Goal: Task Accomplishment & Management: Manage account settings

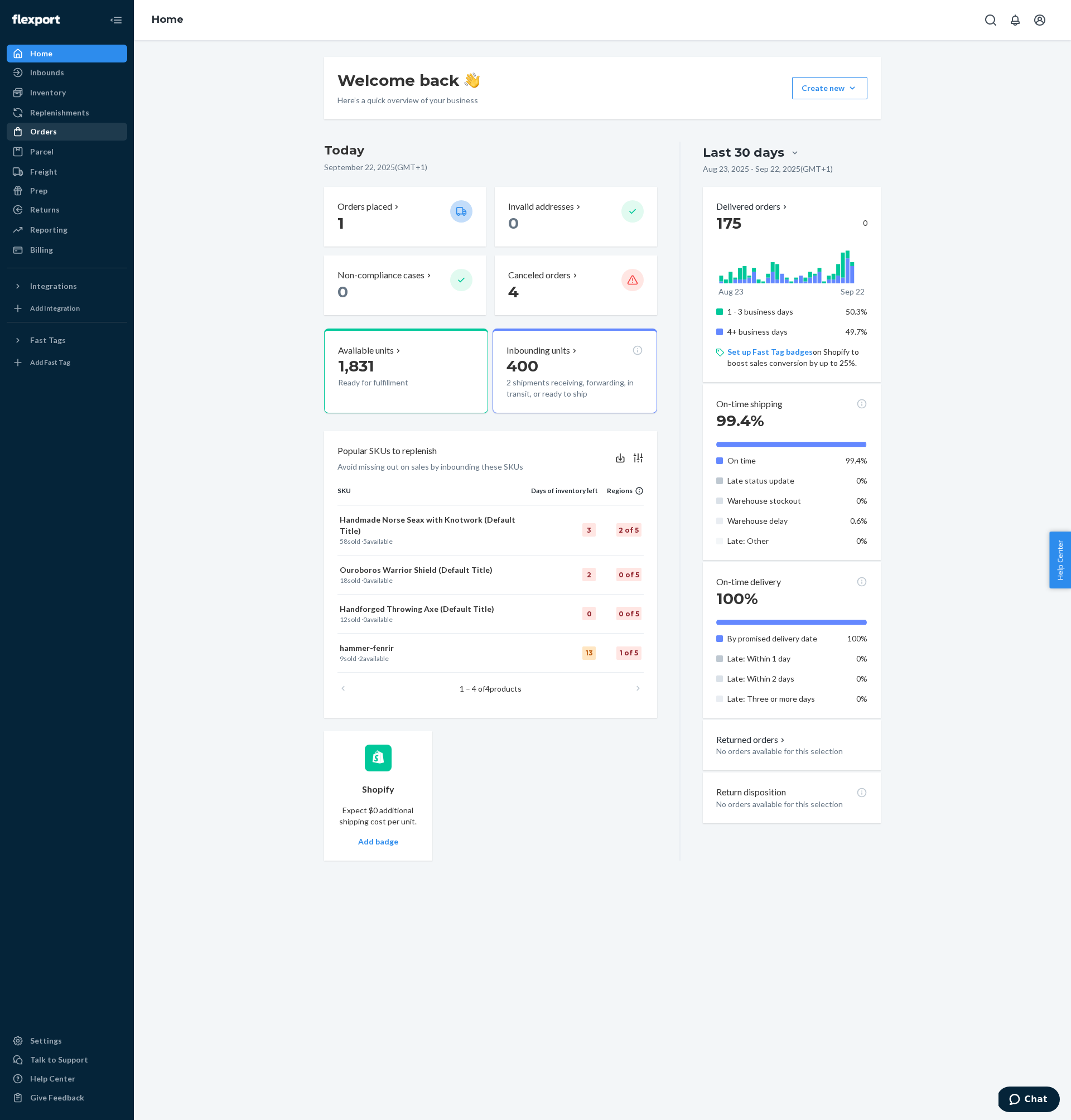
click at [55, 137] on div "Orders" at bounding box center [67, 132] width 118 height 16
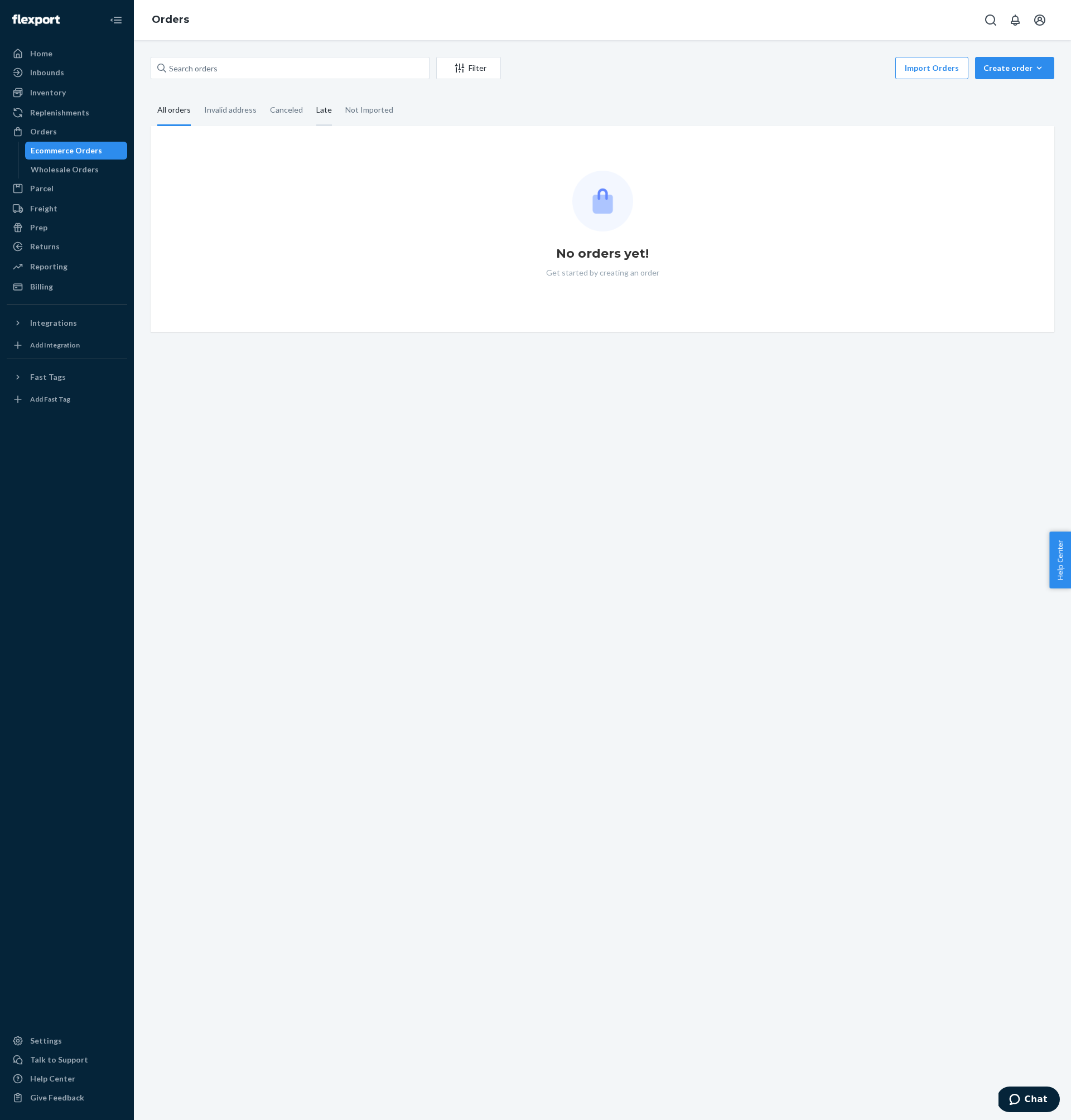
click at [320, 108] on div "Late" at bounding box center [324, 110] width 16 height 31
click at [309, 95] on input "Late" at bounding box center [309, 95] width 0 height 0
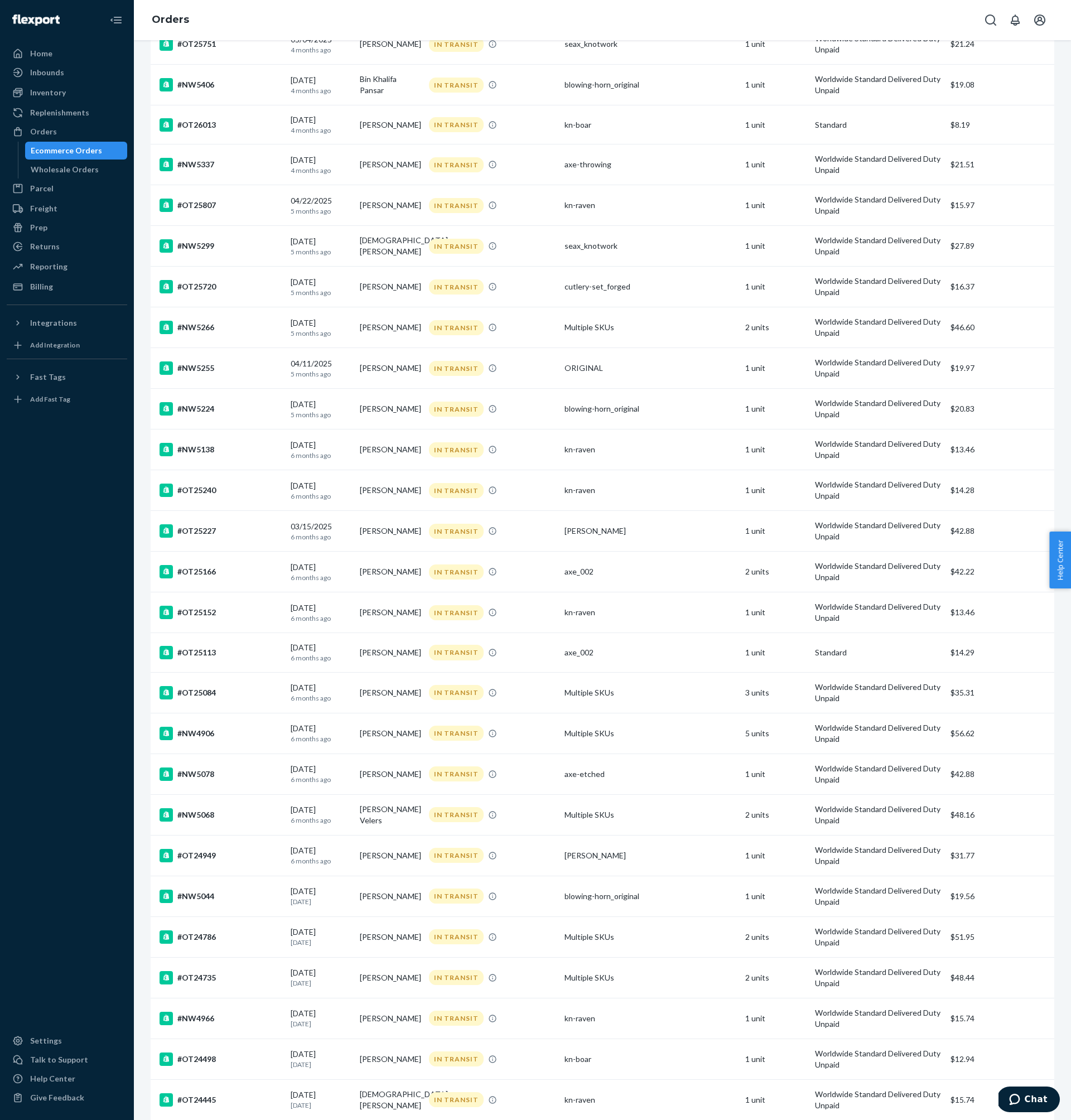
scroll to position [3154, 0]
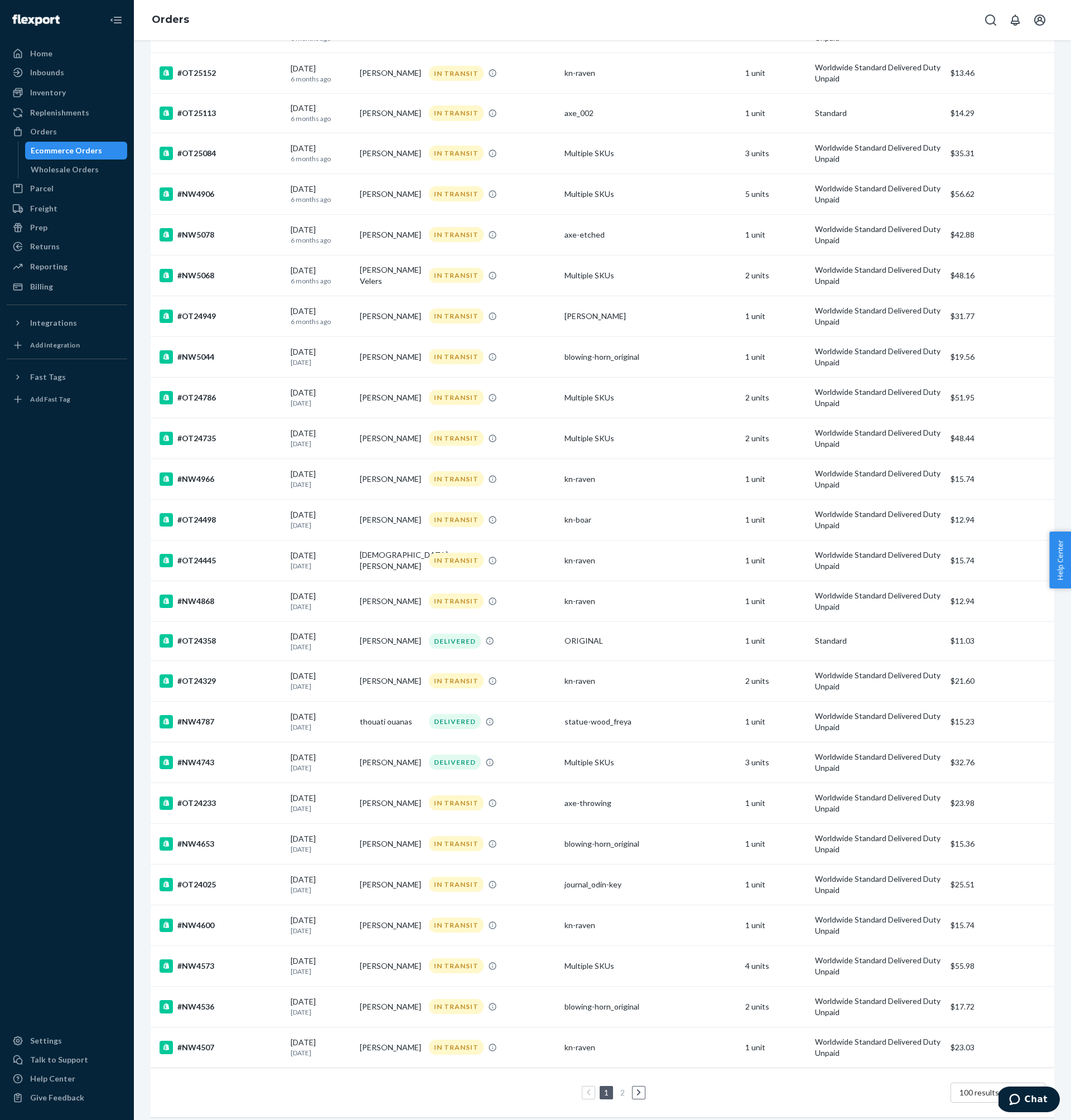
click at [622, 1088] on link "2" at bounding box center [622, 1092] width 9 height 10
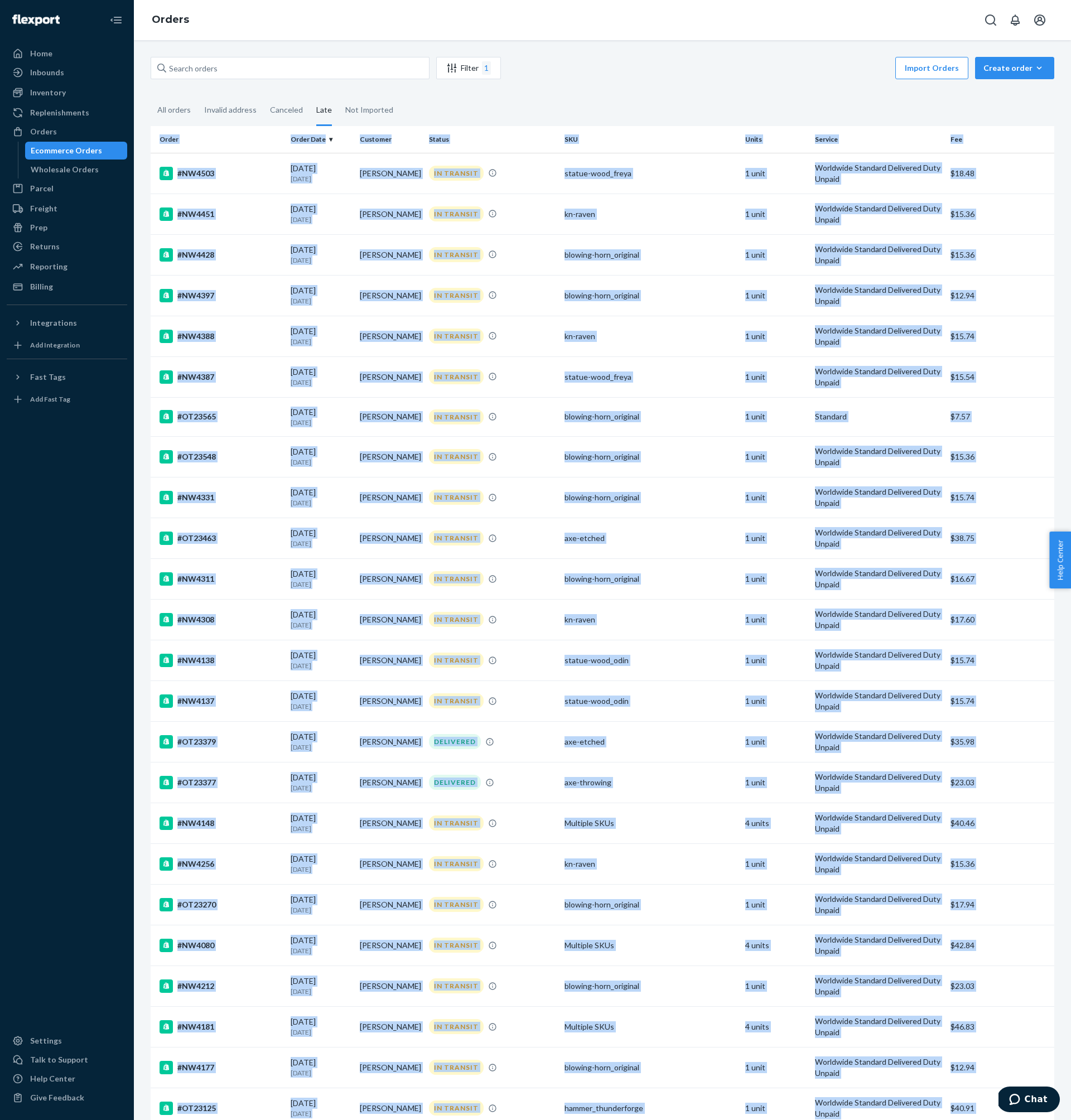
drag, startPoint x: 979, startPoint y: 1042, endPoint x: 159, endPoint y: 141, distance: 1218.3
copy table "Lorem Ipsum Dolo Sitametc Adipis ELI Seddo Eiusmod Tem #IN0731 28/17/8380 8 utl…"
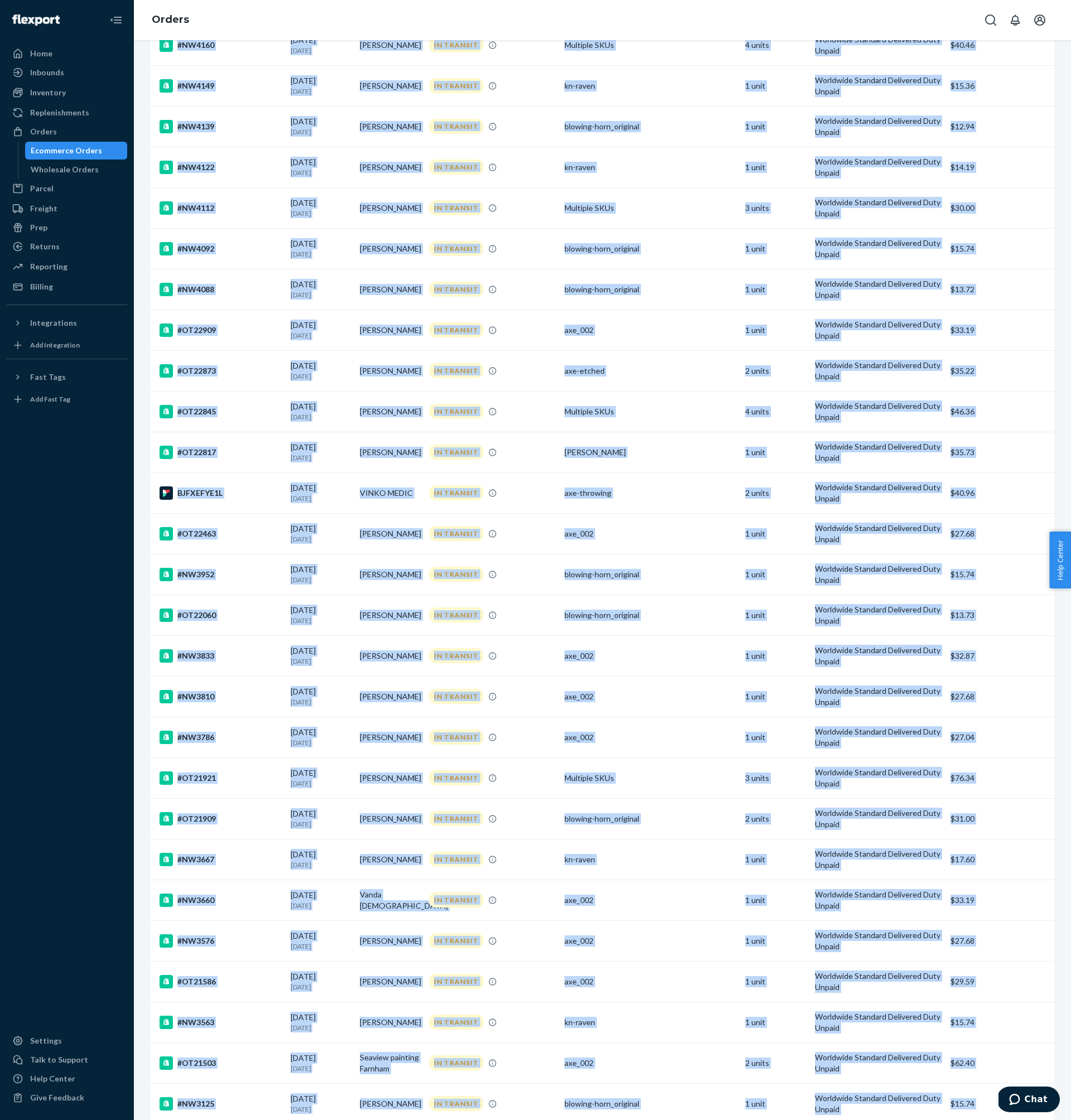
scroll to position [1250, 0]
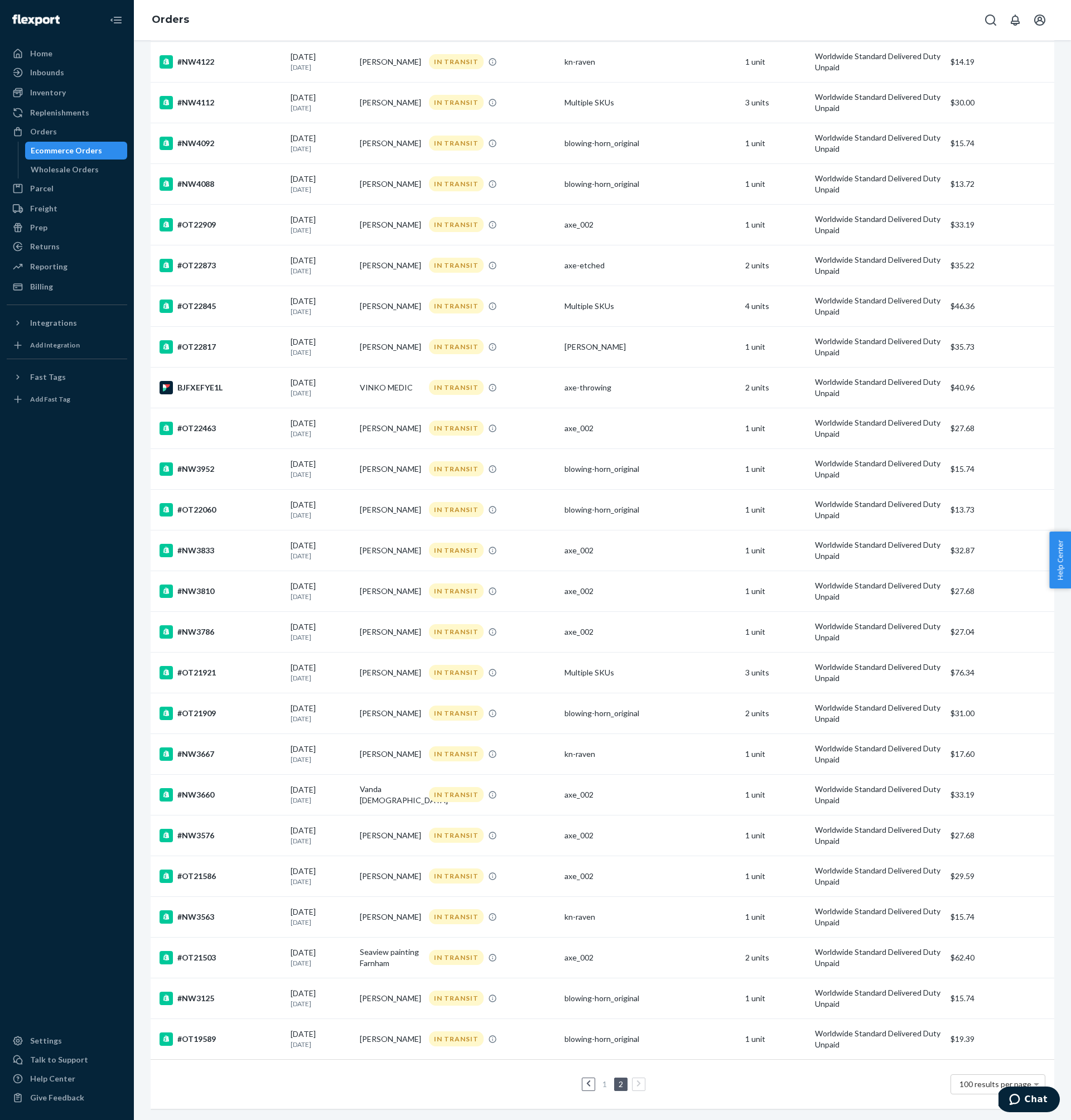
click at [603, 1087] on link "1" at bounding box center [604, 1084] width 9 height 10
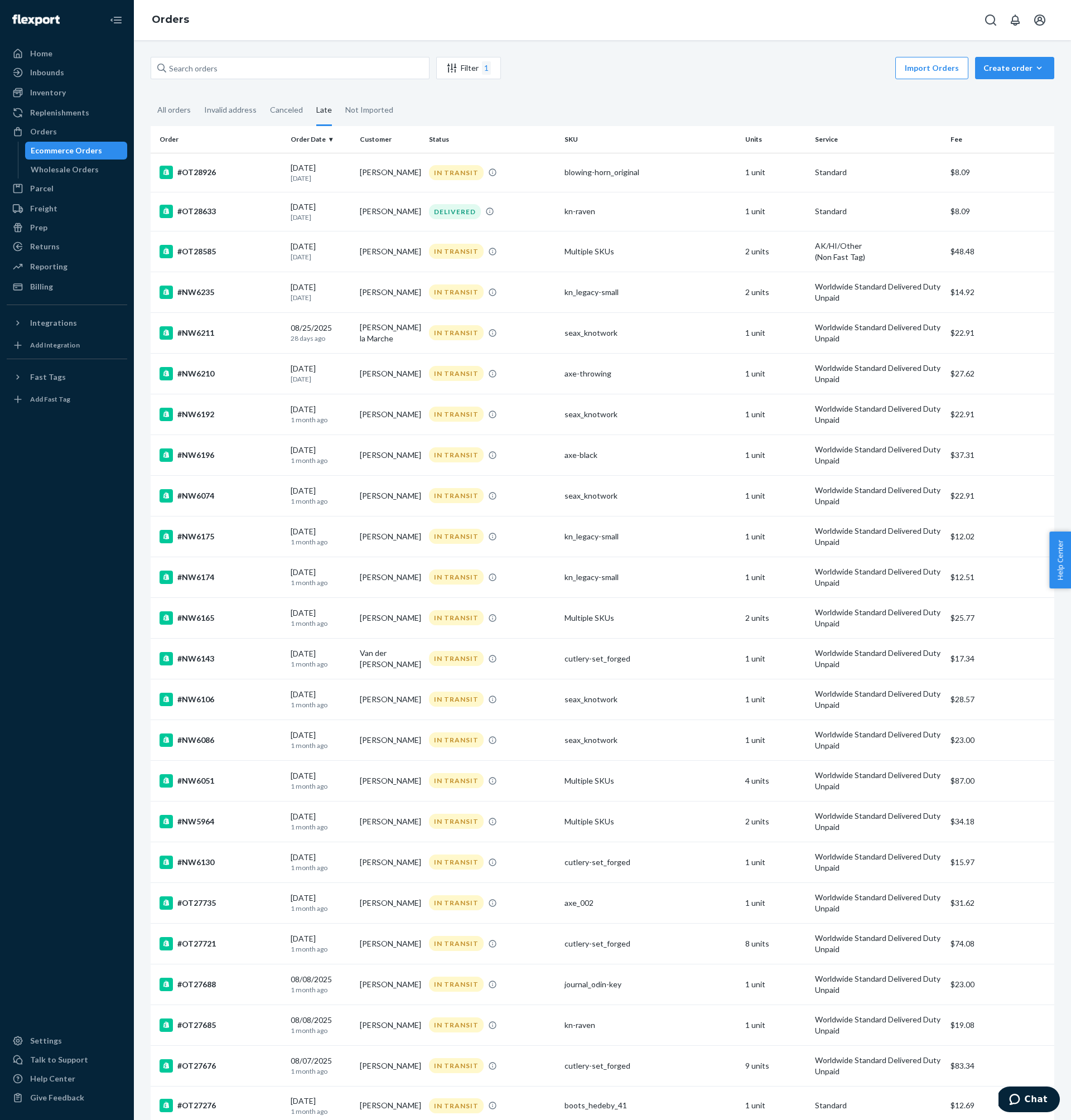
click at [168, 137] on th "Order" at bounding box center [218, 140] width 136 height 27
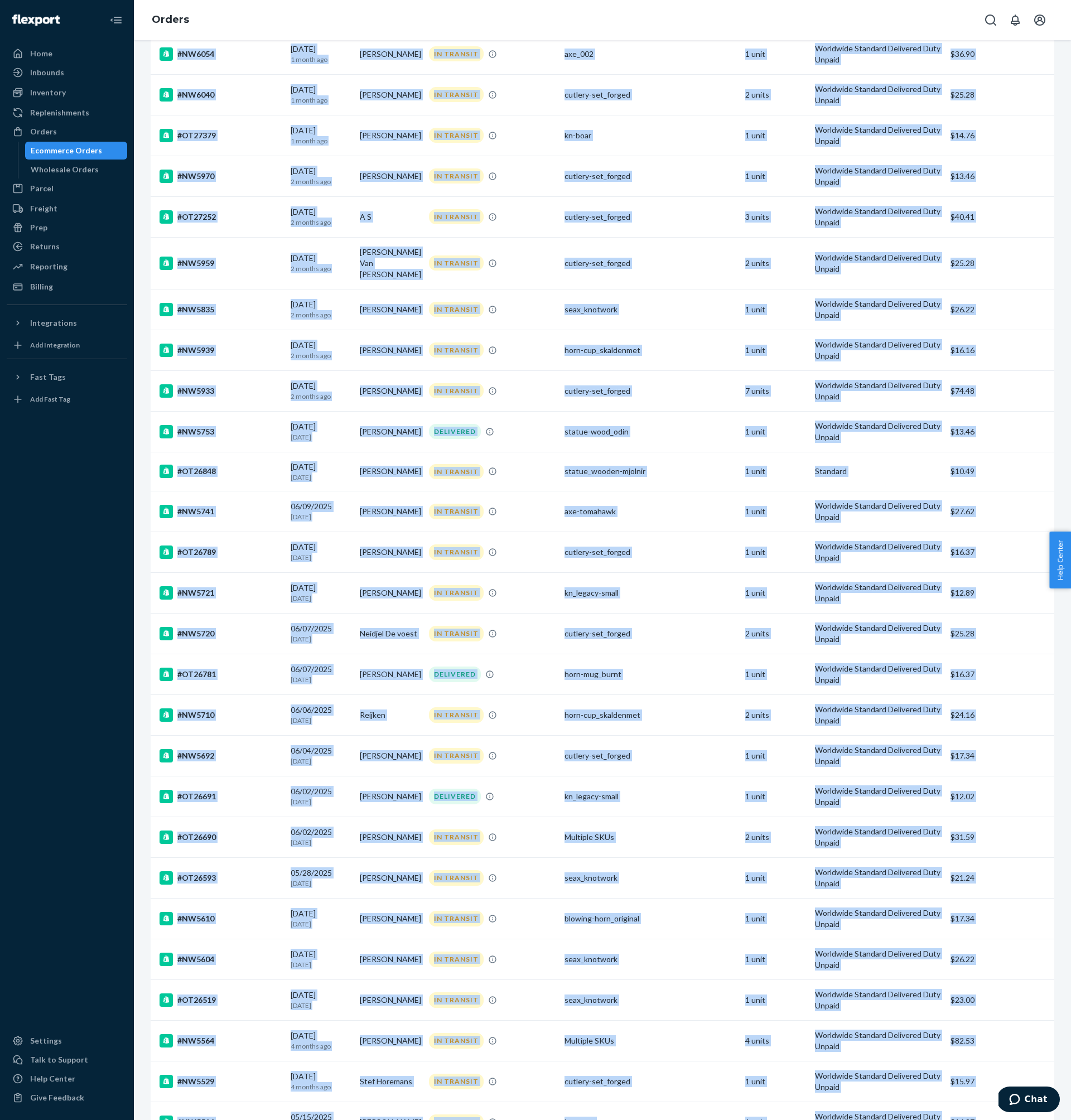
scroll to position [3154, 0]
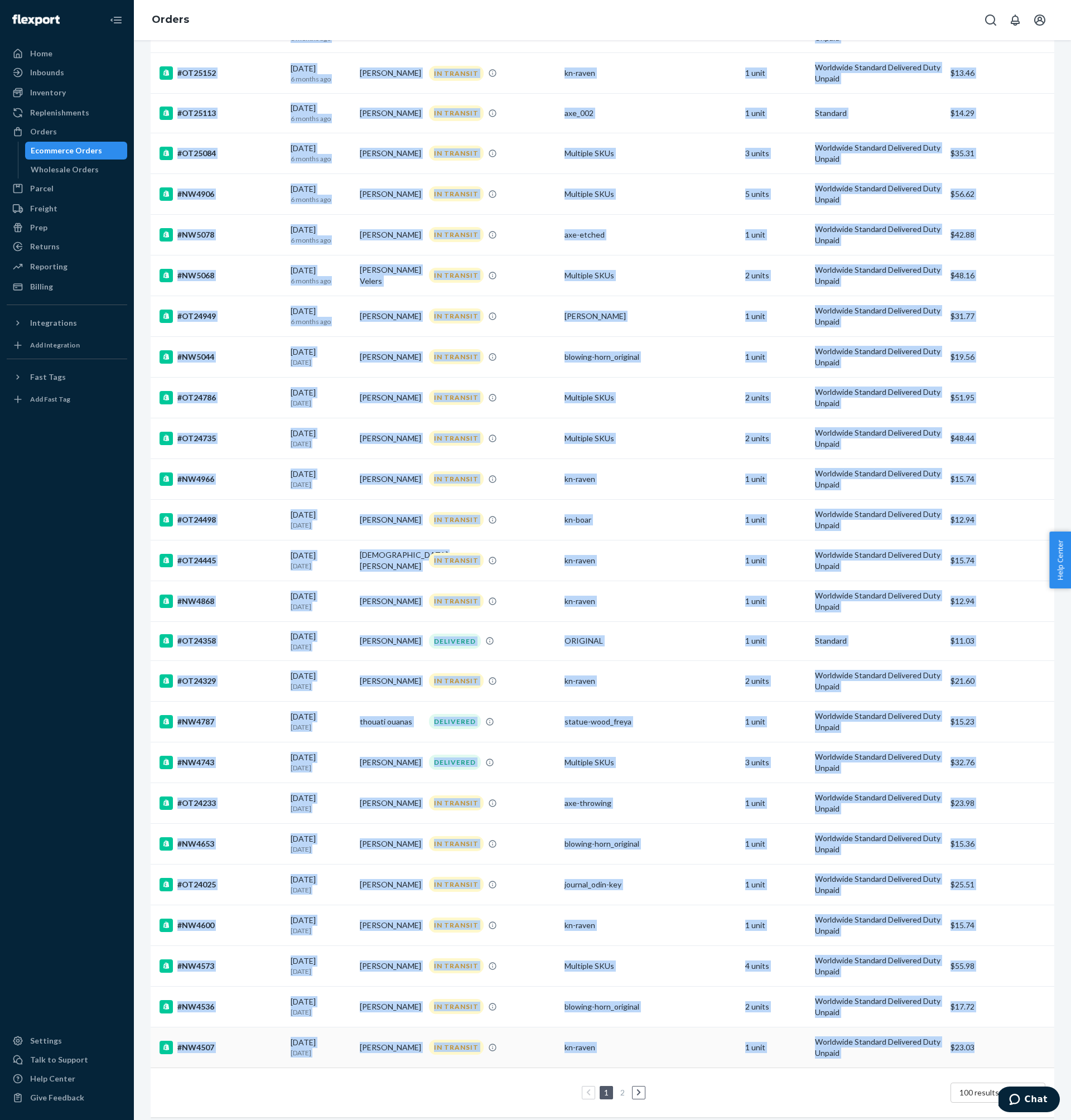
drag, startPoint x: 168, startPoint y: 137, endPoint x: 977, endPoint y: 1039, distance: 1211.6
copy table "Lorem Ipsum Dolo Sitametc Adipis ELI Seddo Eiusmod Tem #IN27807 68/15/8929 8 ut…"
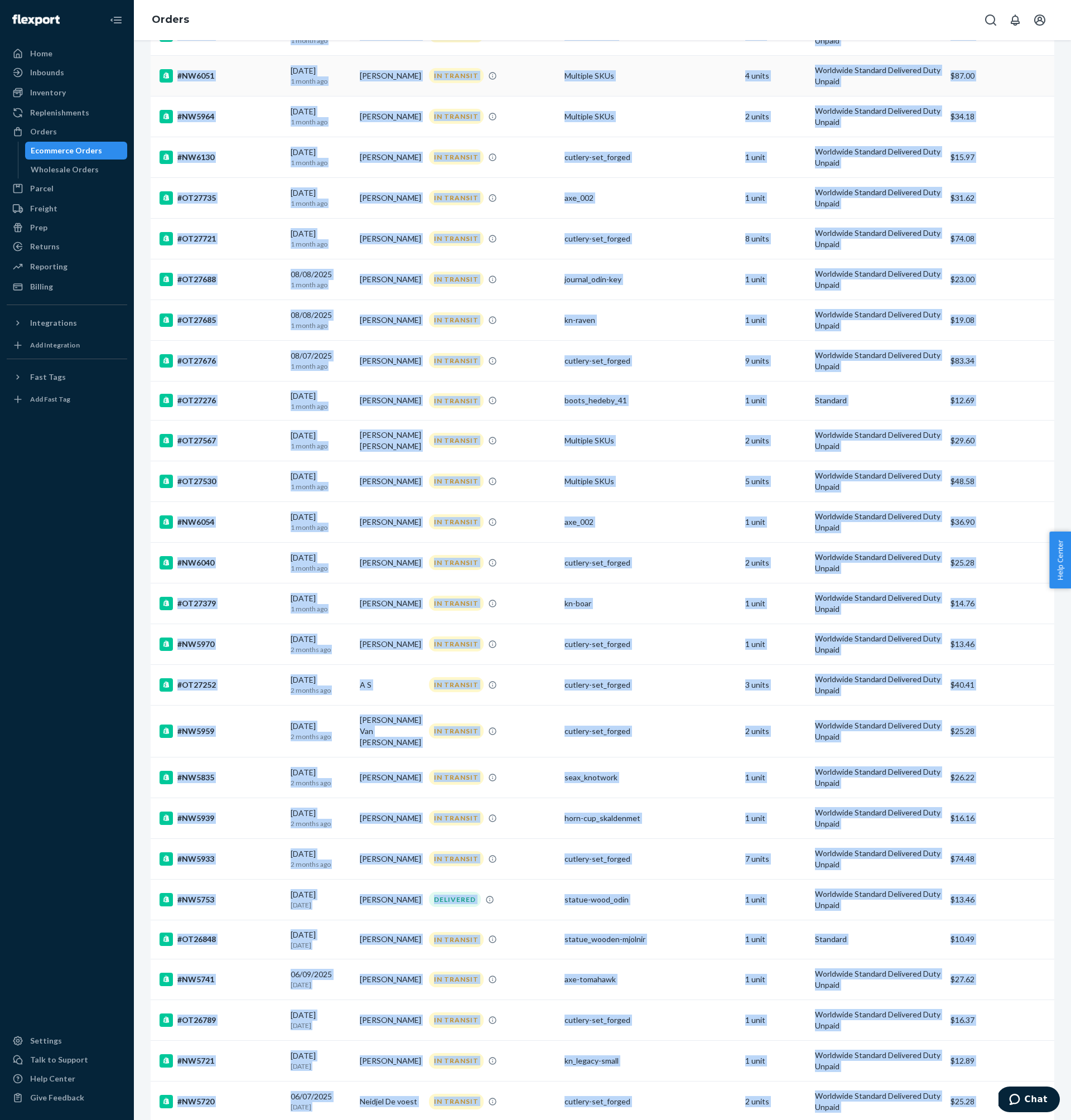
scroll to position [0, 0]
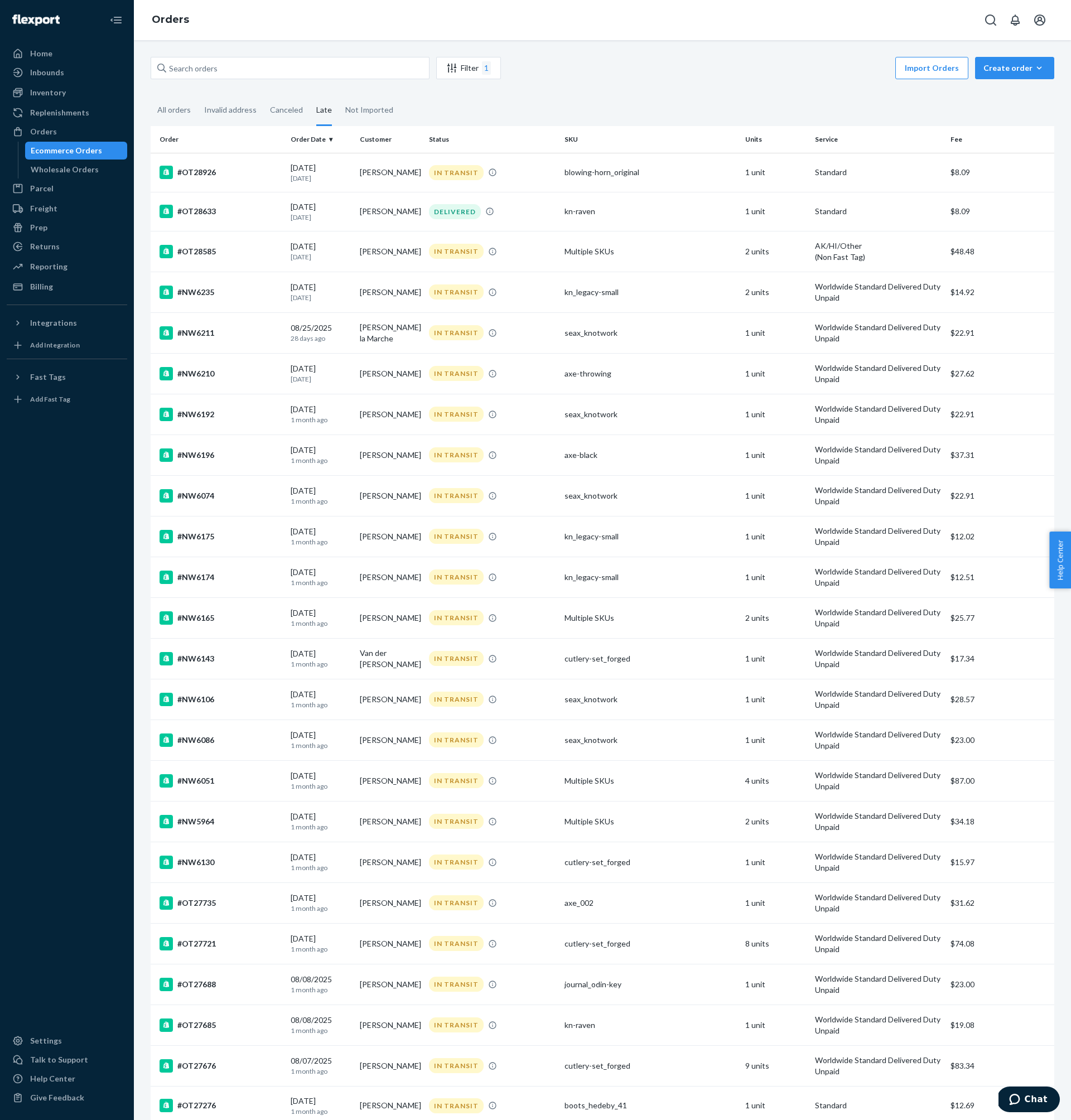
click at [483, 97] on fieldset "All orders Invalid address Canceled Late Not Imported" at bounding box center [602, 110] width 904 height 31
click at [242, 57] on input "text" at bounding box center [290, 68] width 279 height 22
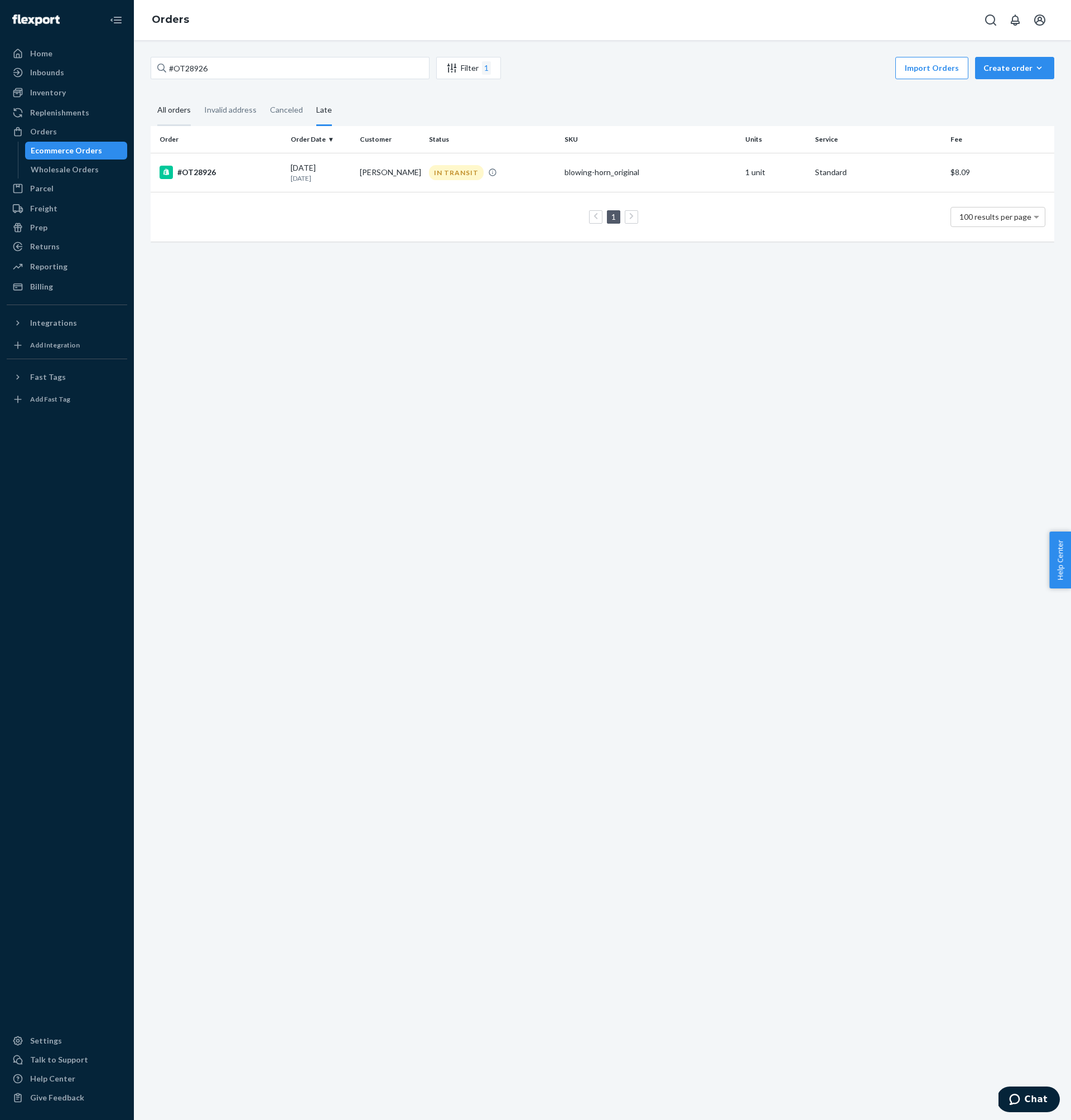
click at [173, 114] on div "All orders" at bounding box center [174, 110] width 34 height 31
click at [150, 95] on input "All orders" at bounding box center [150, 95] width 0 height 0
click at [283, 68] on input "#OT28926" at bounding box center [290, 68] width 279 height 22
click at [389, 73] on input "#OT28926" at bounding box center [290, 68] width 279 height 22
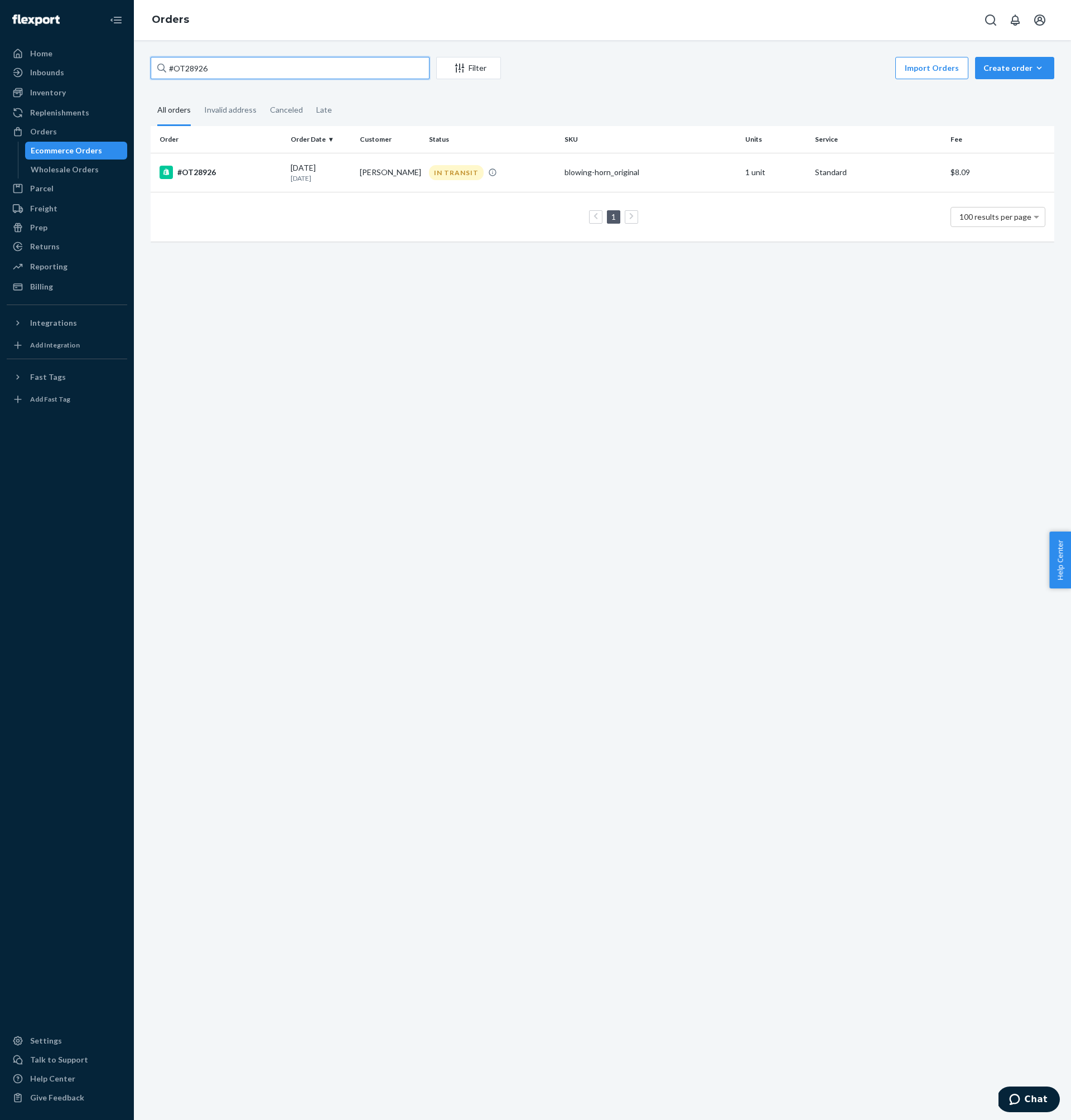
click at [389, 73] on input "#OT28926" at bounding box center [290, 68] width 279 height 22
paste input "633"
click at [316, 66] on input "#OT28633" at bounding box center [290, 68] width 279 height 22
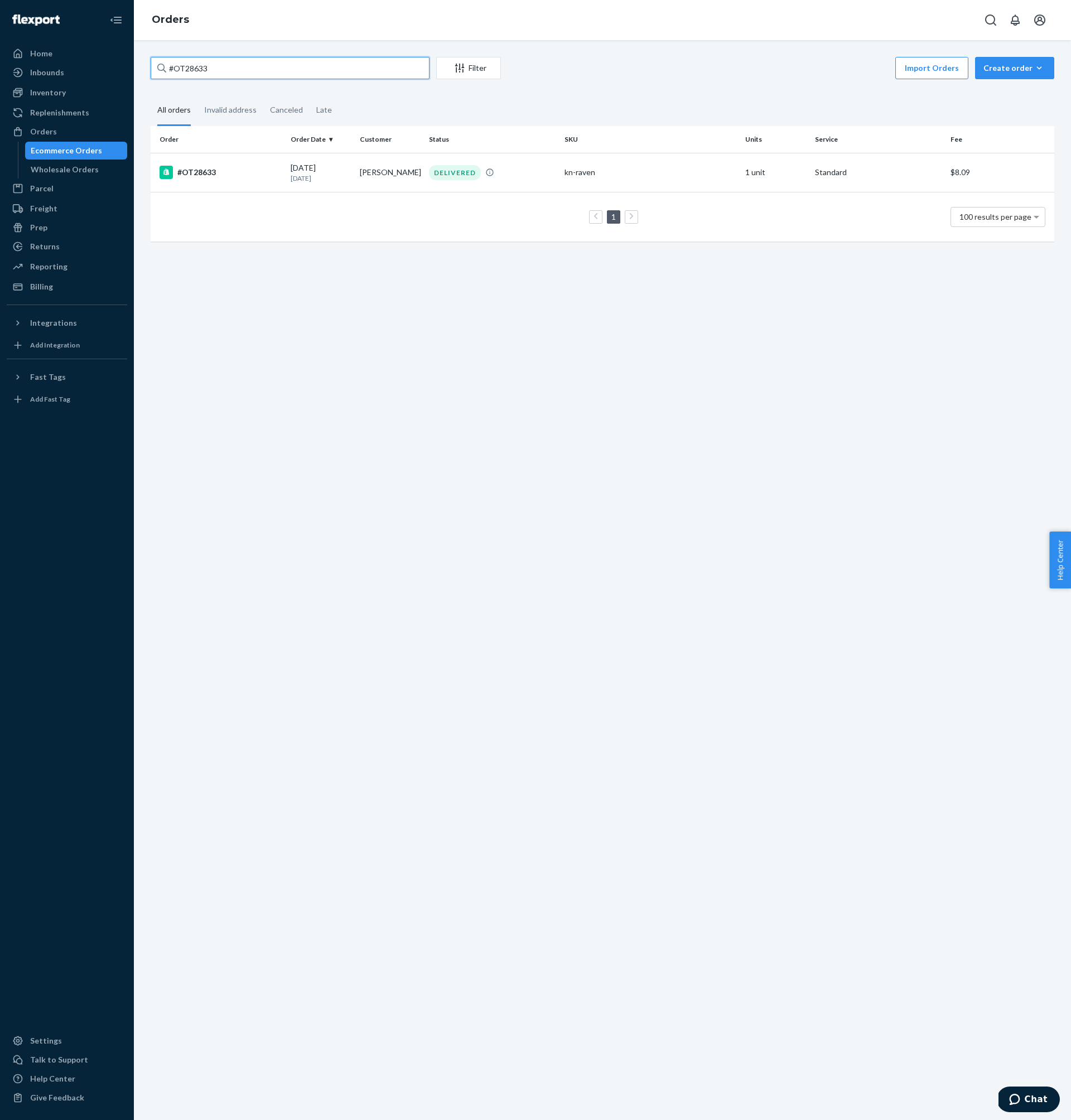
paste input "585"
type input "#OT28585"
click at [259, 178] on div "#OT28585" at bounding box center [220, 173] width 122 height 13
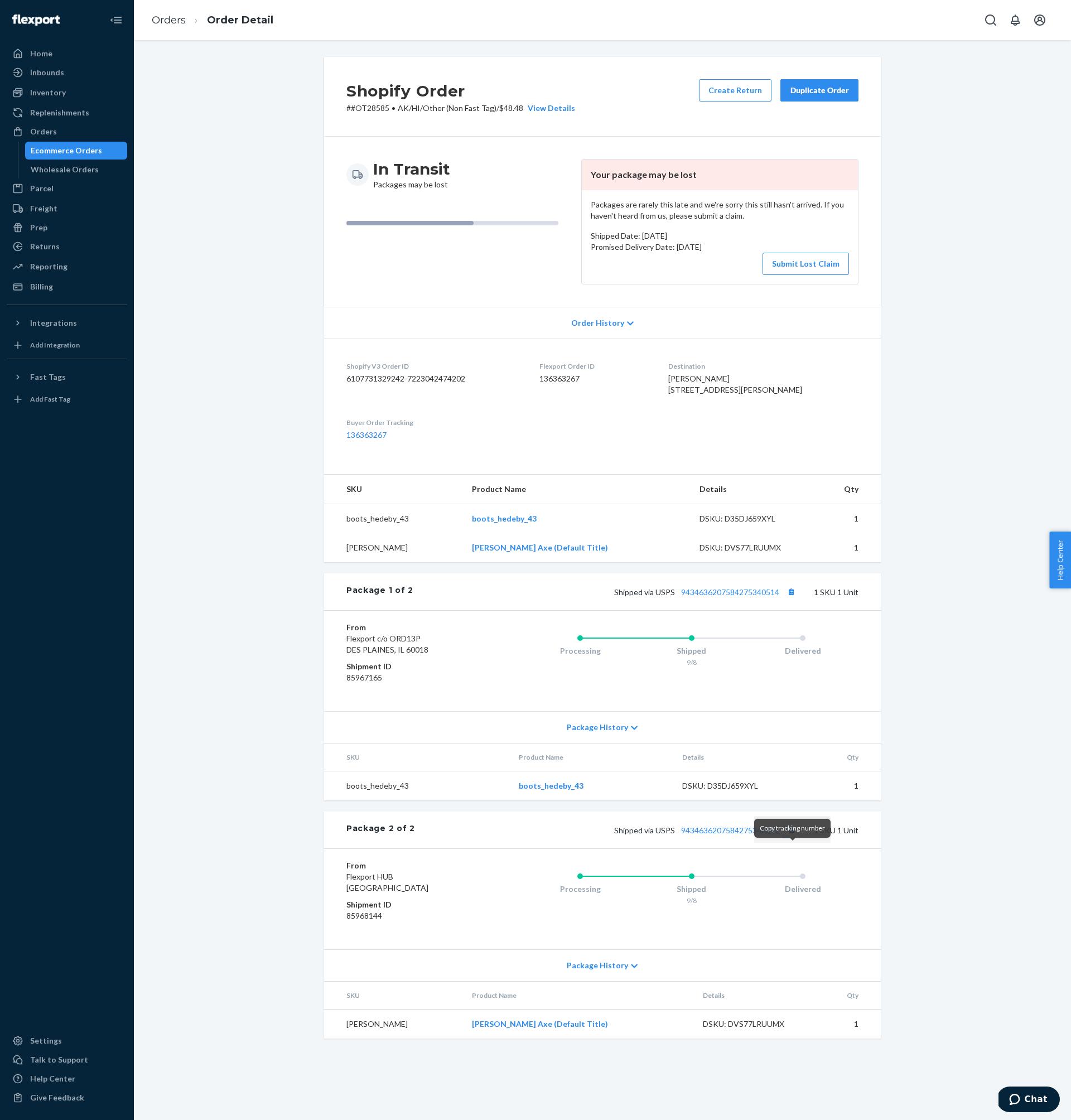
click at [792, 837] on button "Copy tracking number" at bounding box center [791, 830] width 14 height 14
click at [65, 133] on div "Orders" at bounding box center [67, 132] width 118 height 16
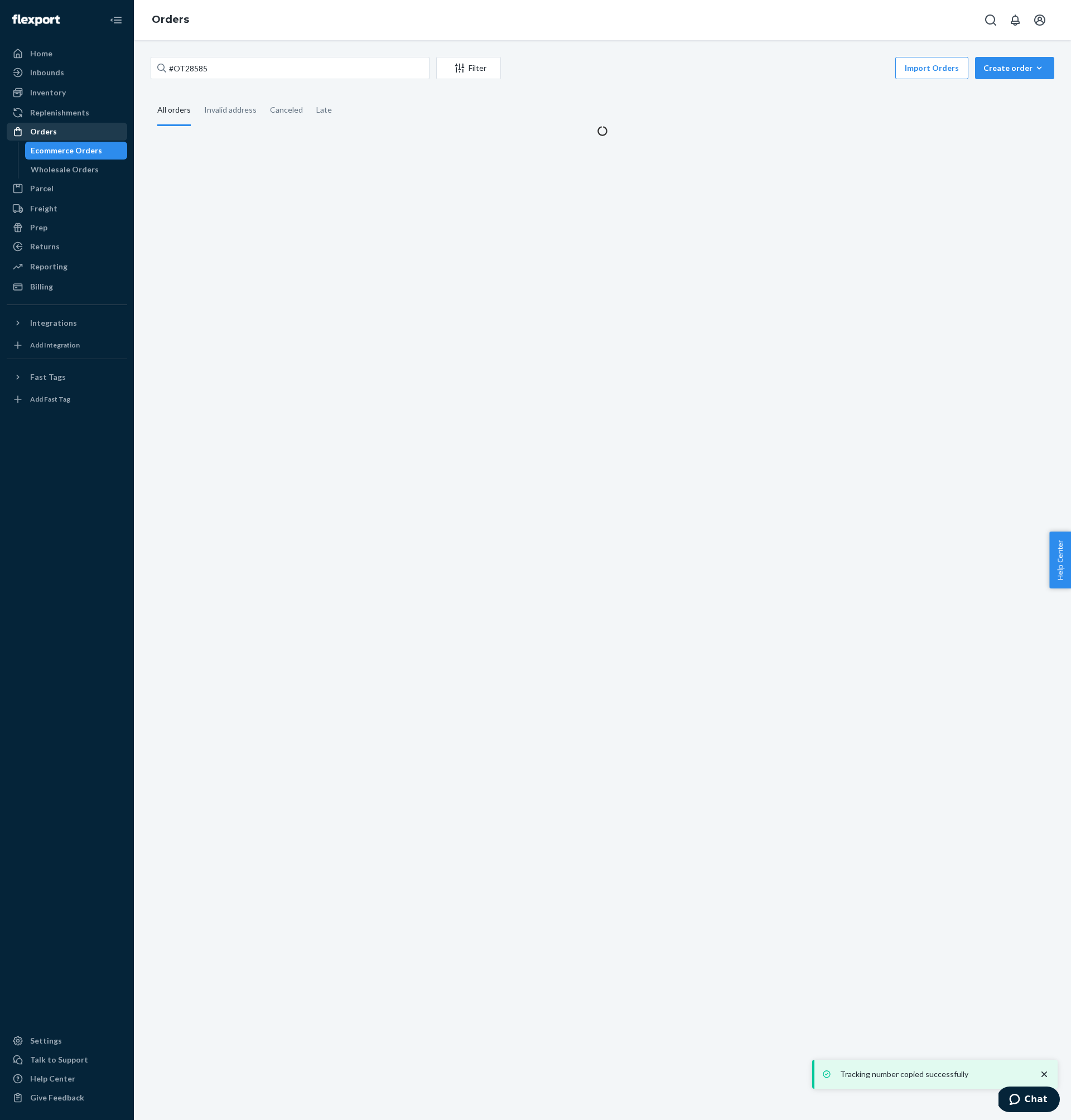
click at [65, 133] on div "Orders" at bounding box center [67, 132] width 118 height 16
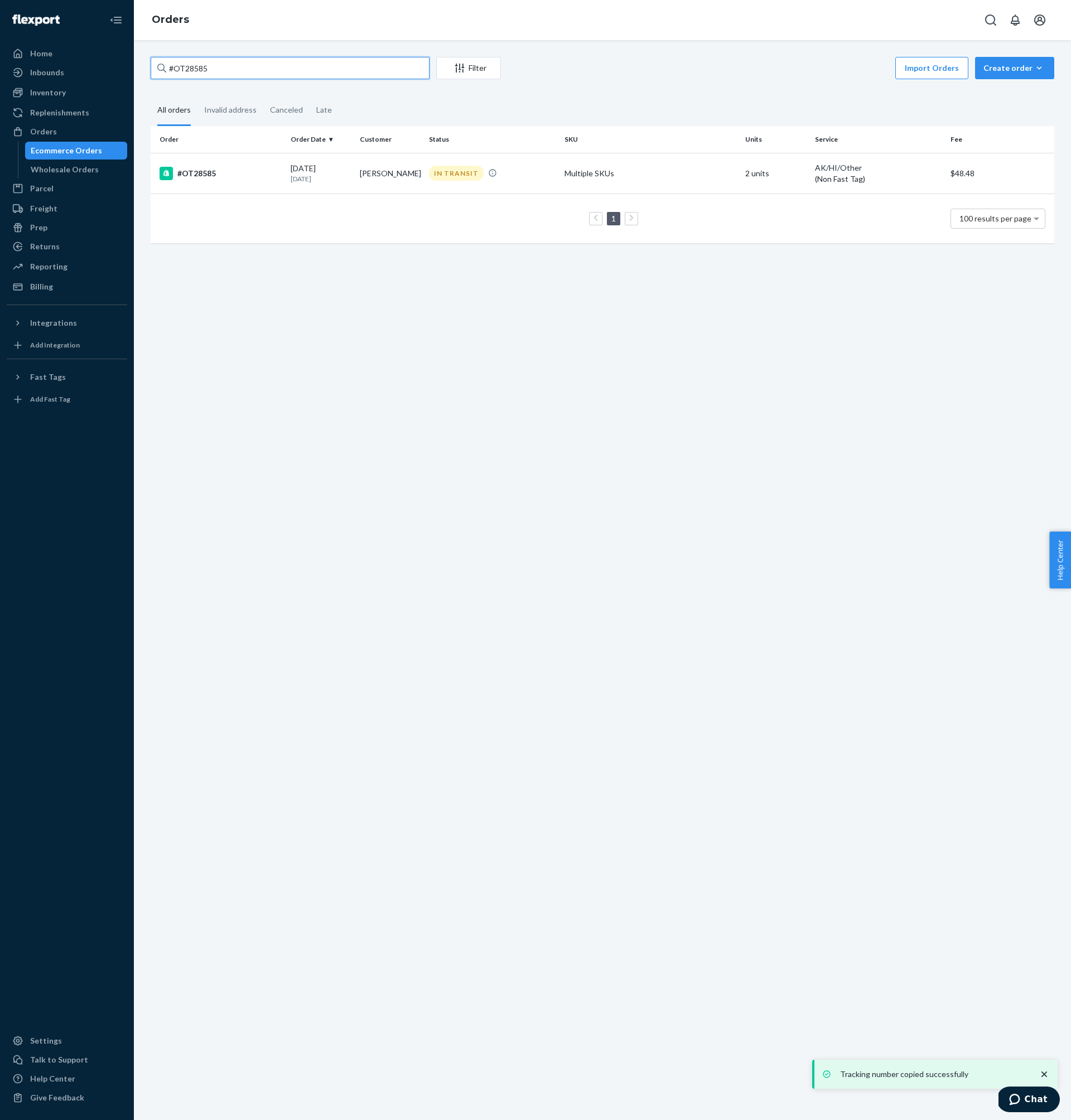
click at [270, 71] on input "#OT28585" at bounding box center [290, 68] width 279 height 22
paste input "NW623"
type input "#NW6235"
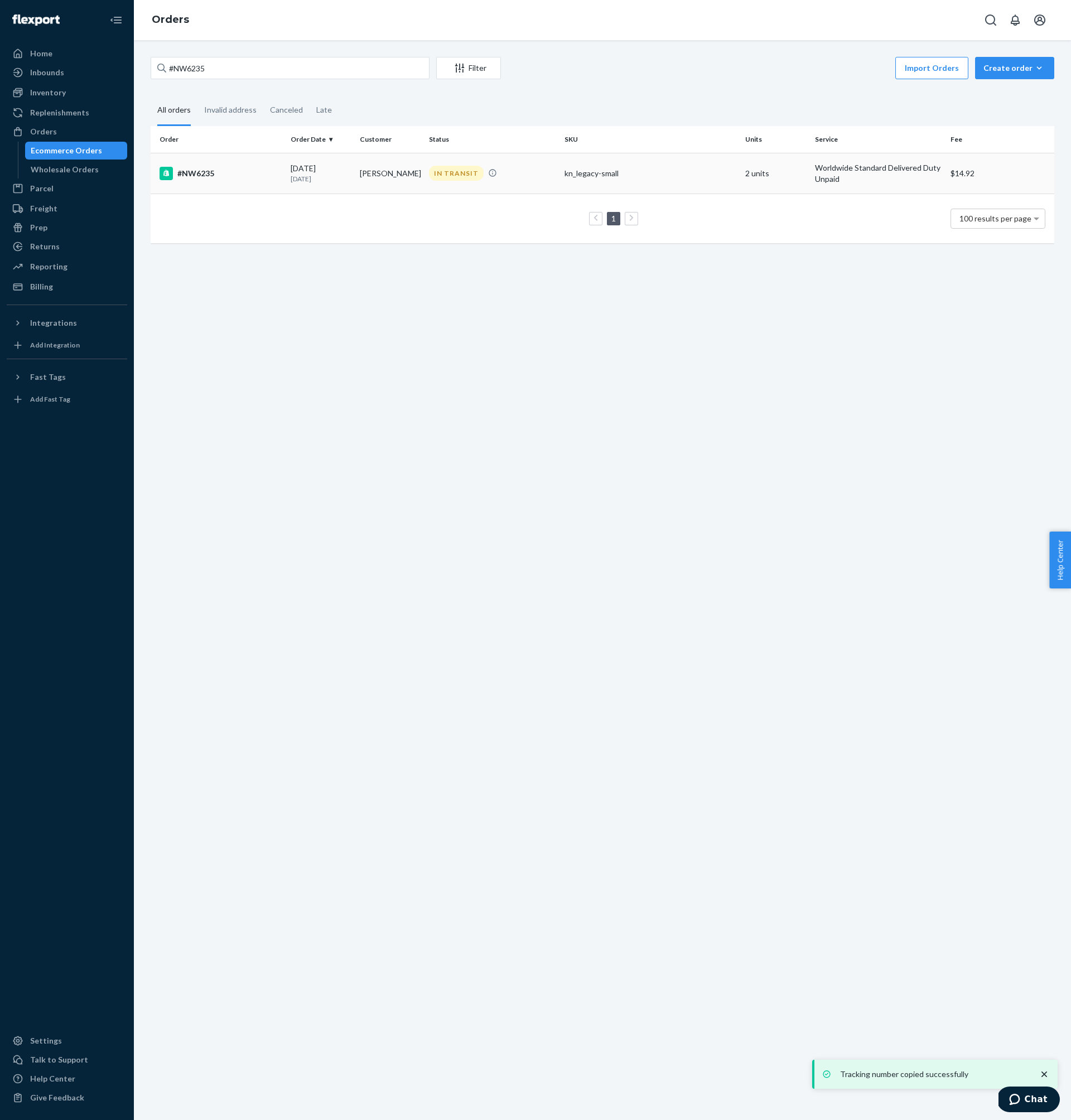
click at [250, 173] on div "#NW6235" at bounding box center [220, 173] width 122 height 13
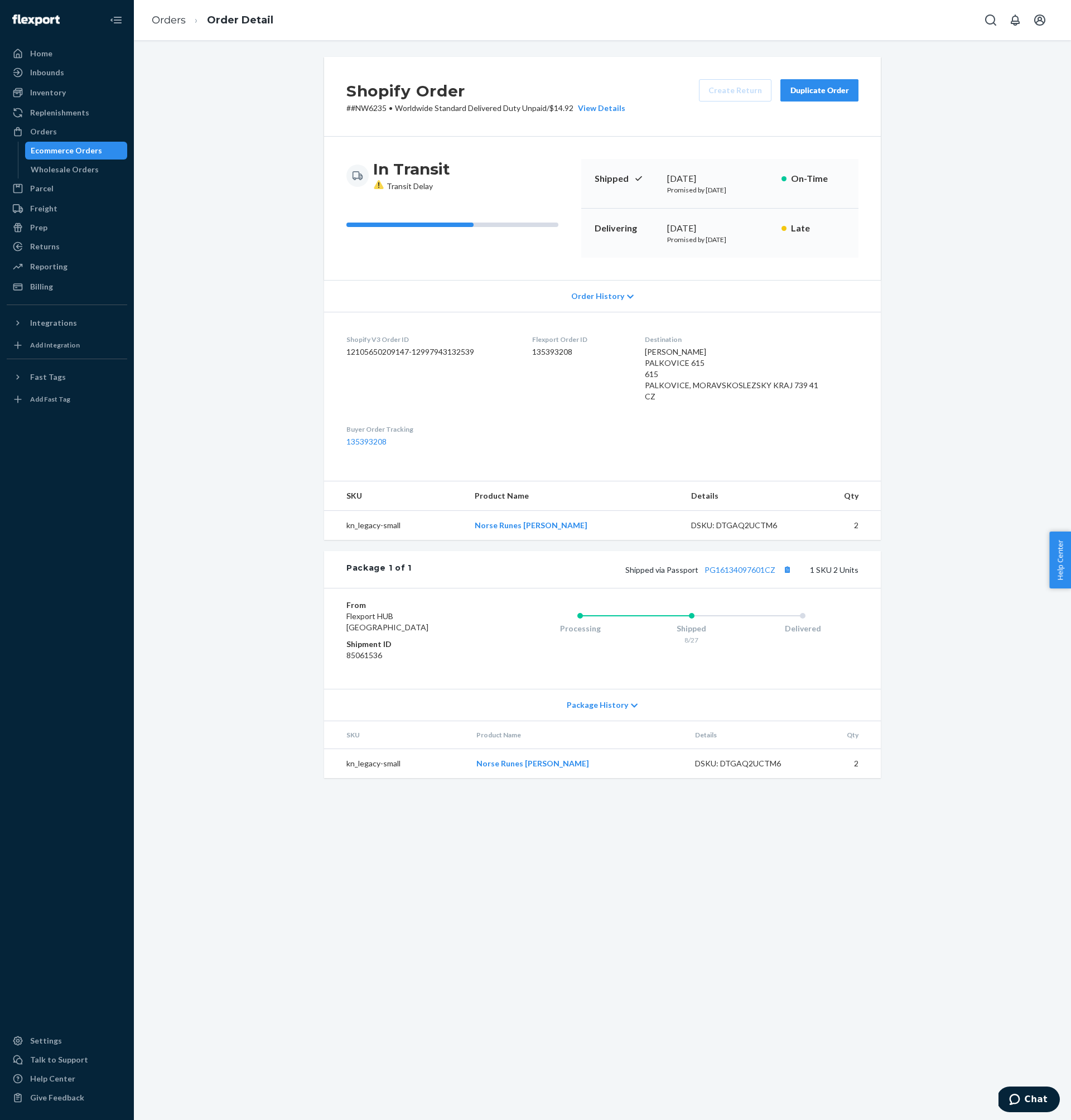
click at [688, 812] on div "Shopify Order # #NW6235 • Worldwide Standard Delivered Duty Unpaid / $14.92 Vie…" at bounding box center [603, 580] width 937 height 1080
click at [763, 250] on div "Delivering [DATE] Promised by [DATE] Late" at bounding box center [720, 233] width 277 height 49
click at [75, 132] on div "Orders" at bounding box center [67, 132] width 118 height 16
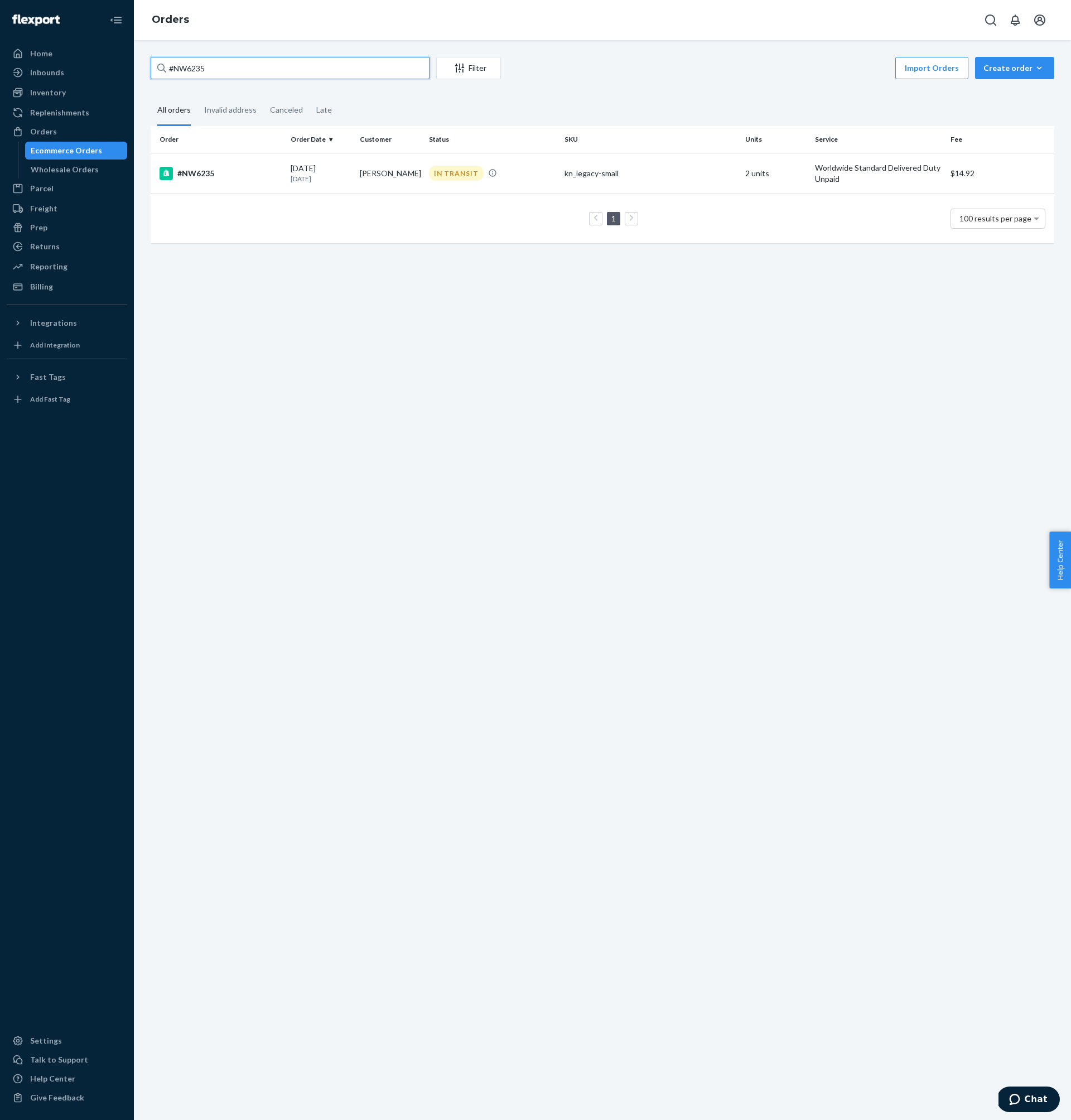
click at [247, 74] on input "#NW6235" at bounding box center [290, 68] width 279 height 22
paste input "11"
type input "#NW6211"
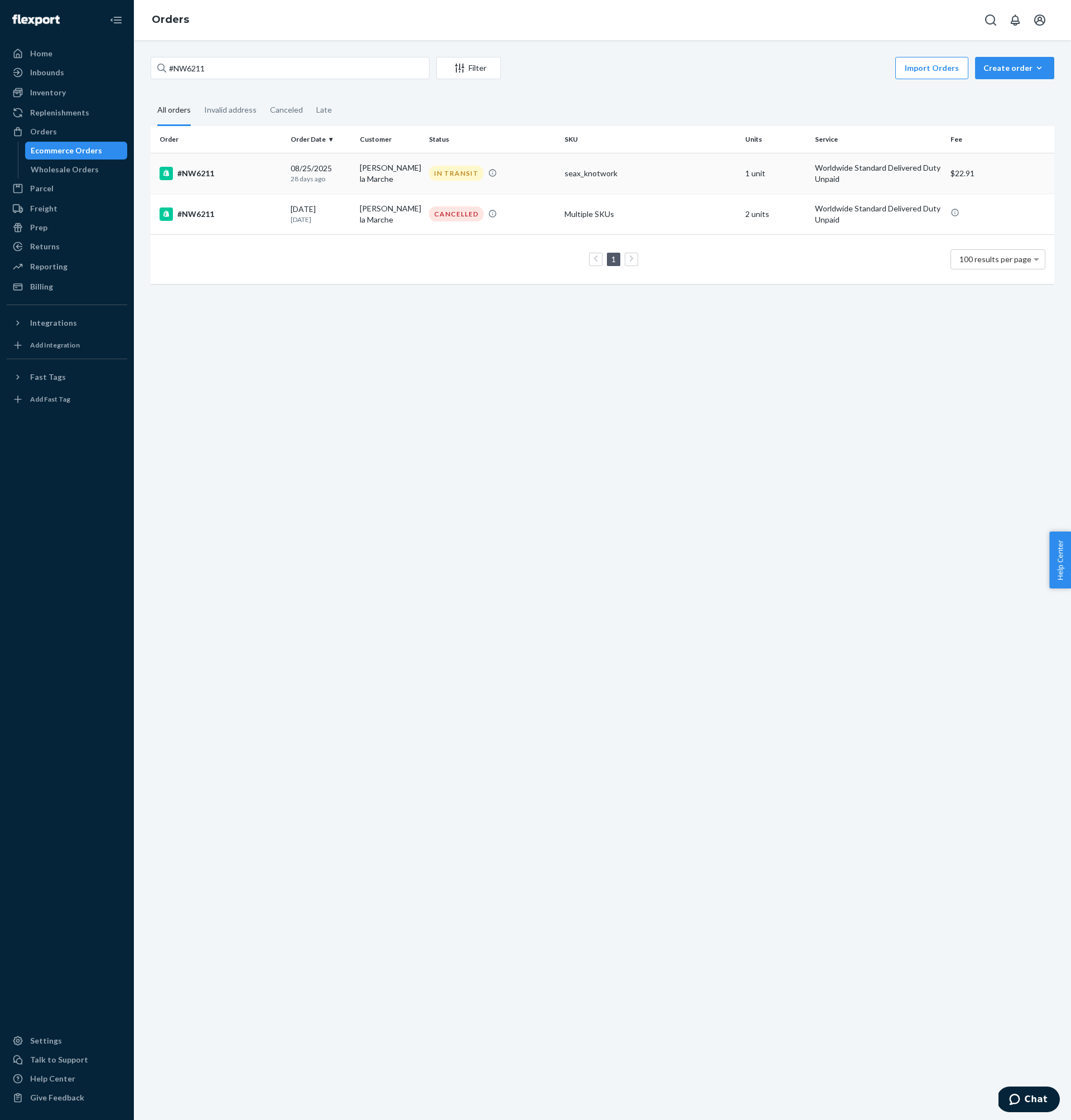
click at [247, 181] on td "#NW6211" at bounding box center [218, 173] width 136 height 41
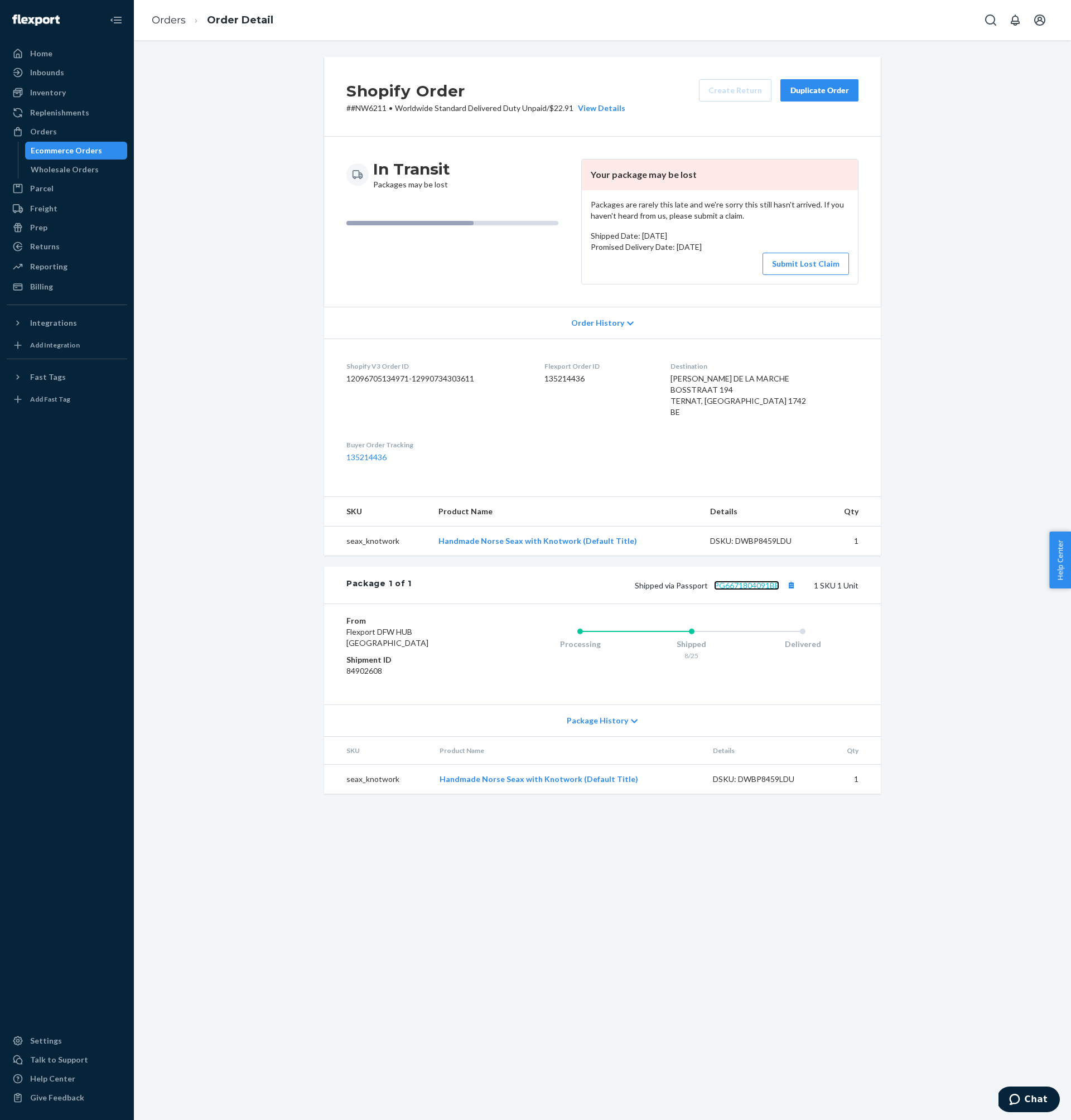
click at [733, 587] on link "PG6671804091BE" at bounding box center [746, 585] width 65 height 10
click at [359, 112] on p "# #NW6211 • Worldwide Standard Delivered Duty Unpaid / $22.91 View Details" at bounding box center [486, 108] width 279 height 12
drag, startPoint x: 359, startPoint y: 112, endPoint x: 351, endPoint y: 112, distance: 8.0
click at [351, 112] on p "# #NW6211 • Worldwide Standard Delivered Duty Unpaid / $22.91 View Details" at bounding box center [486, 108] width 279 height 12
copy p "#NW6211"
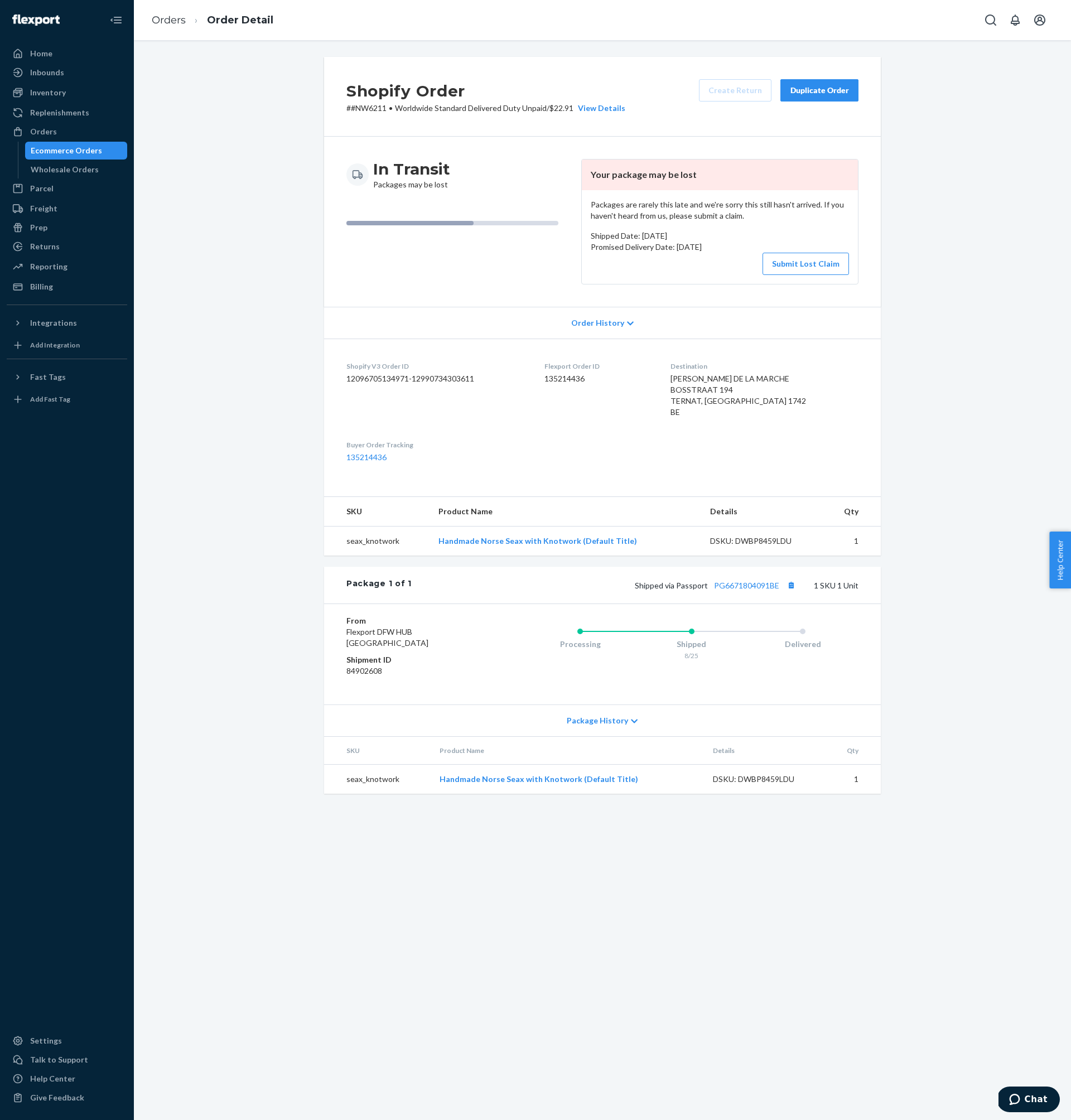
click at [359, 108] on p "# #NW6211 • Worldwide Standard Delivered Duty Unpaid / $22.91 View Details" at bounding box center [486, 108] width 279 height 12
drag, startPoint x: 359, startPoint y: 108, endPoint x: 351, endPoint y: 108, distance: 8.0
click at [351, 108] on p "# #NW6211 • Worldwide Standard Delivered Duty Unpaid / $22.91 View Details" at bounding box center [486, 108] width 279 height 12
copy p "#NW6211"
click at [583, 380] on dd "135214436" at bounding box center [598, 379] width 108 height 12
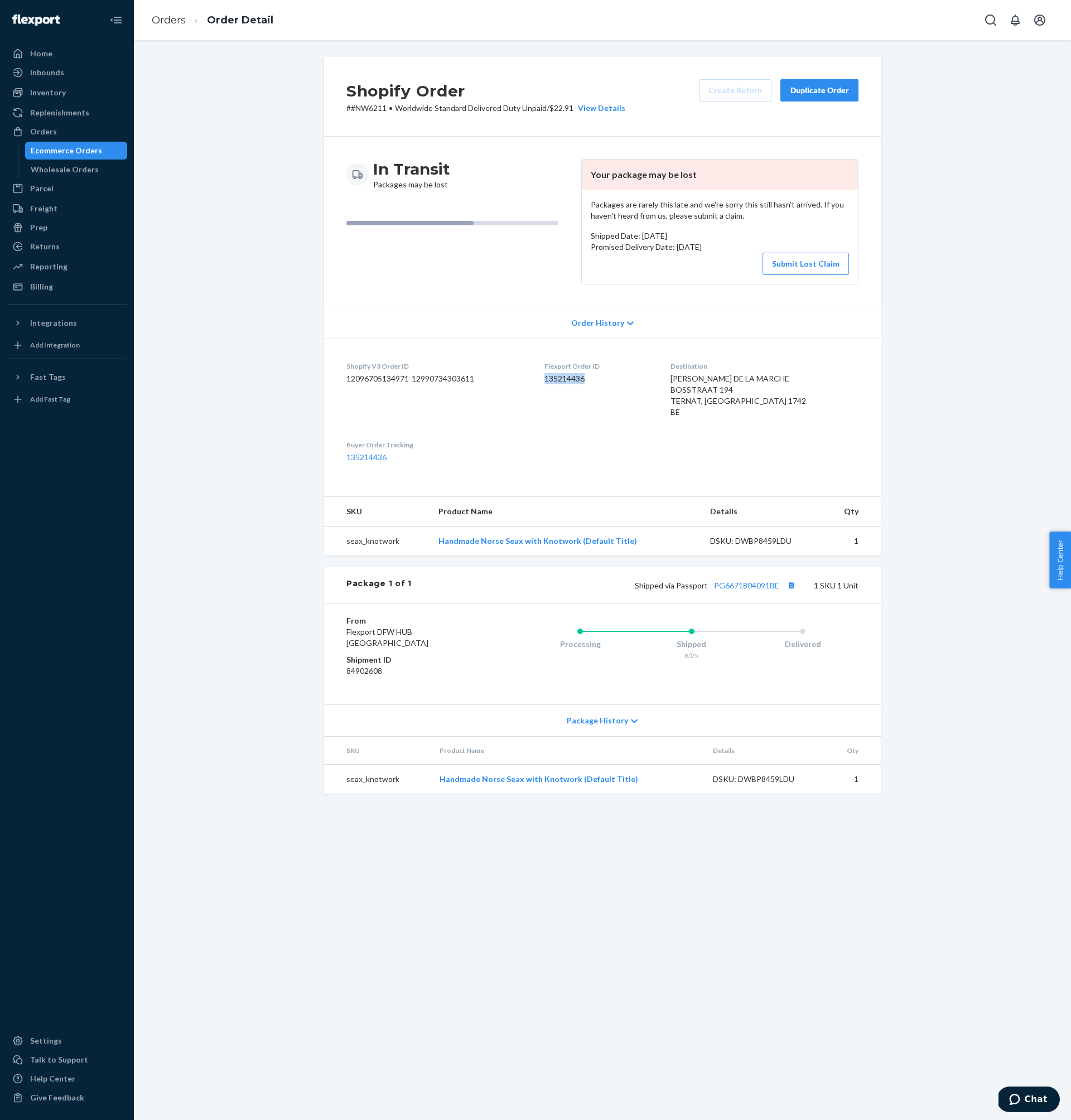
click at [583, 380] on dd "135214436" at bounding box center [598, 379] width 108 height 12
copy dd "135214436"
click at [53, 133] on div "Orders" at bounding box center [44, 132] width 27 height 12
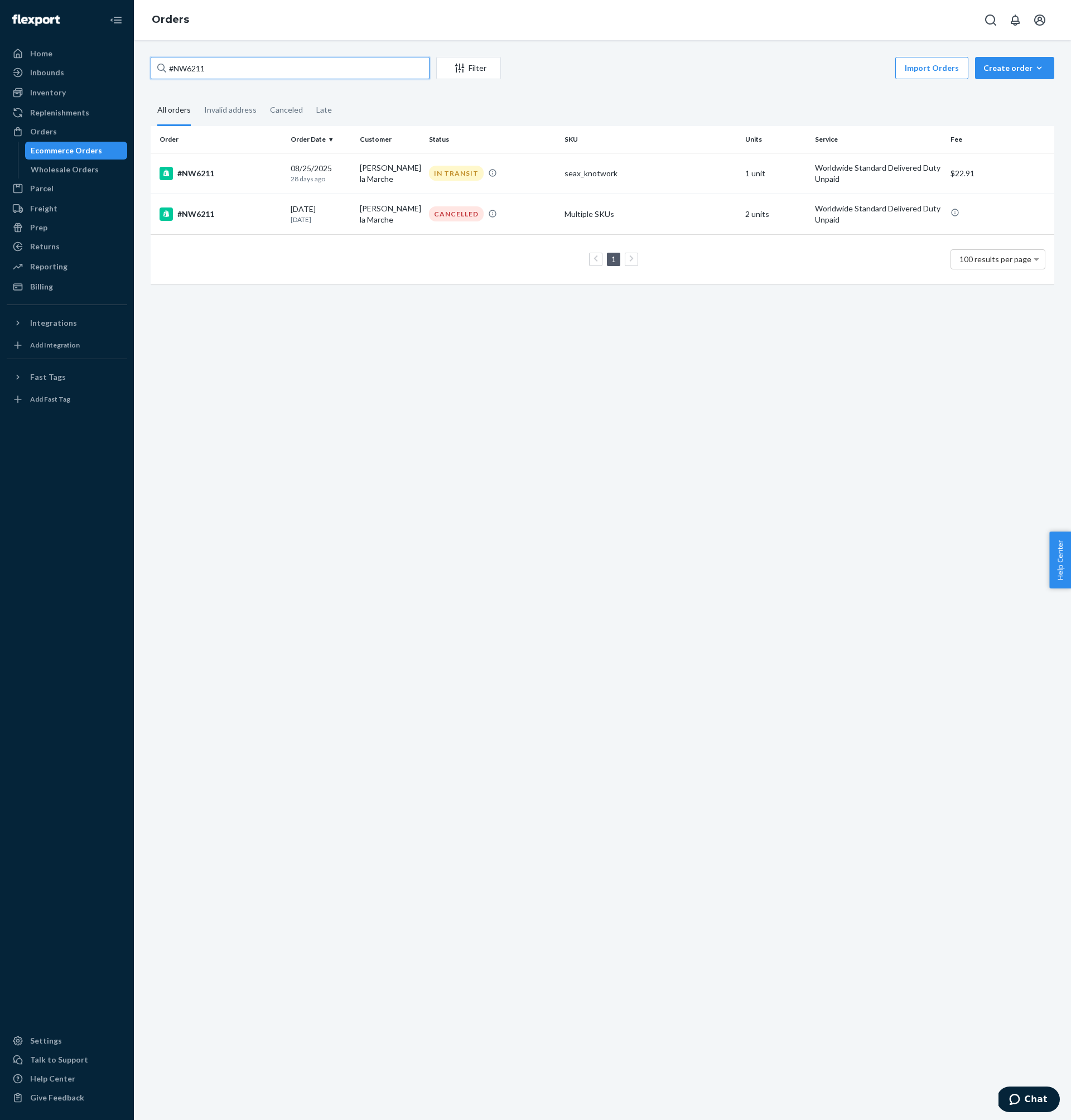
click at [269, 71] on input "#NW6211" at bounding box center [290, 68] width 279 height 22
paste input "0"
type input "#NW6210"
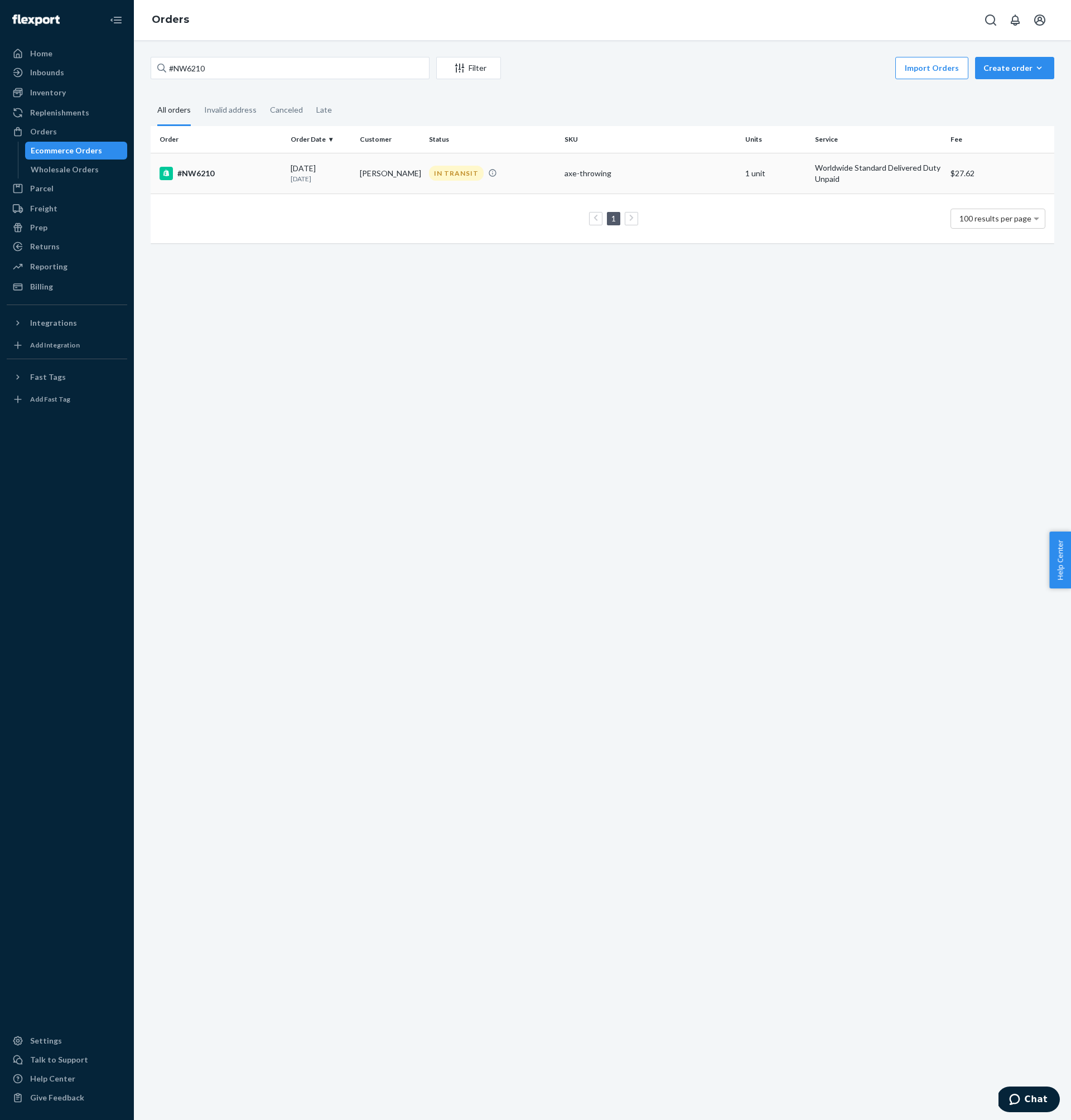
click at [251, 172] on div "#NW6210" at bounding box center [220, 173] width 122 height 13
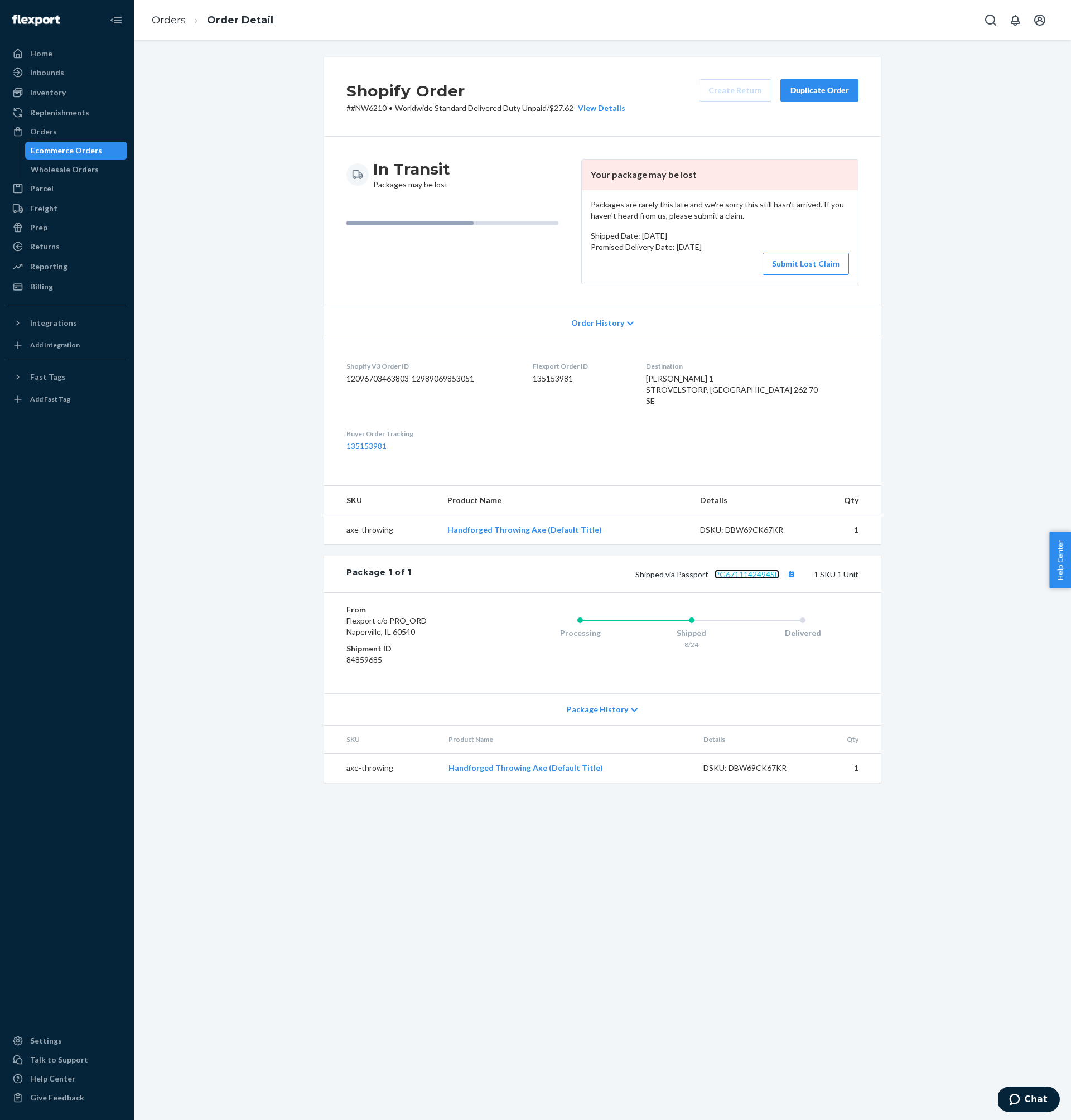
click at [755, 579] on link "PG6711142494SE" at bounding box center [747, 574] width 65 height 10
click at [368, 109] on p "# #NW6210 • Worldwide Standard Delivered Duty Unpaid / $27.62 View Details" at bounding box center [486, 108] width 279 height 12
drag, startPoint x: 368, startPoint y: 109, endPoint x: 351, endPoint y: 108, distance: 17.0
click at [350, 108] on p "# #NW6210 • Worldwide Standard Delivered Duty Unpaid / $27.62 View Details" at bounding box center [486, 108] width 279 height 12
copy p "#NW6210"
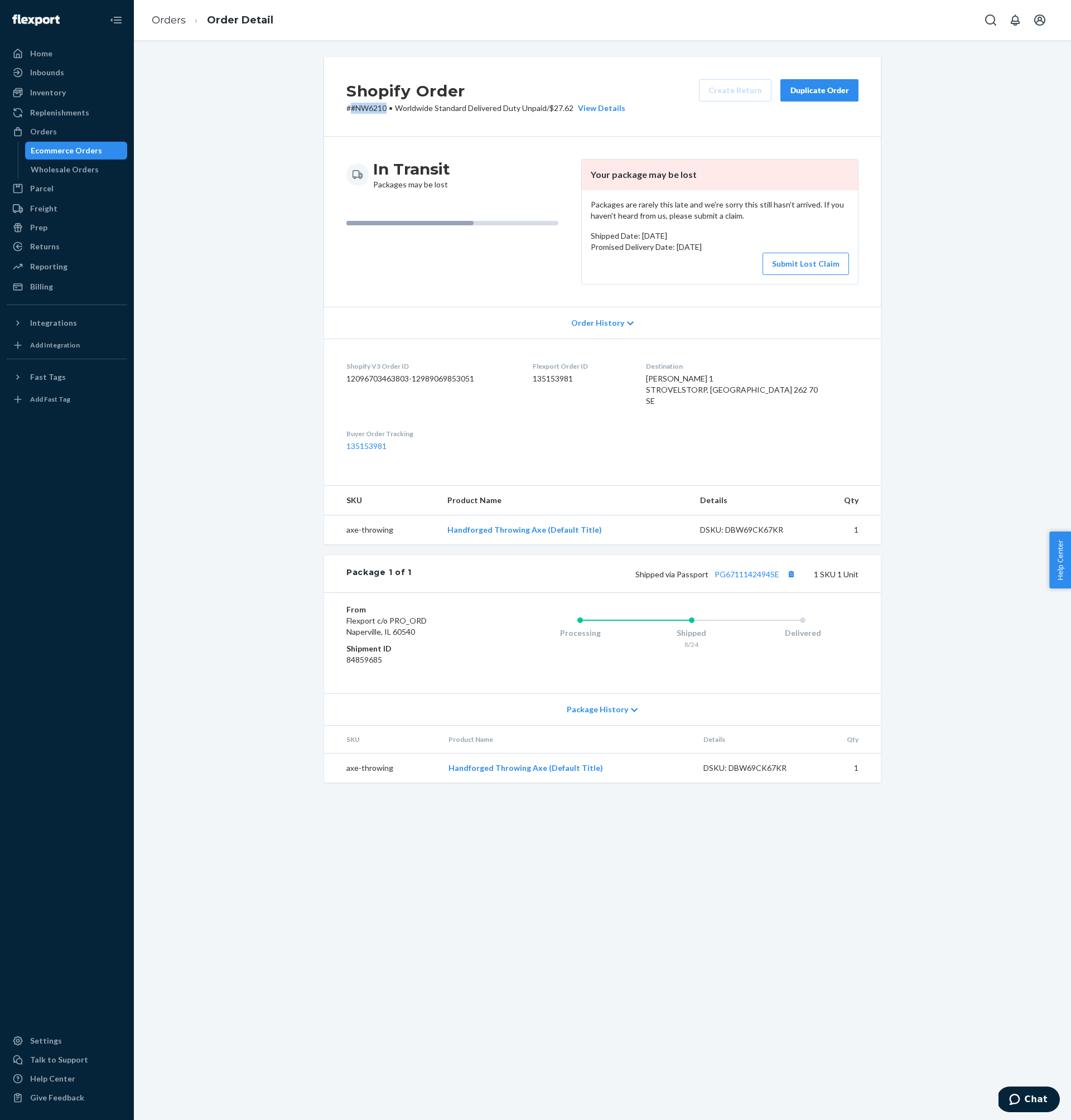
click at [557, 379] on dd "135153981" at bounding box center [580, 379] width 96 height 12
copy dd "135153981"
click at [726, 579] on link "PG6711142494SE" at bounding box center [747, 574] width 65 height 10
click at [42, 134] on div "Orders" at bounding box center [44, 132] width 27 height 12
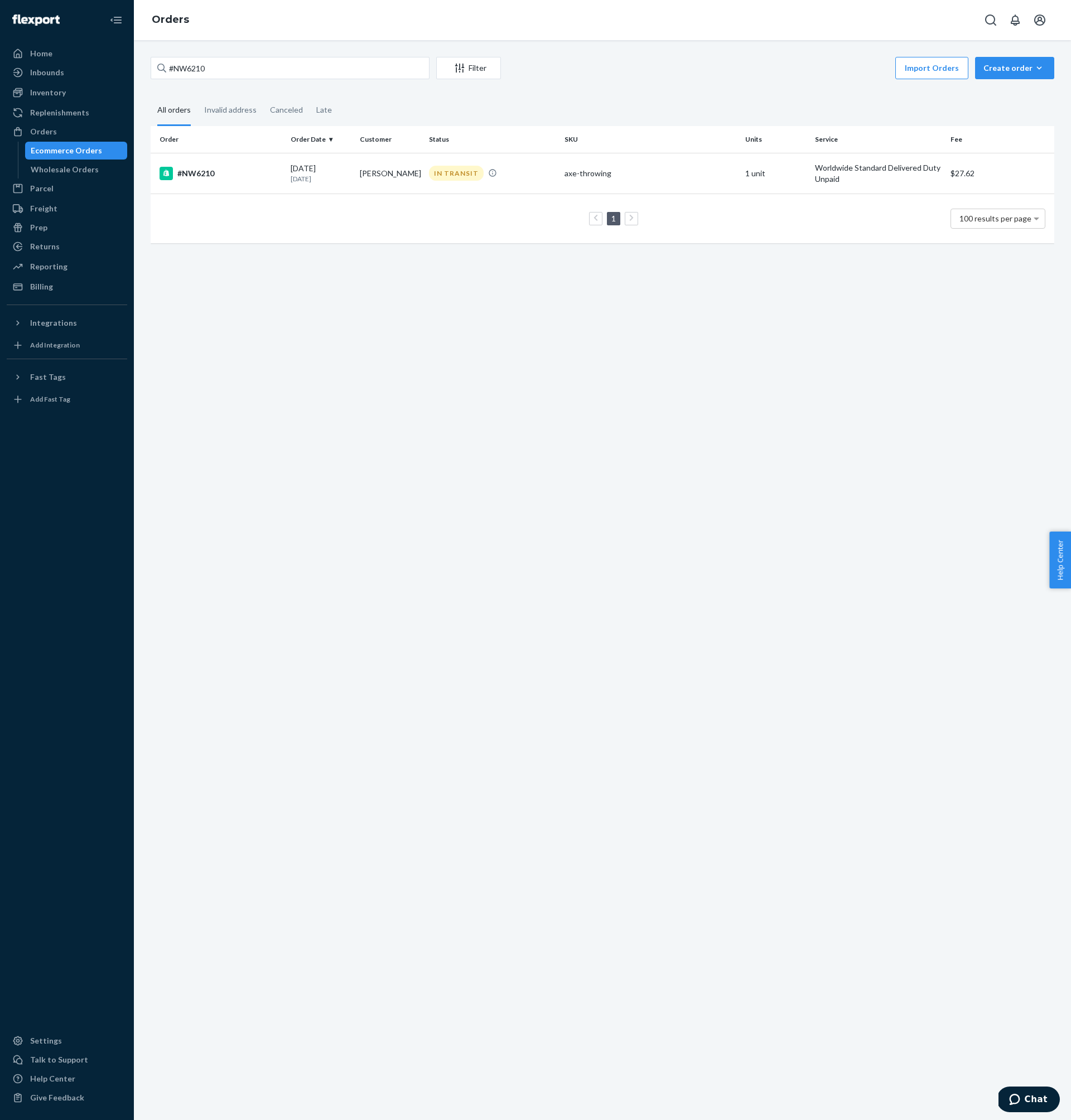
click at [292, 80] on div "#NW6210 Filter Import Orders Create order Ecommerce order Removal order" at bounding box center [602, 69] width 904 height 25
click at [292, 76] on input "#NW6210" at bounding box center [290, 68] width 279 height 22
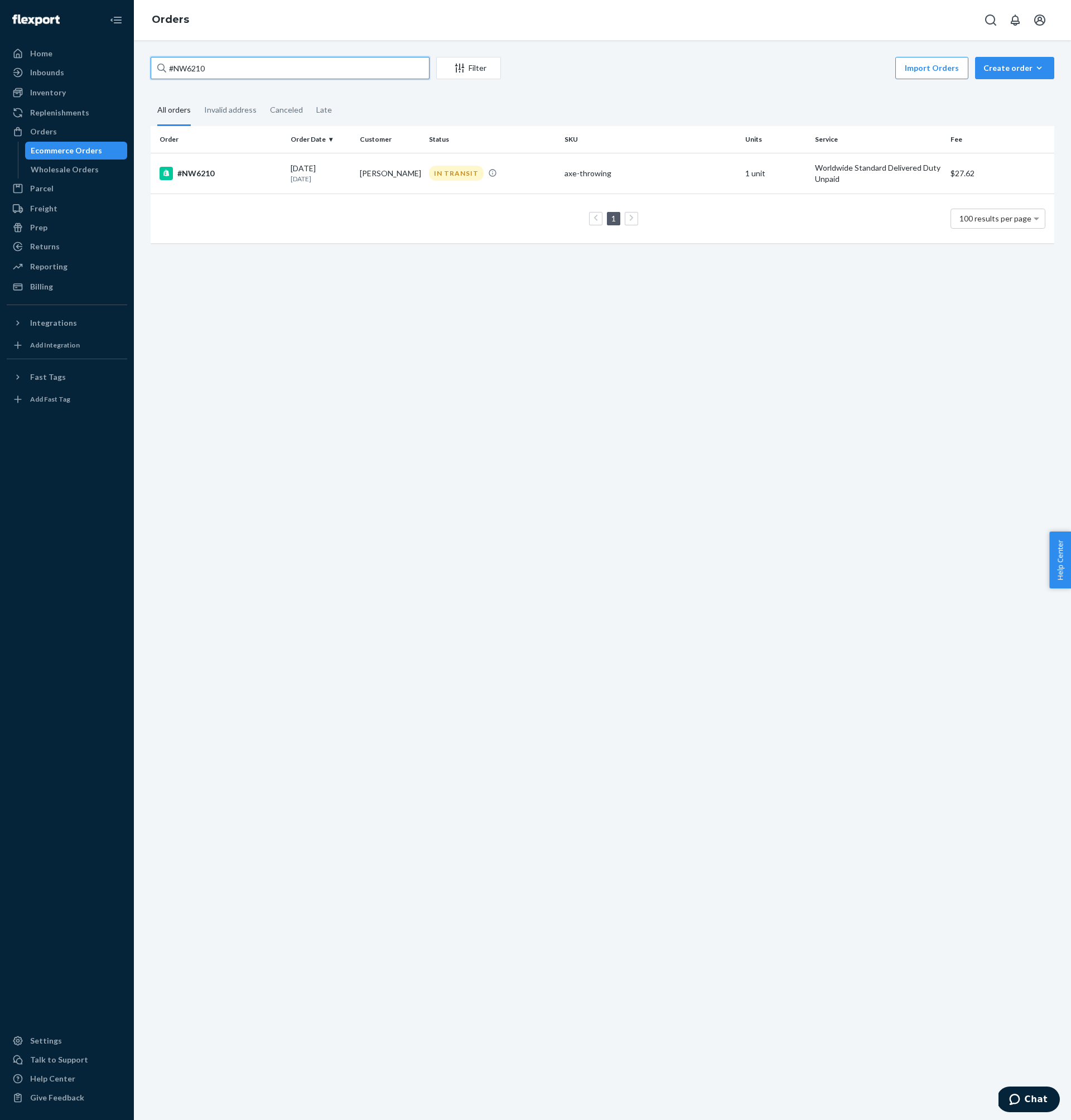
paste input "192"
type input "#NW6192"
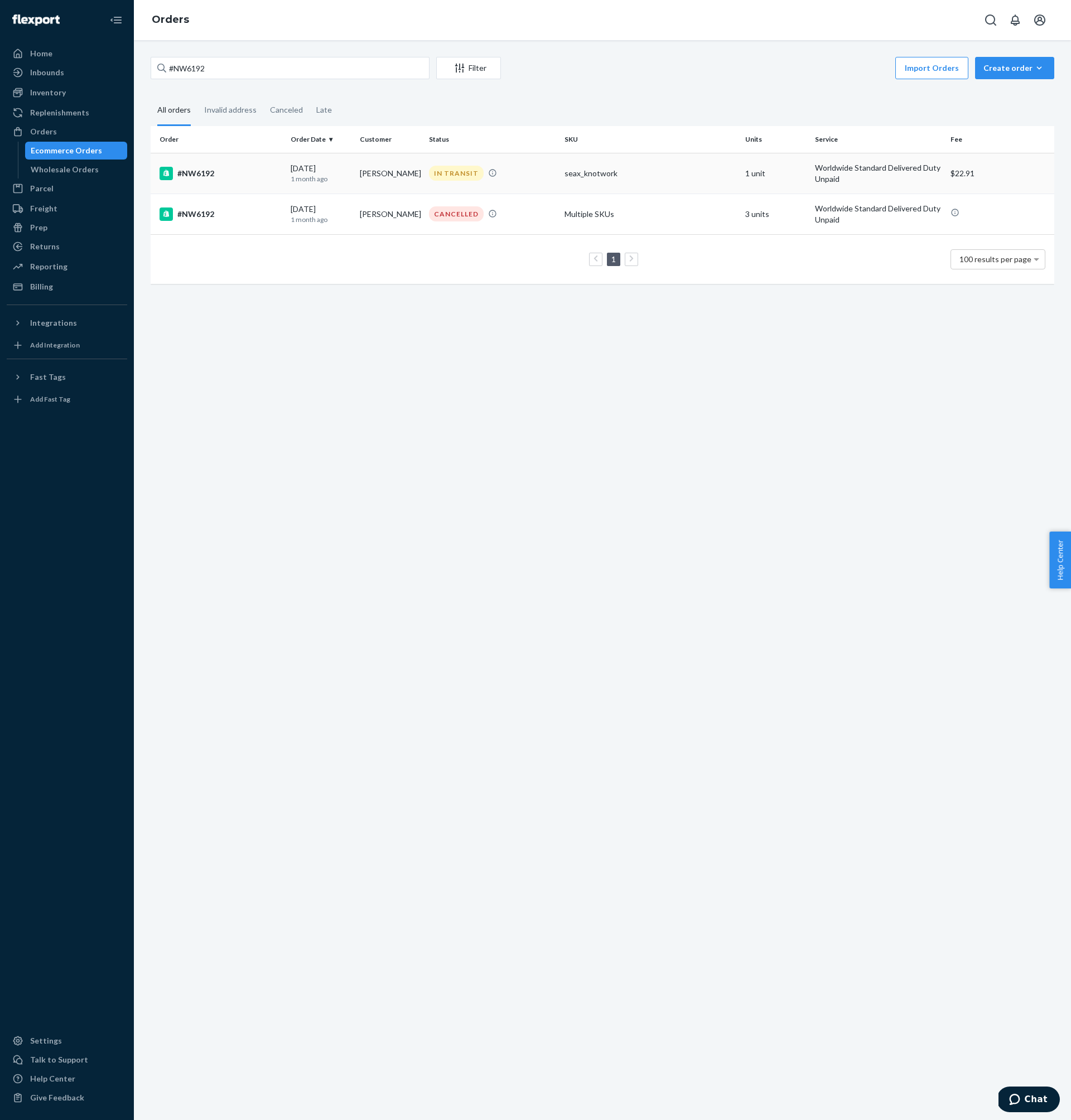
click at [220, 182] on td "#NW6192" at bounding box center [218, 173] width 136 height 41
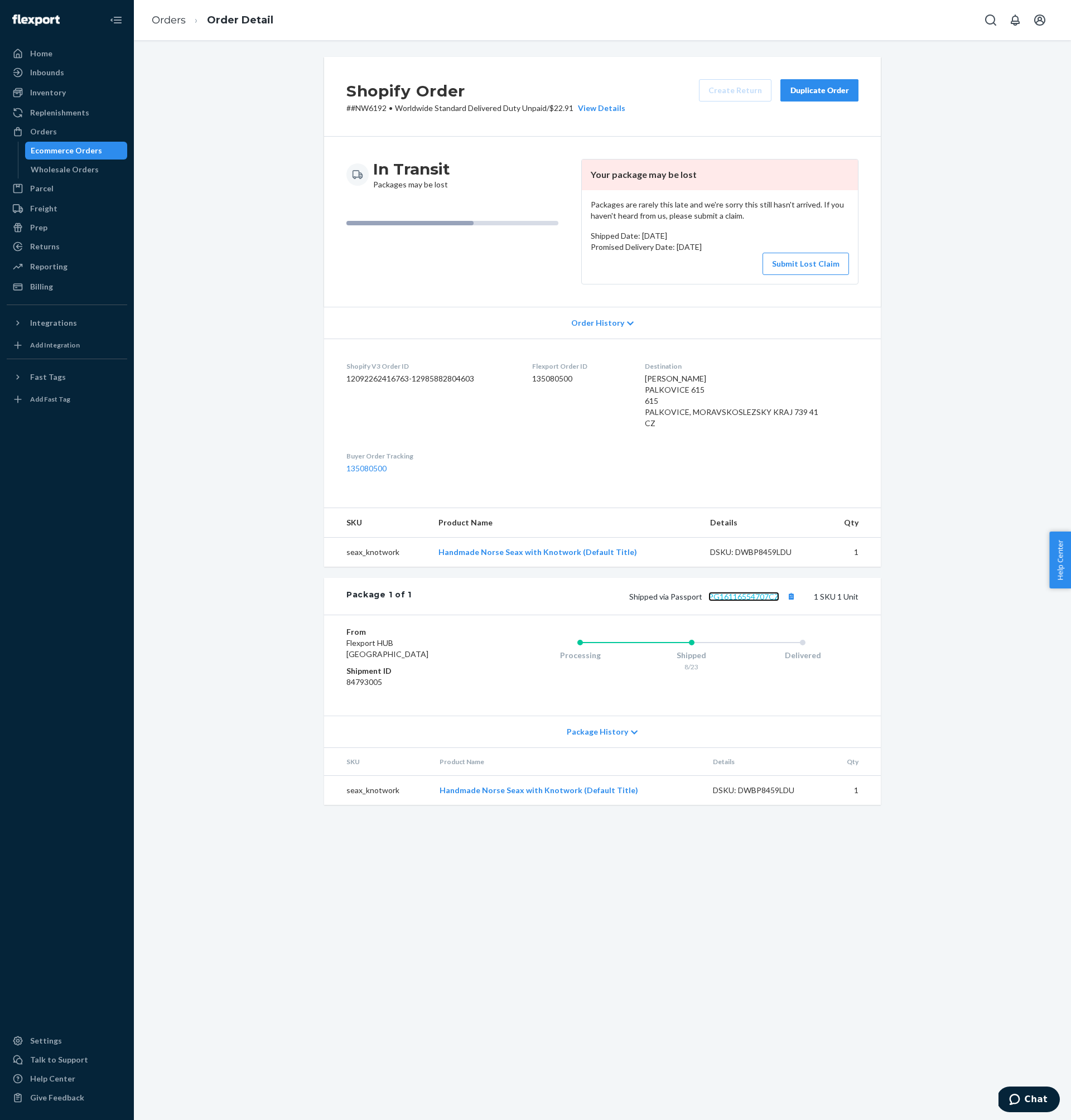
click at [751, 593] on link "PG16116554707CZ" at bounding box center [744, 596] width 71 height 10
click at [370, 111] on p "# #NW6192 • Worldwide Standard Delivered Duty Unpaid / $22.91 View Details" at bounding box center [486, 108] width 279 height 12
drag, startPoint x: 370, startPoint y: 111, endPoint x: 353, endPoint y: 112, distance: 17.0
click at [353, 112] on p "# #NW6192 • Worldwide Standard Delivered Duty Unpaid / $22.91 View Details" at bounding box center [486, 108] width 279 height 12
click at [356, 111] on p "# #NW6192 • Worldwide Standard Delivered Duty Unpaid / $22.91 View Details" at bounding box center [486, 108] width 279 height 12
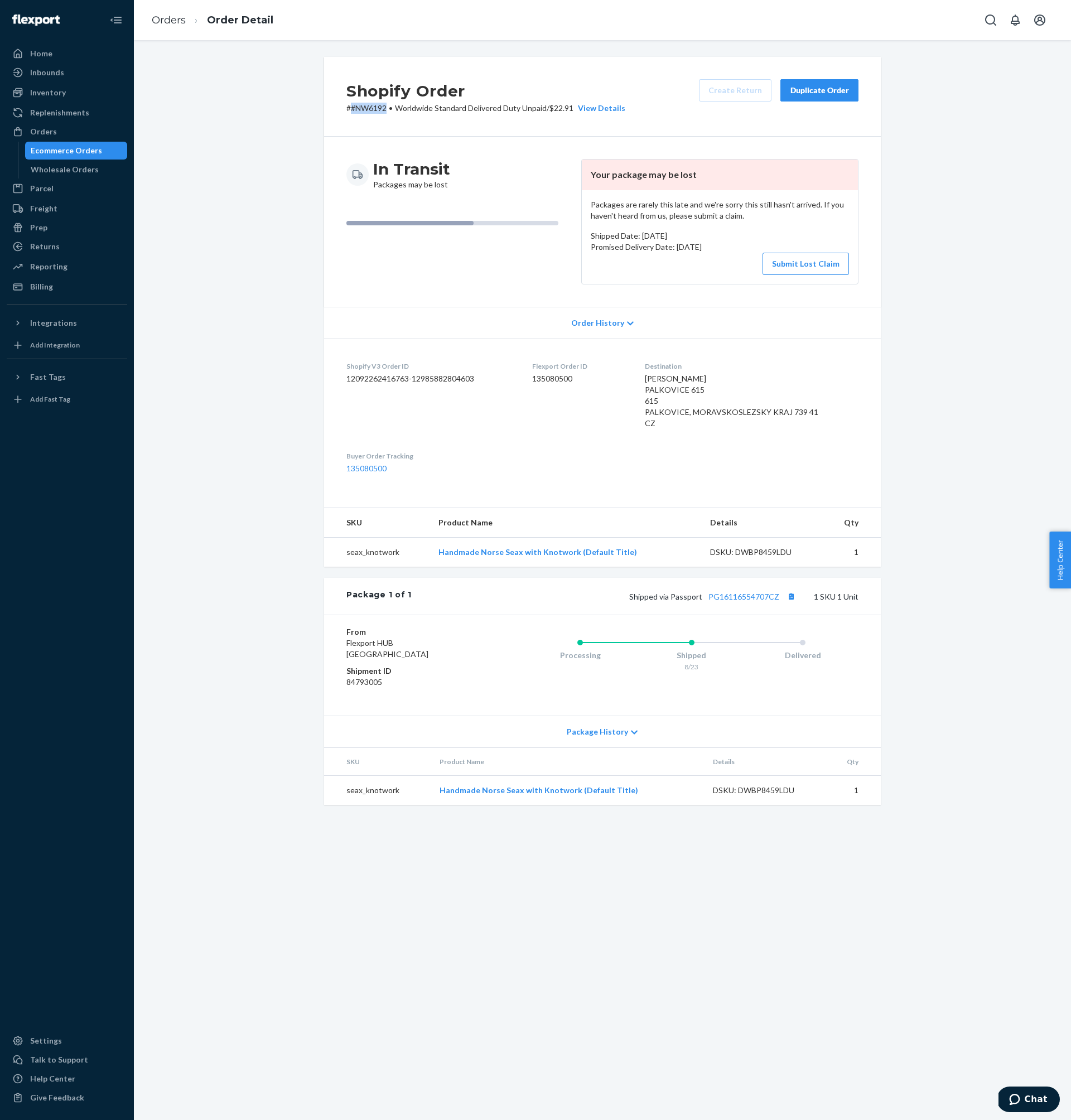
click at [353, 111] on p "# #NW6192 • Worldwide Standard Delivered Duty Unpaid / $22.91 View Details" at bounding box center [486, 108] width 279 height 12
copy p "#NW6192"
click at [363, 108] on p "# #NW6192 • Worldwide Standard Delivered Duty Unpaid / $22.91 View Details" at bounding box center [486, 108] width 279 height 12
drag, startPoint x: 363, startPoint y: 108, endPoint x: 351, endPoint y: 107, distance: 12.0
click at [351, 107] on p "# #NW6192 • Worldwide Standard Delivered Duty Unpaid / $22.91 View Details" at bounding box center [486, 108] width 279 height 12
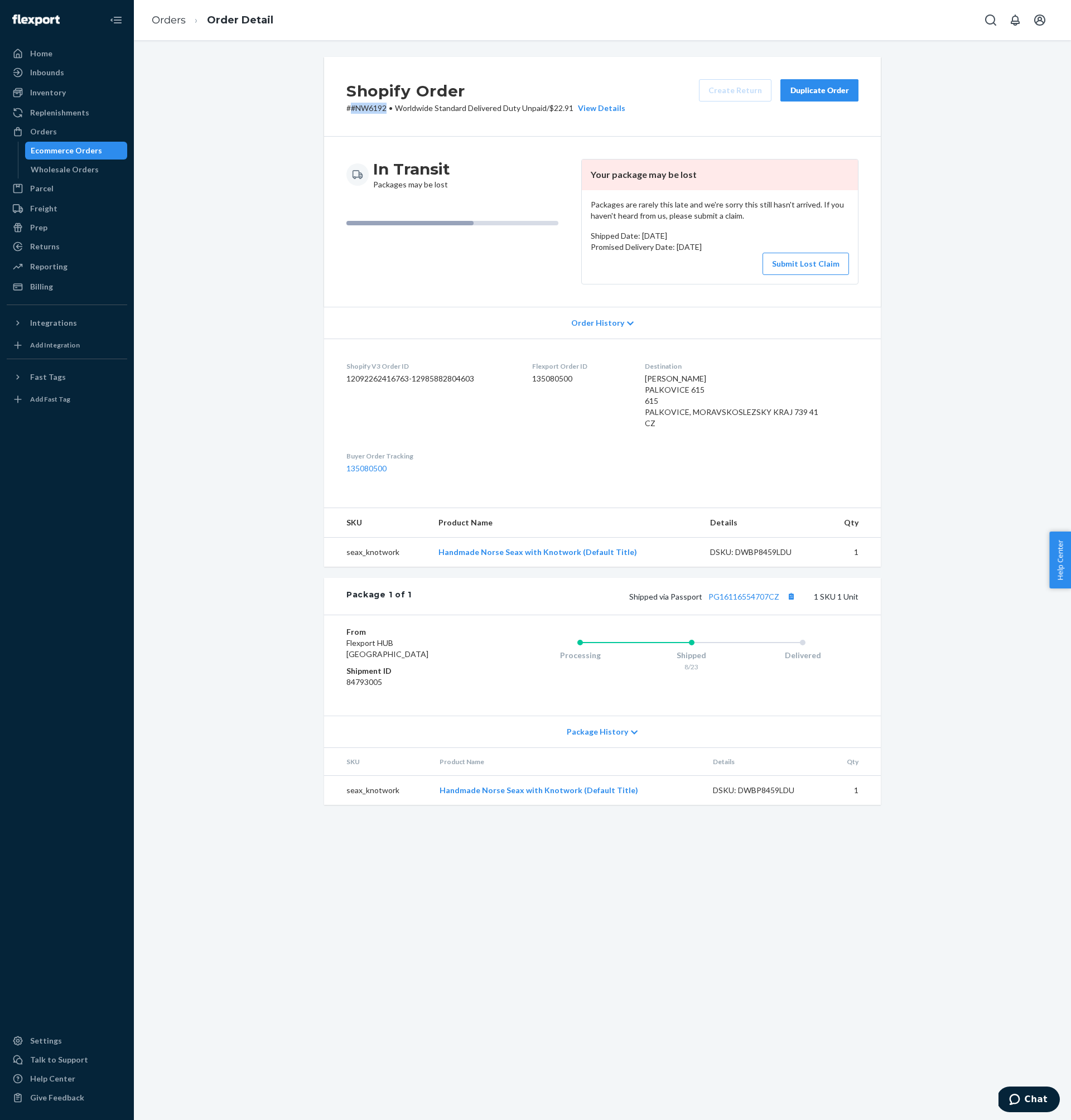
click at [571, 380] on dd "135080500" at bounding box center [579, 379] width 95 height 12
click at [76, 132] on div "Orders" at bounding box center [67, 132] width 118 height 16
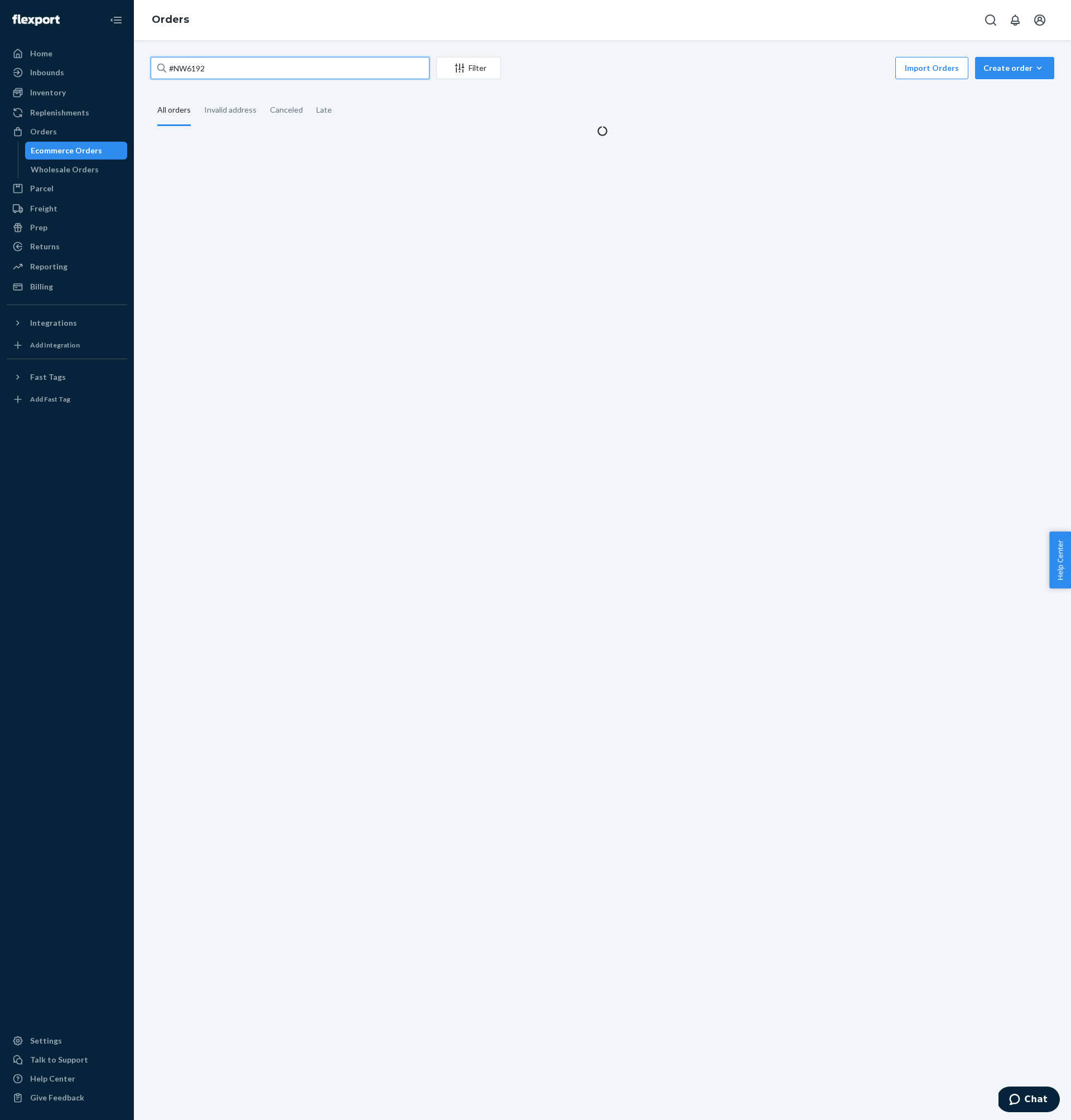
click at [283, 73] on input "#NW6192" at bounding box center [290, 68] width 279 height 22
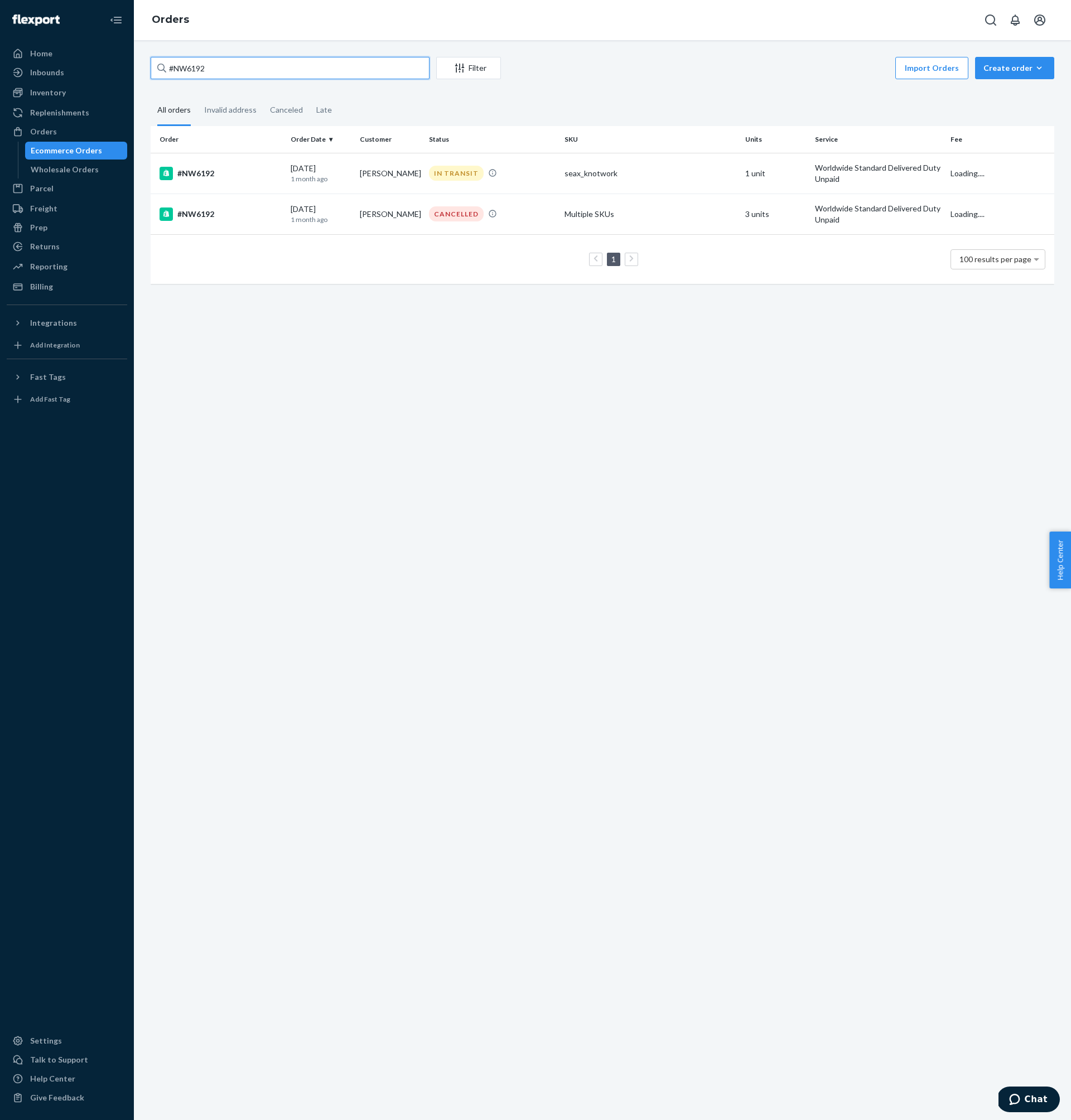
click at [283, 73] on input "#NW6192" at bounding box center [290, 68] width 279 height 22
paste input "6"
type input "#NW6196"
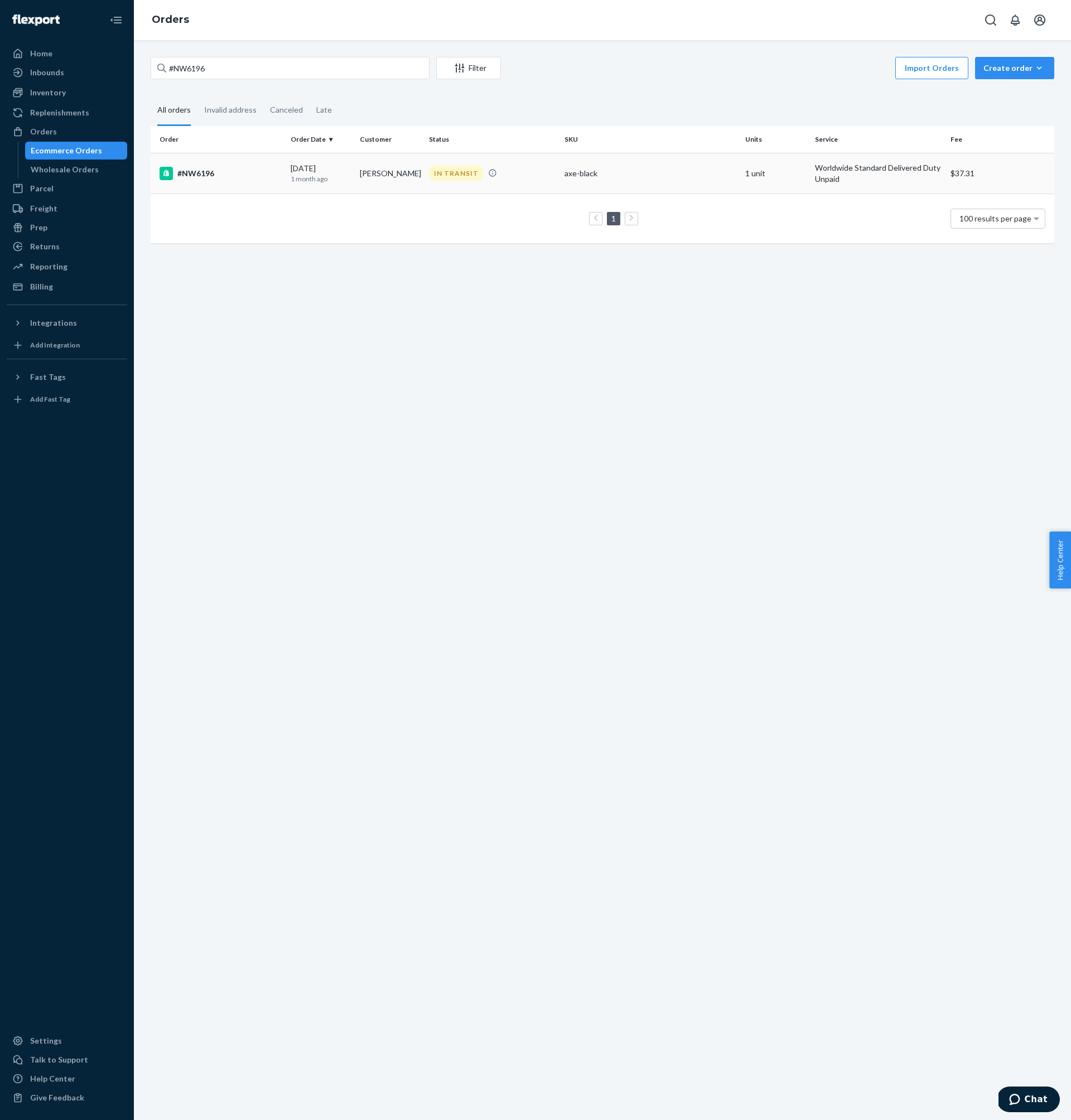
click at [307, 176] on p "1 month ago" at bounding box center [321, 179] width 60 height 10
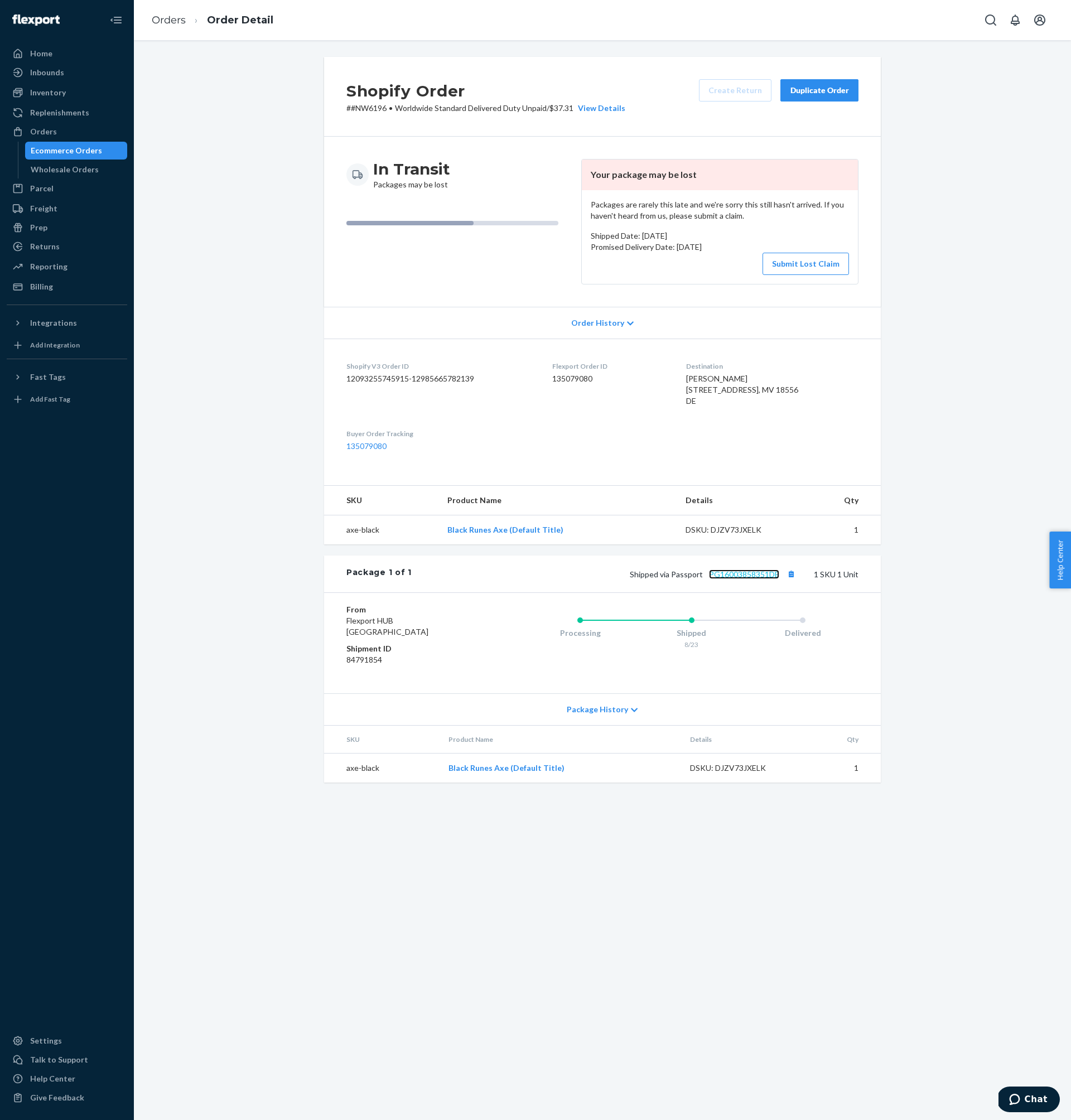
click at [750, 579] on link "PG16003858351DE" at bounding box center [744, 574] width 70 height 10
click at [580, 380] on dd "135079080" at bounding box center [610, 379] width 116 height 12
copy dd "135079080"
click at [376, 110] on p "# #NW6196 • Worldwide Standard Delivered Duty Unpaid / $37.31 View Details" at bounding box center [486, 108] width 279 height 12
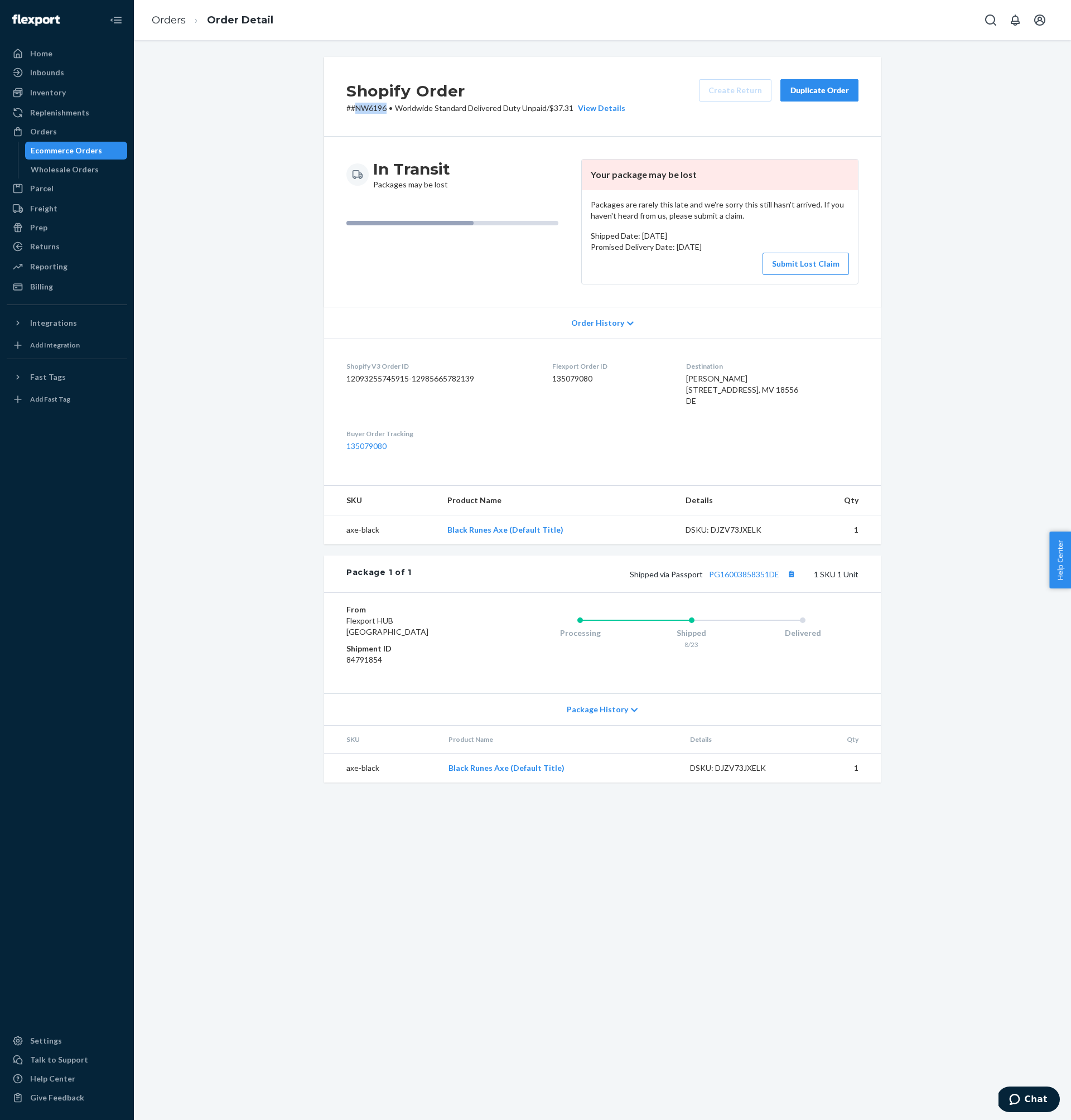
click at [376, 110] on p "# #NW6196 • Worldwide Standard Delivered Duty Unpaid / $37.31 View Details" at bounding box center [486, 108] width 279 height 12
copy p "NW6196"
click at [707, 263] on div "Submit Lost Claim" at bounding box center [720, 263] width 259 height 22
click at [760, 404] on span "[PERSON_NAME] [STREET_ADDRESS], MV 18556 DE" at bounding box center [742, 389] width 112 height 32
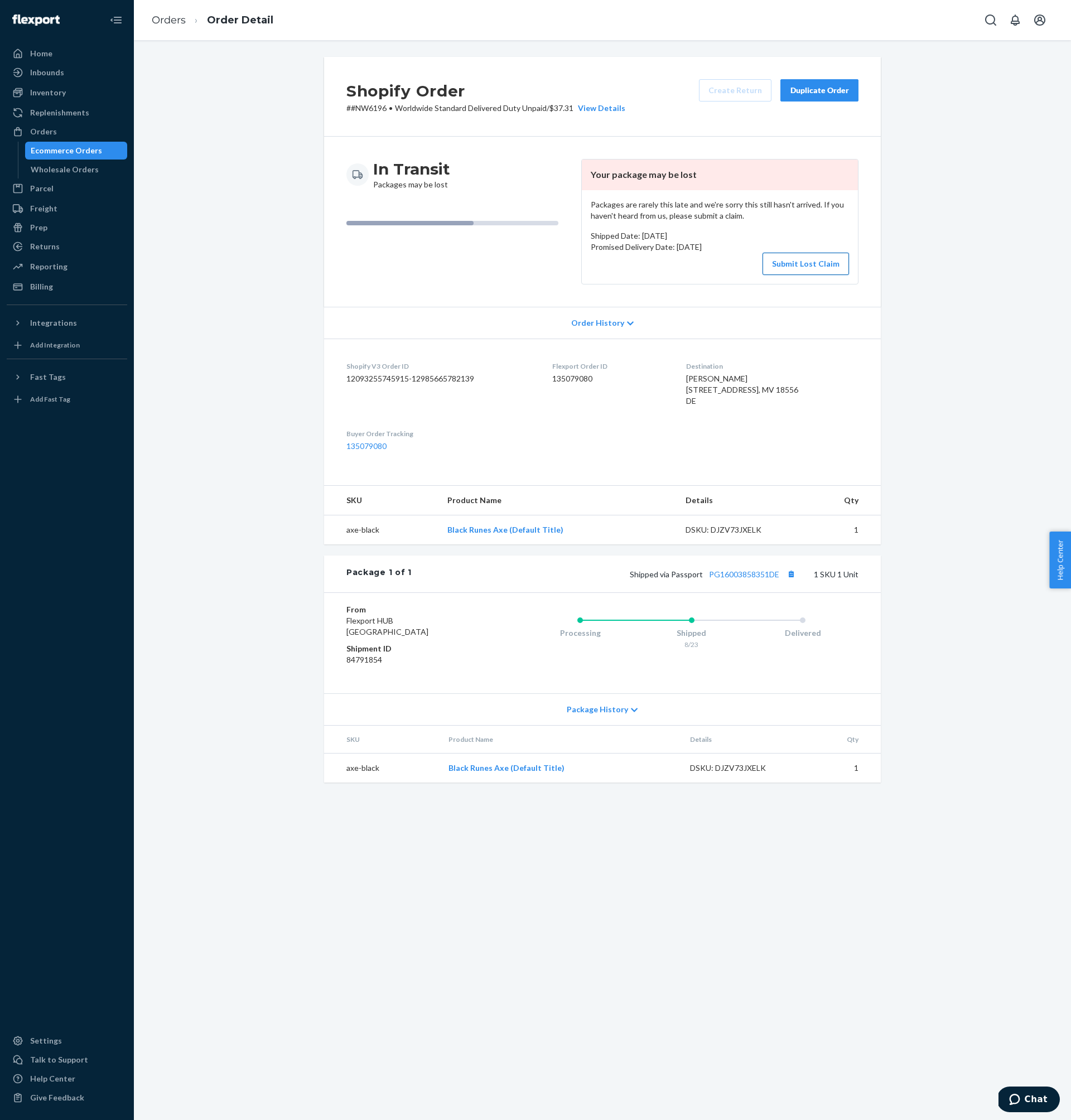
click at [817, 261] on button "Submit Lost Claim" at bounding box center [805, 263] width 86 height 22
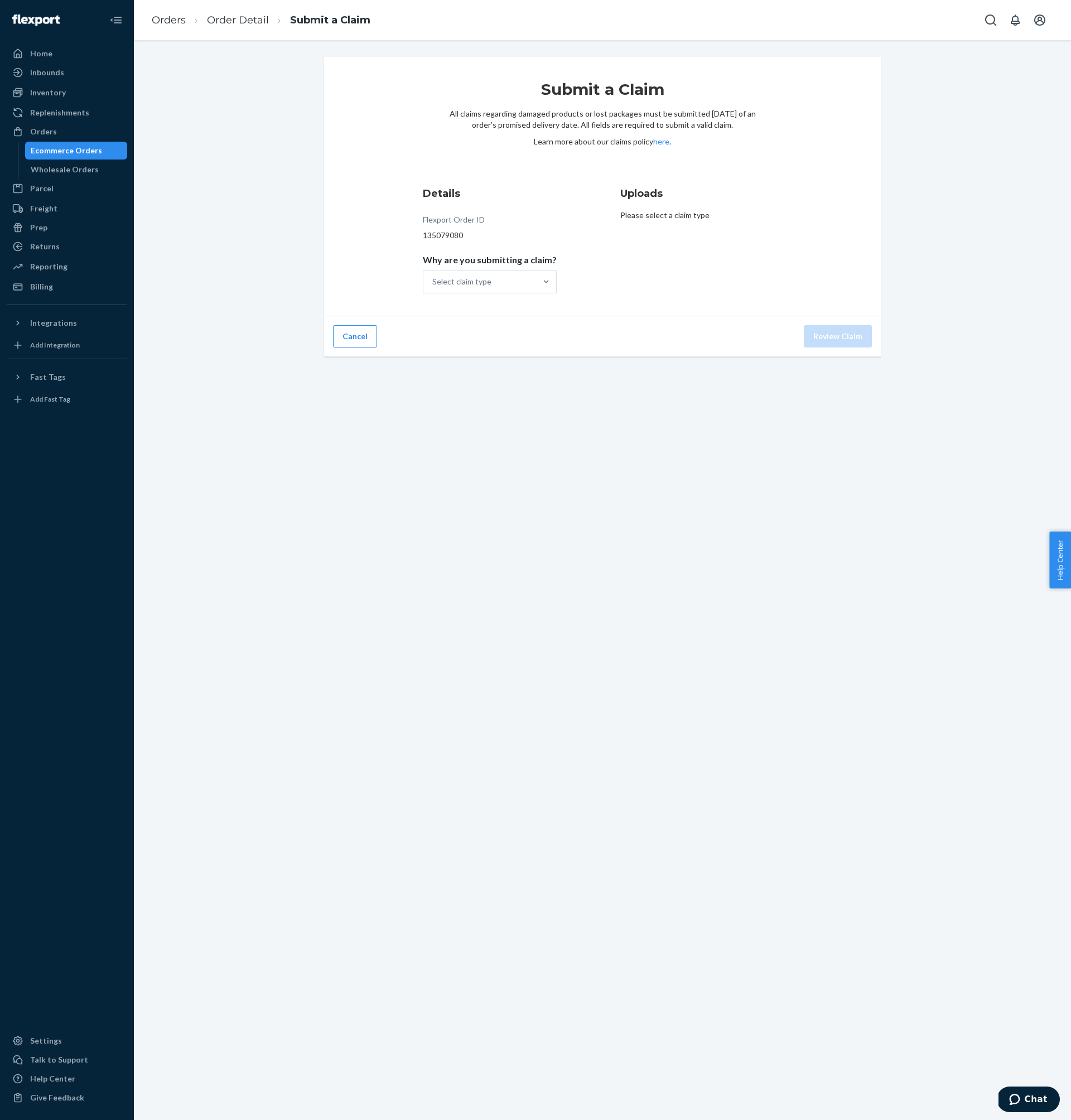
click at [447, 228] on div "Flexport Order ID" at bounding box center [454, 222] width 62 height 16
click at [473, 268] on span "Why are you submitting a claim?" at bounding box center [490, 262] width 134 height 16
click at [434, 276] on input "Why are you submitting a claim? Select claim type" at bounding box center [432, 282] width 1 height 12
click at [478, 276] on div "Select claim type" at bounding box center [461, 282] width 60 height 12
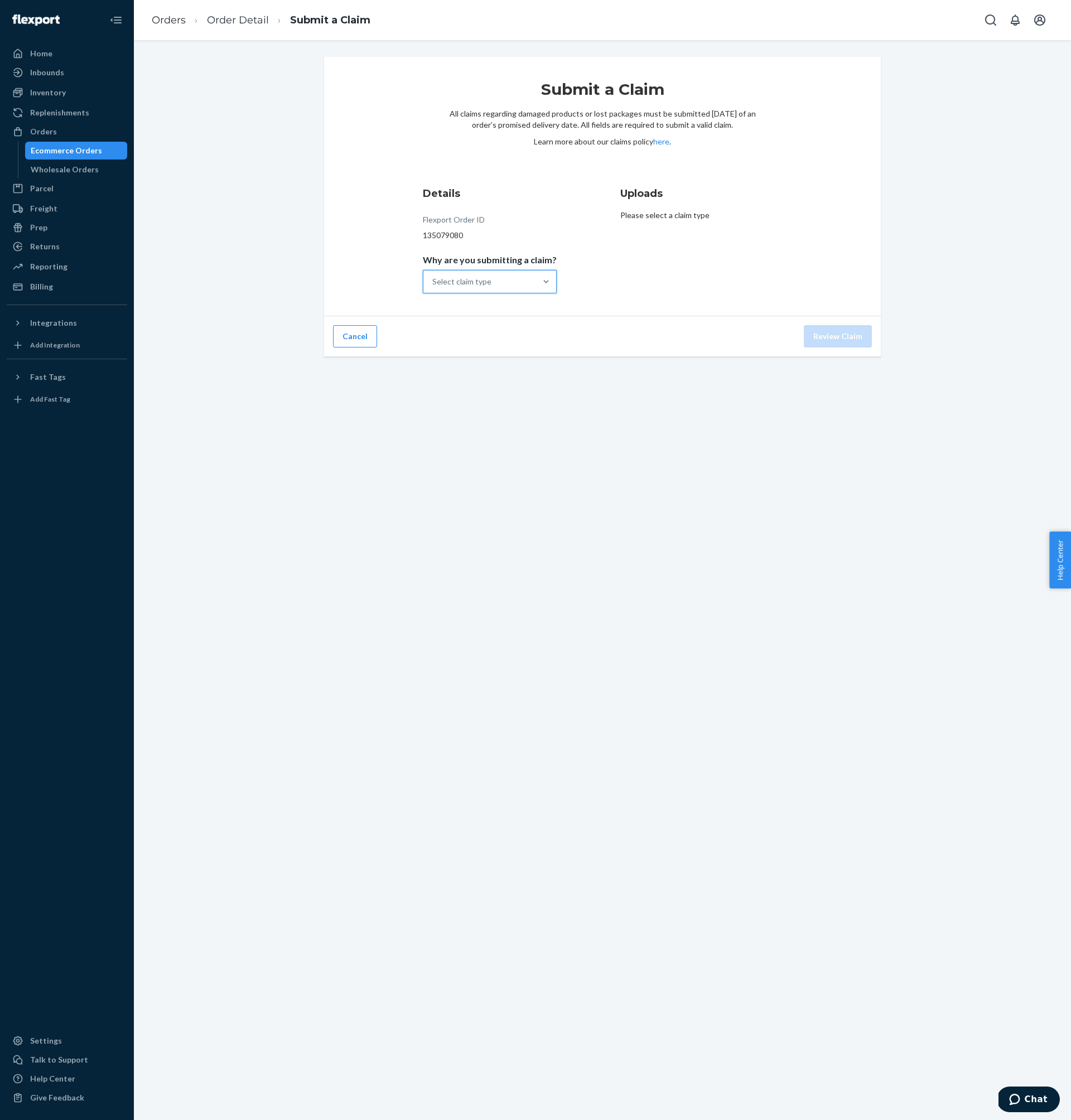
click at [434, 276] on input "Why are you submitting a claim? 0 results available. Select is focused ,type to…" at bounding box center [432, 282] width 1 height 12
click at [526, 338] on div "Order with no tracking movement" at bounding box center [490, 337] width 130 height 34
click at [434, 287] on input "Why are you submitting a claim? option Order with no tracking movement focused,…" at bounding box center [432, 282] width 1 height 12
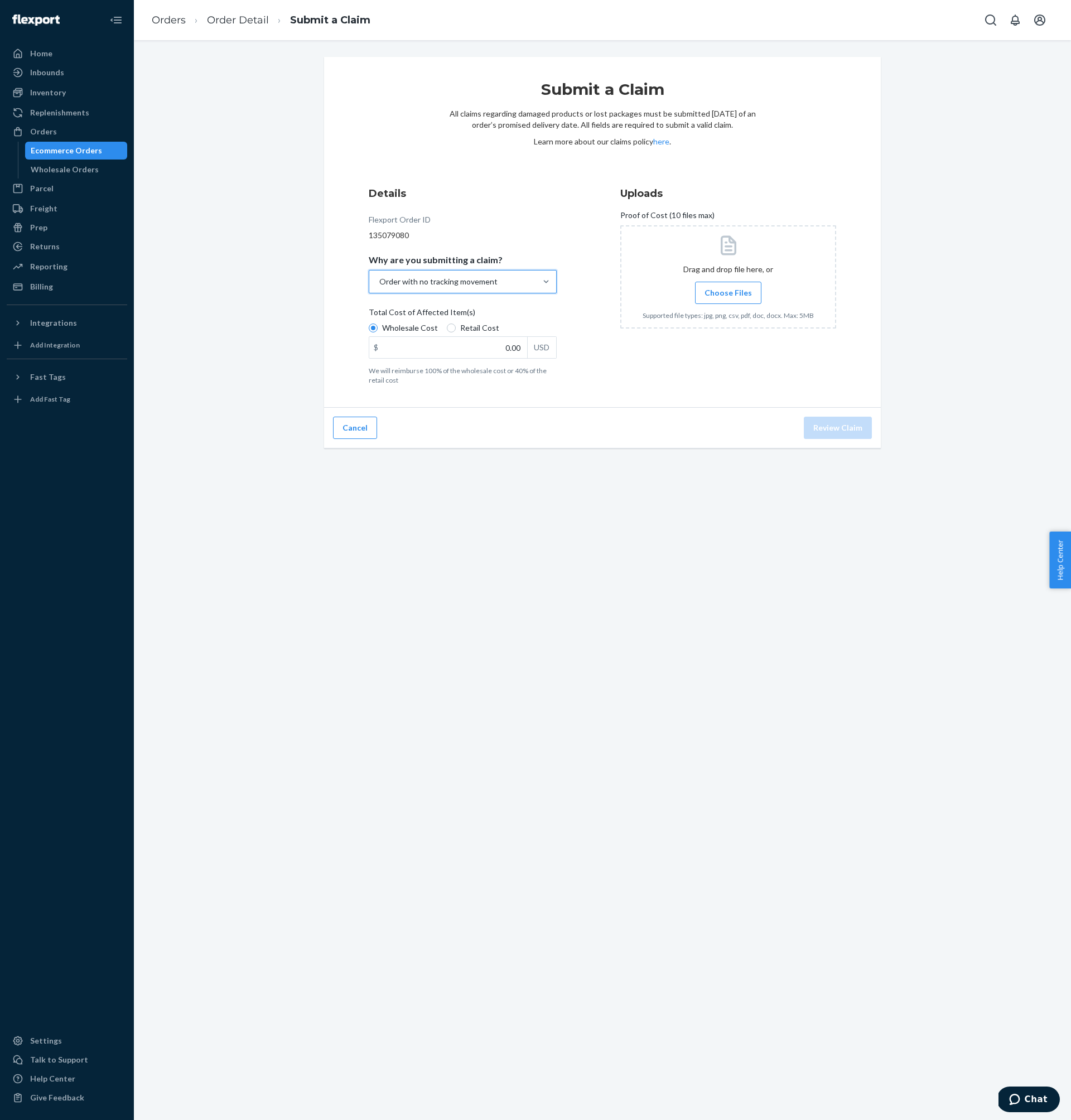
click at [468, 332] on span "Retail Cost" at bounding box center [480, 328] width 39 height 12
click at [456, 332] on input "Retail Cost" at bounding box center [452, 328] width 9 height 9
radio input "true"
radio input "false"
click at [473, 356] on input "0.00" at bounding box center [448, 348] width 158 height 21
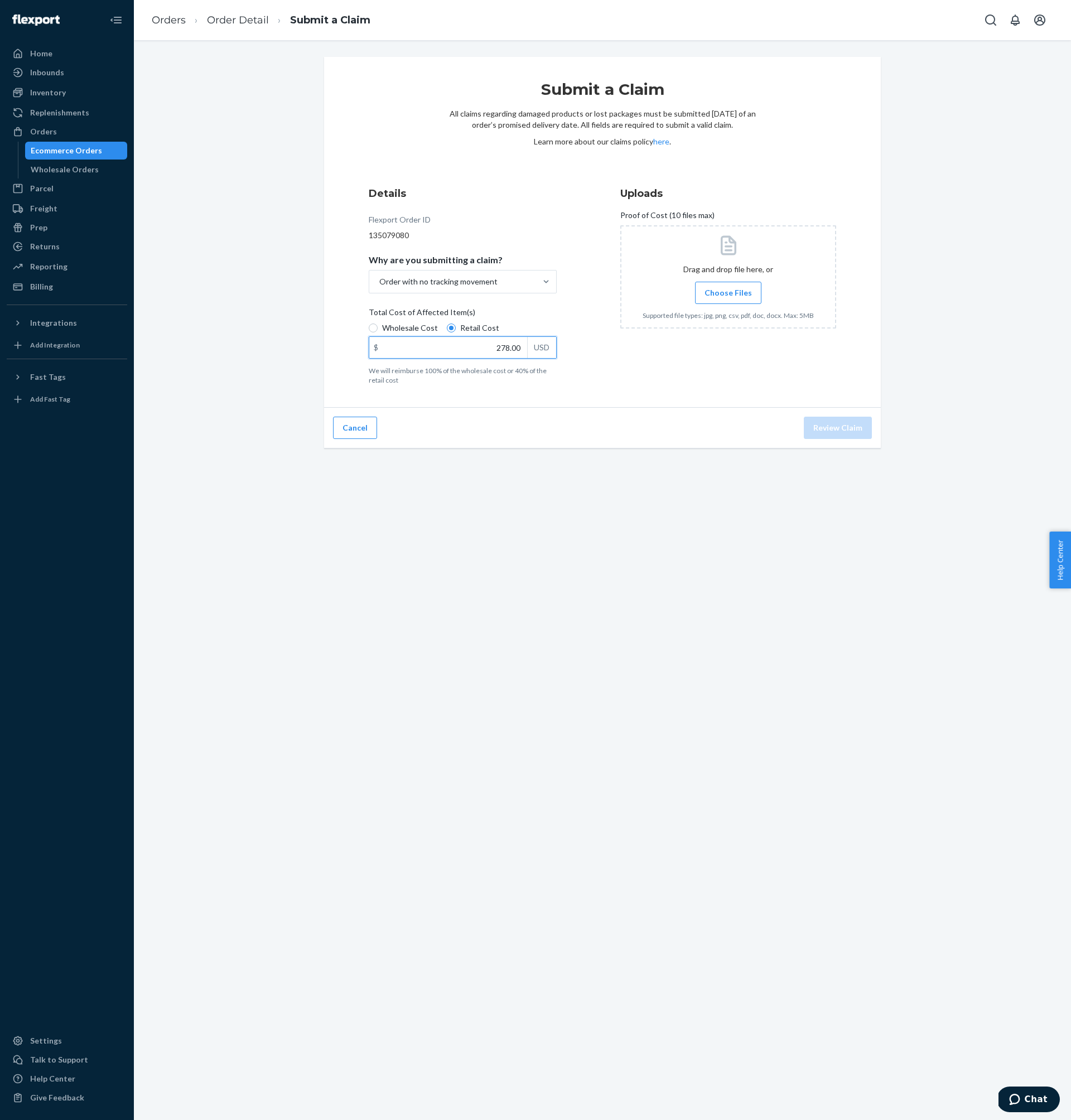
type input "278.00"
click at [697, 283] on label "Choose Files" at bounding box center [728, 292] width 67 height 22
click at [728, 287] on input "Choose Files" at bounding box center [728, 293] width 1 height 12
click at [717, 292] on span "Choose Files" at bounding box center [728, 292] width 47 height 12
click at [728, 292] on input "Choose Files" at bounding box center [728, 293] width 1 height 12
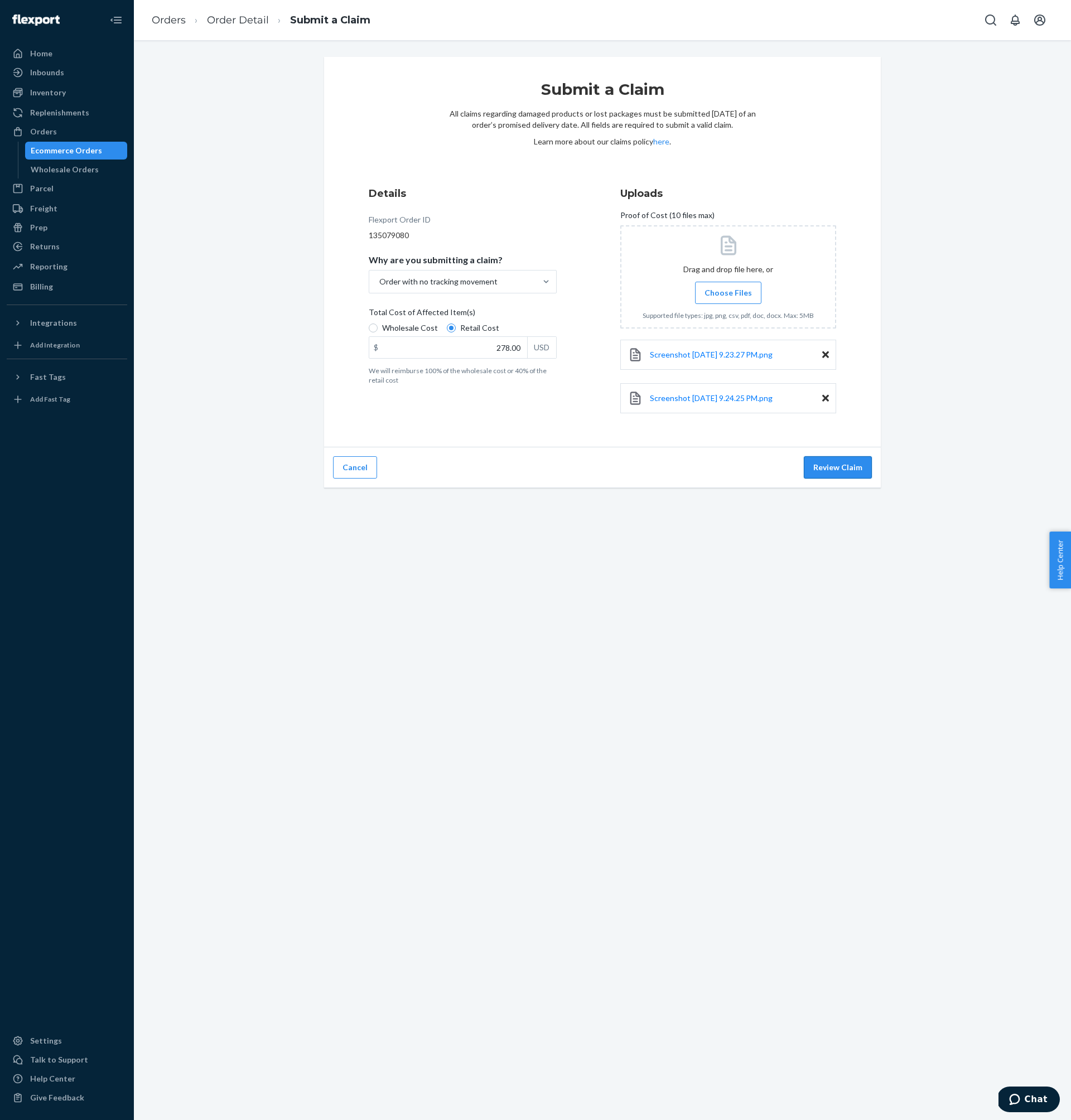
click at [848, 471] on button "Review Claim" at bounding box center [837, 467] width 68 height 22
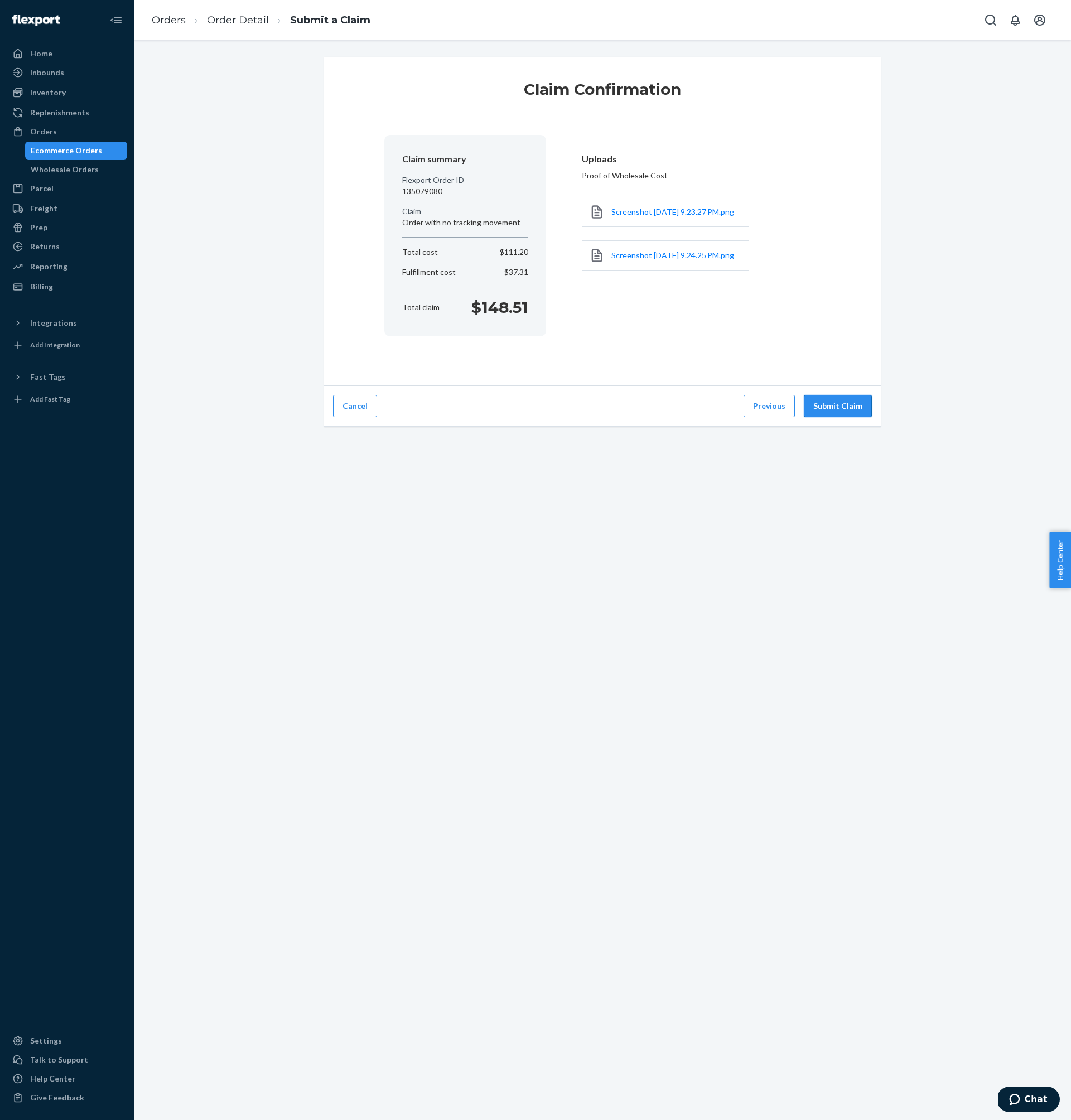
click at [827, 410] on button "Submit Claim" at bounding box center [837, 405] width 68 height 22
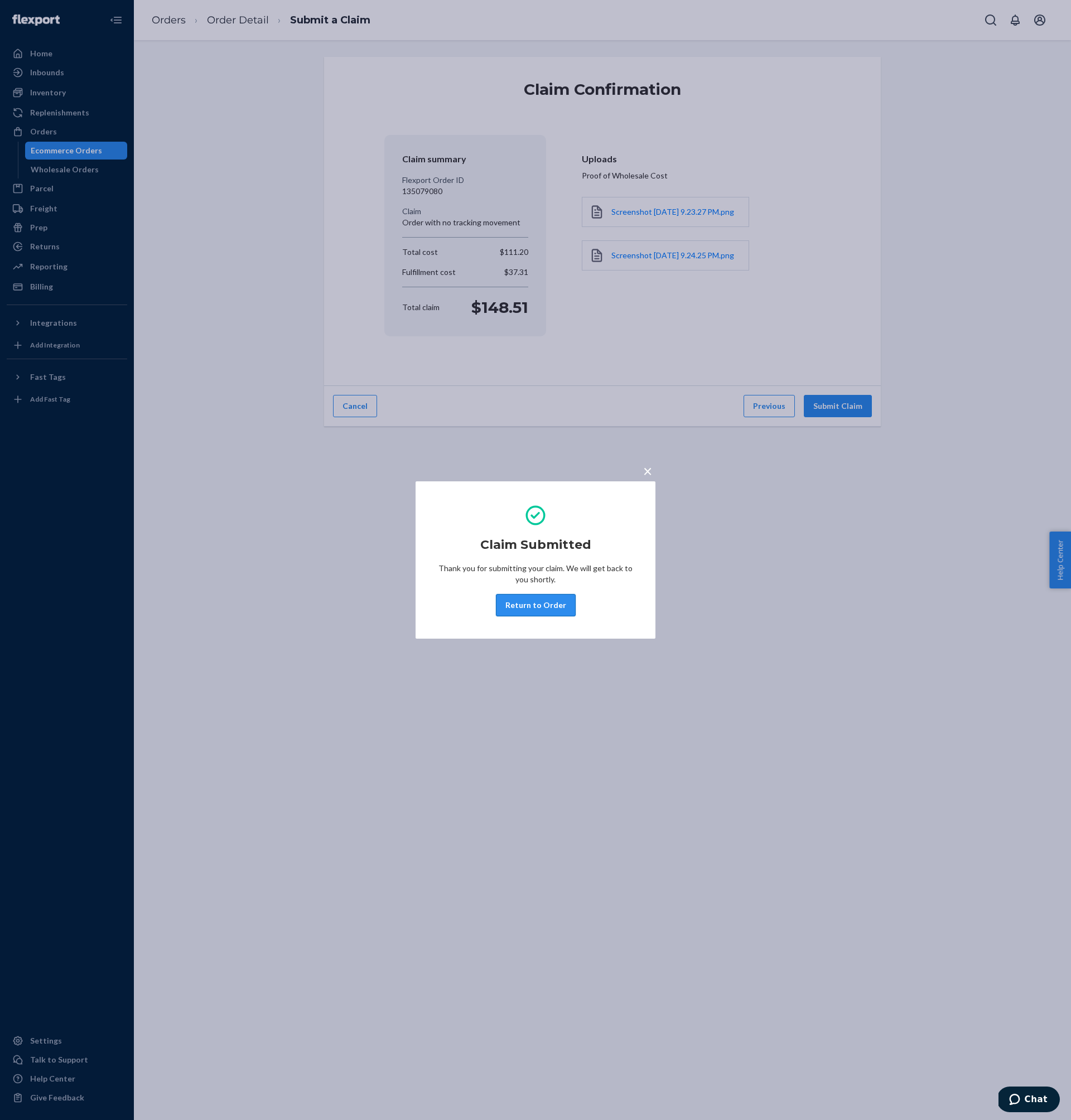
click at [538, 604] on button "Return to Order" at bounding box center [536, 604] width 80 height 22
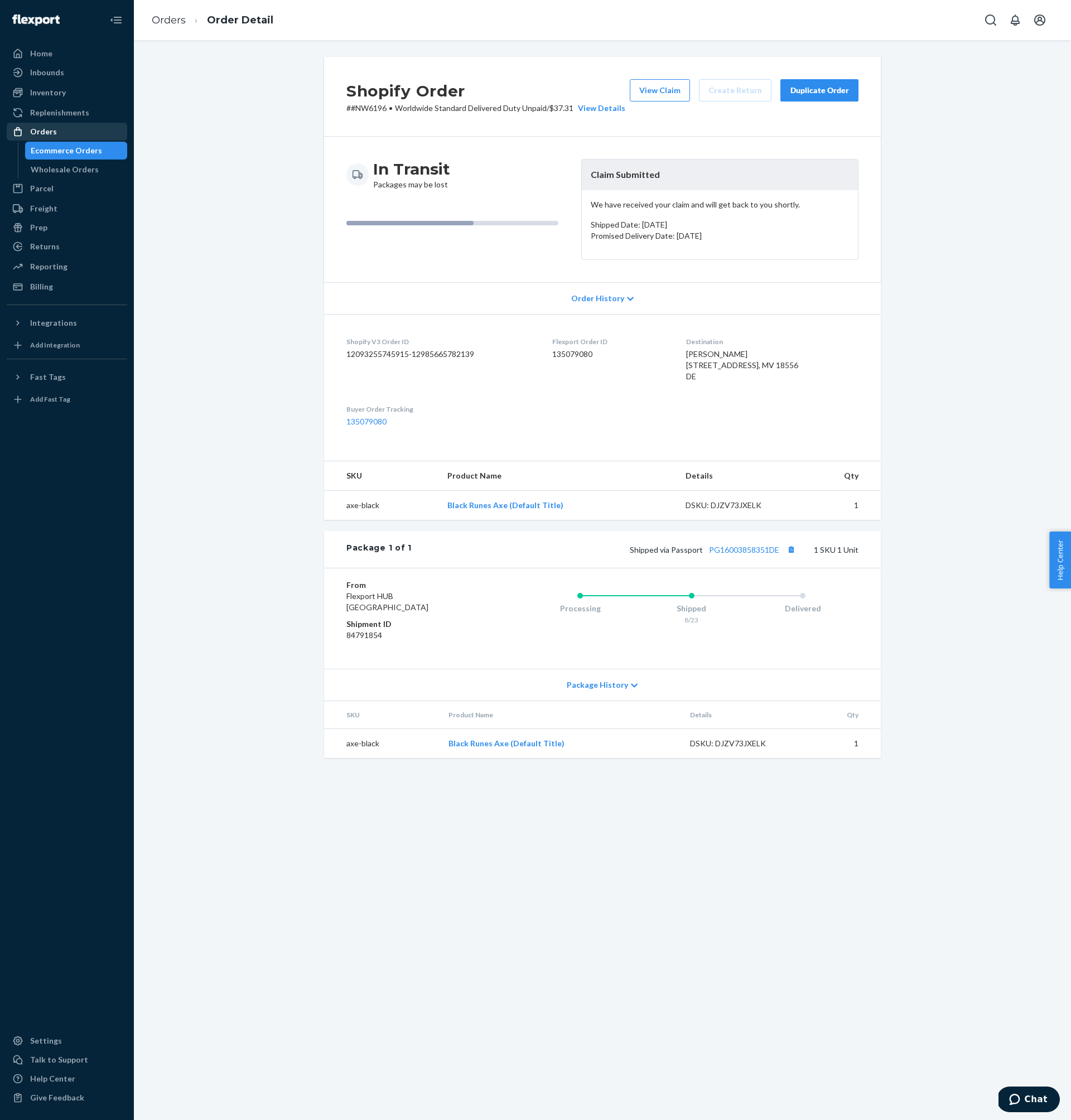
click at [79, 139] on div "Orders" at bounding box center [67, 132] width 118 height 16
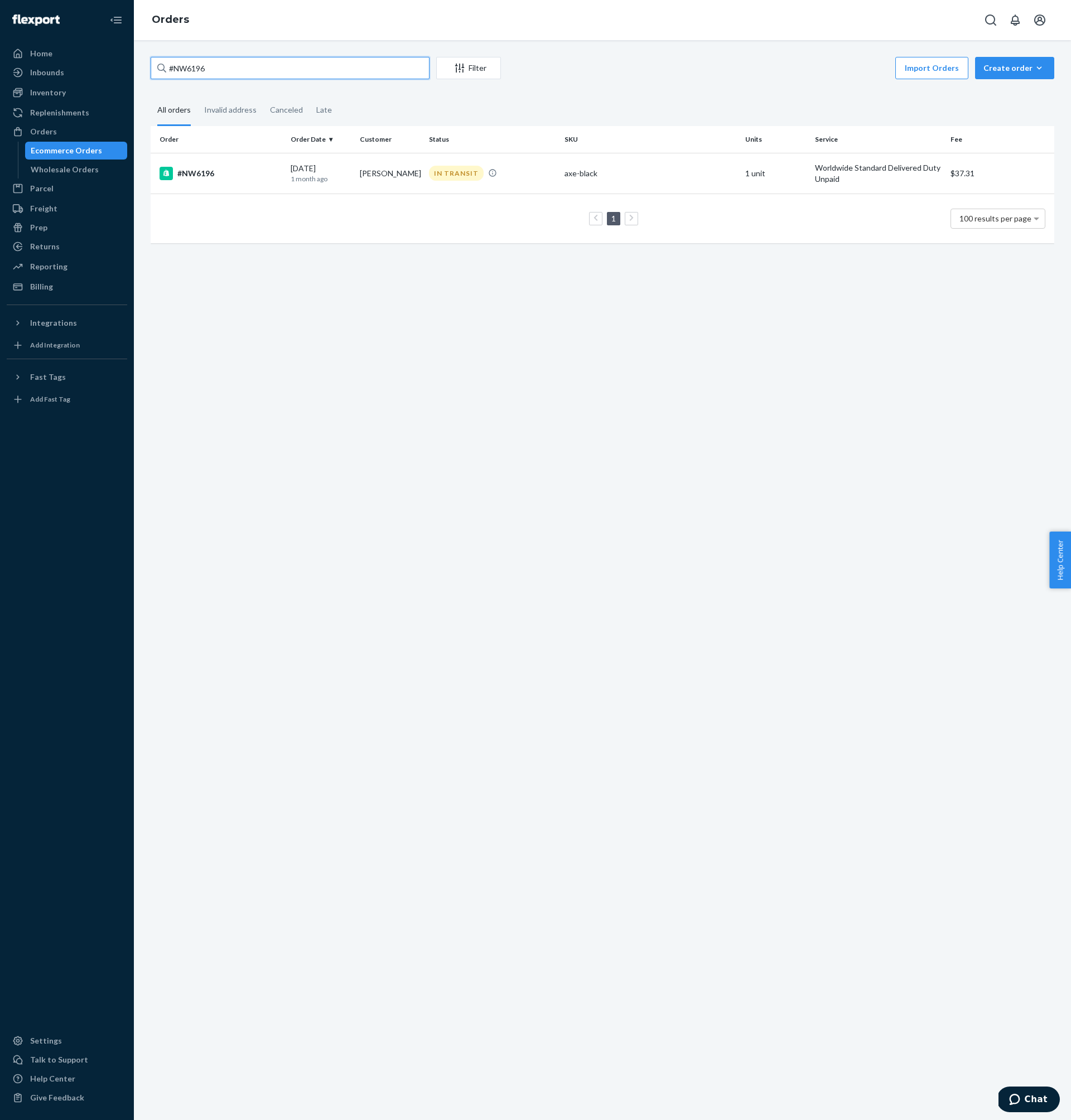
click at [323, 65] on input "#NW6196" at bounding box center [290, 68] width 279 height 22
paste input "074"
type input "#NW6074"
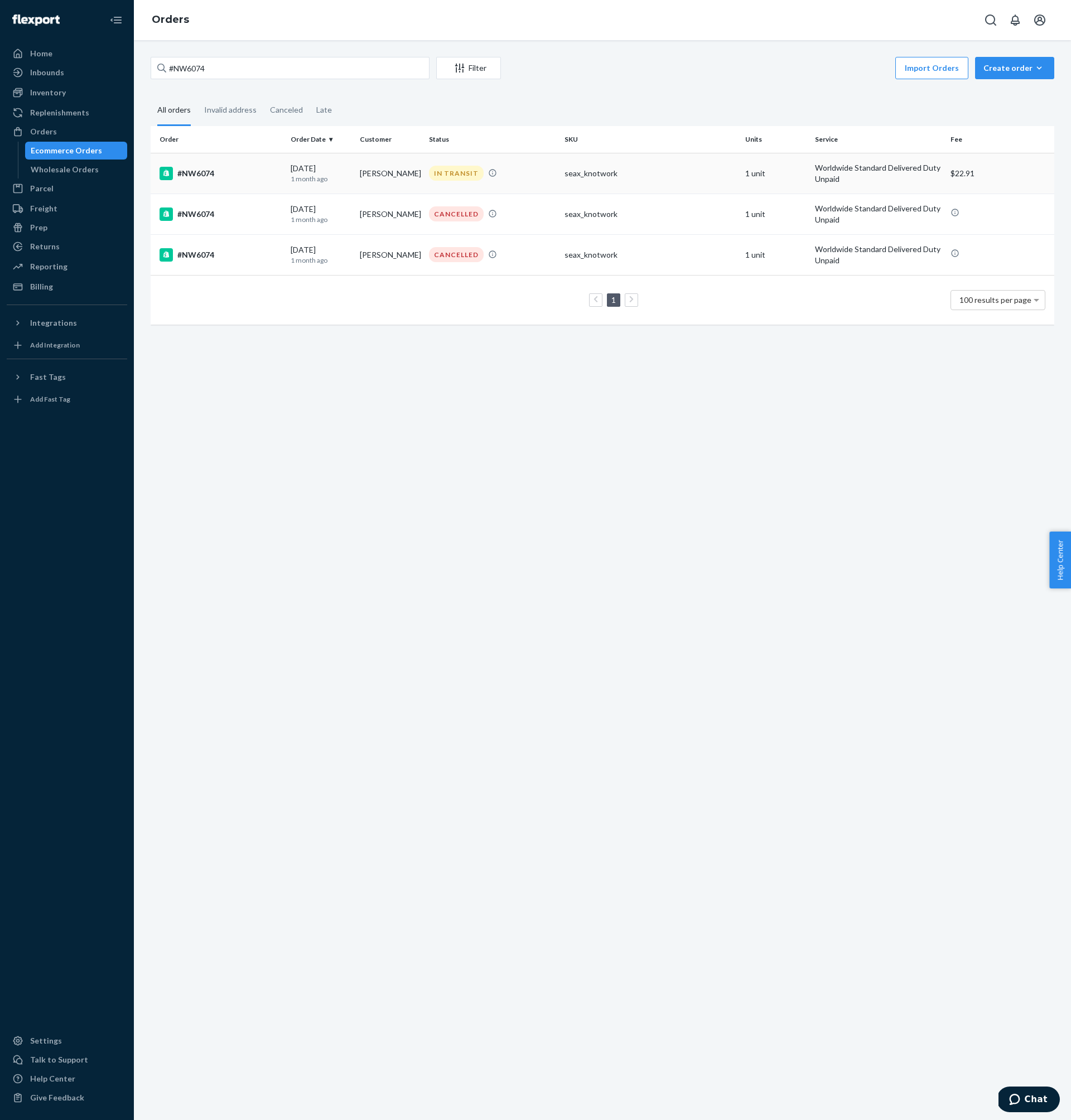
click at [238, 173] on div "#NW6074" at bounding box center [220, 173] width 122 height 13
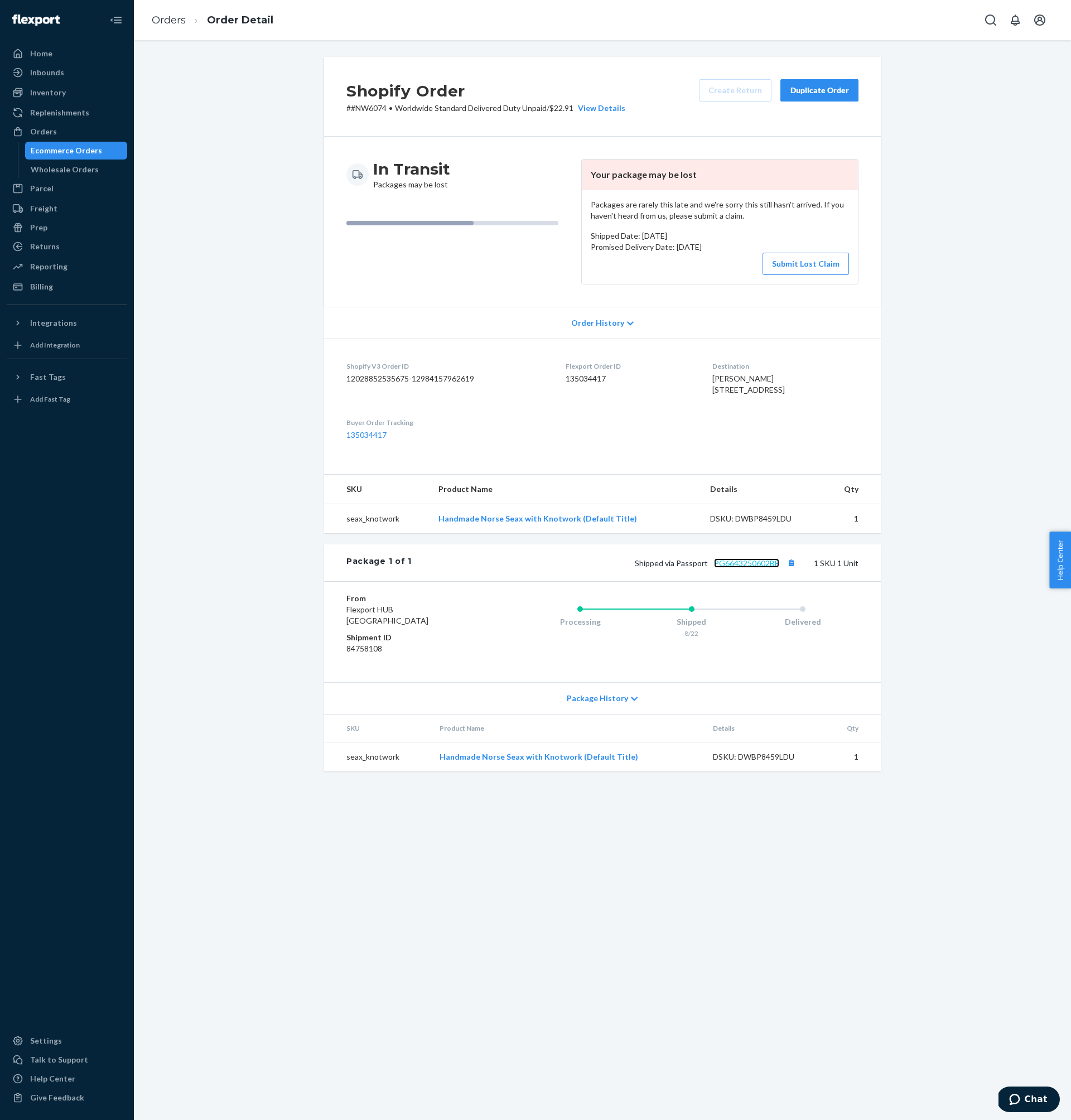
click at [723, 568] on link "PG6643250602BE" at bounding box center [746, 563] width 65 height 10
click at [594, 377] on dd "135034417" at bounding box center [629, 379] width 129 height 12
click at [84, 126] on div "Orders" at bounding box center [67, 132] width 118 height 16
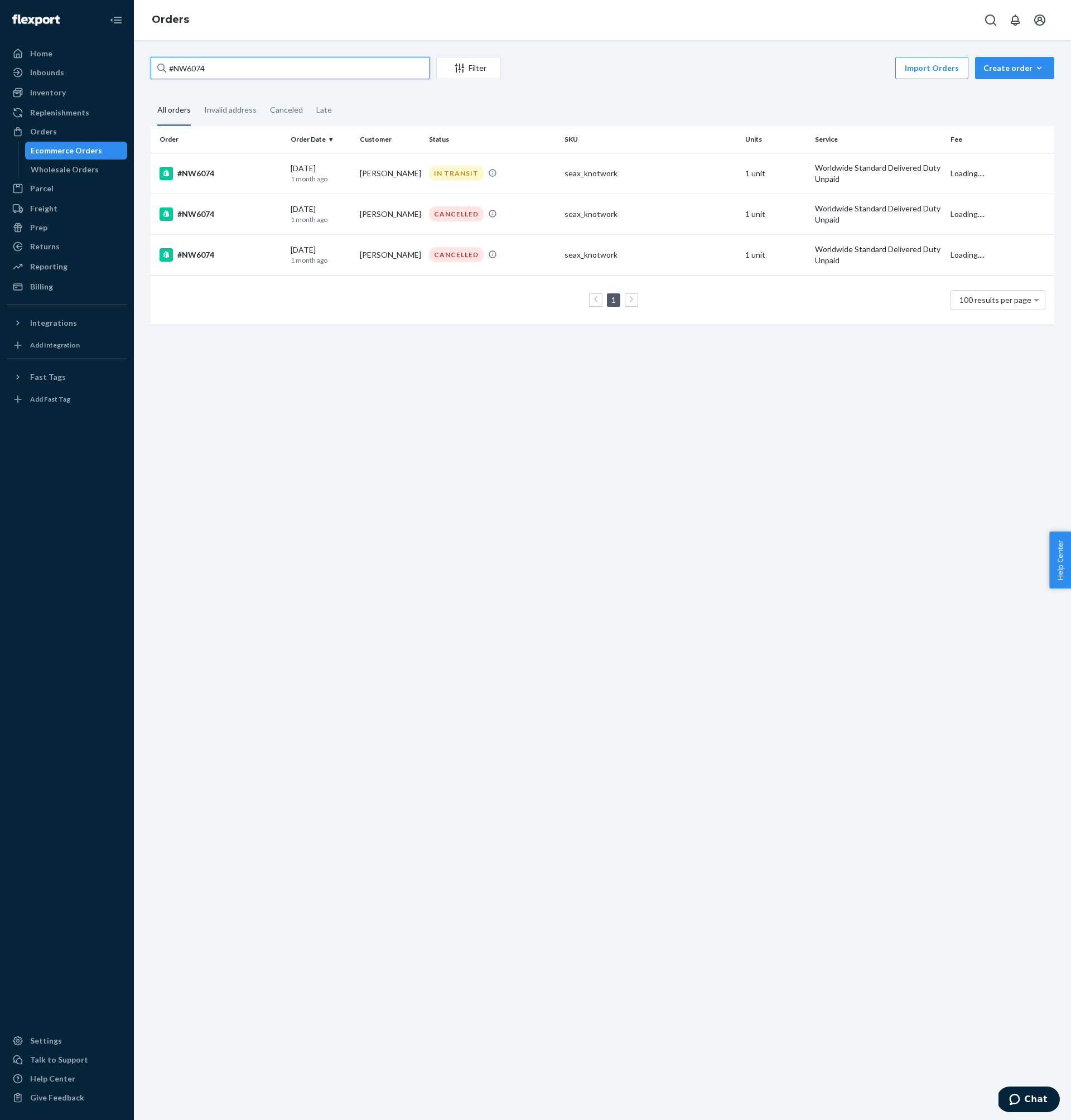
click at [254, 67] on input "#NW6074" at bounding box center [290, 68] width 279 height 22
paste input "175"
type input "#NW6175"
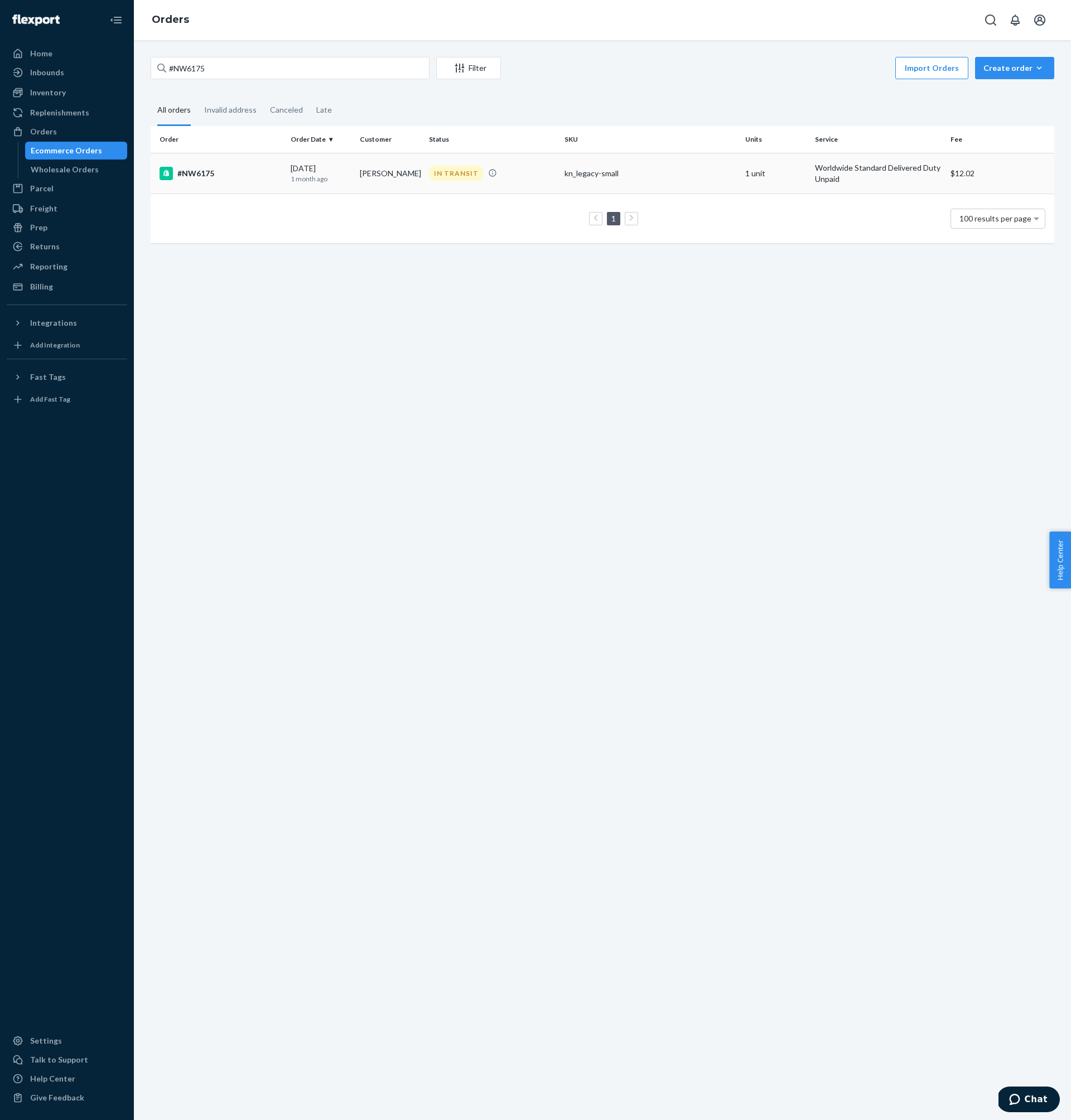
click at [228, 172] on div "#NW6175" at bounding box center [220, 173] width 122 height 13
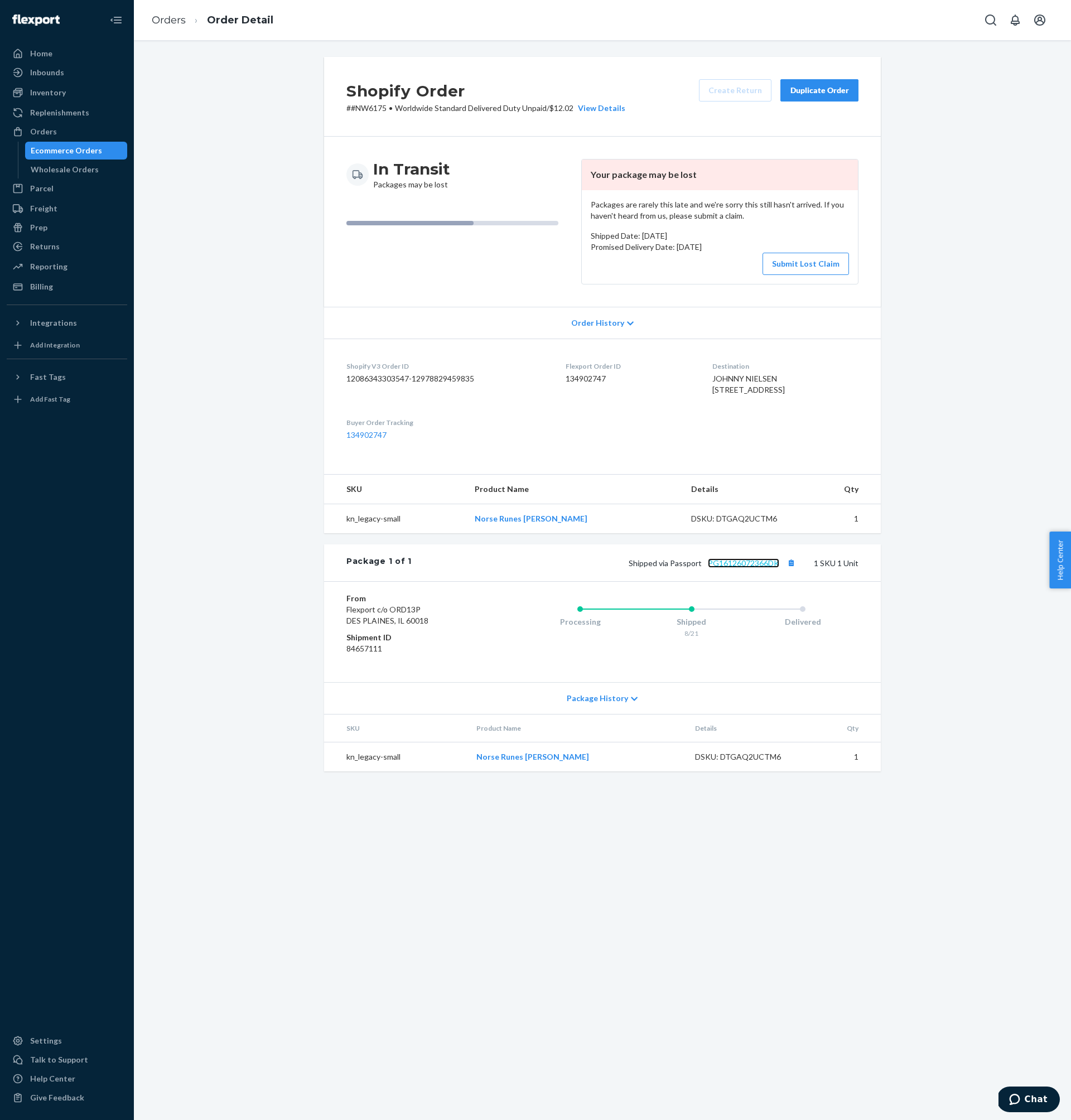
click at [742, 568] on link "PG16126072366DK" at bounding box center [743, 563] width 71 height 10
click at [565, 378] on dd "134902747" at bounding box center [629, 379] width 129 height 12
click at [368, 106] on p "# #NW6175 • Worldwide Standard Delivered Duty Unpaid / $12.02 View Details" at bounding box center [486, 108] width 279 height 12
drag, startPoint x: 368, startPoint y: 106, endPoint x: 351, endPoint y: 106, distance: 17.0
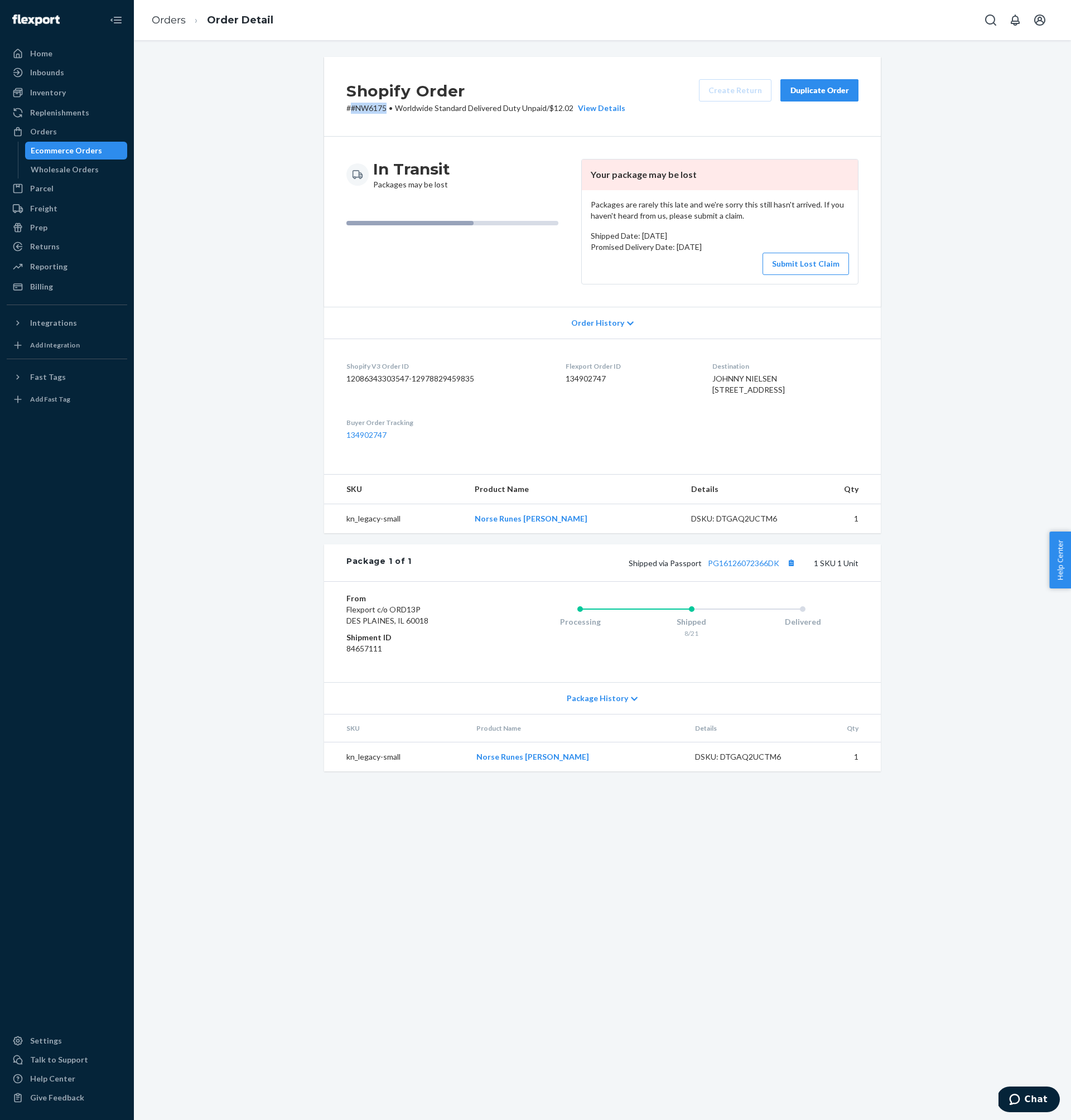
click at [351, 106] on p "# #NW6175 • Worldwide Standard Delivered Duty Unpaid / $12.02 View Details" at bounding box center [486, 108] width 279 height 12
click at [73, 128] on div "Orders" at bounding box center [67, 132] width 118 height 16
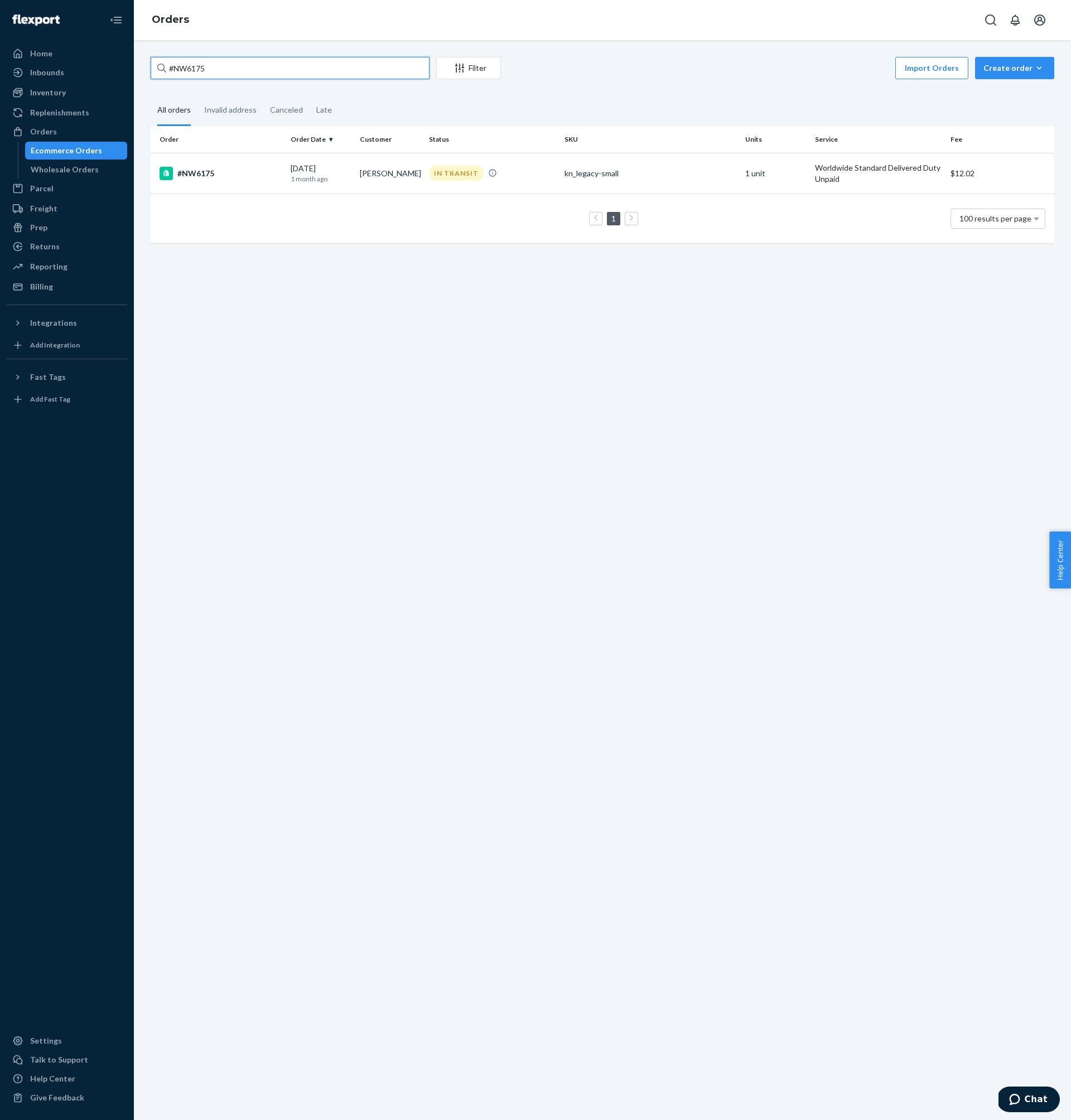
click at [284, 70] on input "#NW6175" at bounding box center [290, 68] width 279 height 22
paste input "4"
type input "#NW6174"
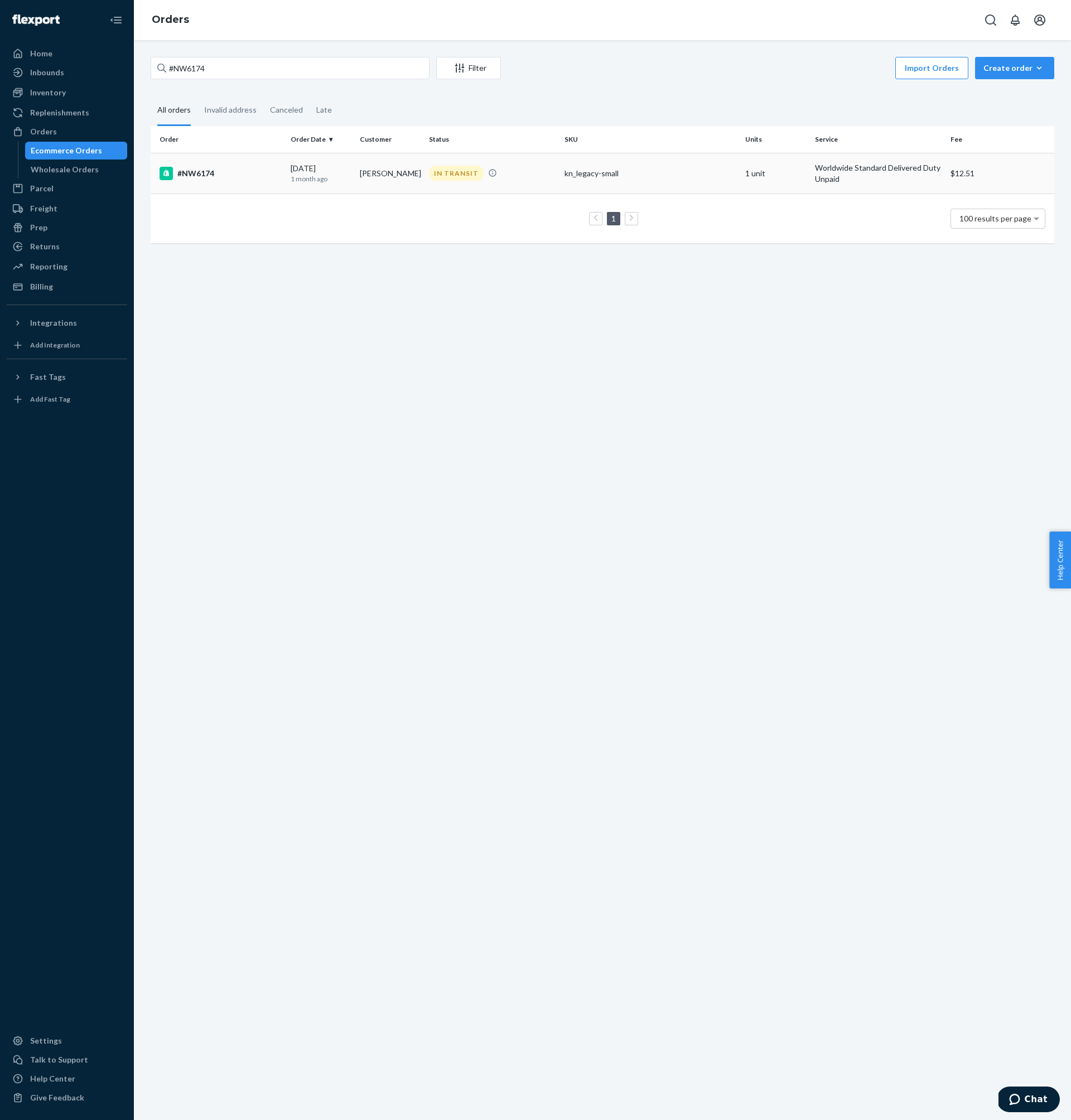
click at [211, 172] on div "#NW6174" at bounding box center [220, 173] width 122 height 13
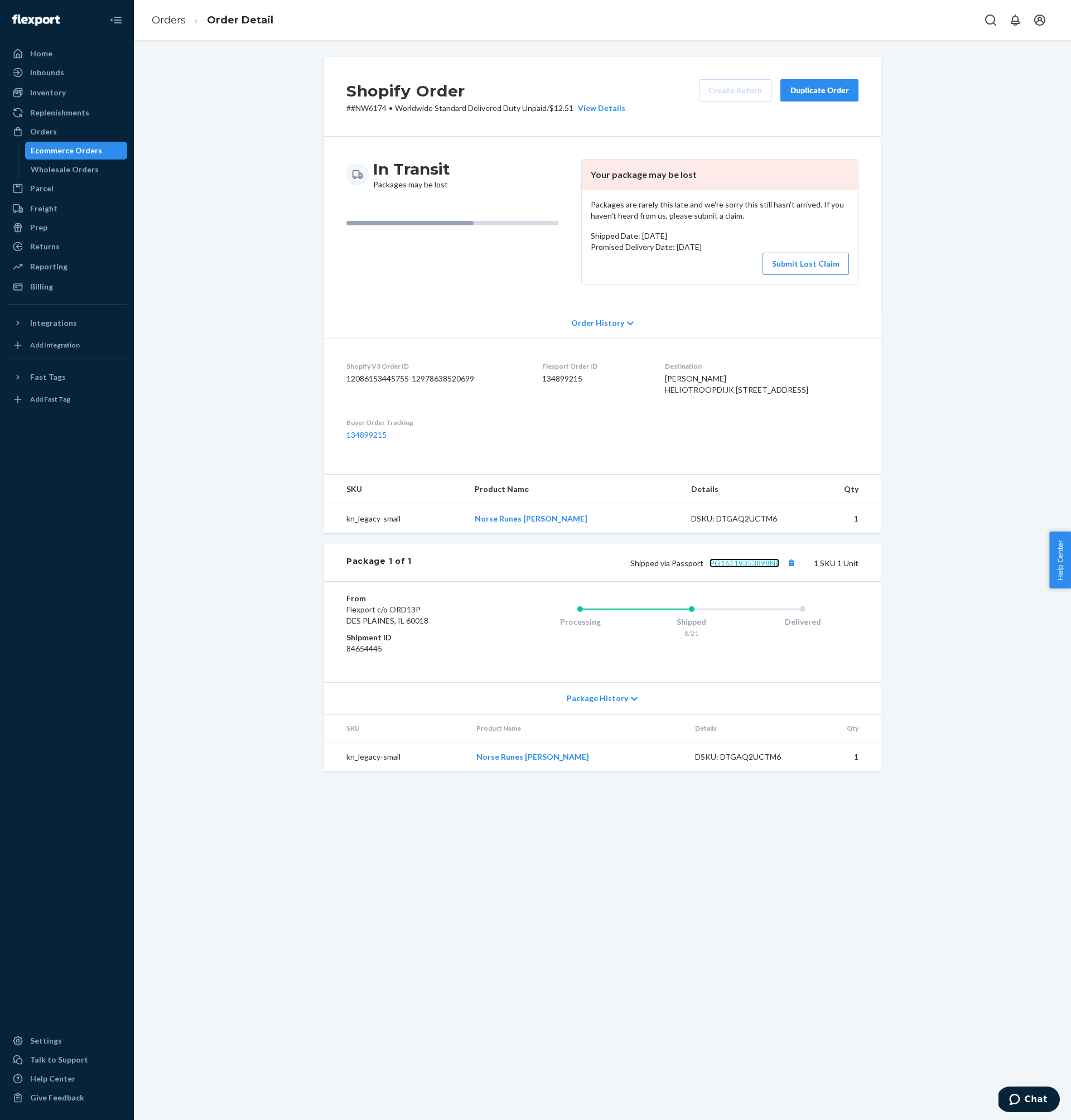
click at [735, 568] on link "PG16119353898NL" at bounding box center [744, 563] width 69 height 10
click at [558, 380] on dd "134899215" at bounding box center [595, 379] width 106 height 12
click at [370, 107] on p "# #NW6174 • Worldwide Standard Delivered Duty Unpaid / $12.51 View Details" at bounding box center [486, 108] width 279 height 12
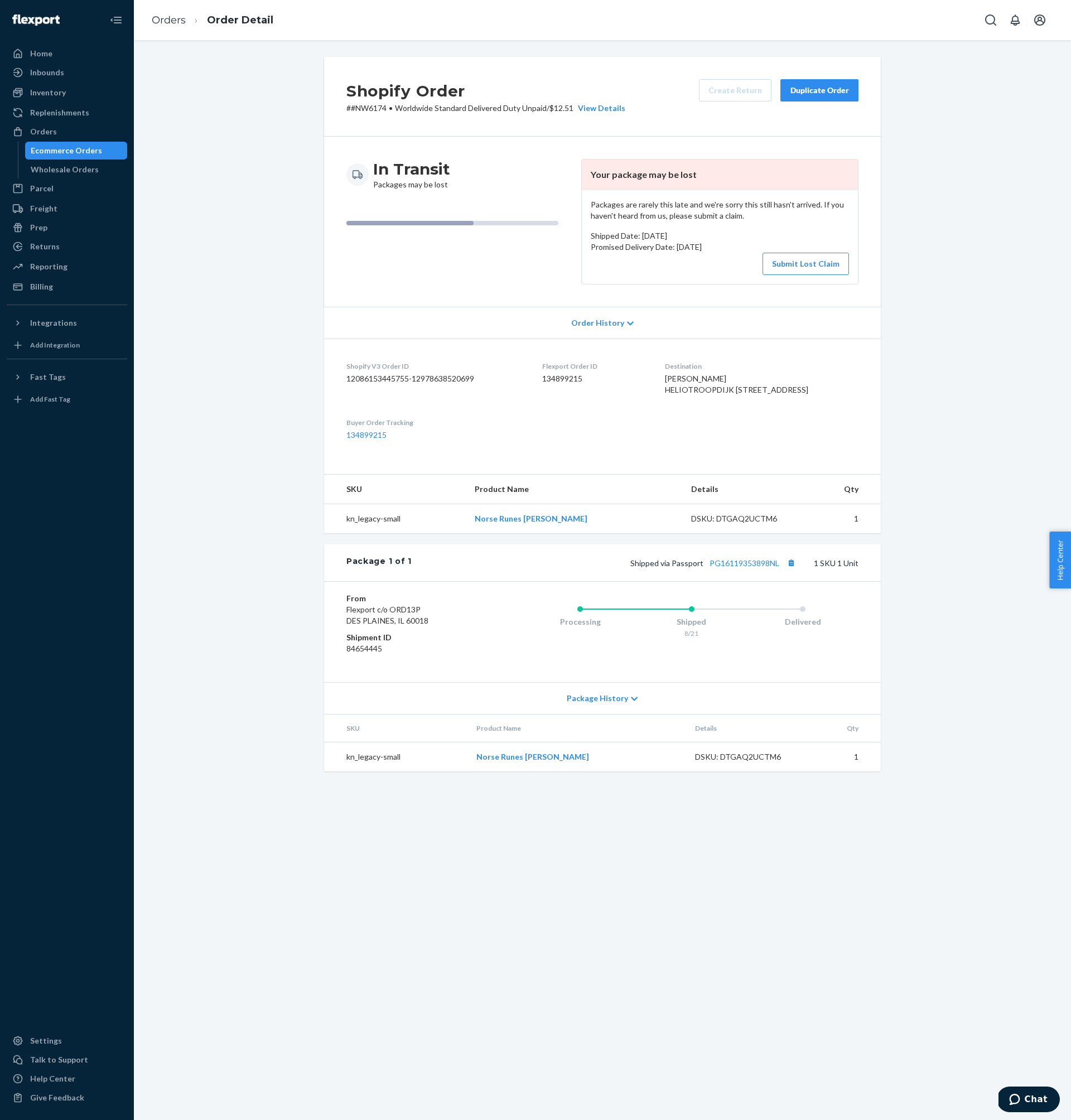
click at [377, 104] on p "# #NW6174 • Worldwide Standard Delivered Duty Unpaid / $12.51 View Details" at bounding box center [486, 108] width 279 height 12
click at [814, 271] on button "Submit Lost Claim" at bounding box center [805, 263] width 86 height 22
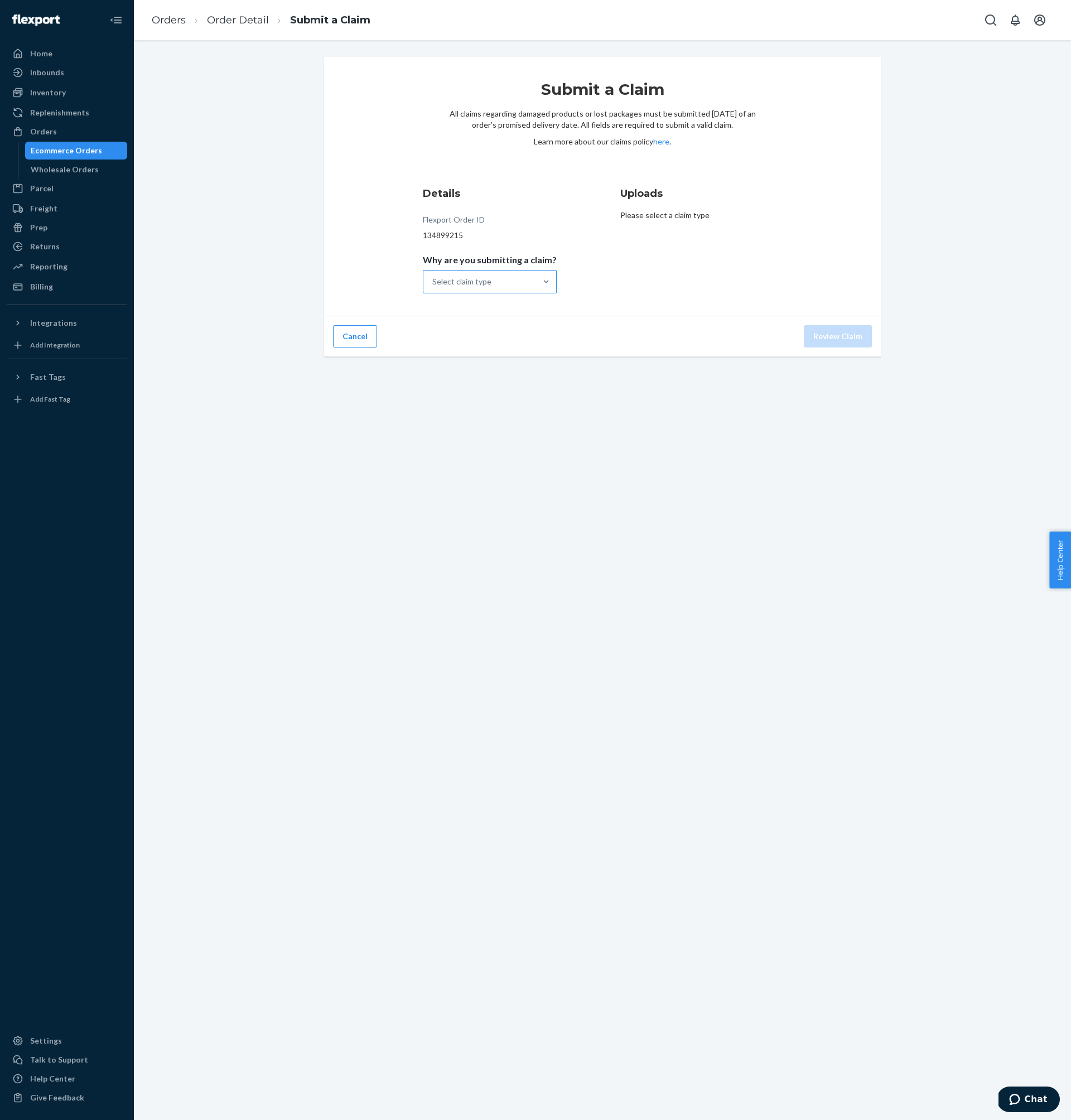
click at [492, 277] on div "Select claim type" at bounding box center [461, 282] width 60 height 12
click at [434, 277] on input "Why are you submitting a claim? Select claim type" at bounding box center [432, 282] width 1 height 12
click at [501, 346] on div "Order with no tracking movement" at bounding box center [490, 337] width 130 height 34
click at [434, 287] on input "Why are you submitting a claim? option Order with no tracking movement focused,…" at bounding box center [432, 282] width 1 height 12
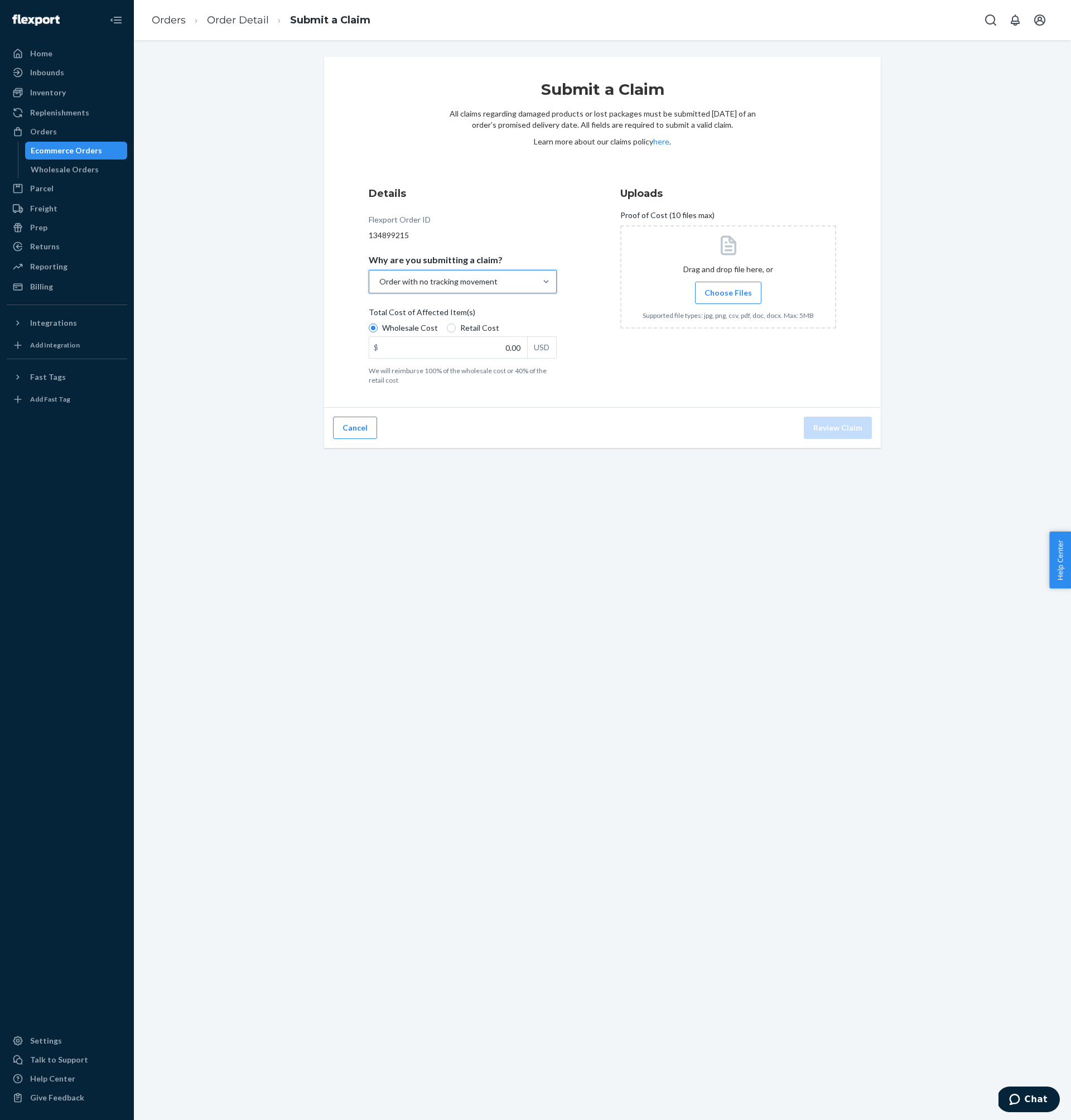
click at [464, 318] on span "Total Cost of Affected Item(s)" at bounding box center [422, 315] width 107 height 16
click at [378, 324] on input "Wholesale Cost" at bounding box center [373, 328] width 9 height 9
click at [464, 326] on span "Retail Cost" at bounding box center [480, 328] width 39 height 12
click at [456, 326] on input "Retail Cost" at bounding box center [452, 328] width 9 height 9
radio input "true"
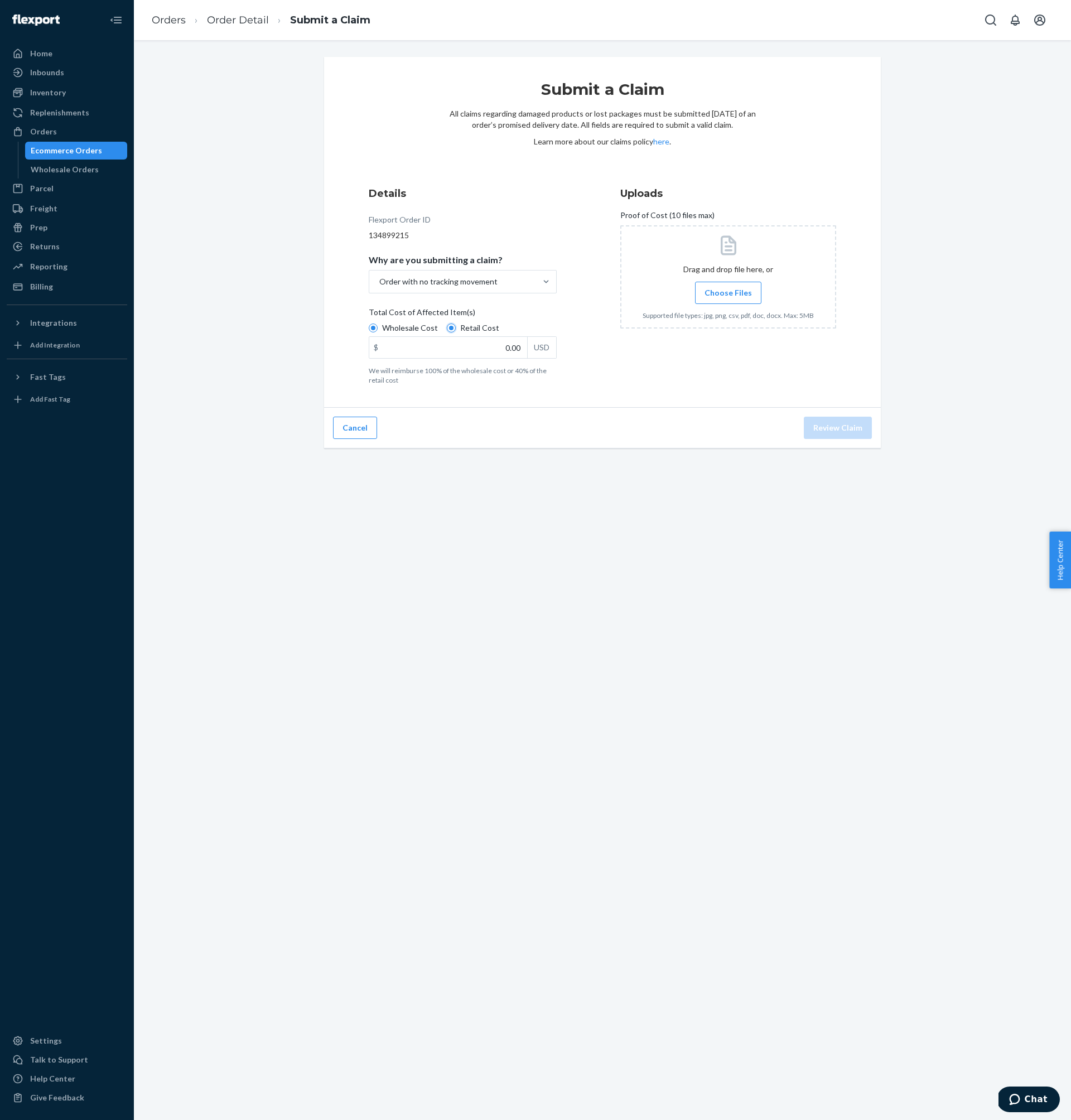
radio input "false"
click at [464, 337] on input "0.00" at bounding box center [448, 348] width 158 height 21
type input "56.00"
click at [739, 287] on span "Choose Files" at bounding box center [728, 292] width 47 height 12
click at [729, 287] on input "Choose Files" at bounding box center [728, 293] width 1 height 12
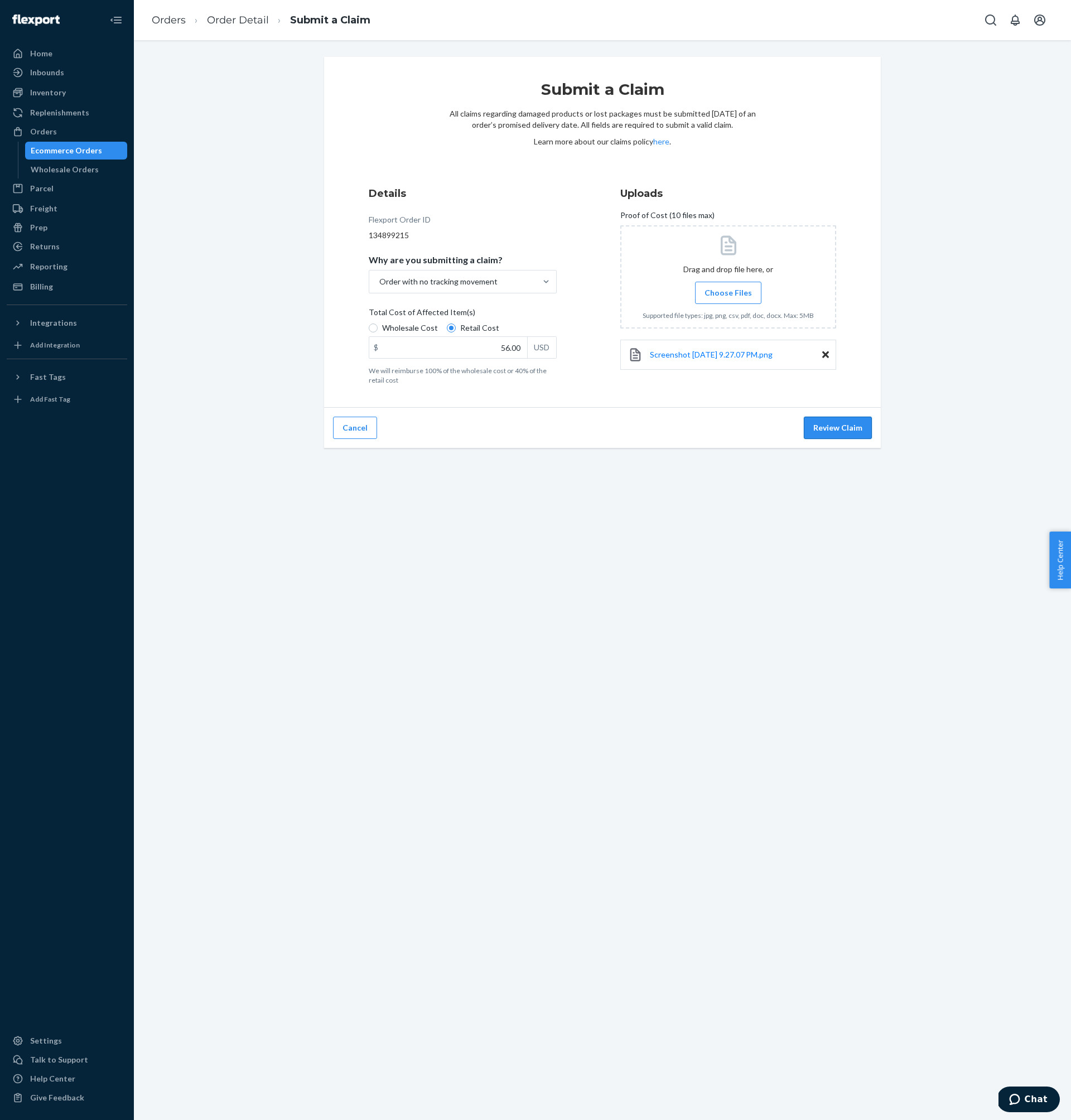
click at [835, 433] on button "Review Claim" at bounding box center [837, 428] width 68 height 22
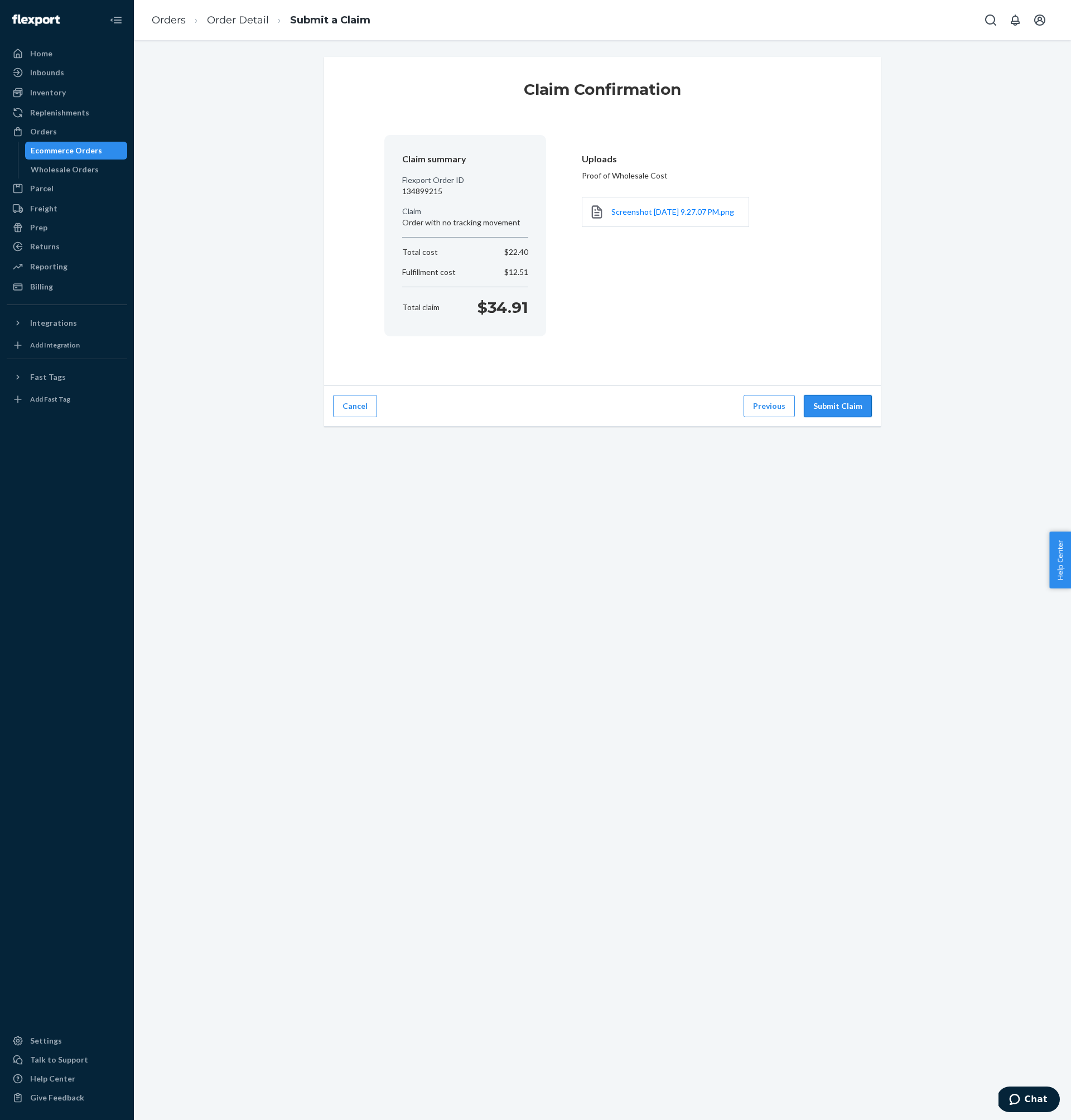
click at [848, 402] on button "Submit Claim" at bounding box center [837, 405] width 68 height 22
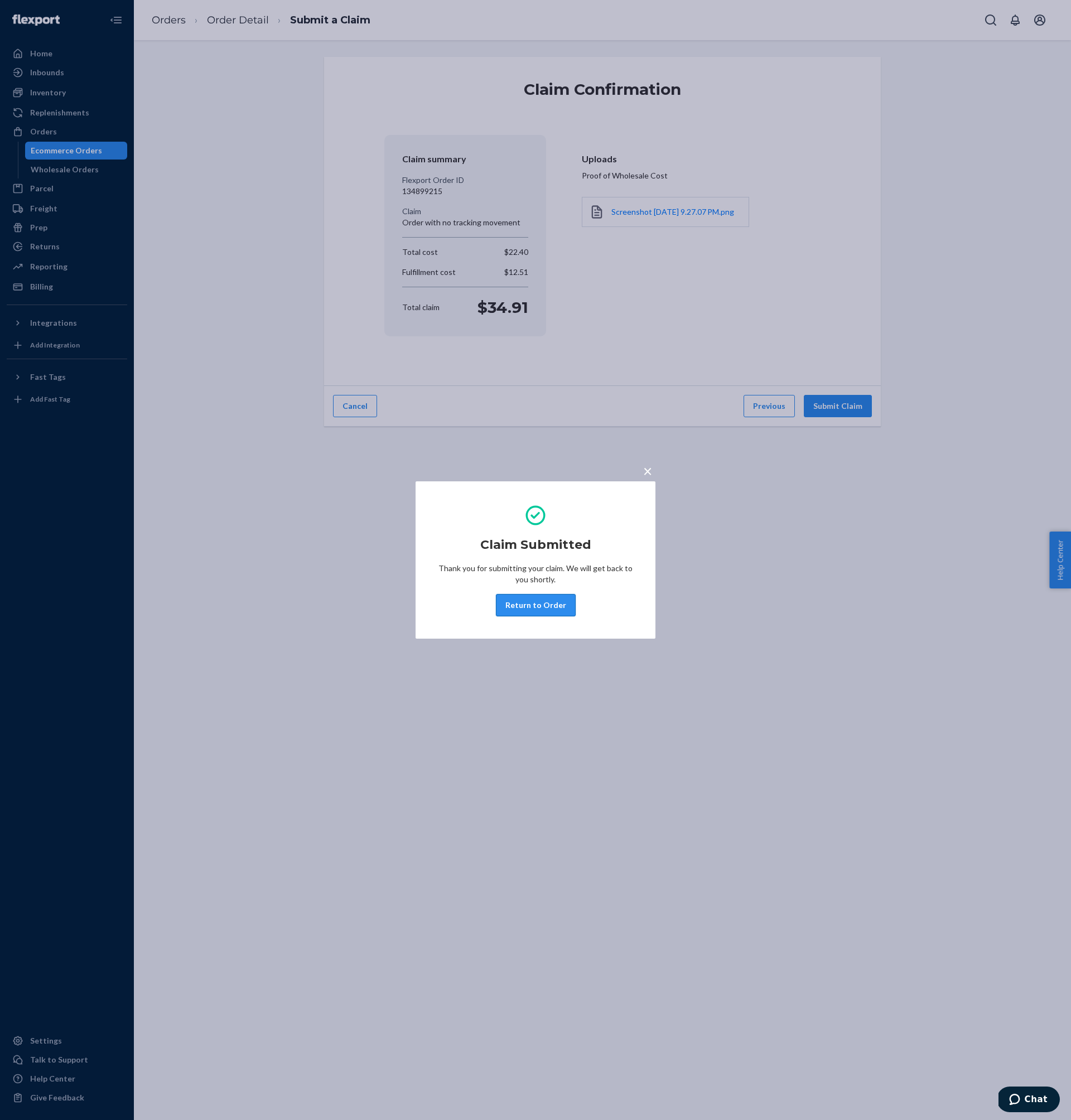
click at [515, 606] on button "Return to Order" at bounding box center [536, 604] width 80 height 22
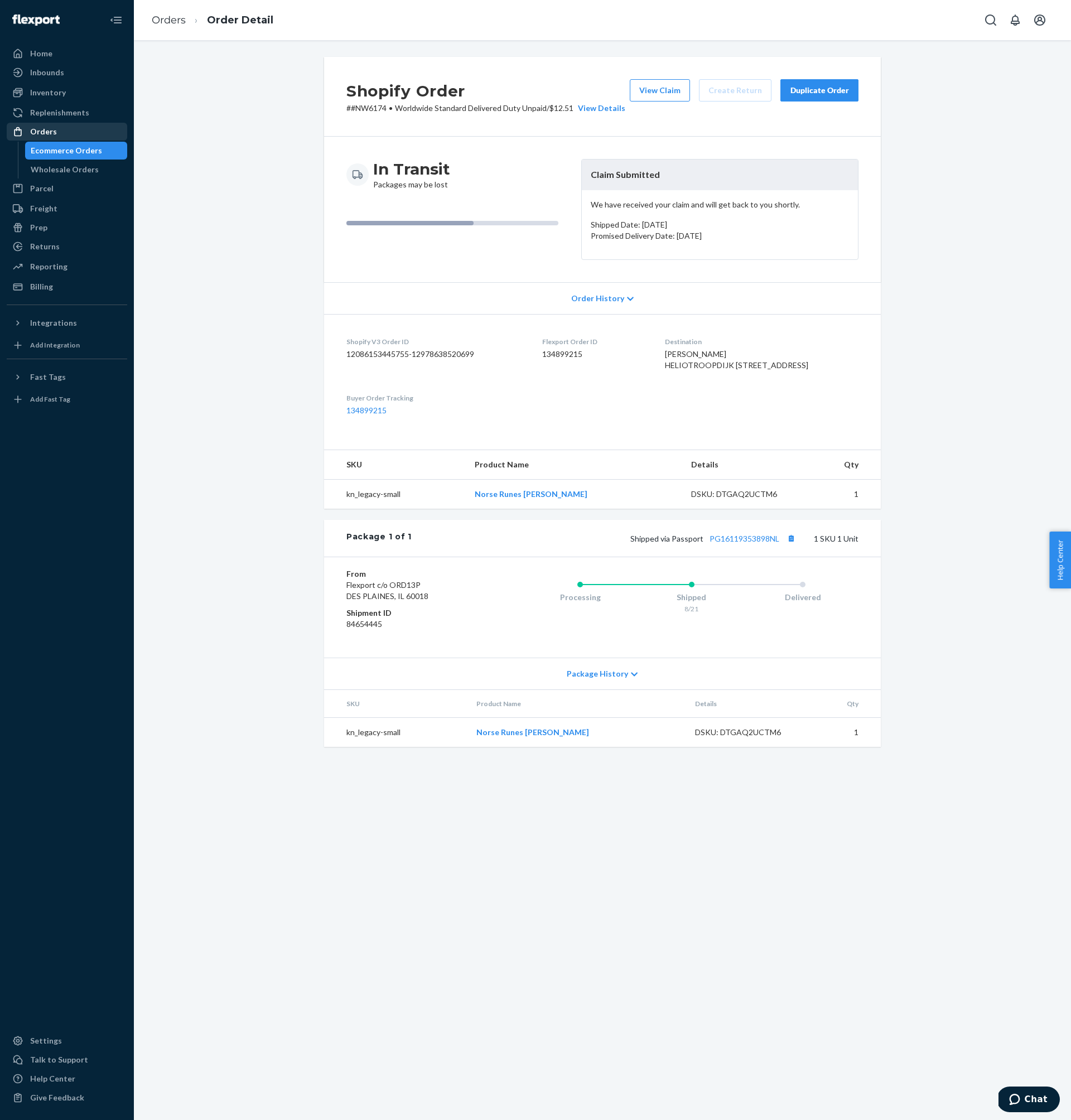
click at [73, 128] on div "Orders" at bounding box center [67, 132] width 118 height 16
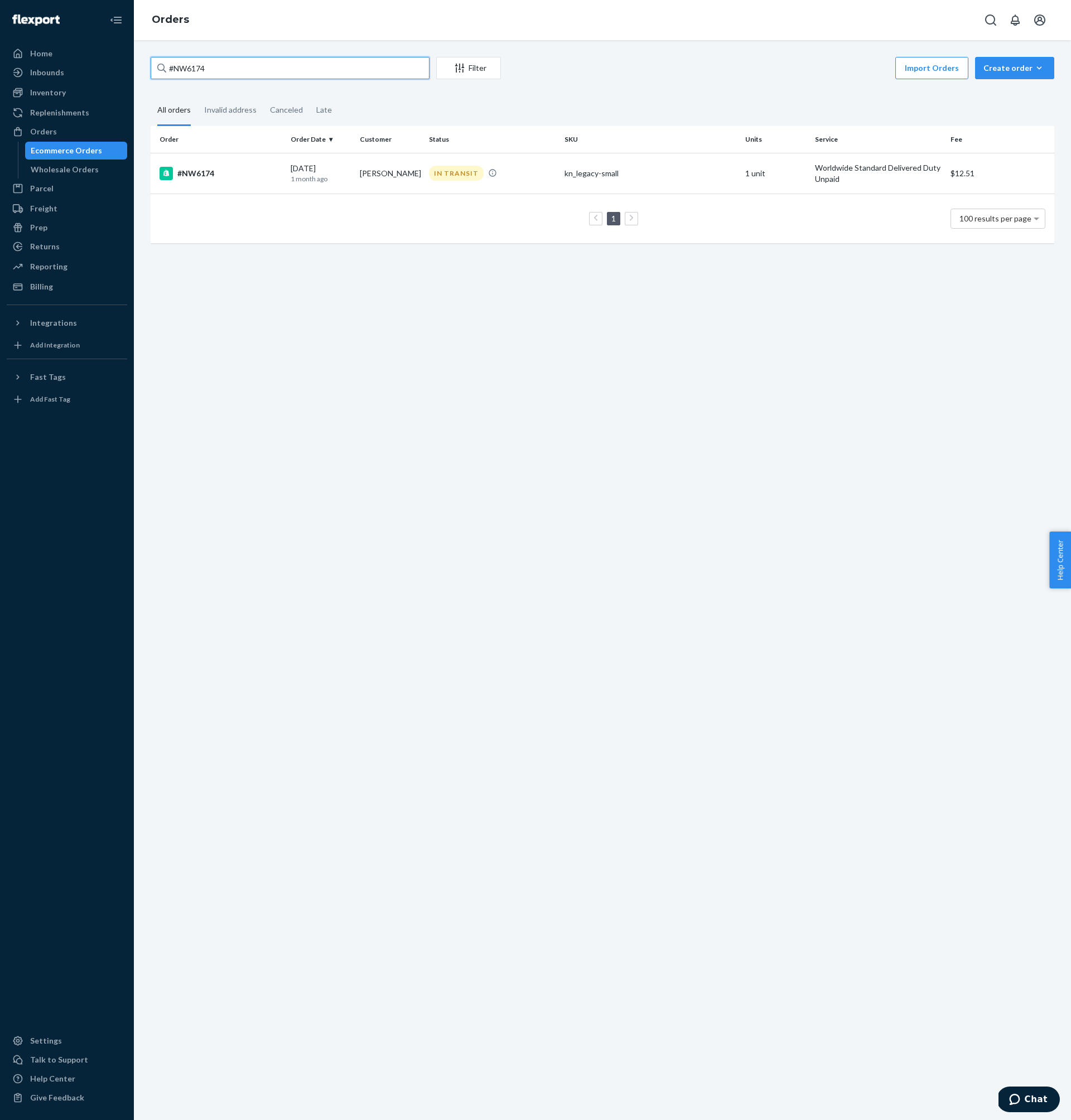
click at [268, 64] on input "#NW6174" at bounding box center [290, 68] width 279 height 22
paste input "65"
type input "#NW6165"
click at [239, 169] on div "#NW6165" at bounding box center [220, 173] width 122 height 13
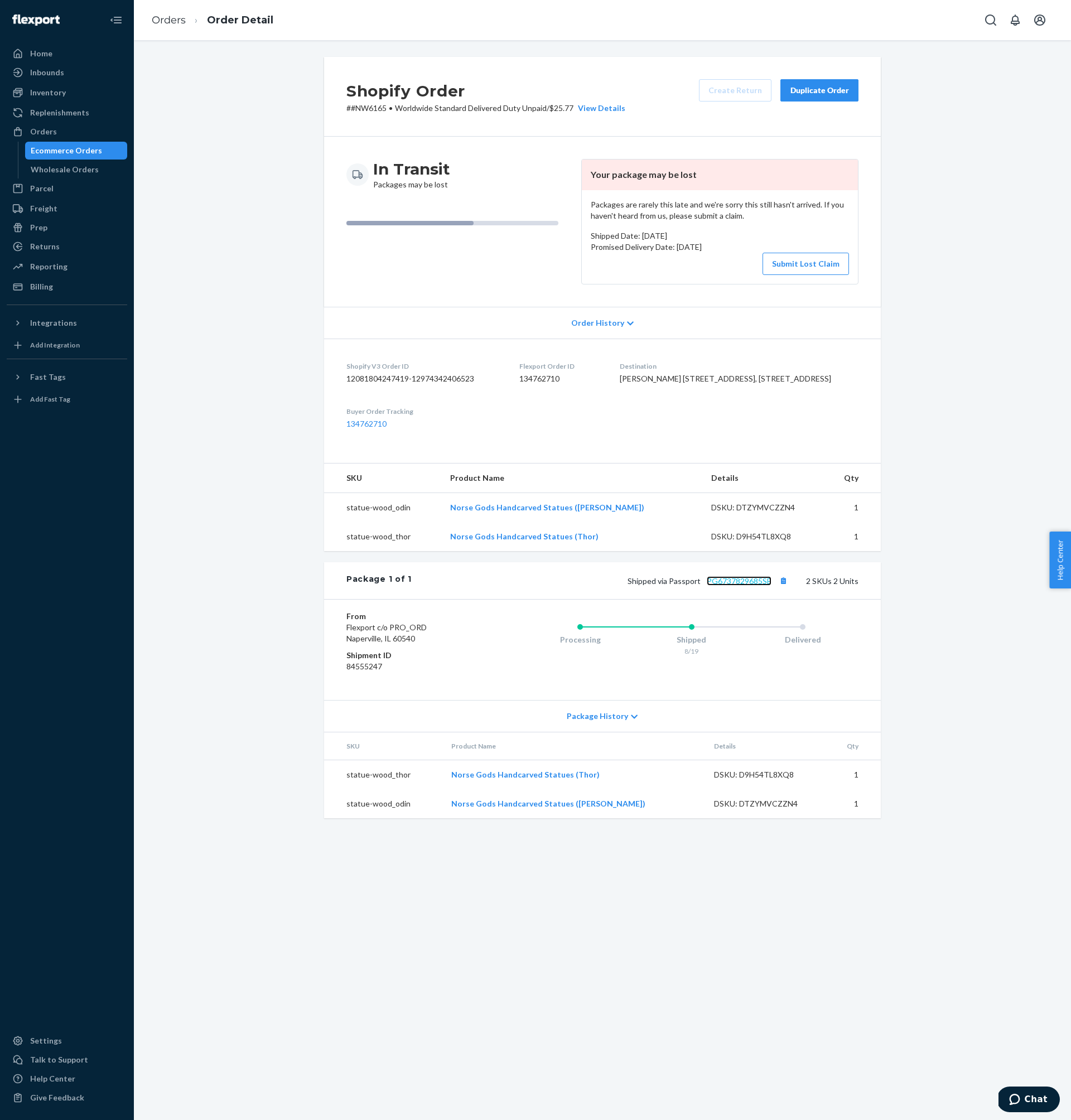
click at [739, 586] on link "PG6737829685SE" at bounding box center [739, 580] width 65 height 10
click at [550, 377] on dd "134762710" at bounding box center [560, 379] width 83 height 12
click at [364, 109] on p "# #NW6165 • Worldwide Standard Delivered Duty Unpaid / $25.77 View Details" at bounding box center [486, 108] width 279 height 12
click at [349, 110] on p "# #NW6165 • Worldwide Standard Delivered Duty Unpaid / $25.77 View Details" at bounding box center [486, 108] width 279 height 12
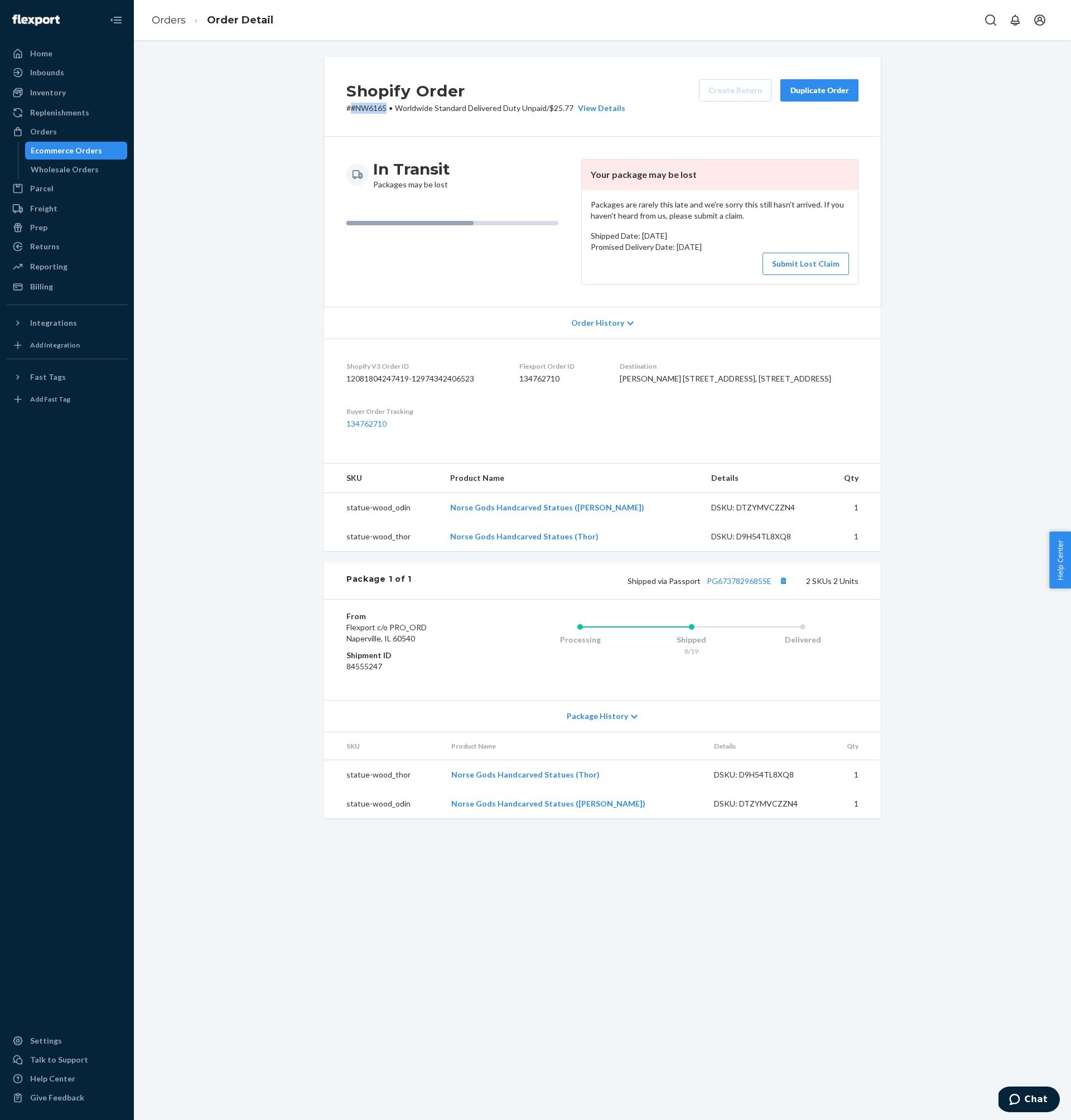
drag, startPoint x: 44, startPoint y: 131, endPoint x: 120, endPoint y: 122, distance: 76.5
click at [44, 131] on div "Orders" at bounding box center [44, 132] width 27 height 12
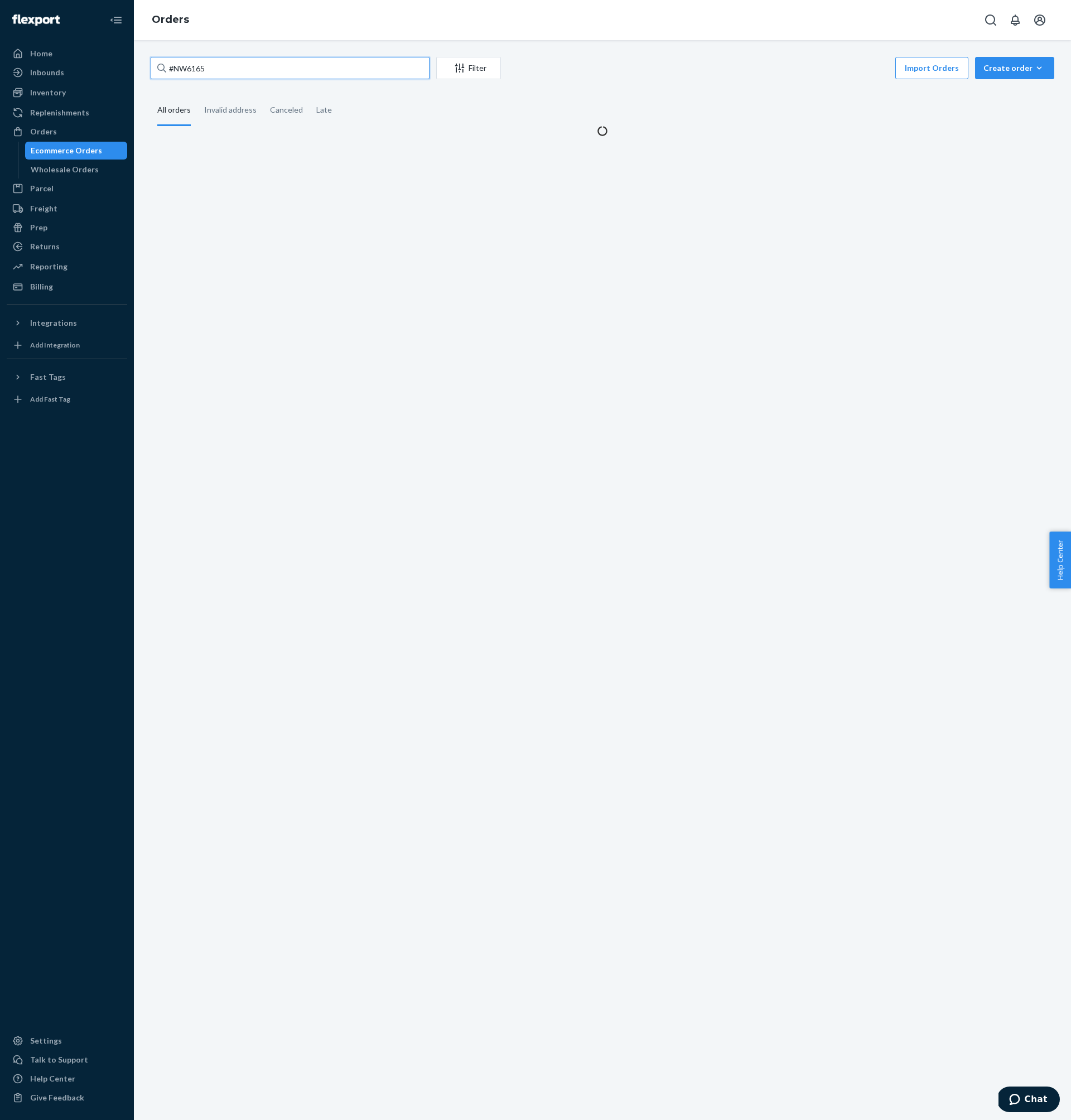
click at [329, 70] on input "#NW6165" at bounding box center [290, 68] width 279 height 22
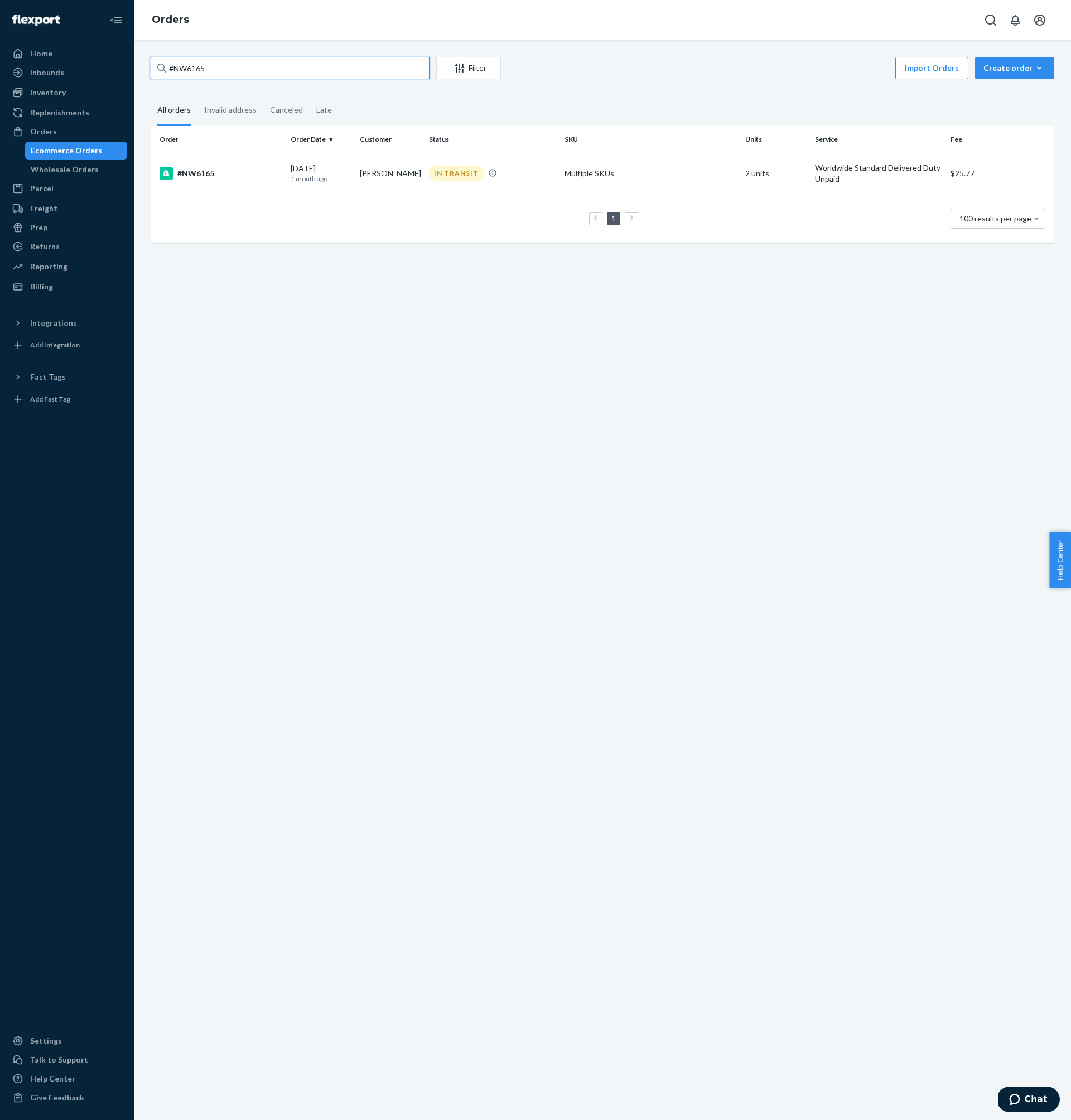
click at [329, 70] on input "#NW6165" at bounding box center [290, 68] width 279 height 22
paste input "43"
type input "#NW6143"
click at [251, 172] on div "#NW6143" at bounding box center [220, 173] width 122 height 13
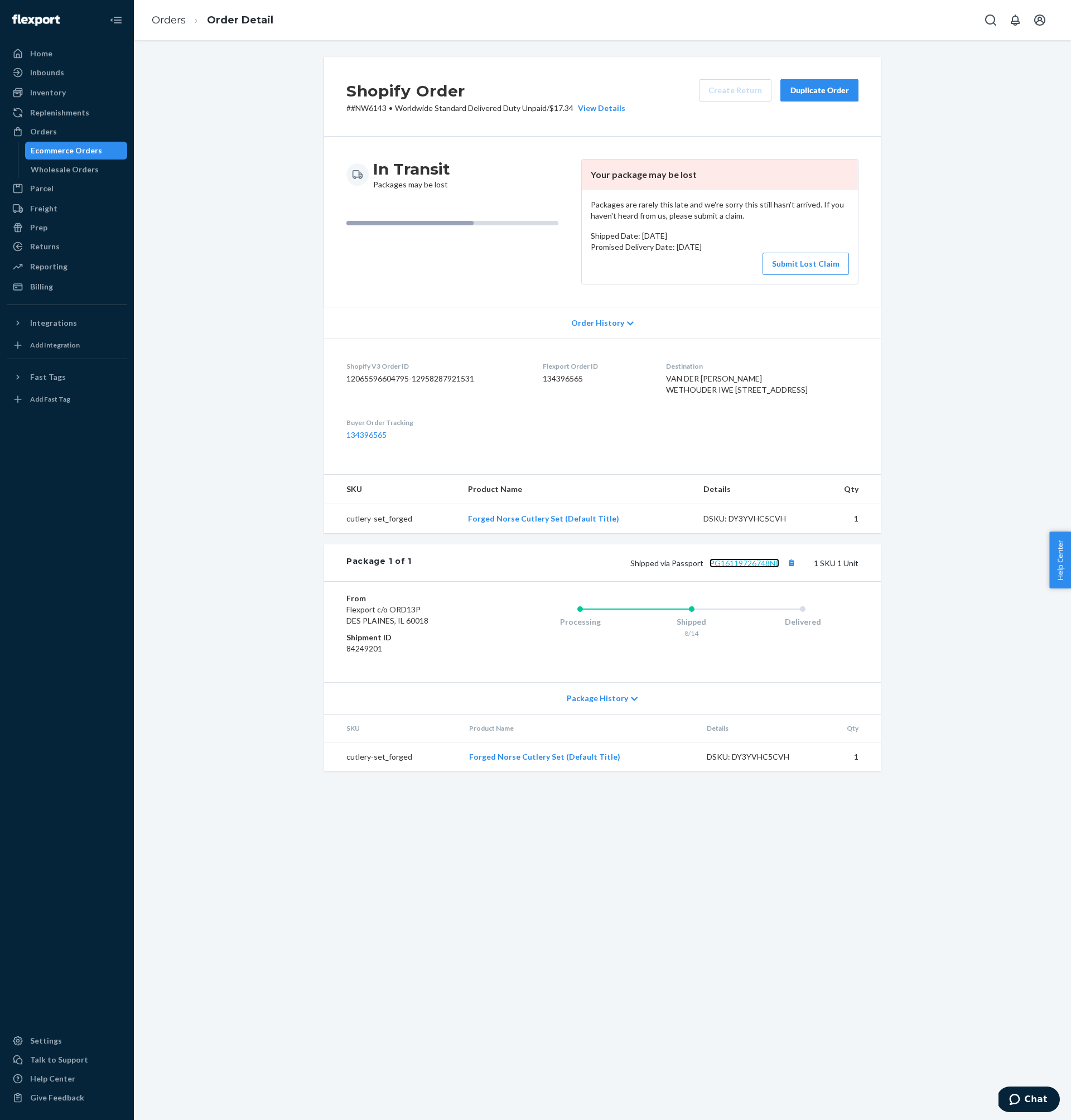
click at [754, 568] on link "PG16119726748NL" at bounding box center [744, 563] width 69 height 10
click at [375, 108] on p "# #NW6143 • Worldwide Standard Delivered Duty Unpaid / $17.34 View Details" at bounding box center [486, 108] width 279 height 12
drag, startPoint x: 375, startPoint y: 108, endPoint x: 351, endPoint y: 107, distance: 24.0
click at [351, 107] on p "# #NW6143 • Worldwide Standard Delivered Duty Unpaid / $17.34 View Details" at bounding box center [486, 108] width 279 height 12
click at [582, 377] on dd "134396565" at bounding box center [595, 379] width 106 height 12
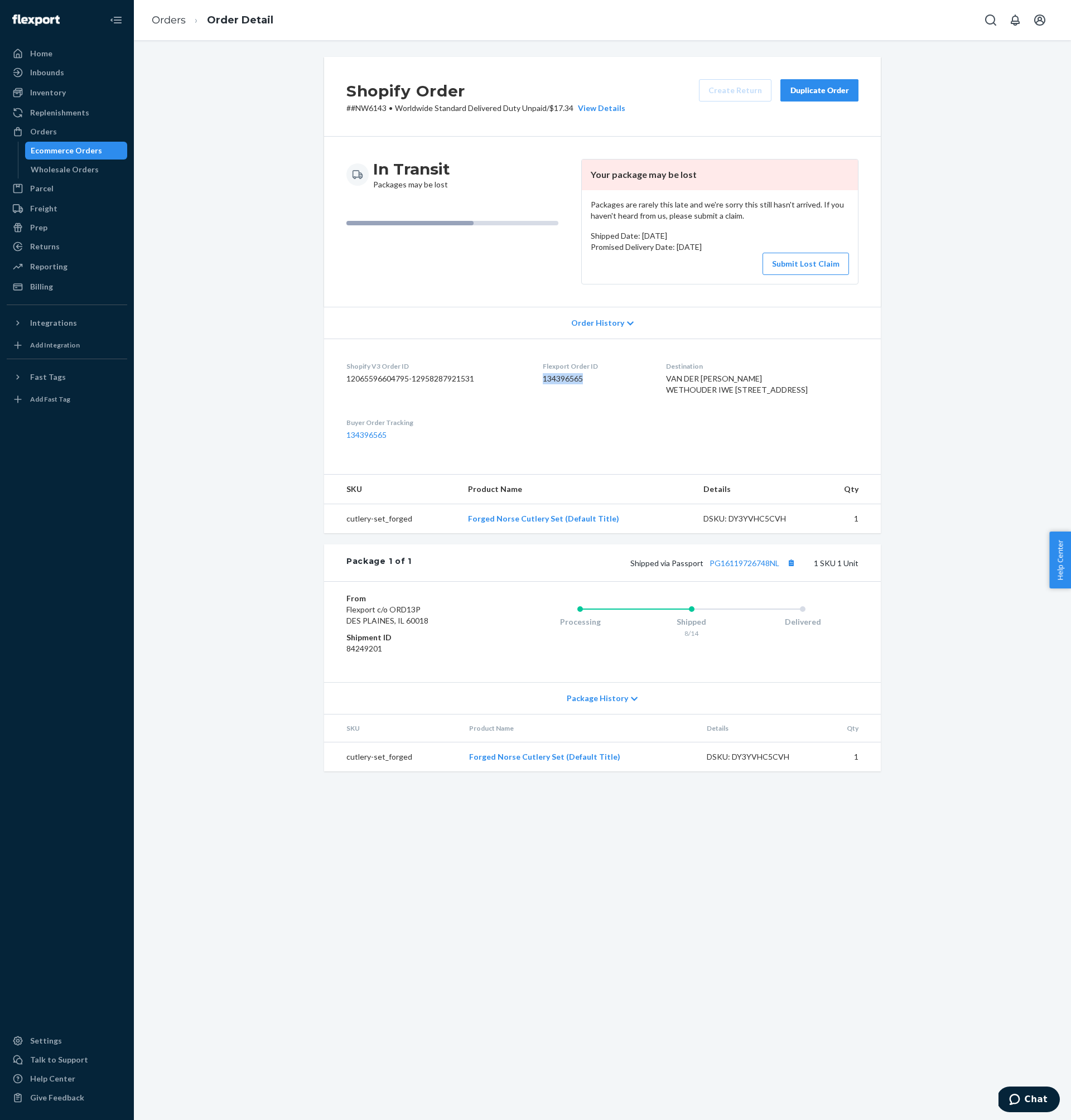
click at [582, 377] on dd "134396565" at bounding box center [595, 379] width 106 height 12
click at [826, 268] on button "Submit Lost Claim" at bounding box center [805, 263] width 86 height 22
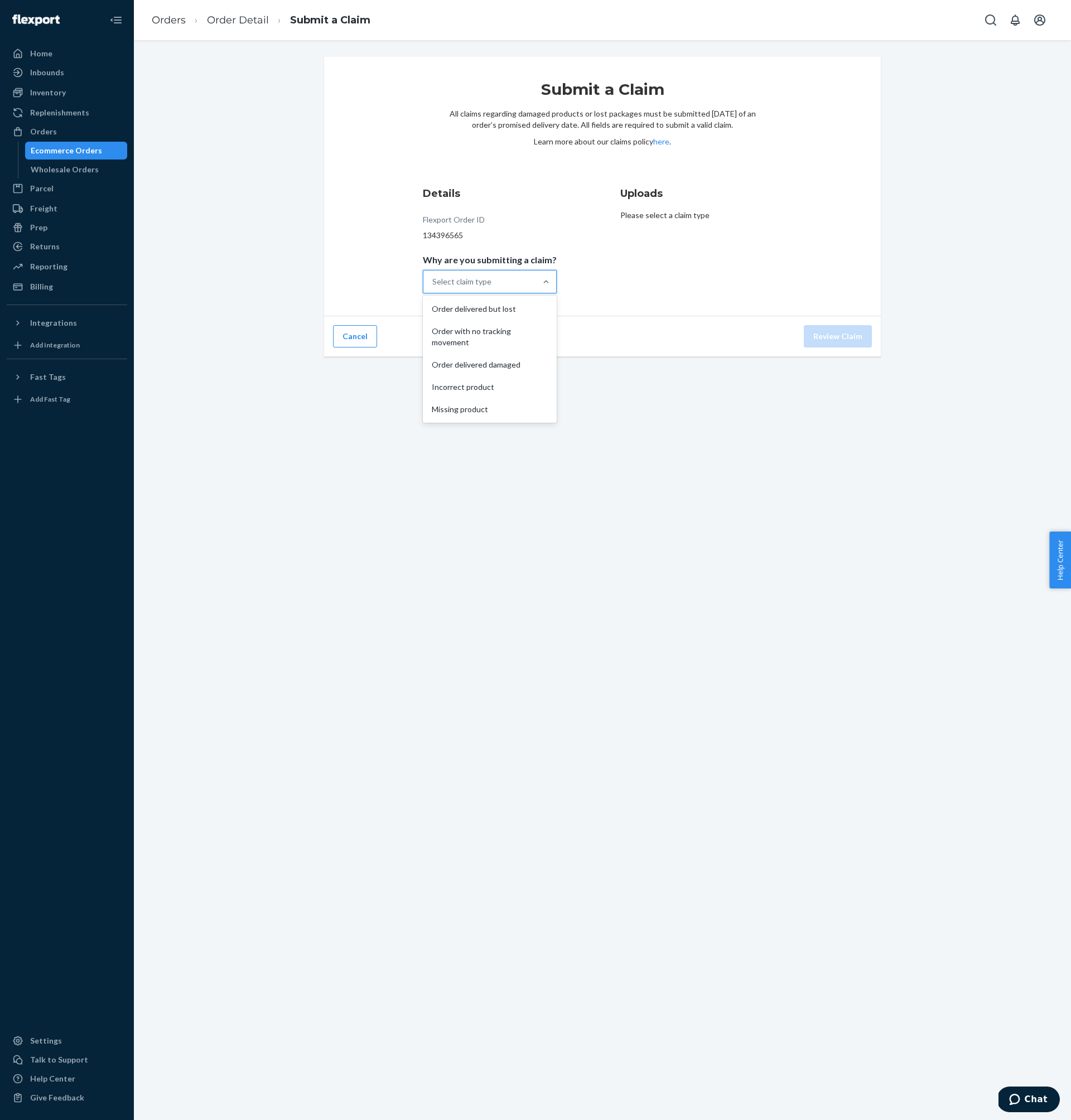
click at [472, 283] on div "Select claim type" at bounding box center [461, 282] width 60 height 12
click at [434, 283] on input "Why are you submitting a claim? option Order delivered but lost focused, 1 of 5…" at bounding box center [432, 282] width 1 height 12
click at [508, 344] on div "Order with no tracking movement" at bounding box center [490, 337] width 130 height 34
click at [434, 287] on input "Why are you submitting a claim? option Order with no tracking movement focused,…" at bounding box center [432, 282] width 1 height 12
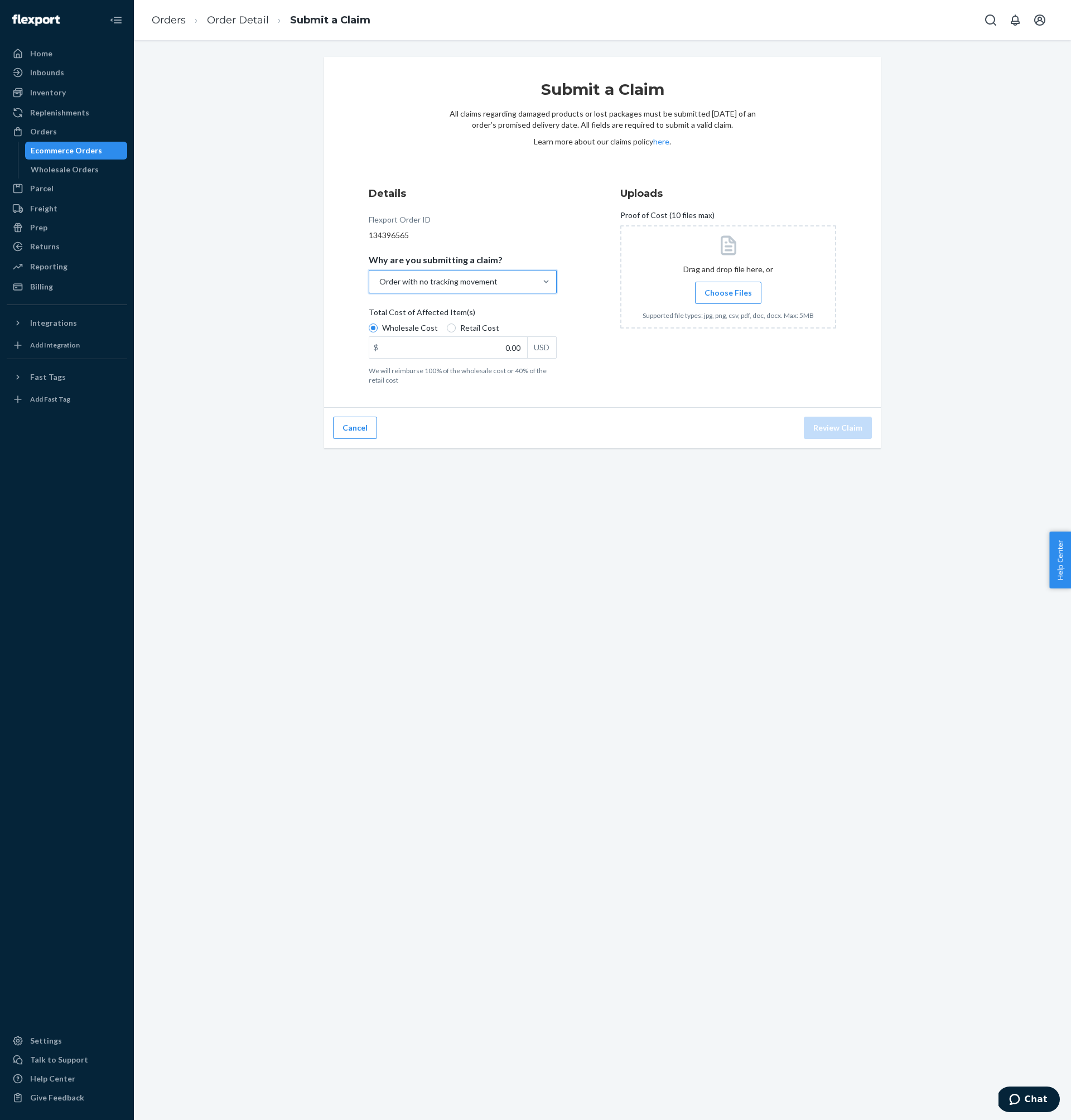
click at [460, 324] on span "Retail Cost" at bounding box center [480, 328] width 39 height 12
click at [456, 324] on input "Retail Cost" at bounding box center [452, 328] width 9 height 9
radio input "true"
radio input "false"
click at [468, 343] on input "0.00" at bounding box center [448, 348] width 158 height 21
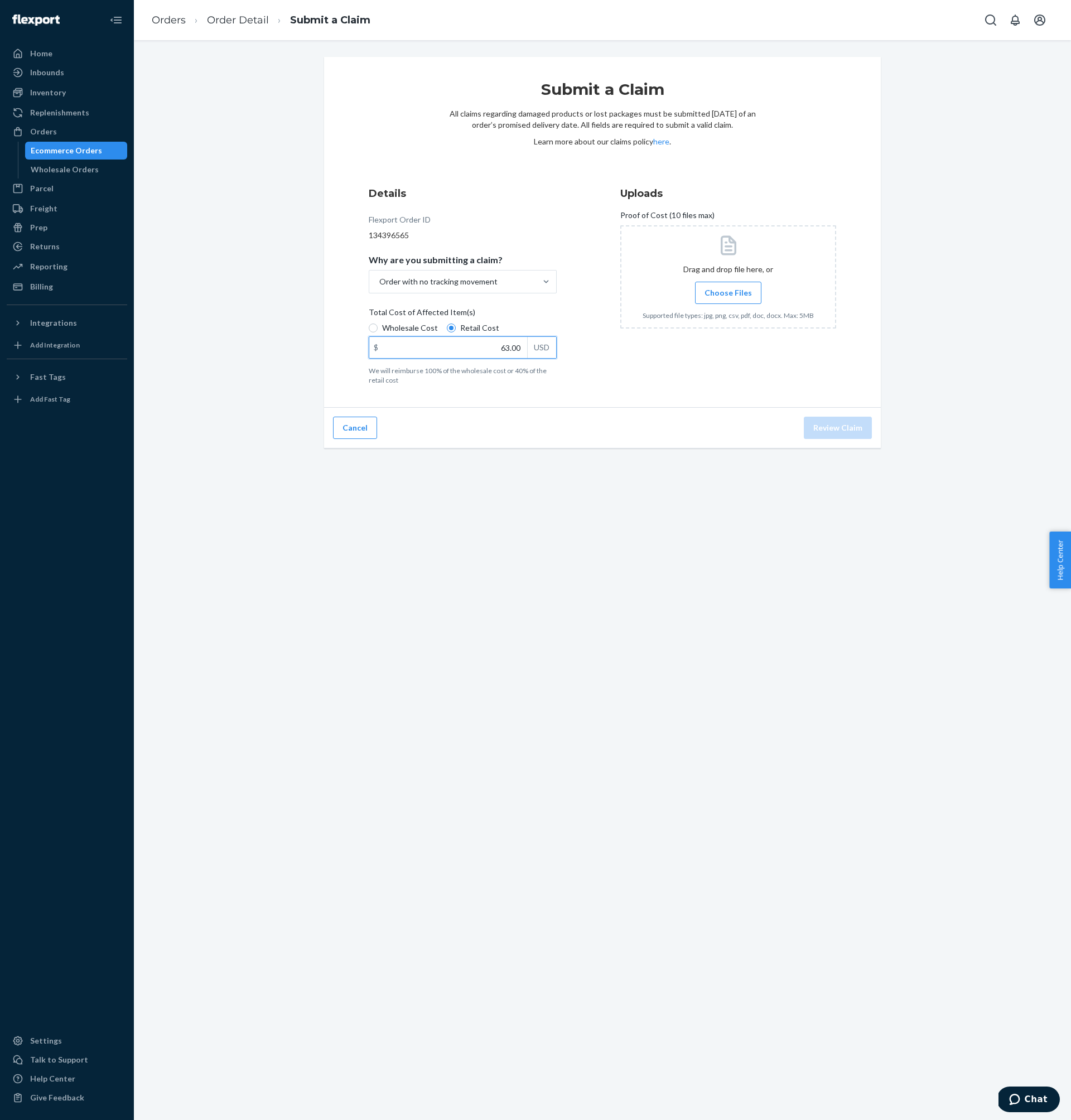
type input "63.00"
click at [731, 290] on span "Choose Files" at bounding box center [728, 292] width 47 height 12
click at [729, 290] on input "Choose Files" at bounding box center [728, 293] width 1 height 12
click at [836, 427] on button "Review Claim" at bounding box center [837, 428] width 68 height 22
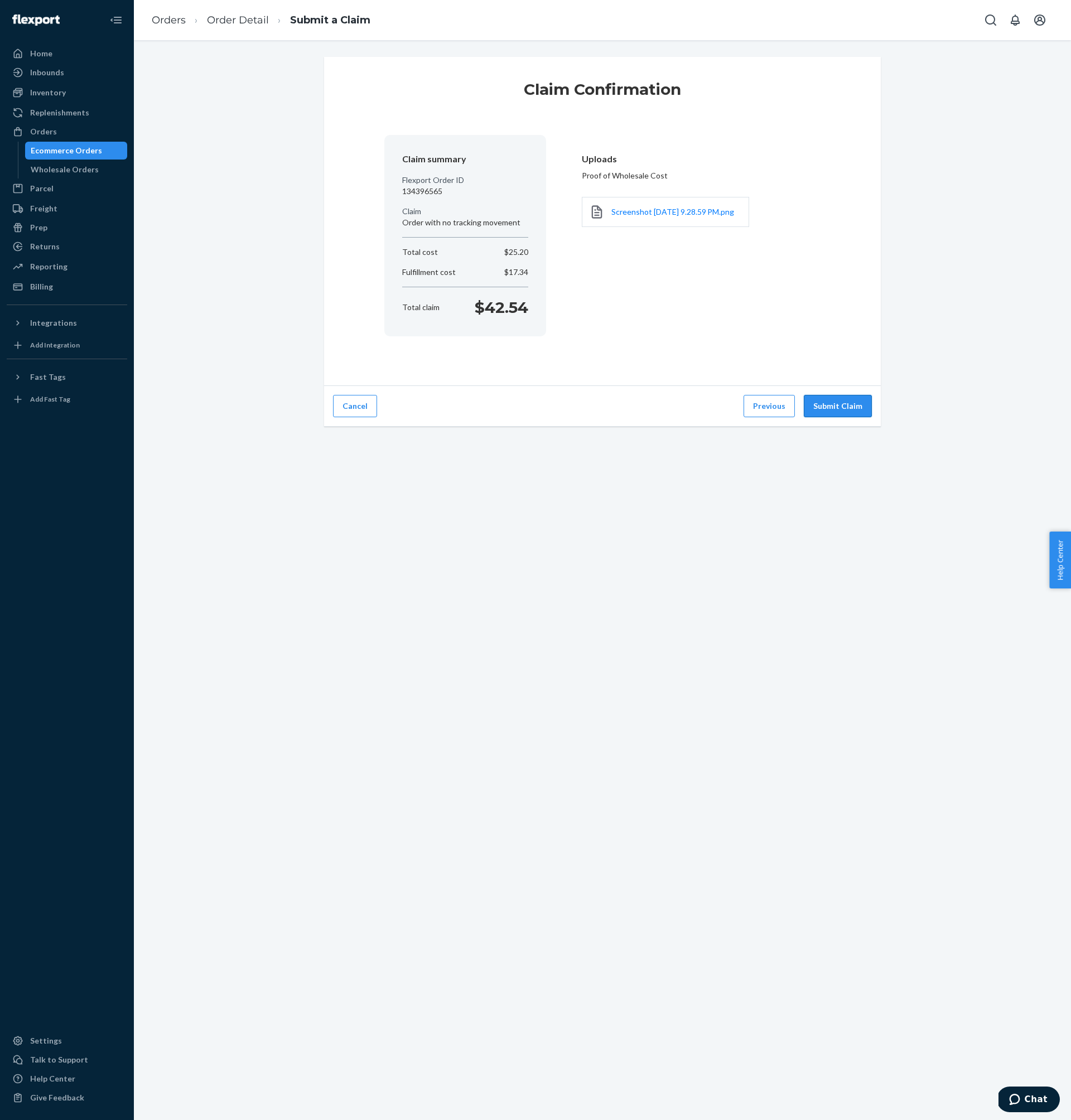
click at [838, 410] on button "Submit Claim" at bounding box center [837, 405] width 68 height 22
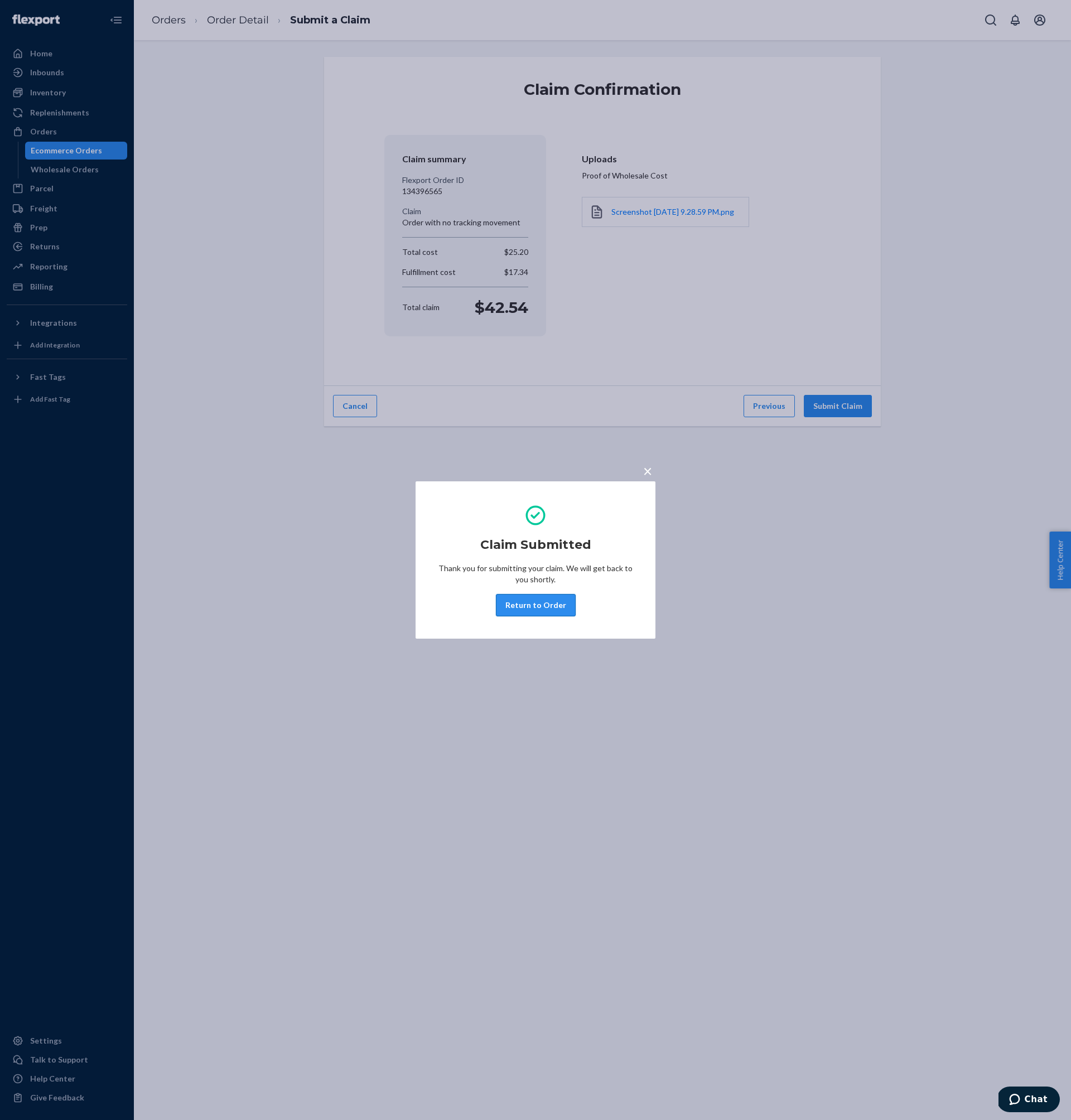
click at [533, 607] on button "Return to Order" at bounding box center [536, 604] width 80 height 22
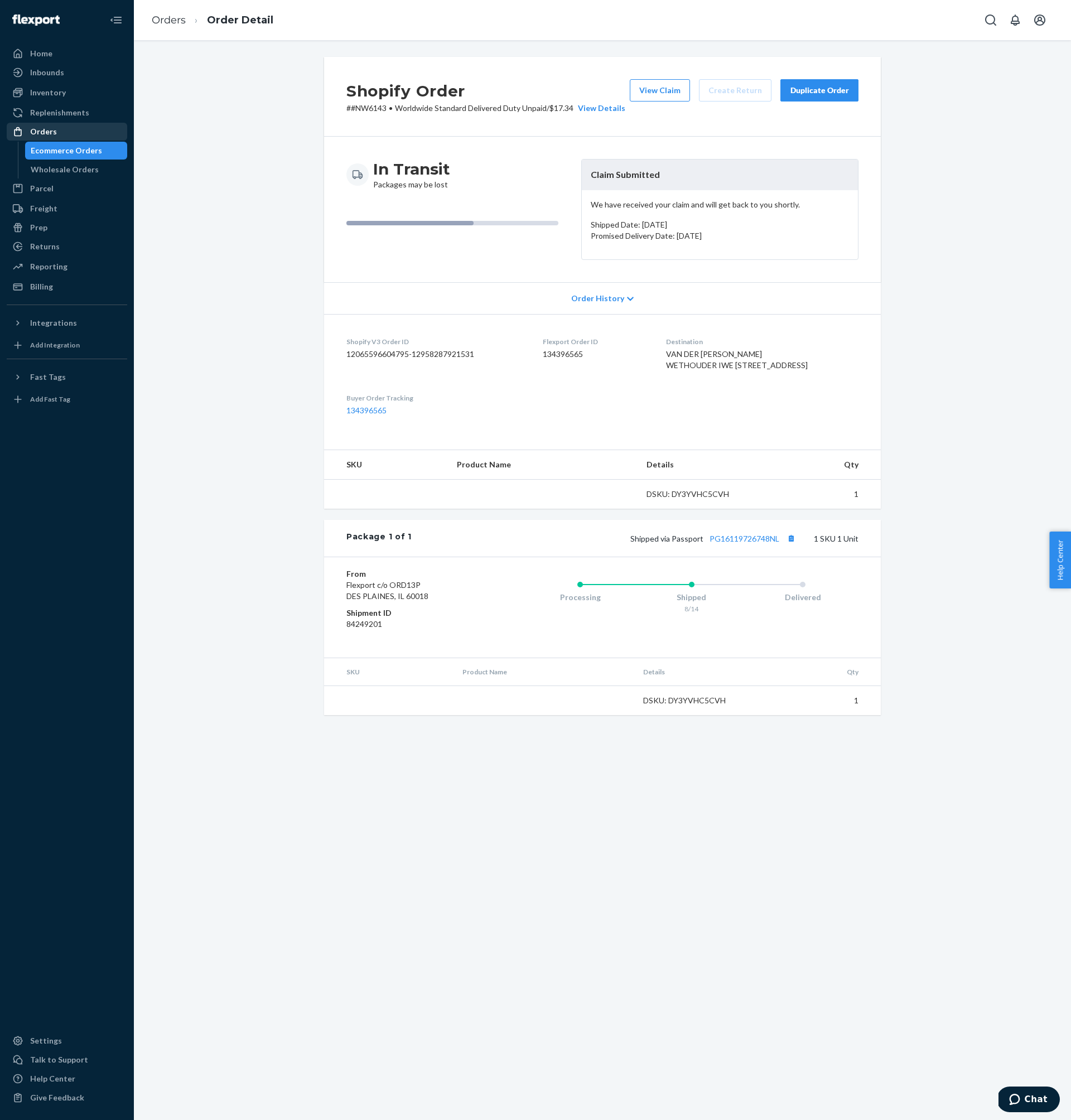
click at [55, 137] on div "Orders" at bounding box center [67, 132] width 118 height 16
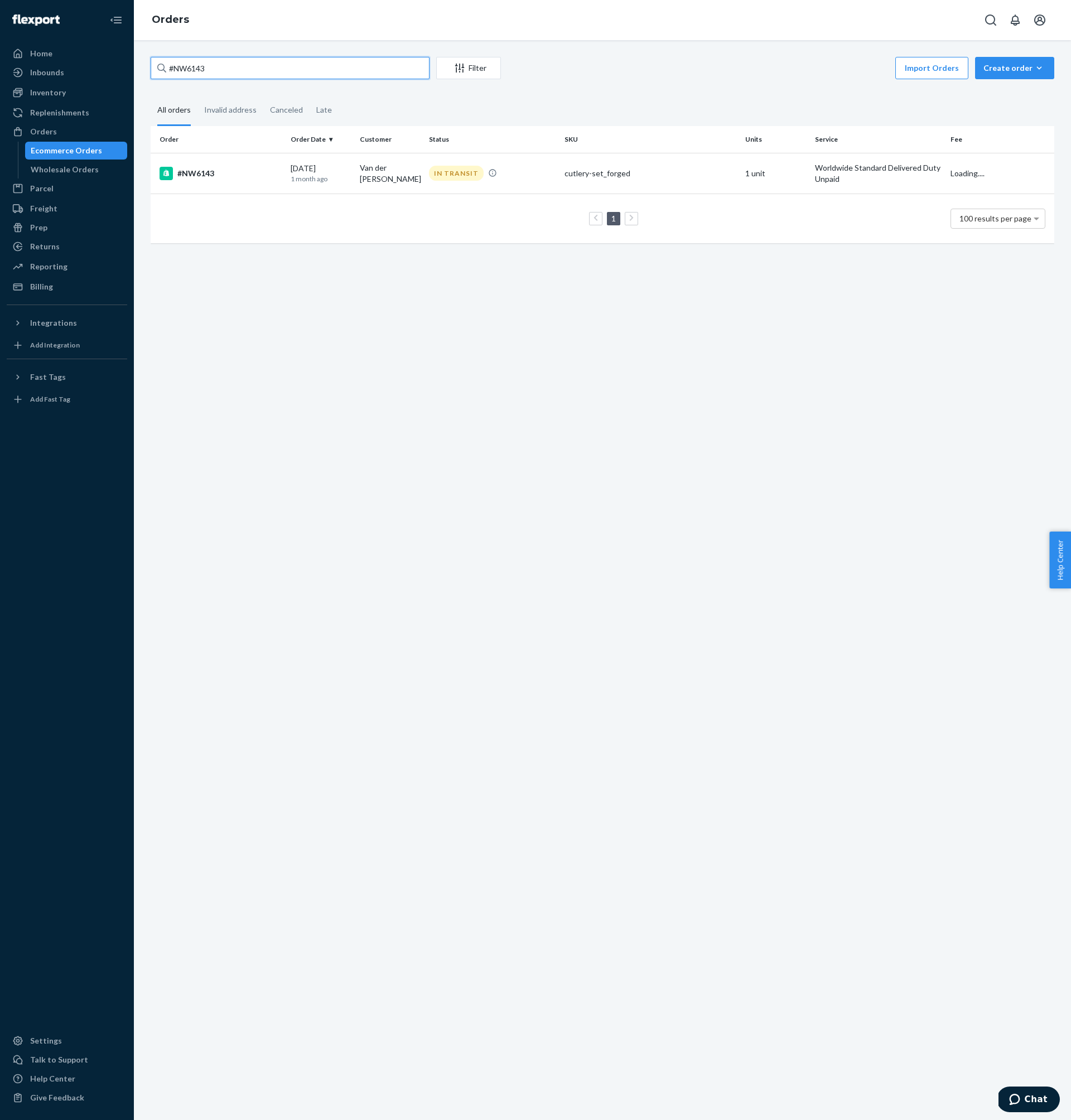
click at [362, 68] on input "#NW6143" at bounding box center [290, 68] width 279 height 22
paste input "06"
type input "#NW6106"
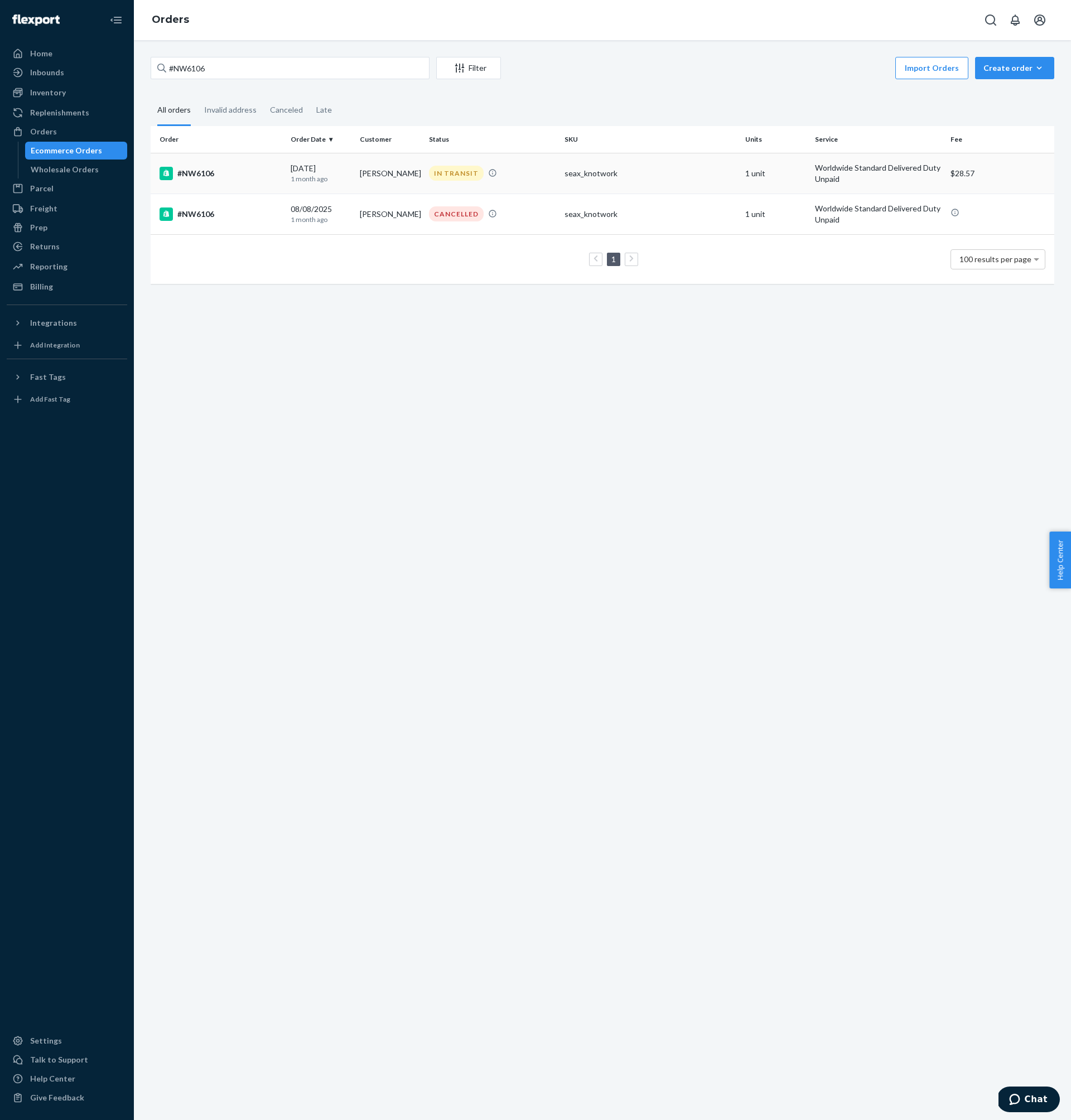
click at [242, 178] on div "#NW6106" at bounding box center [220, 173] width 122 height 13
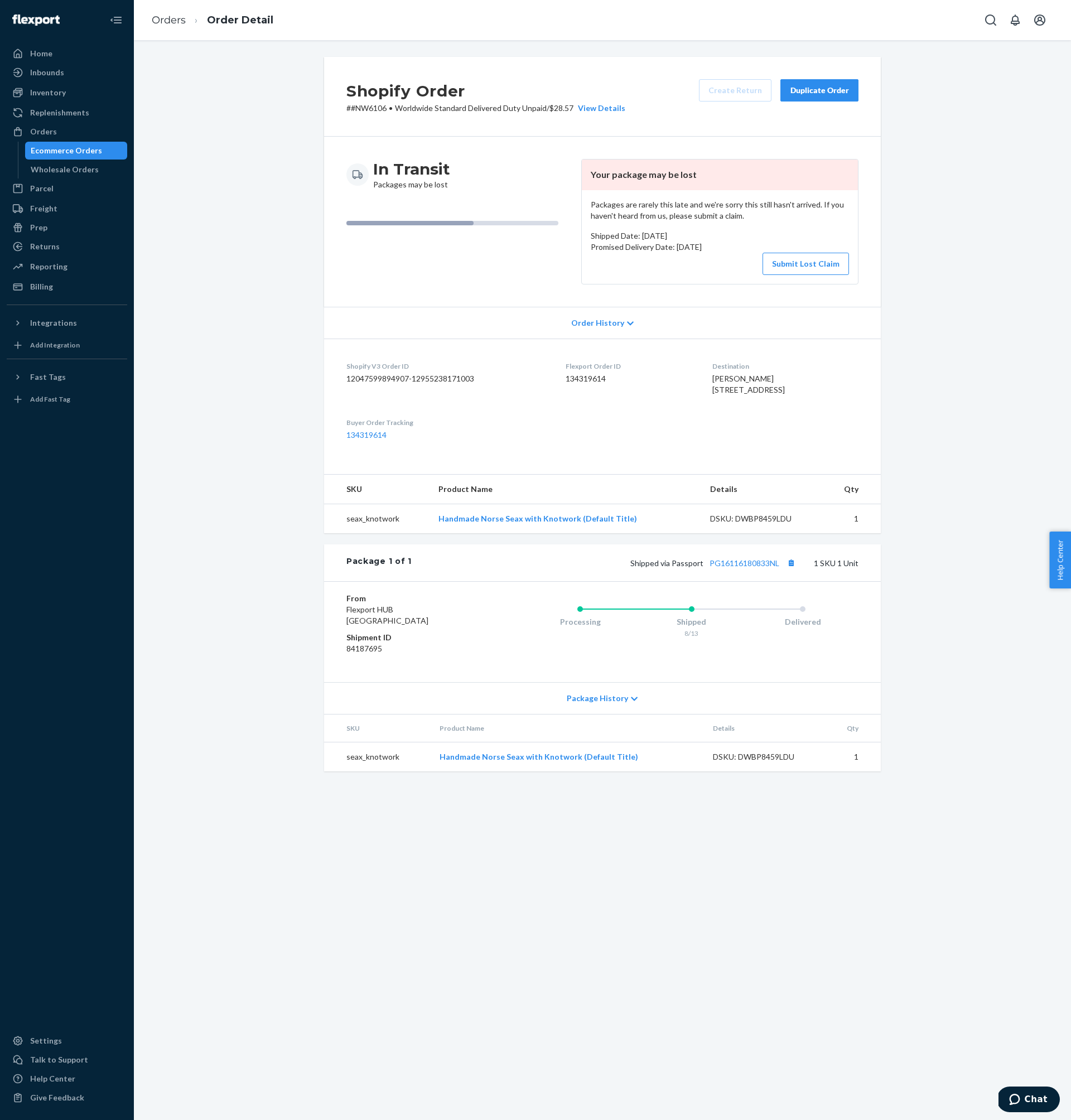
click at [755, 570] on div "Shipped via Passport PG16116180833NL 1 SKU 1 Unit" at bounding box center [635, 563] width 447 height 14
click at [755, 568] on link "PG16116180833NL" at bounding box center [744, 563] width 69 height 10
click at [378, 110] on p "# #NW6106 • Worldwide Standard Delivered Duty Unpaid / $28.57 View Details" at bounding box center [486, 108] width 279 height 12
drag, startPoint x: 378, startPoint y: 110, endPoint x: 352, endPoint y: 109, distance: 26.0
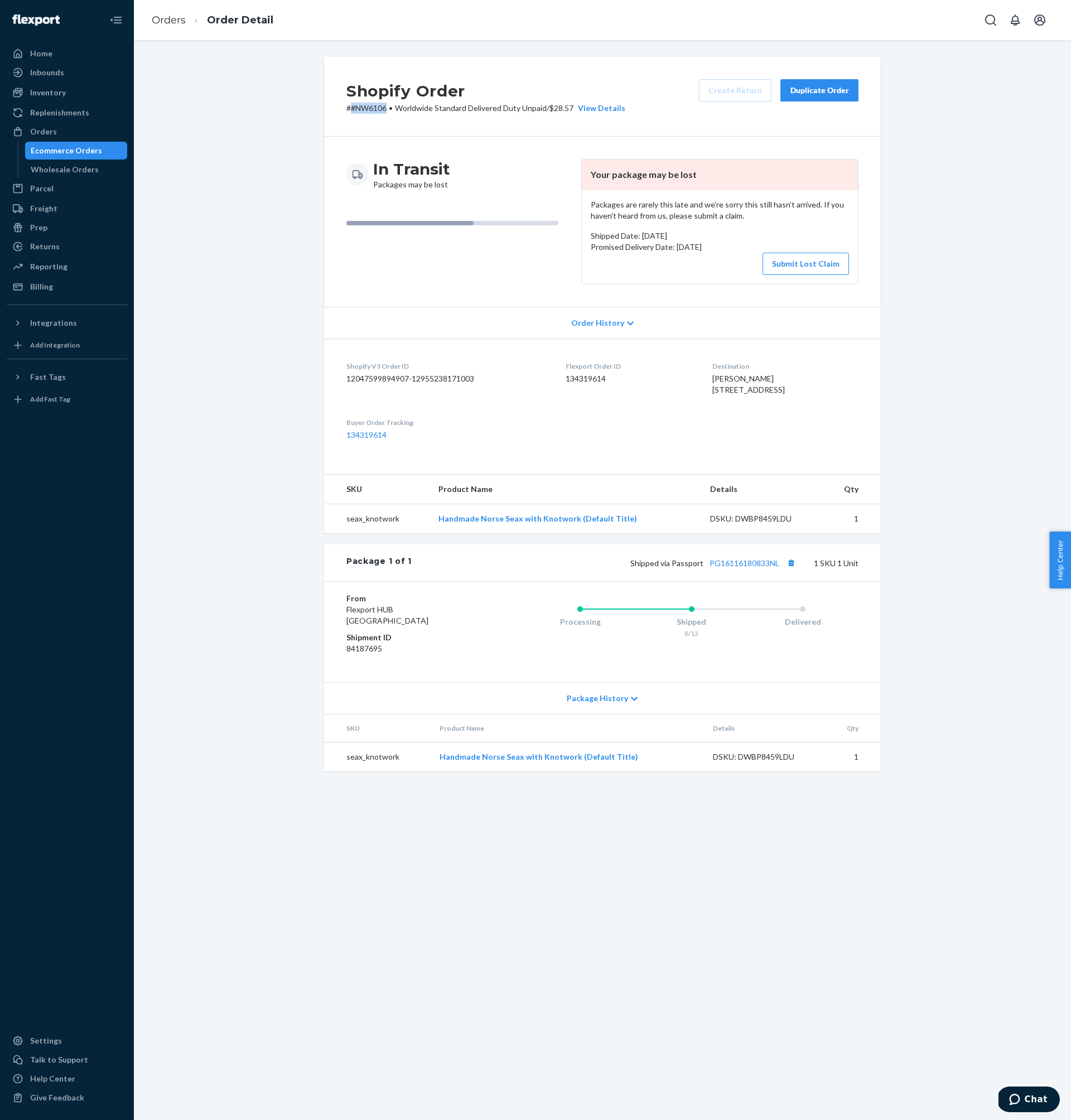
click at [352, 109] on p "# #NW6106 • Worldwide Standard Delivered Duty Unpaid / $28.57 View Details" at bounding box center [486, 108] width 279 height 12
click at [565, 380] on dd "134319614" at bounding box center [629, 379] width 129 height 12
click at [909, 294] on div "Shopify Order # #NW6106 • Worldwide Standard Delivered Duty Unpaid / $28.57 Vie…" at bounding box center [603, 420] width 921 height 728
click at [827, 258] on button "Submit Lost Claim" at bounding box center [805, 263] width 86 height 22
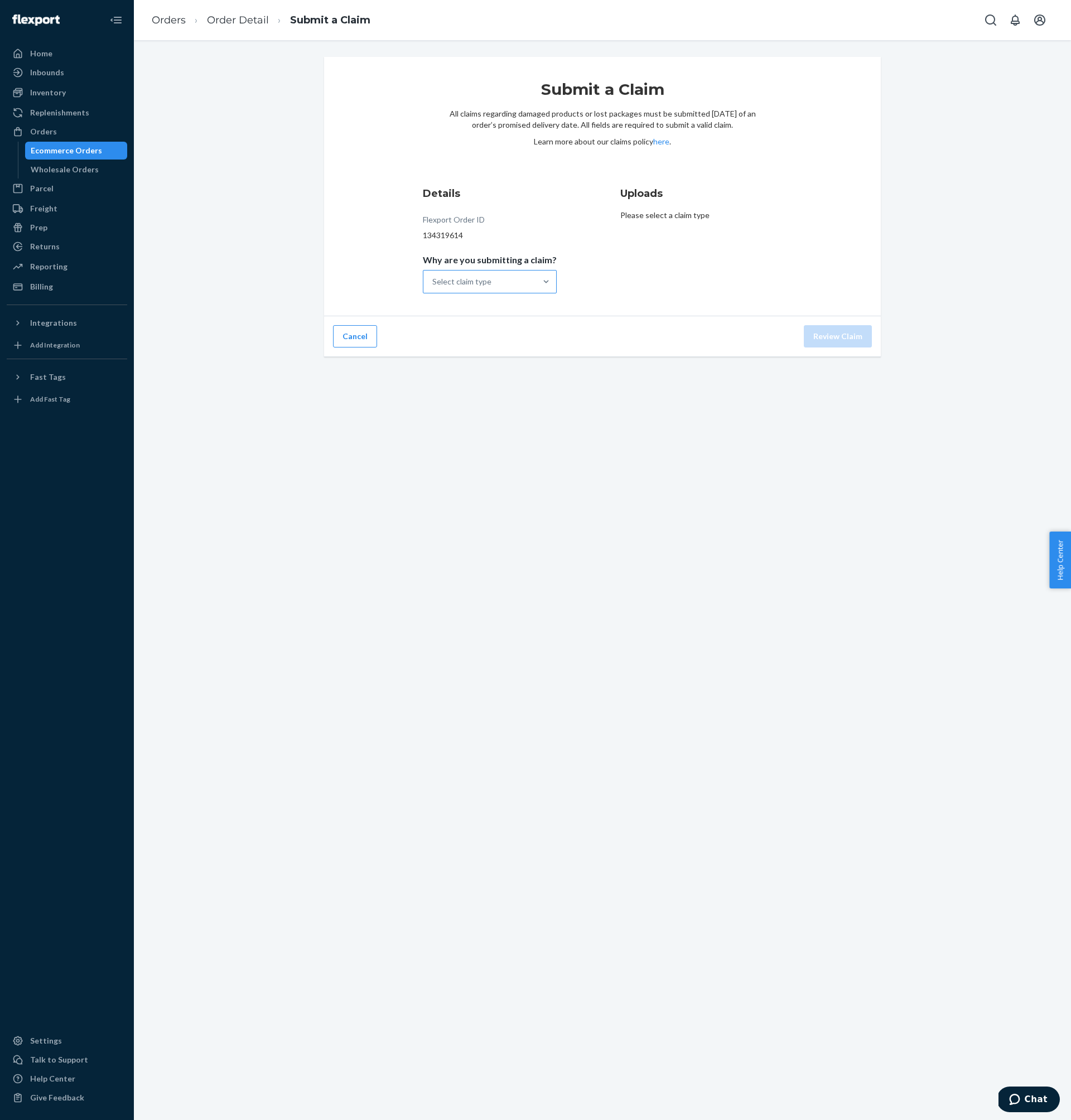
click at [490, 278] on div "Select claim type" at bounding box center [461, 282] width 60 height 12
click at [434, 278] on input "Why are you submitting a claim? Select claim type" at bounding box center [432, 282] width 1 height 12
click at [521, 333] on div "Order with no tracking movement" at bounding box center [490, 337] width 130 height 34
click at [434, 287] on input "Why are you submitting a claim? option Order with no tracking movement focused,…" at bounding box center [432, 282] width 1 height 12
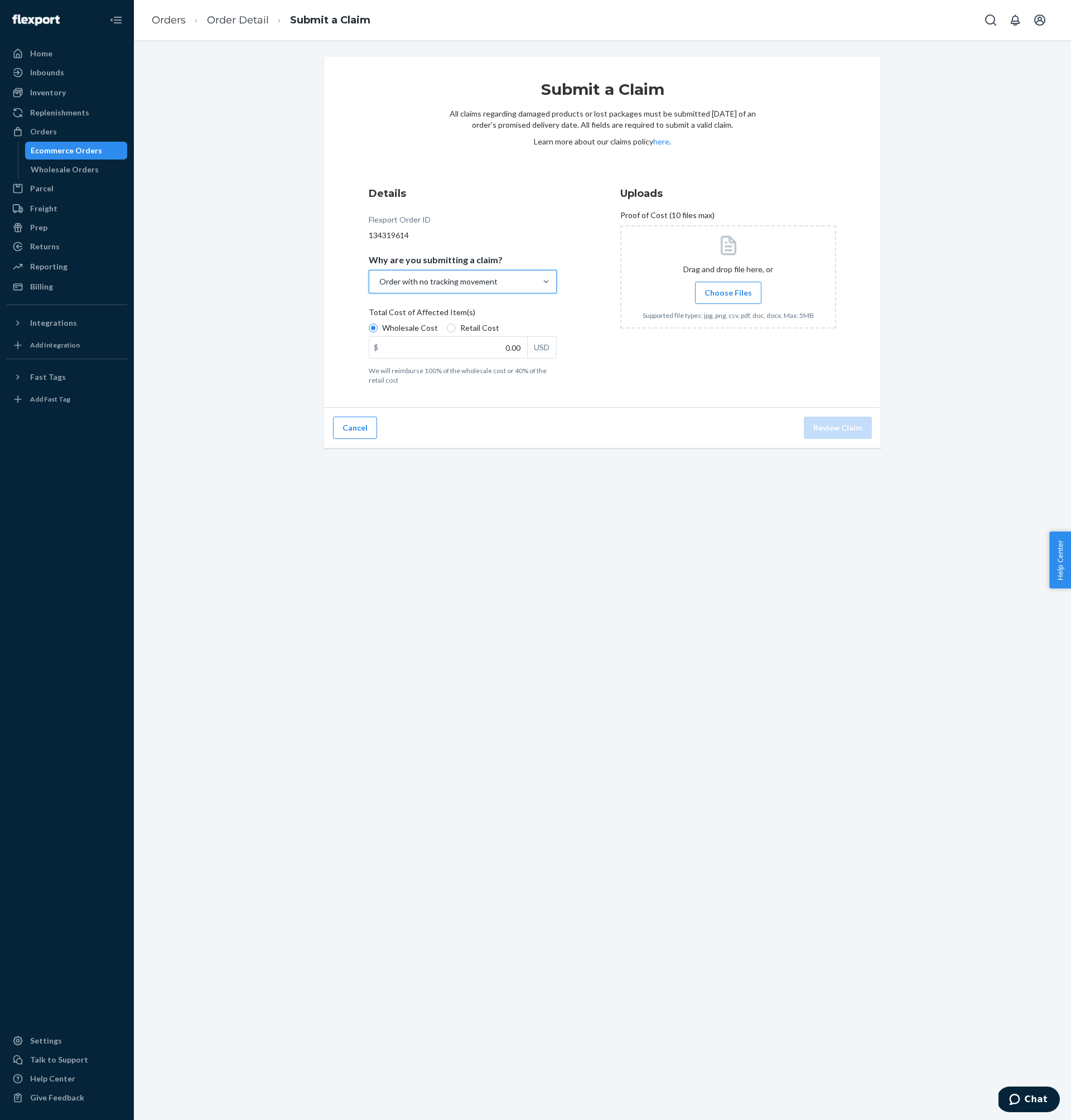
click at [471, 328] on span "Retail Cost" at bounding box center [480, 328] width 39 height 12
click at [456, 328] on input "Retail Cost" at bounding box center [452, 328] width 9 height 9
radio input "true"
radio input "false"
click at [482, 344] on input "0.00" at bounding box center [448, 348] width 158 height 21
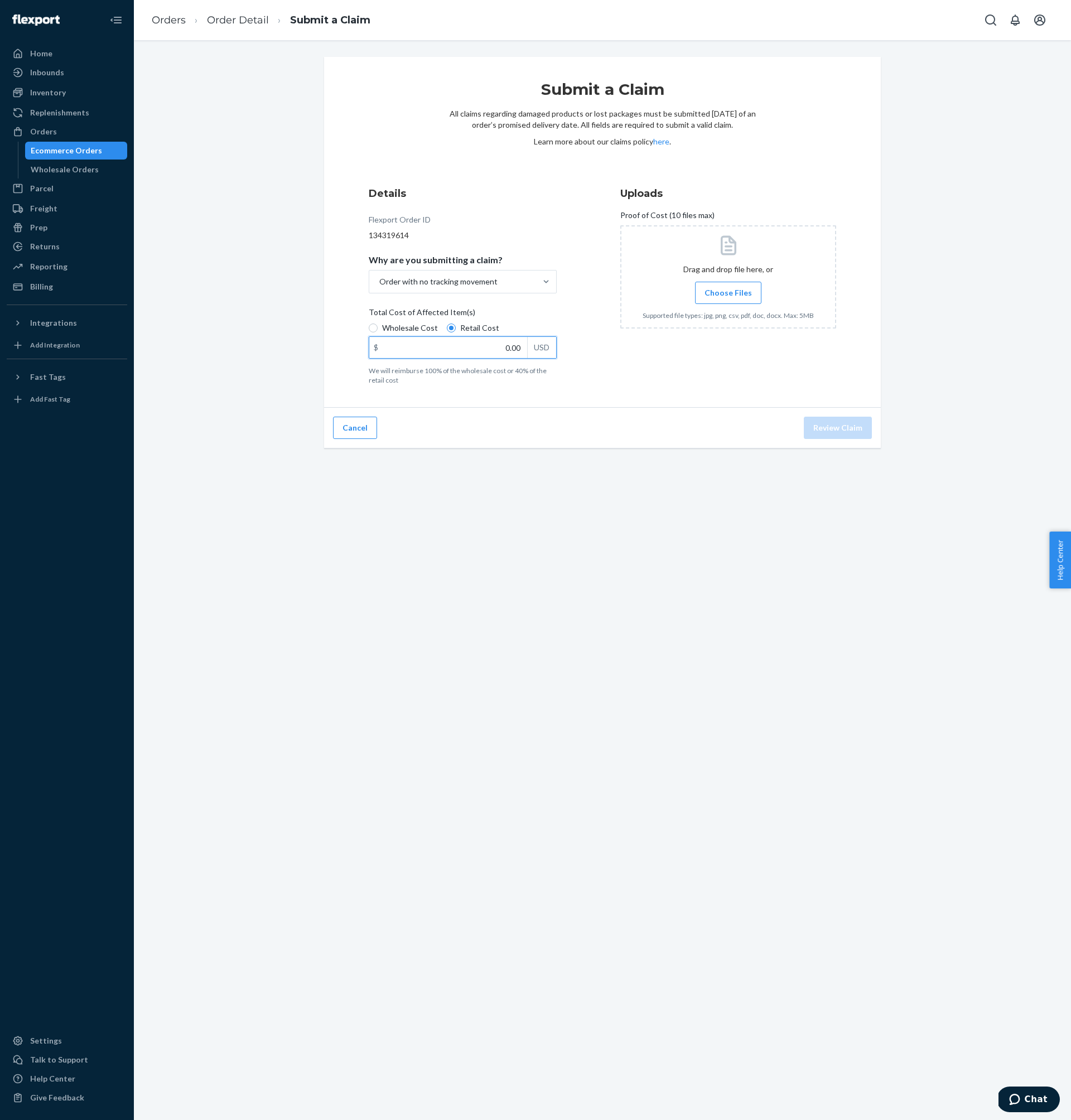
click at [482, 344] on input "0.00" at bounding box center [448, 348] width 158 height 21
type input "112.00"
click at [730, 284] on label "Choose Files" at bounding box center [728, 292] width 67 height 22
click at [729, 287] on input "Choose Files" at bounding box center [728, 293] width 1 height 12
click at [828, 429] on button "Review Claim" at bounding box center [837, 428] width 68 height 22
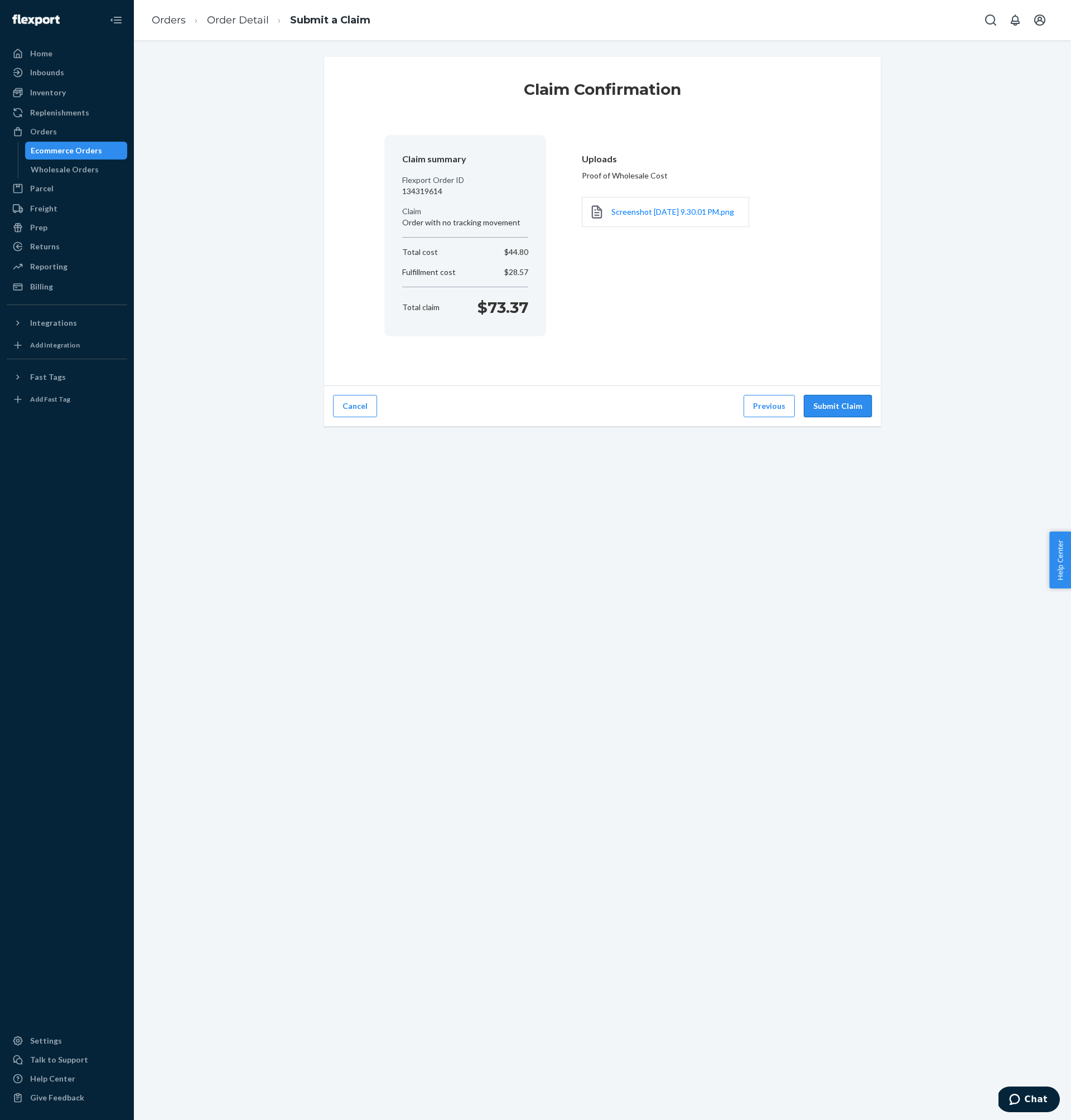
click at [826, 408] on button "Submit Claim" at bounding box center [837, 405] width 68 height 22
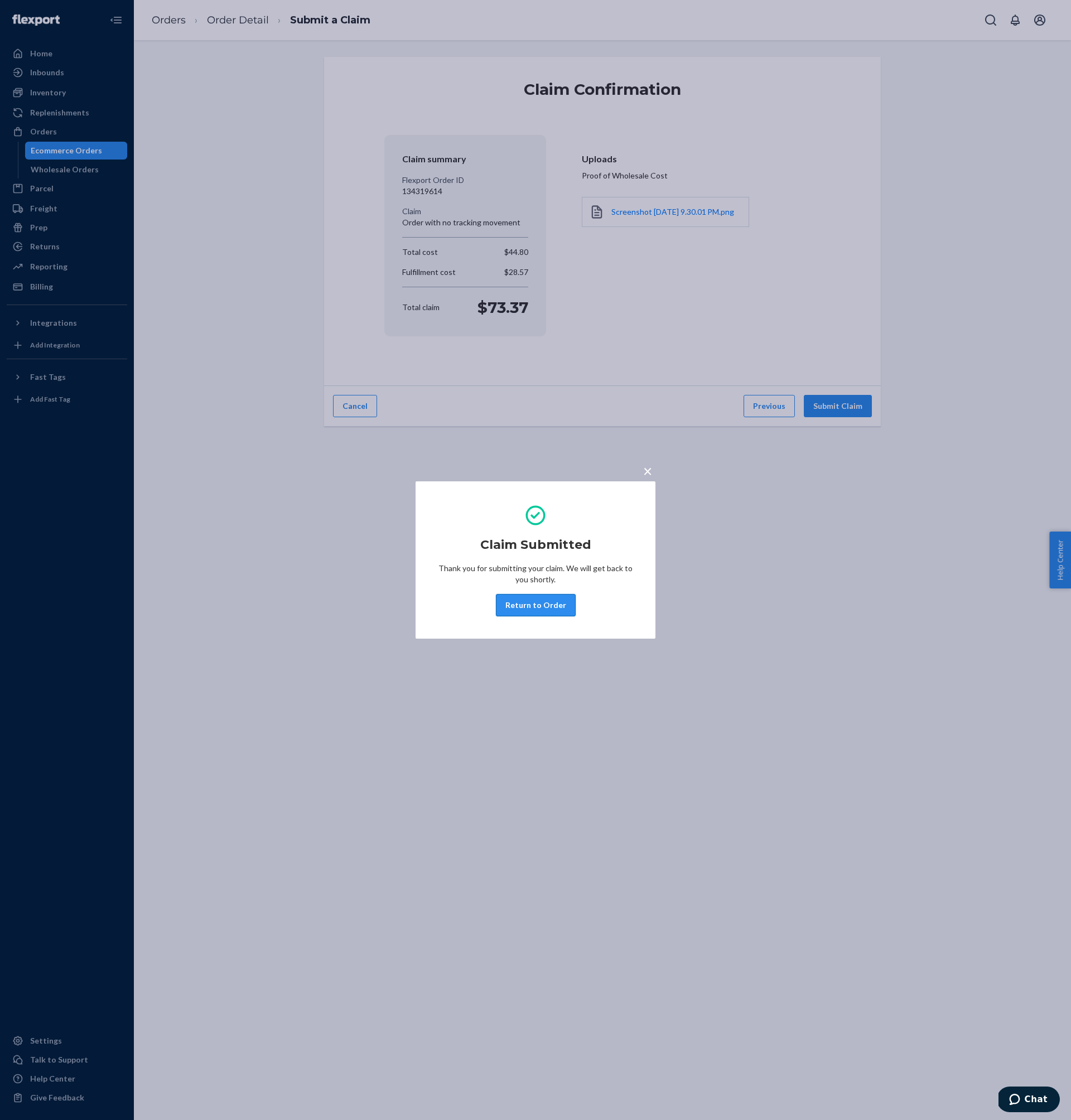
click at [535, 601] on button "Return to Order" at bounding box center [536, 604] width 80 height 22
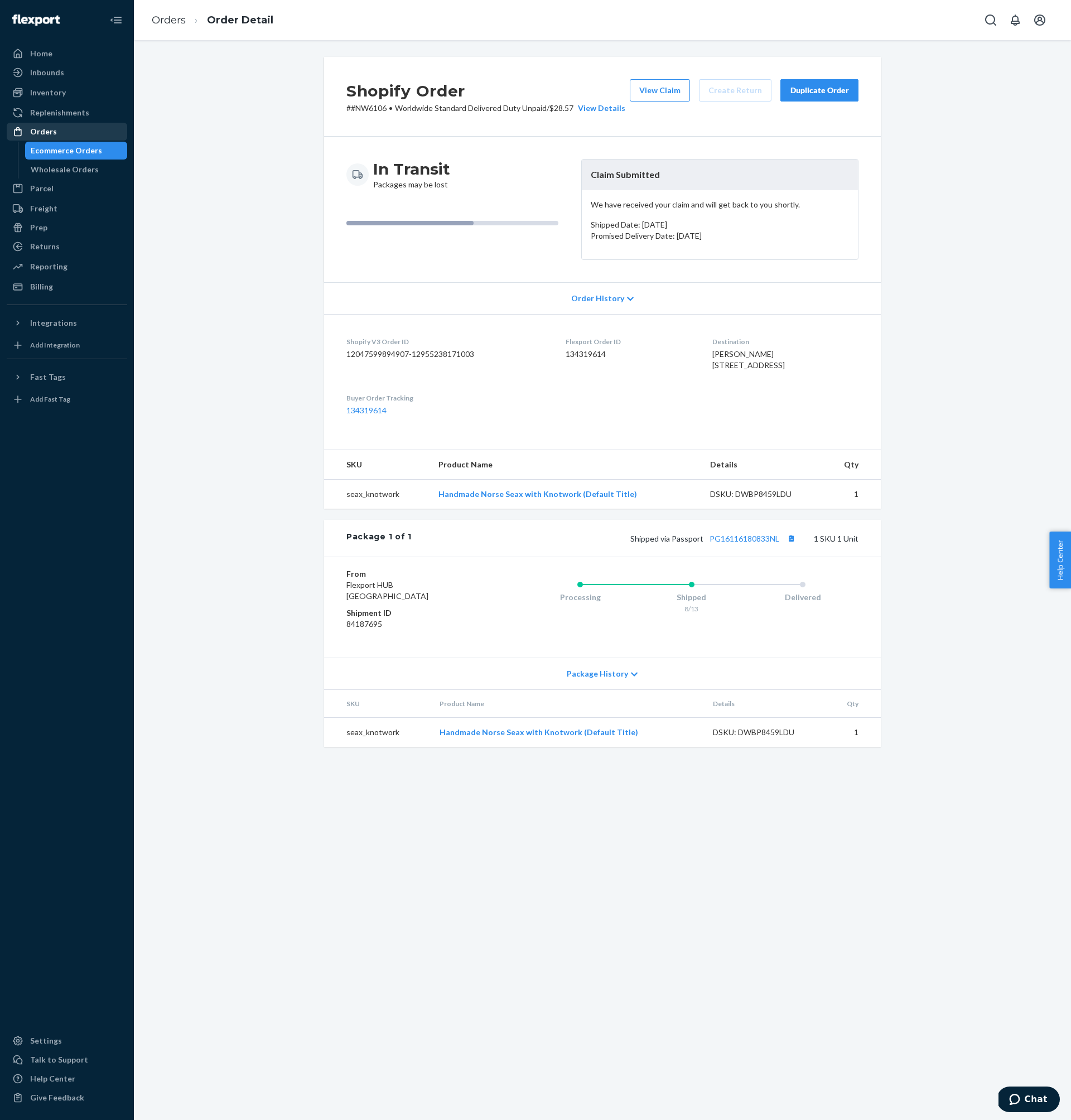
click at [81, 139] on div "Orders" at bounding box center [67, 132] width 118 height 16
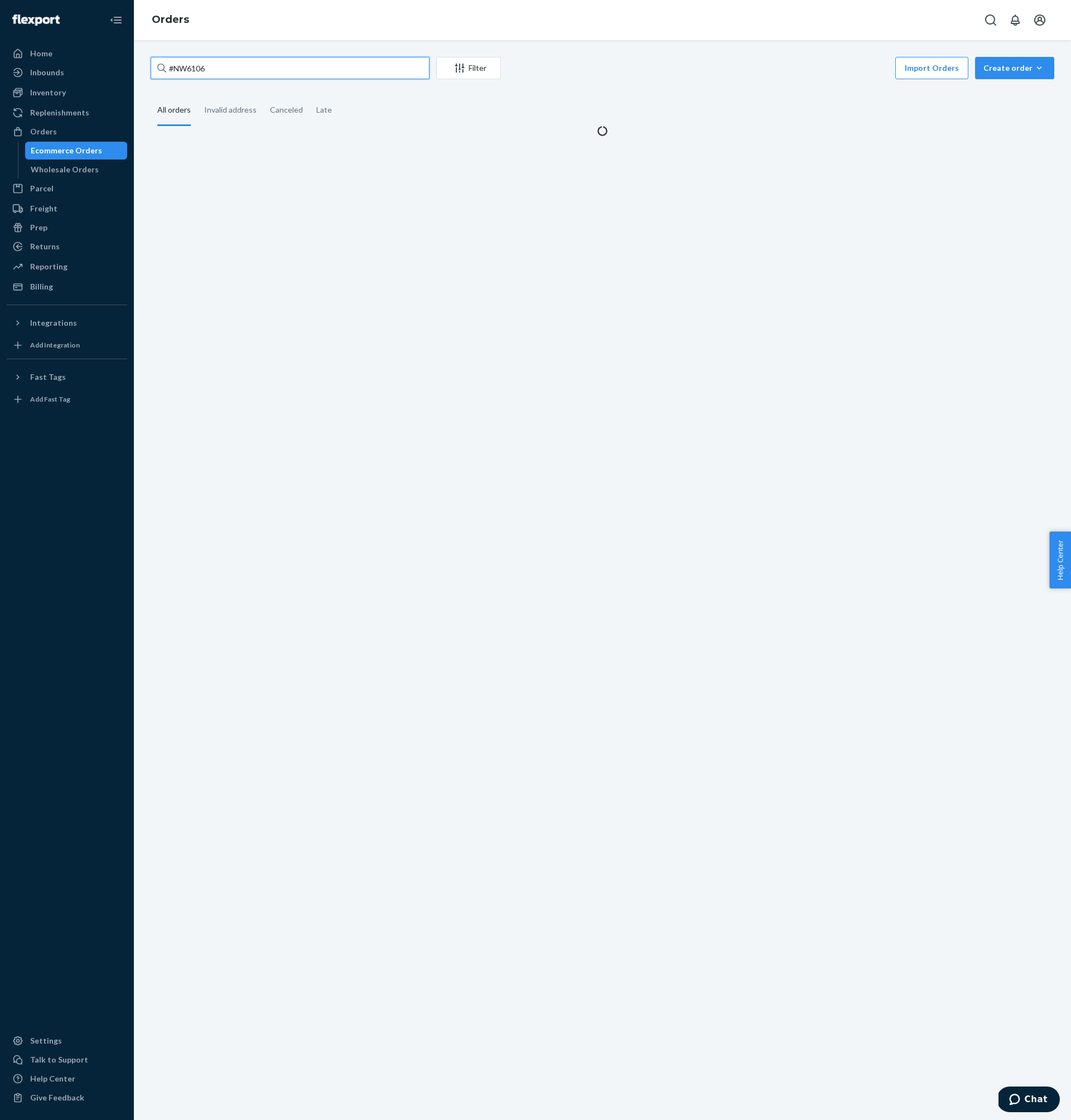
click at [288, 60] on input "#NW6106" at bounding box center [290, 68] width 279 height 22
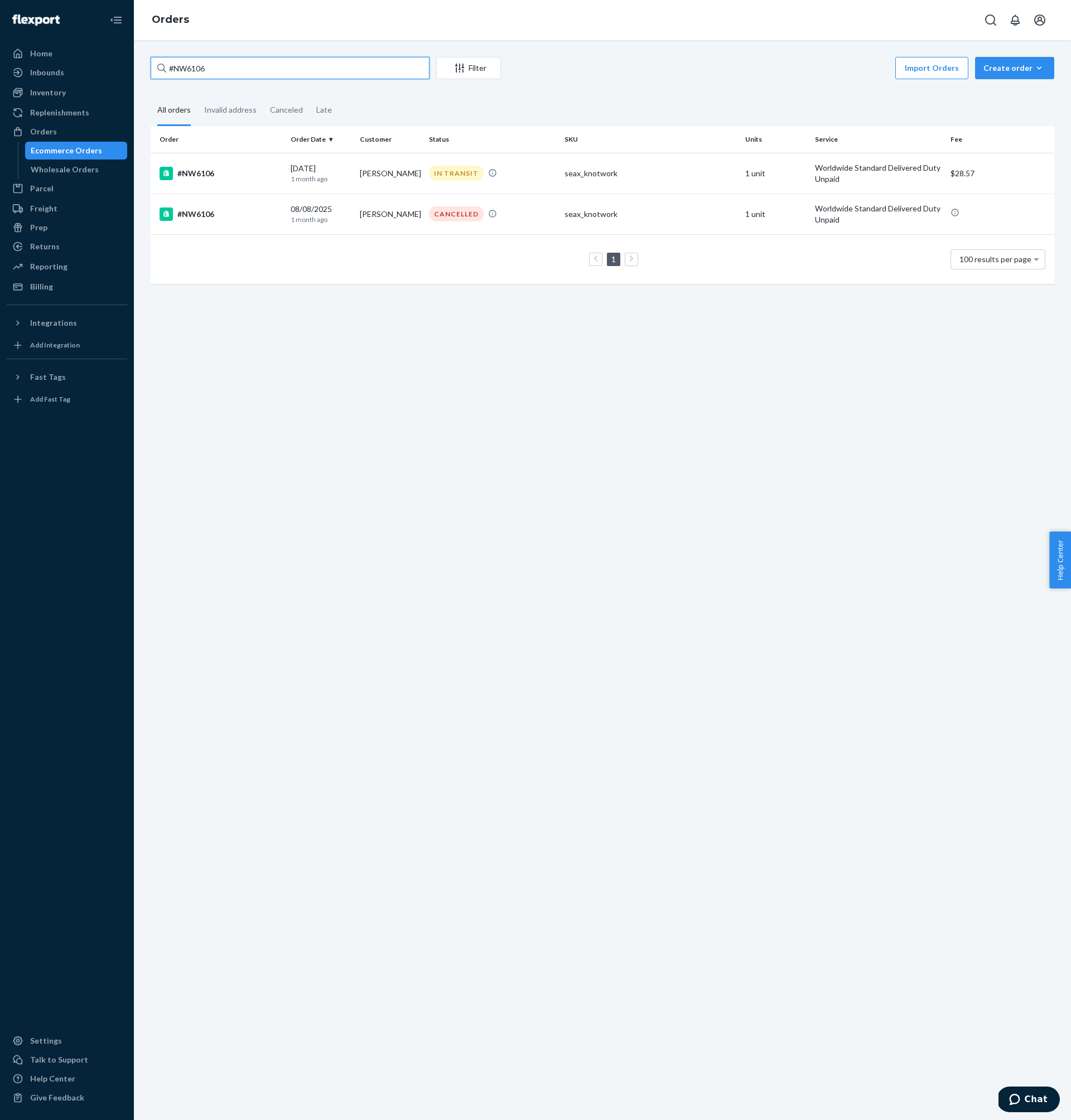
paste input "08"
type input "#NW6086"
click at [257, 187] on td "#NW6086" at bounding box center [218, 173] width 136 height 41
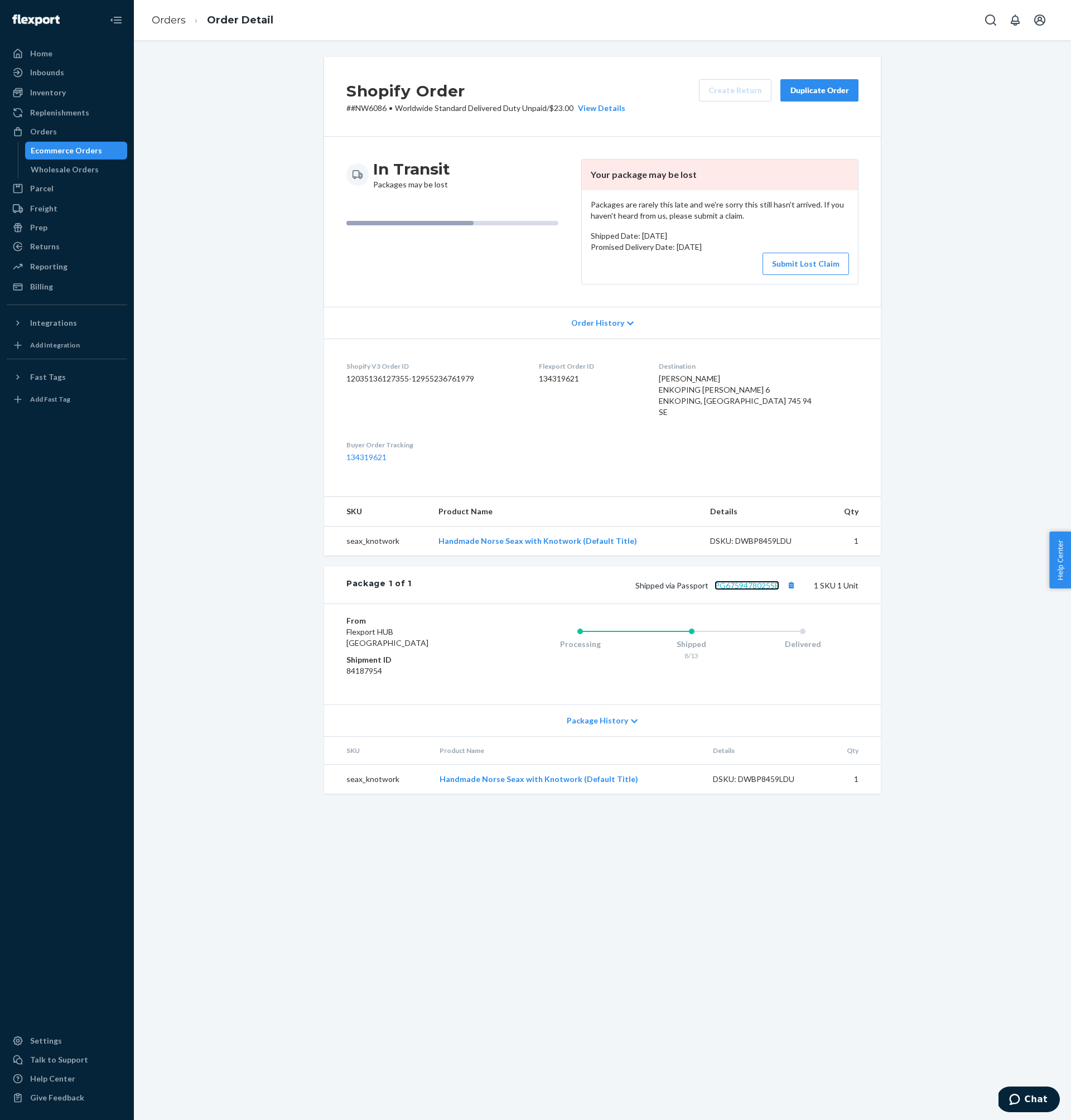
click at [769, 580] on link "PG6759478025SE" at bounding box center [747, 585] width 65 height 10
click at [574, 382] on dd "134319621" at bounding box center [589, 379] width 102 height 12
click at [52, 132] on div "Orders" at bounding box center [44, 132] width 27 height 12
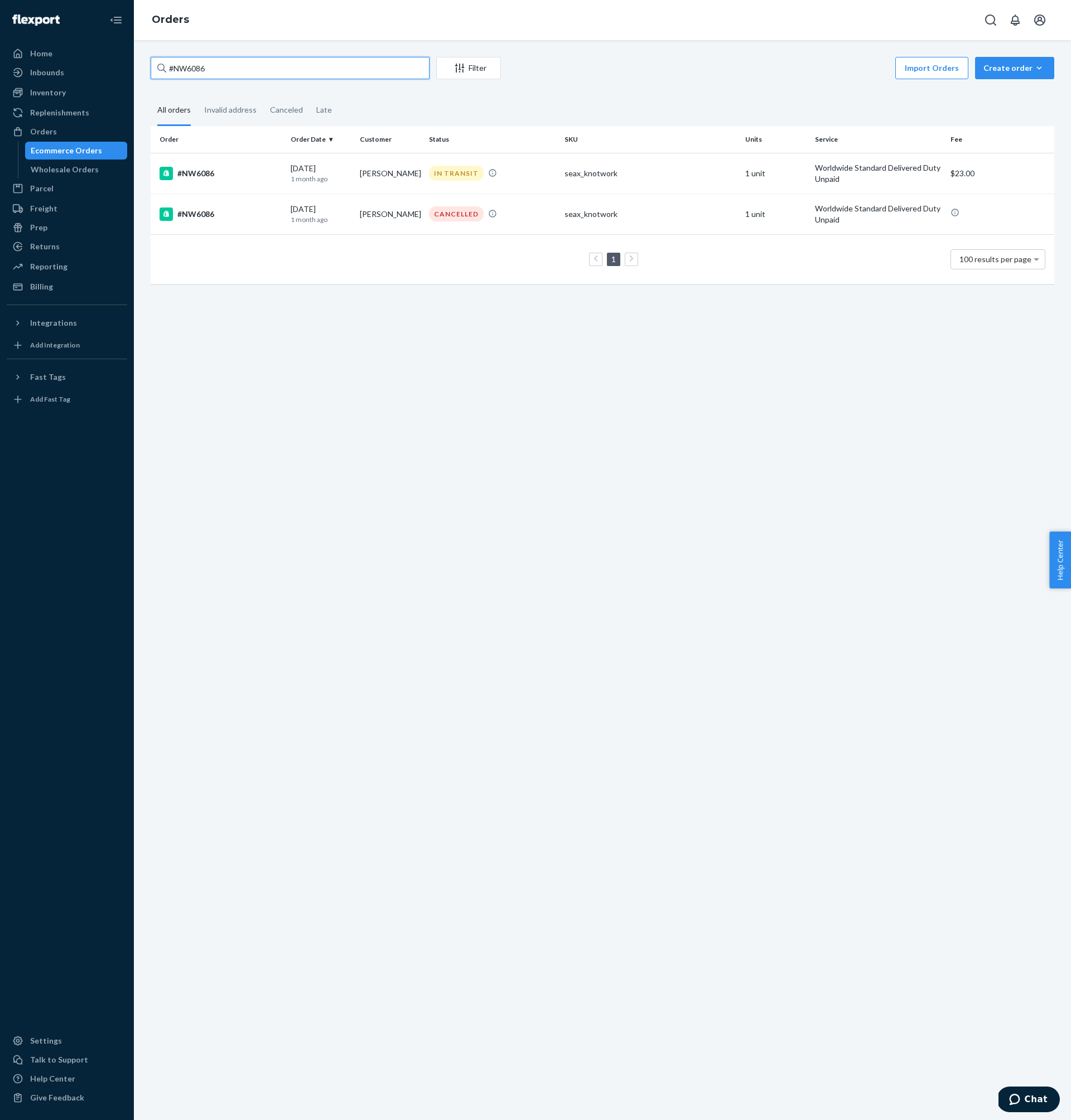
click at [320, 67] on input "#NW6086" at bounding box center [290, 68] width 279 height 22
paste input "51"
type input "#NW6051"
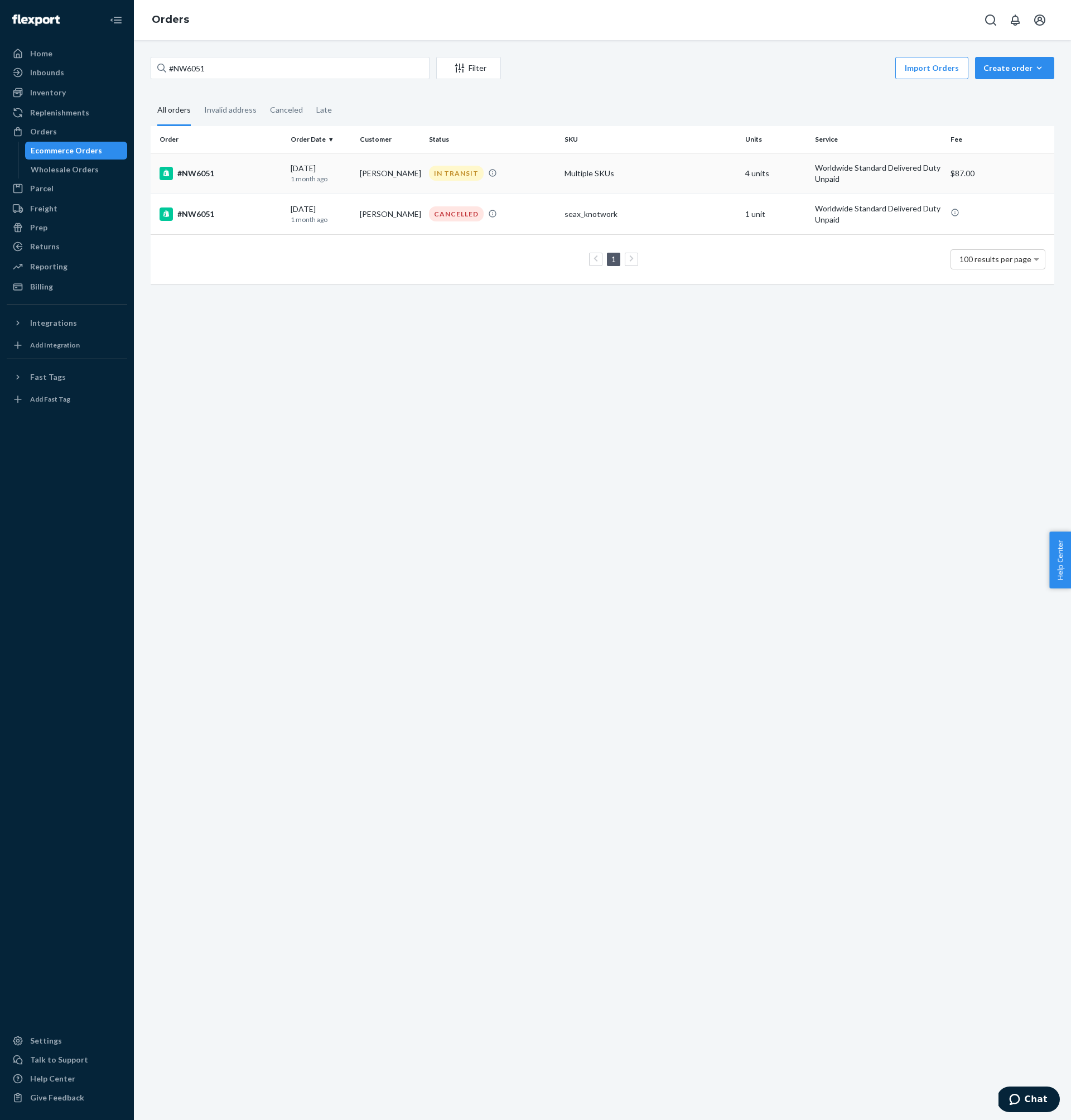
click at [198, 177] on div "#NW6051" at bounding box center [220, 173] width 122 height 13
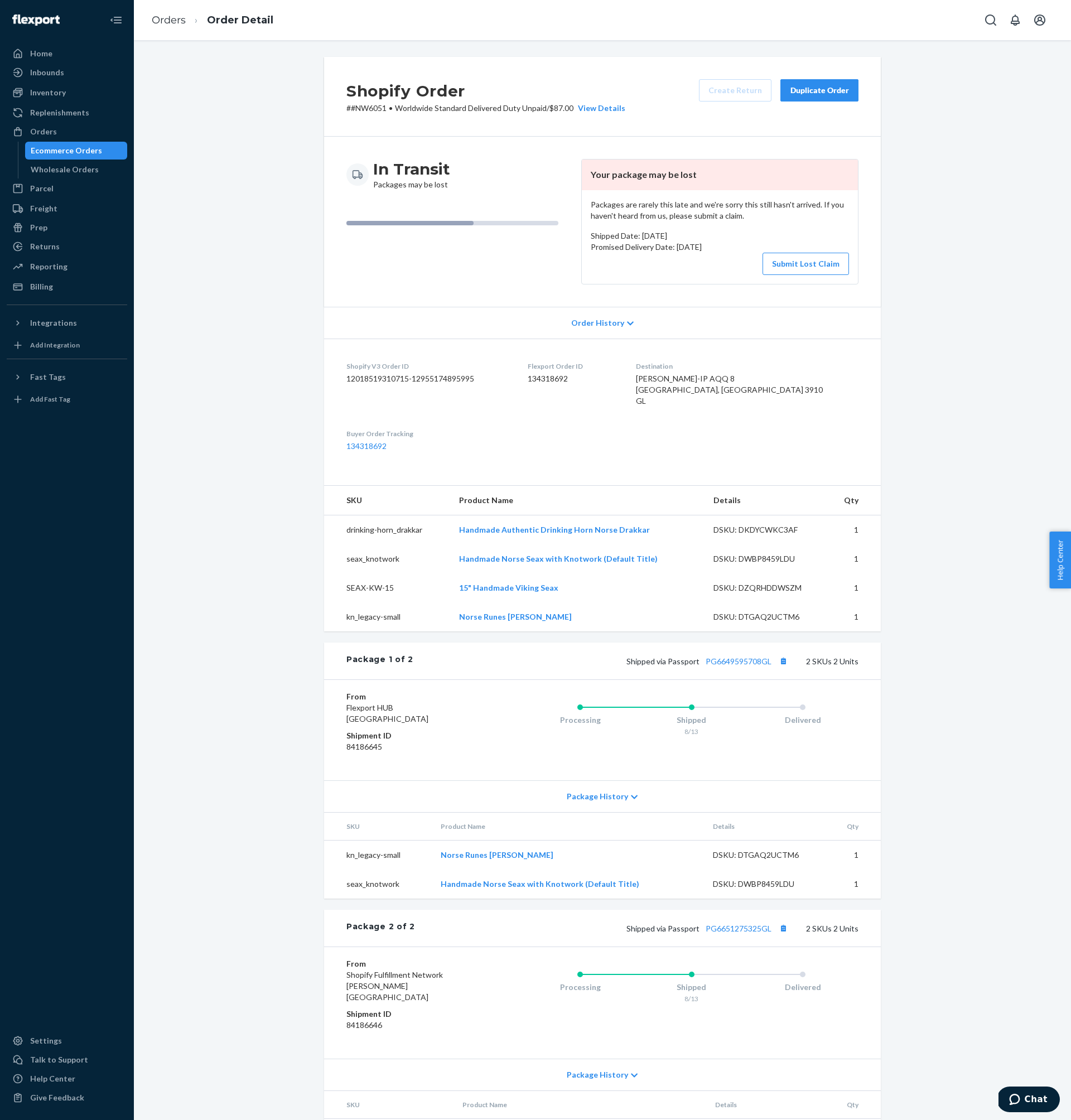
click at [563, 379] on dd "134318692" at bounding box center [573, 379] width 91 height 12
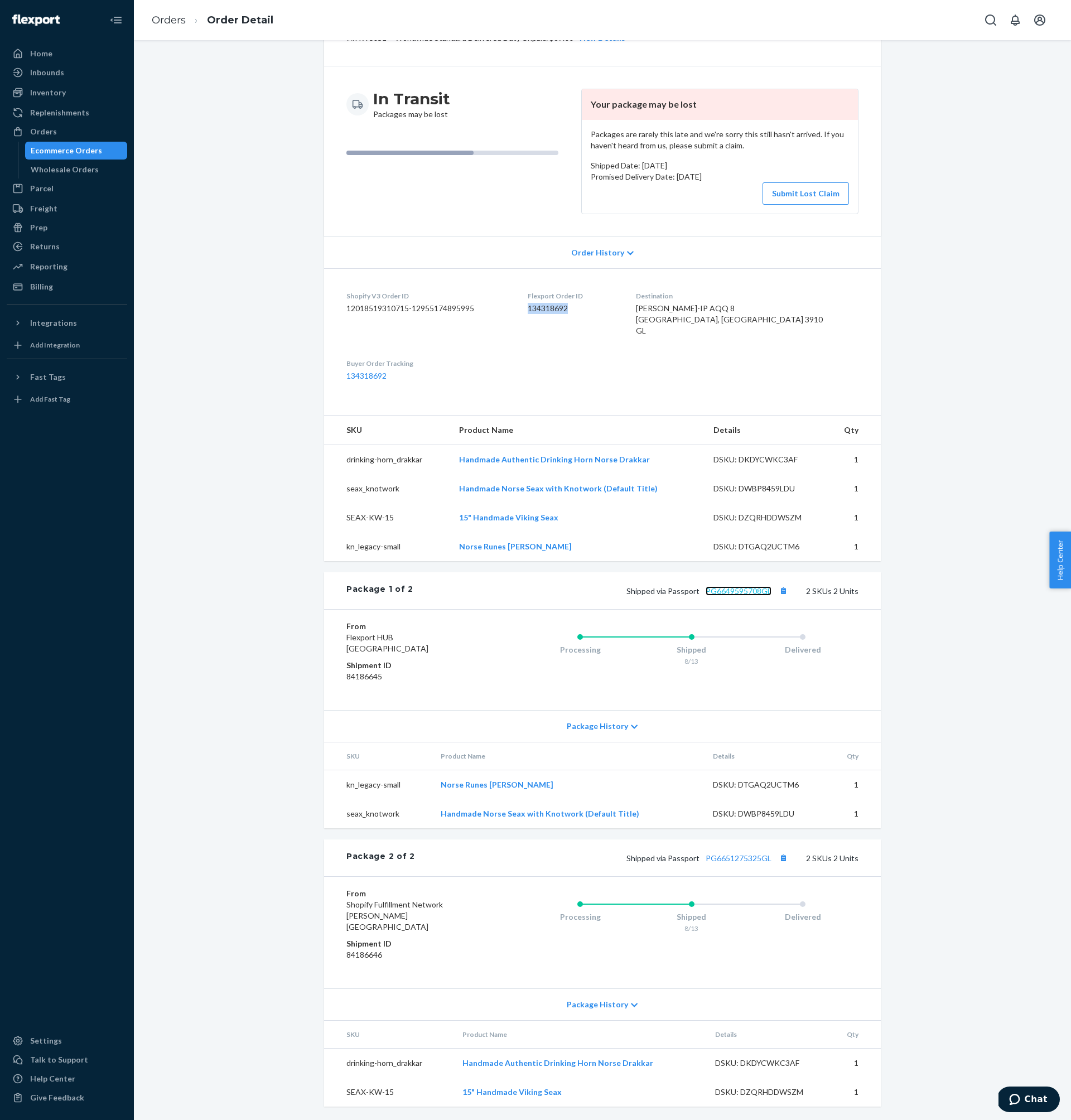
click at [731, 596] on link "PG6649595708GL" at bounding box center [739, 591] width 66 height 10
click at [747, 863] on link "PG6651275325GL" at bounding box center [739, 858] width 66 height 10
click at [84, 182] on div "Parcel" at bounding box center [67, 188] width 118 height 16
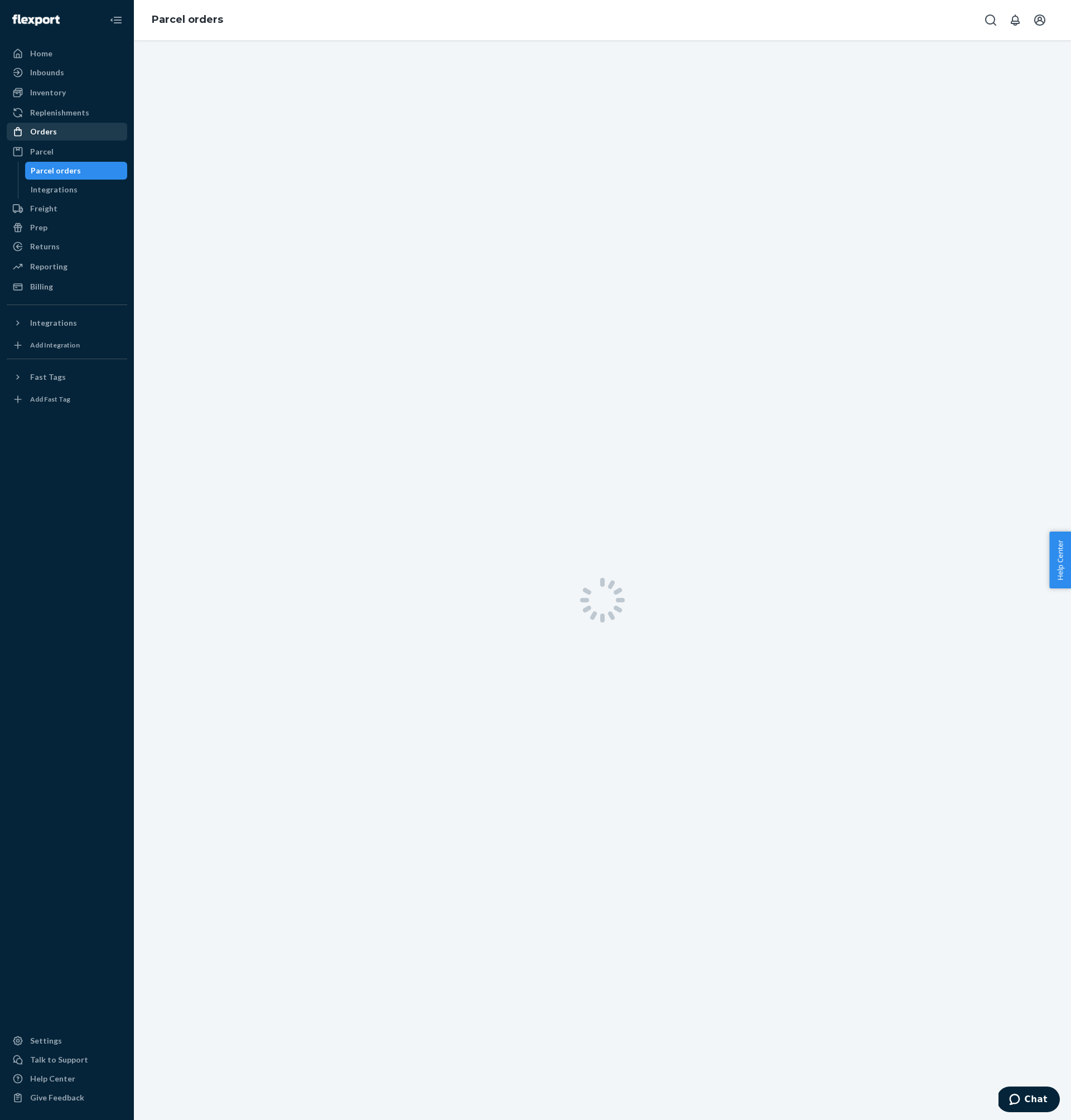
click at [77, 124] on div "Orders" at bounding box center [67, 132] width 118 height 16
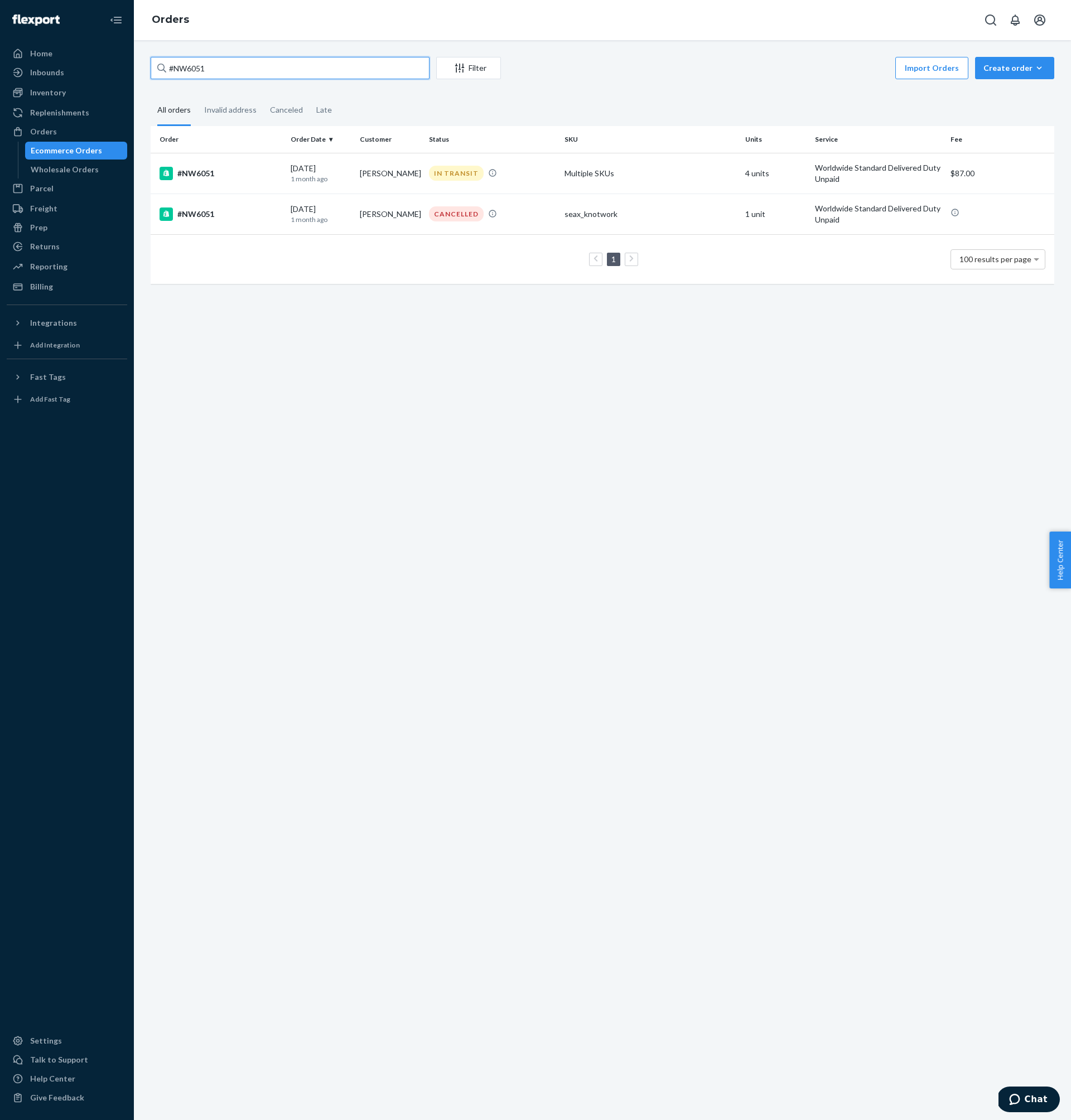
click at [218, 73] on input "#NW6051" at bounding box center [290, 68] width 279 height 22
paste input "5964"
type input "#NW5964"
click at [229, 177] on div "#NW5964" at bounding box center [220, 173] width 122 height 13
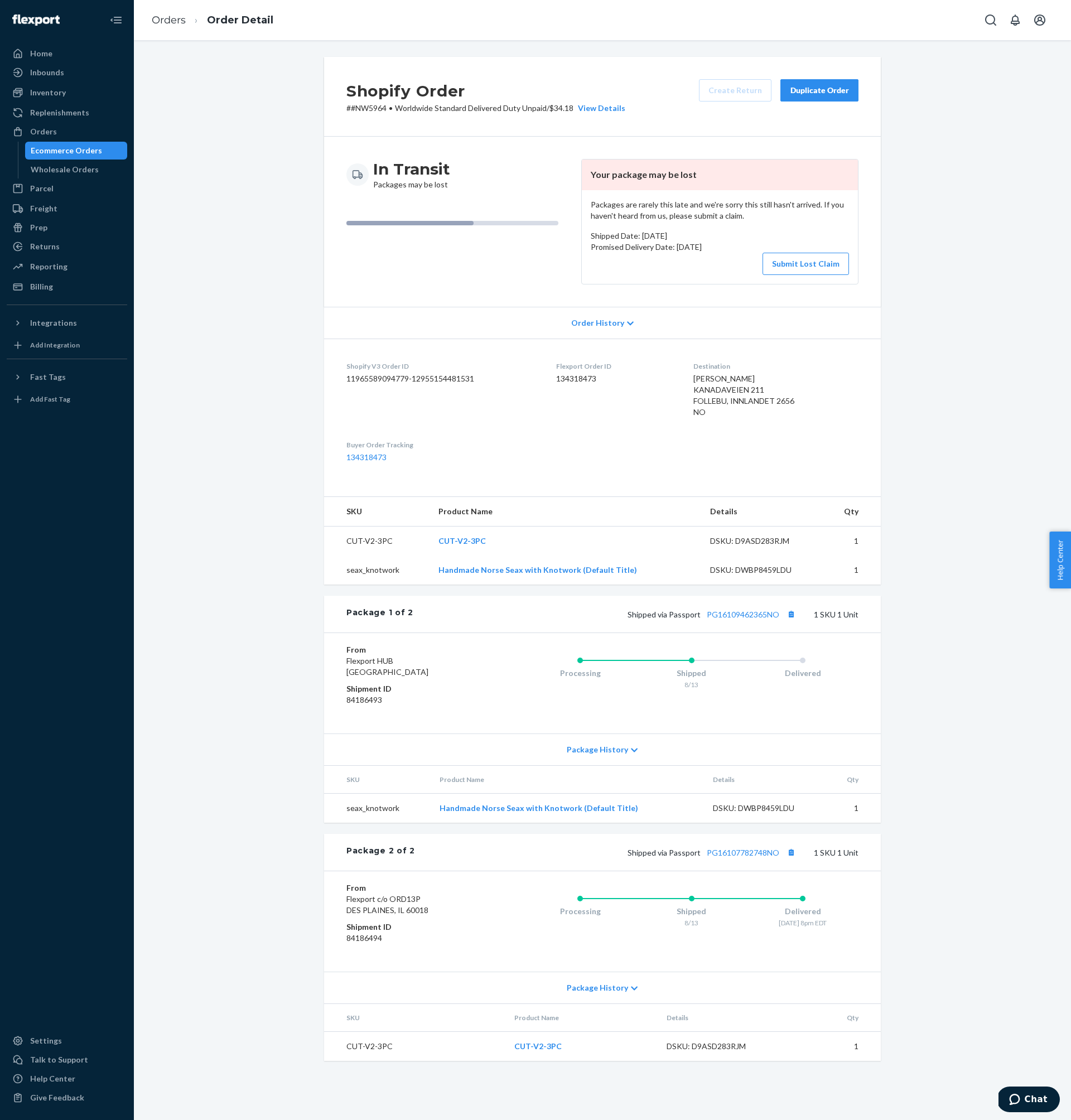
click at [576, 381] on dd "134318473" at bounding box center [616, 379] width 119 height 12
click at [724, 616] on link "PG16109462365NO" at bounding box center [743, 614] width 73 height 10
click at [760, 852] on link "PG16107782748NO" at bounding box center [743, 852] width 73 height 10
click at [639, 804] on td "Handmade Norse Seax with Knotwork (Default Title)" at bounding box center [567, 808] width 274 height 29
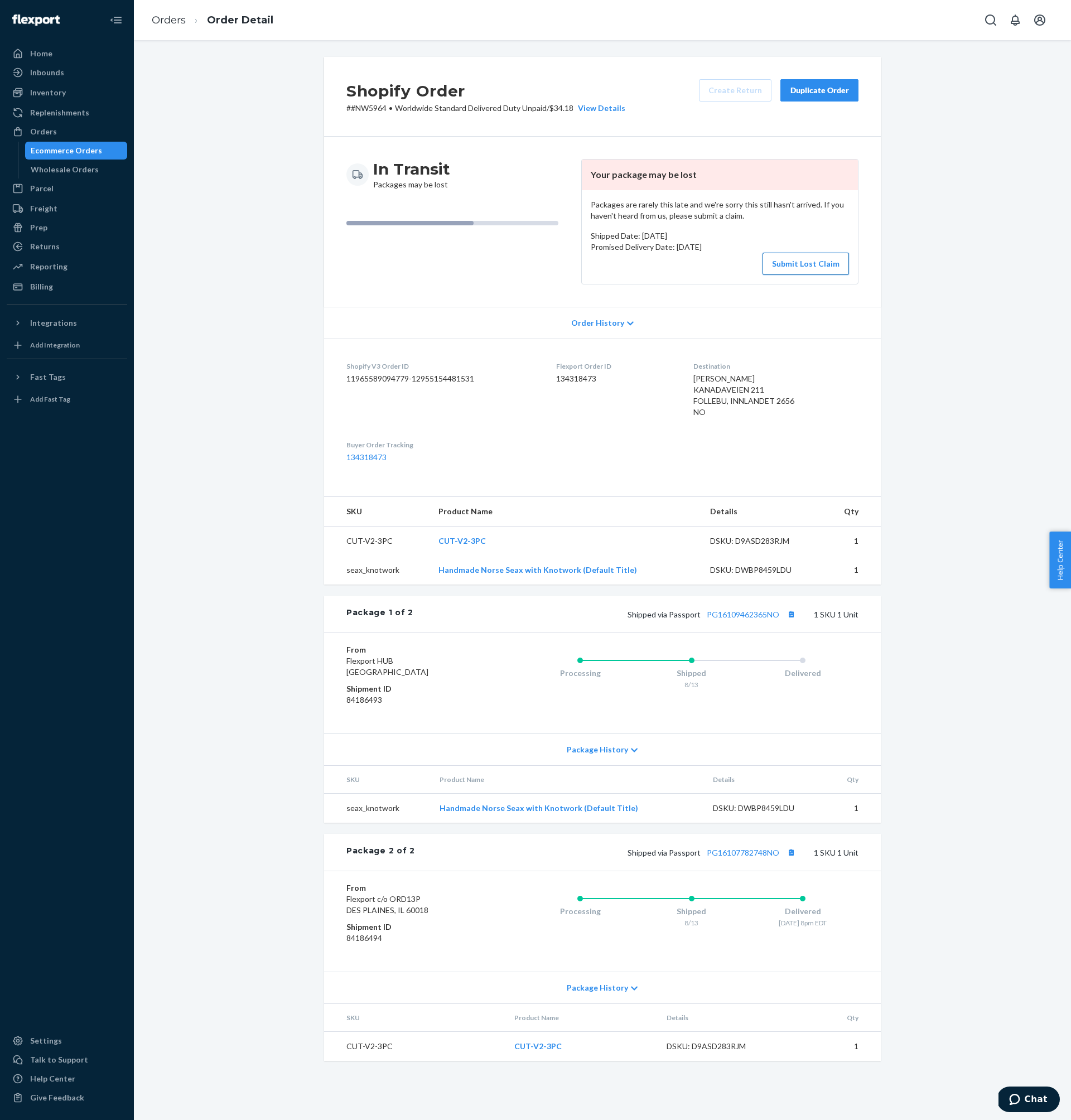
click at [819, 266] on button "Submit Lost Claim" at bounding box center [805, 263] width 86 height 22
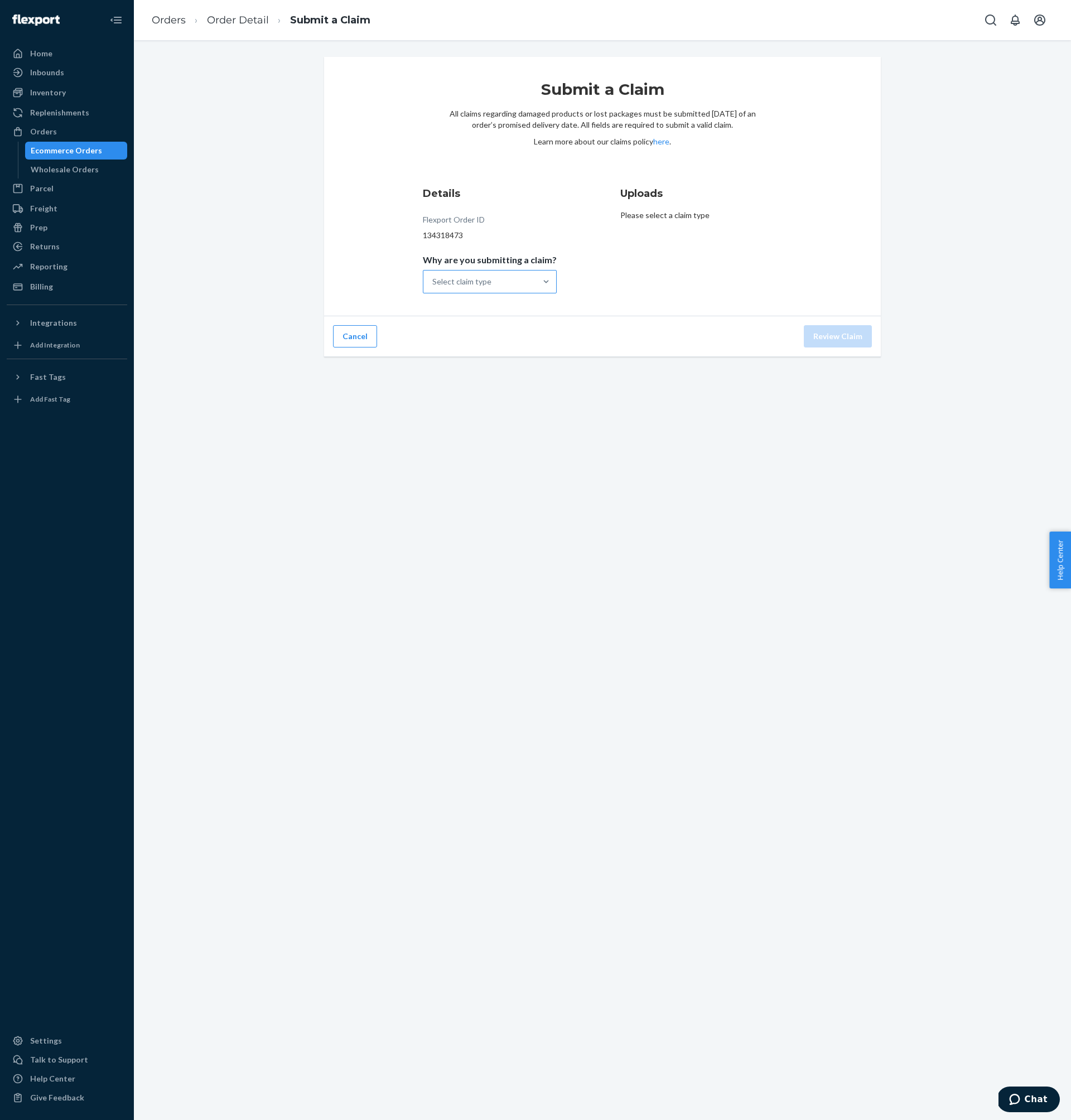
click at [527, 279] on div "Select claim type" at bounding box center [479, 281] width 113 height 22
click at [434, 279] on input "Why are you submitting a claim? Select claim type" at bounding box center [432, 282] width 1 height 12
click at [522, 333] on div "Order with no tracking movement" at bounding box center [490, 337] width 130 height 34
click at [434, 287] on input "Why are you submitting a claim? option Order with no tracking movement focused,…" at bounding box center [432, 282] width 1 height 12
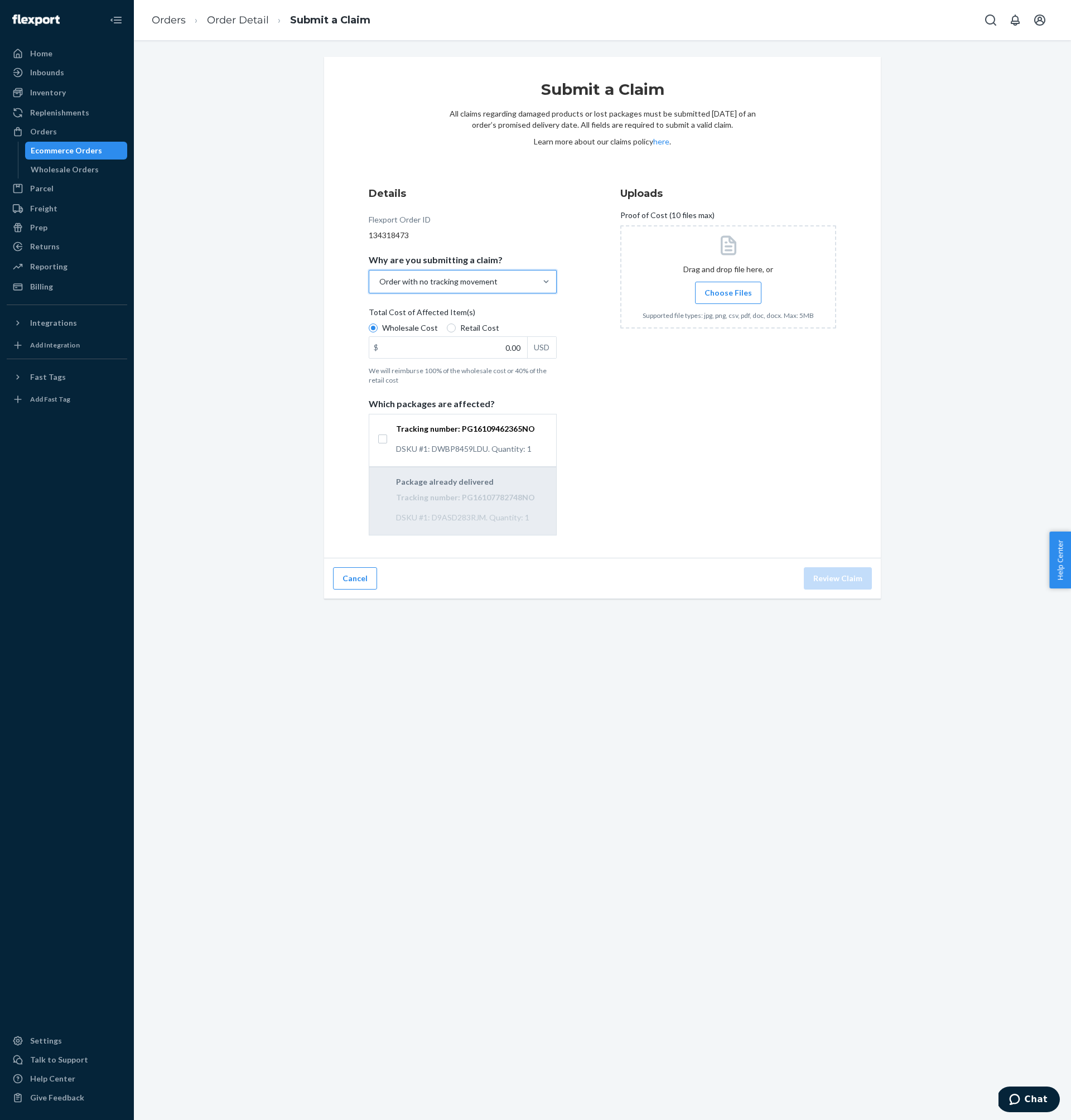
click at [468, 330] on span "Retail Cost" at bounding box center [480, 328] width 39 height 12
click at [456, 330] on input "Retail Cost" at bounding box center [452, 328] width 9 height 9
radio input "true"
radio input "false"
click at [382, 440] on input "Tracking number: PG16109462365NO DSKU #1: DWBP8459LDU. Quantity: 1" at bounding box center [383, 439] width 9 height 9
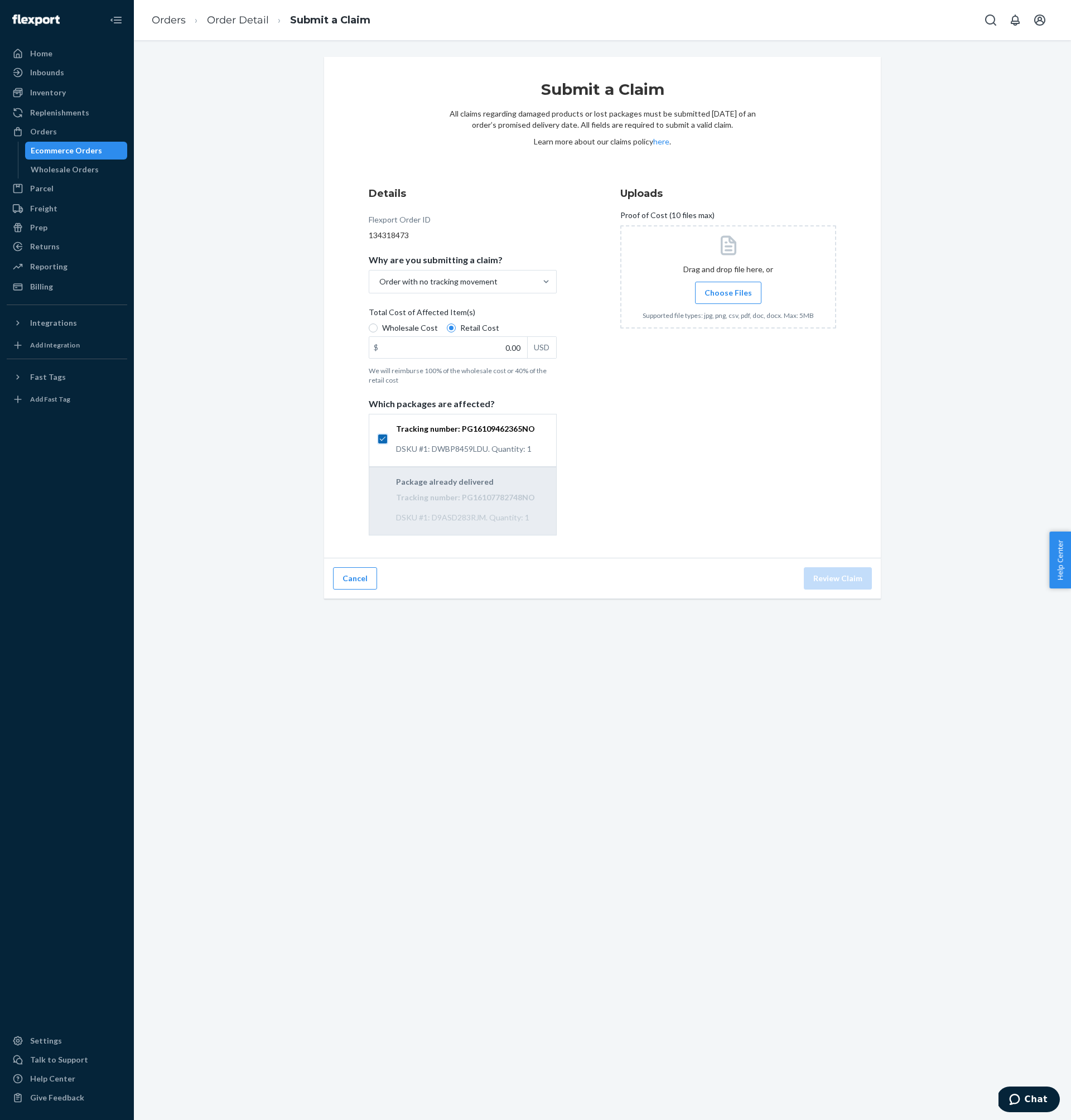
checkbox input "true"
click at [465, 348] on input "0.00" at bounding box center [448, 348] width 158 height 21
type input "110.00"
click at [723, 296] on span "Choose Files" at bounding box center [728, 292] width 47 height 12
click at [728, 296] on input "Choose Files" at bounding box center [728, 293] width 1 height 12
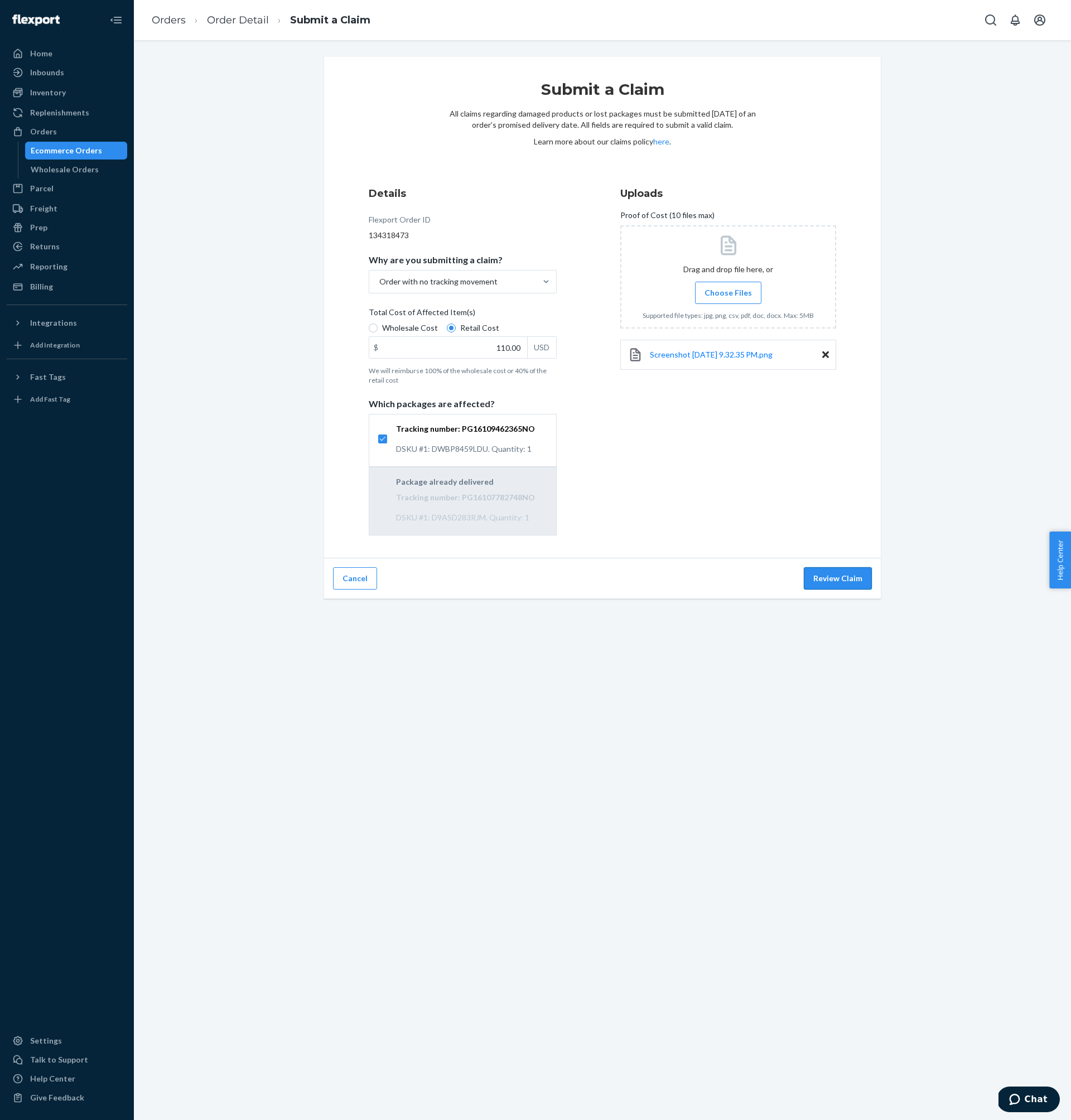
click at [830, 583] on button "Review Claim" at bounding box center [837, 578] width 68 height 22
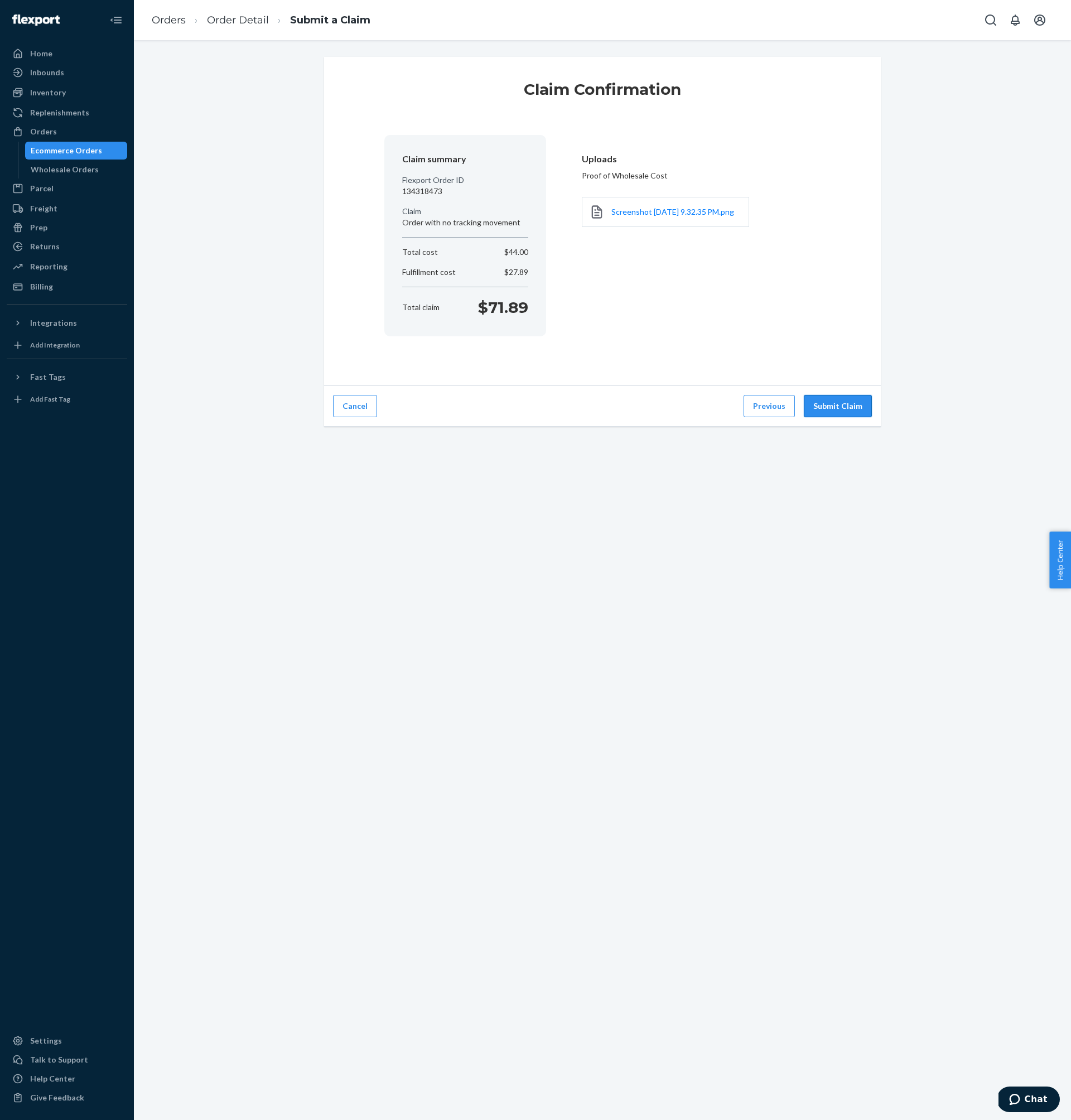
click at [850, 410] on button "Submit Claim" at bounding box center [837, 405] width 68 height 22
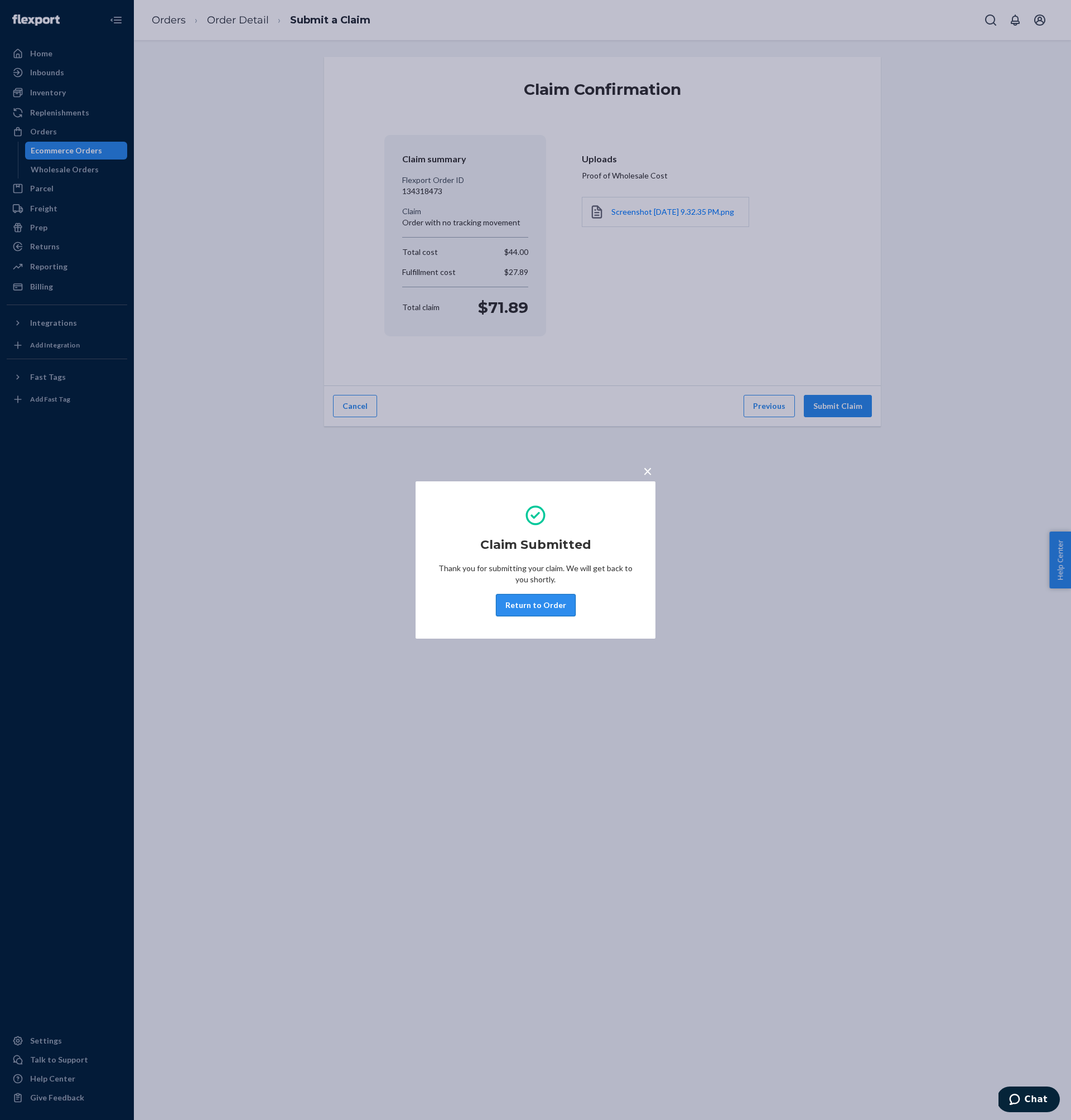
click at [526, 606] on button "Return to Order" at bounding box center [536, 604] width 80 height 22
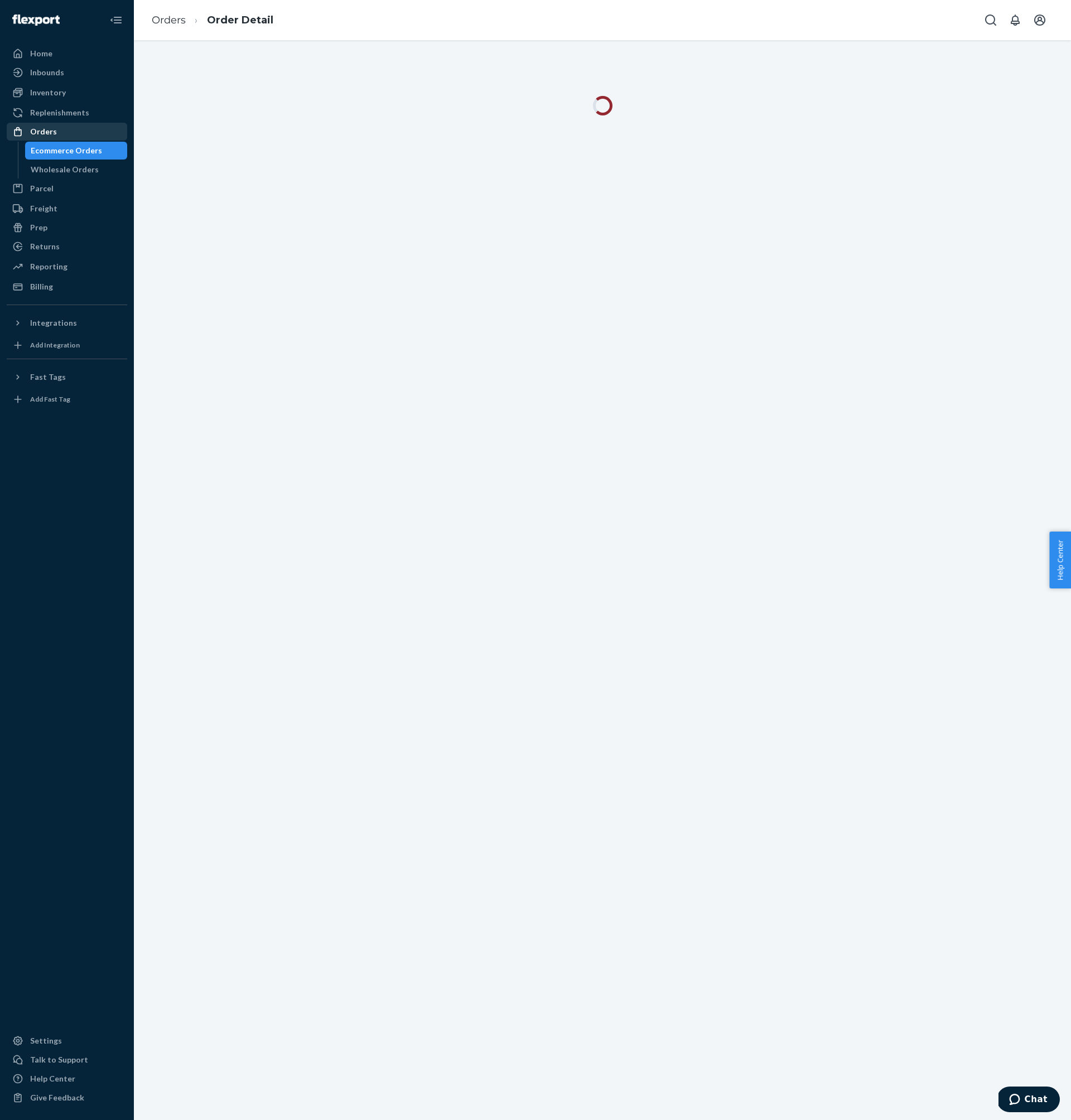
click at [57, 139] on div "Orders" at bounding box center [67, 132] width 118 height 16
click at [319, 60] on input "#NW5964" at bounding box center [290, 68] width 279 height 22
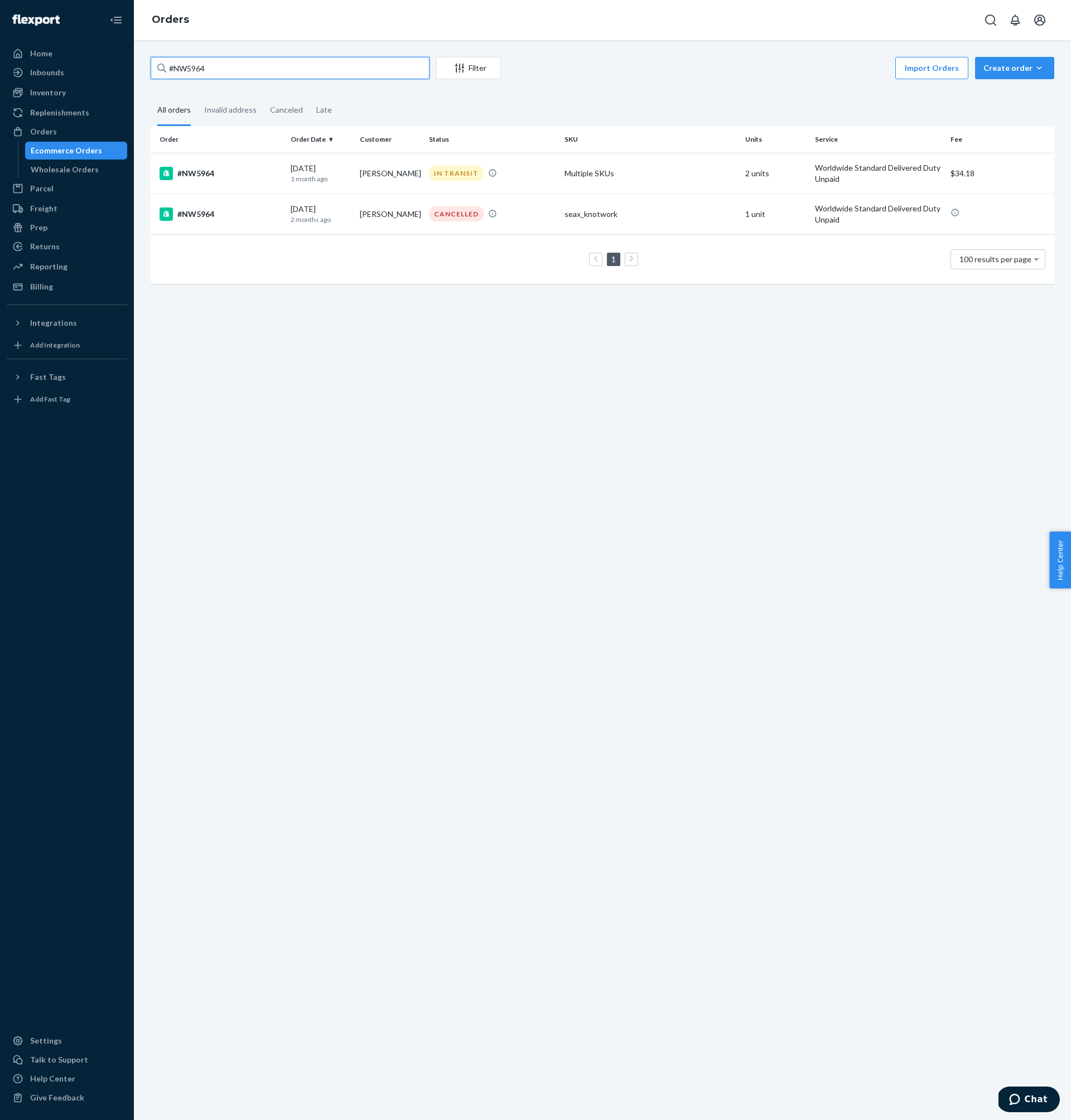
paste input "6130"
type input "#NW6130"
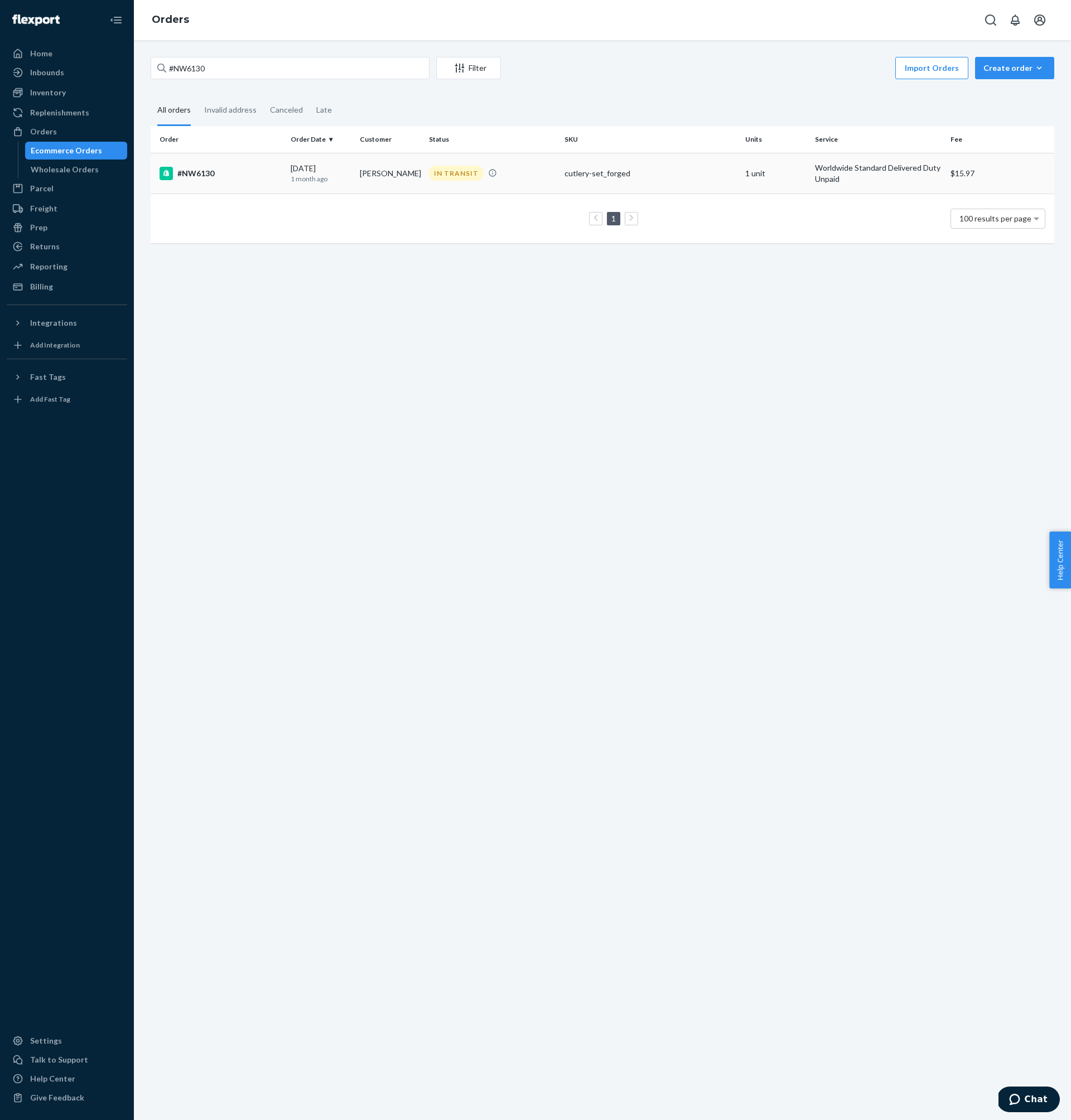
click at [227, 172] on div "#NW6130" at bounding box center [220, 173] width 122 height 13
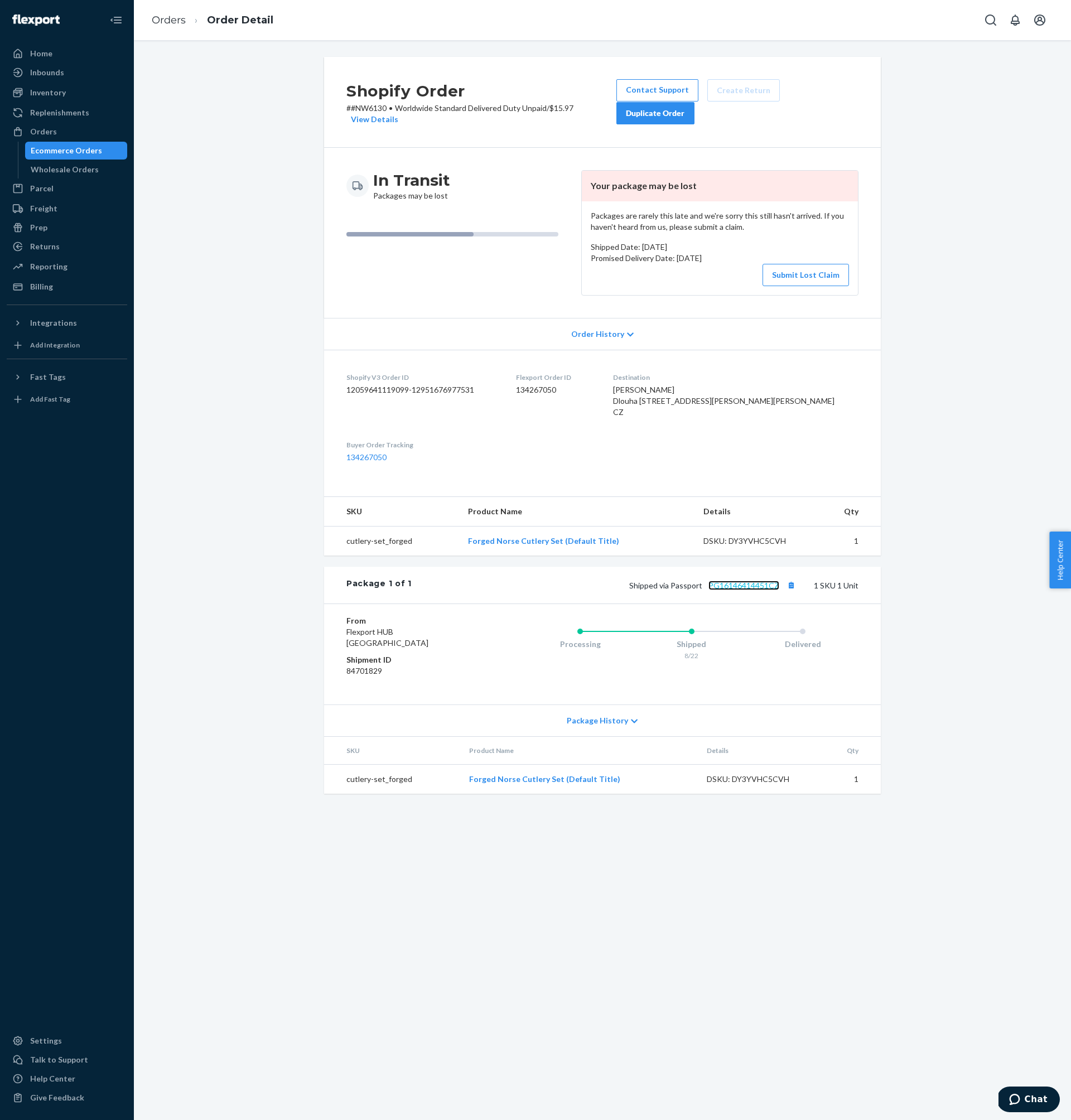
click at [745, 590] on link "PG16146414451CZ" at bounding box center [744, 585] width 71 height 10
click at [379, 110] on p "# #NW6130 • Worldwide Standard Delivered Duty Unpaid / $15.97 View Details" at bounding box center [482, 113] width 270 height 22
drag, startPoint x: 379, startPoint y: 110, endPoint x: 351, endPoint y: 109, distance: 28.0
click at [351, 109] on p "# #NW6130 • Worldwide Standard Delivered Duty Unpaid / $15.97 View Details" at bounding box center [482, 113] width 270 height 22
click at [595, 394] on dd "134267050" at bounding box center [555, 389] width 79 height 12
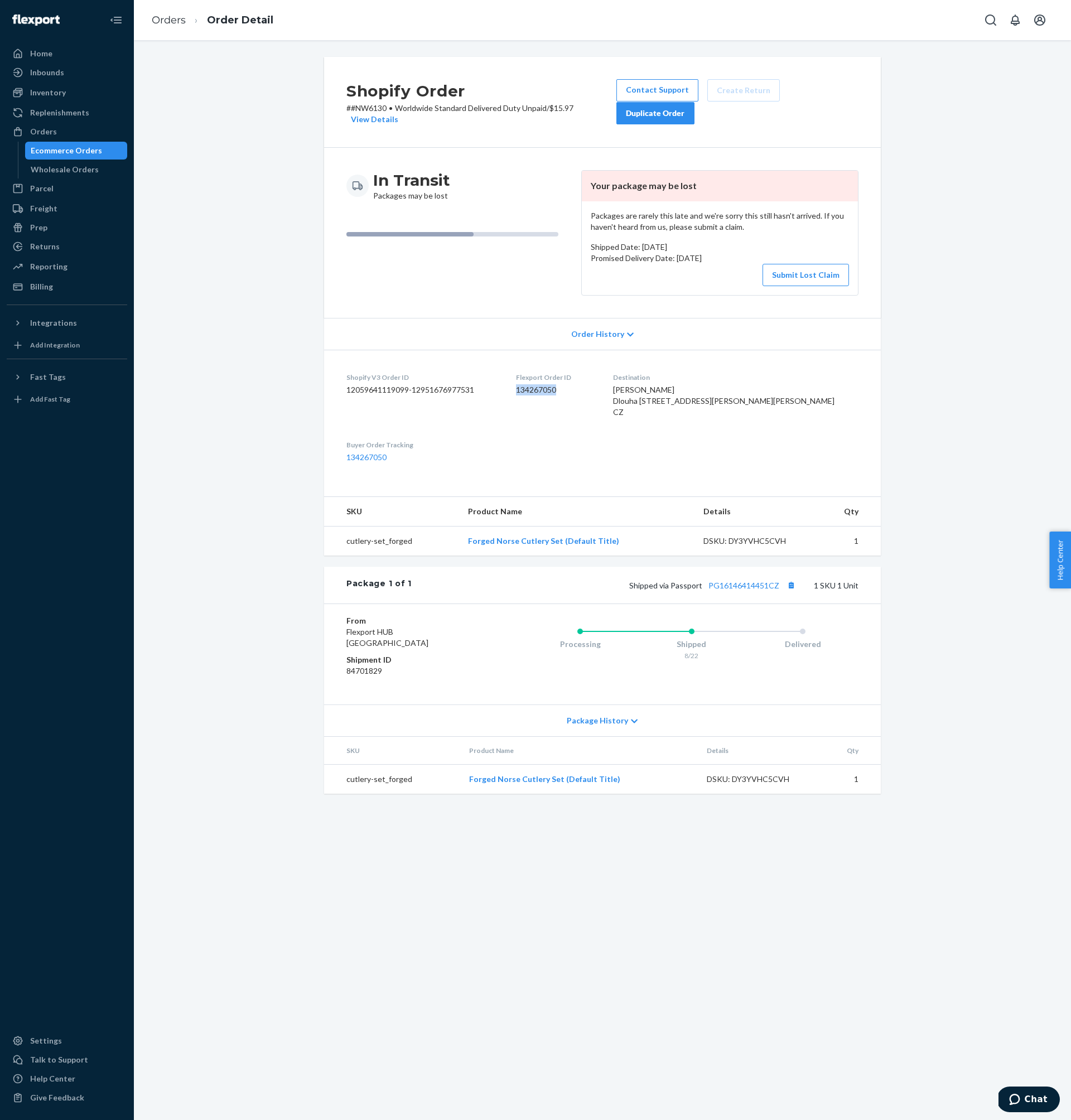
click at [595, 394] on dd "134267050" at bounding box center [555, 389] width 79 height 12
click at [71, 132] on div "Orders" at bounding box center [67, 132] width 118 height 16
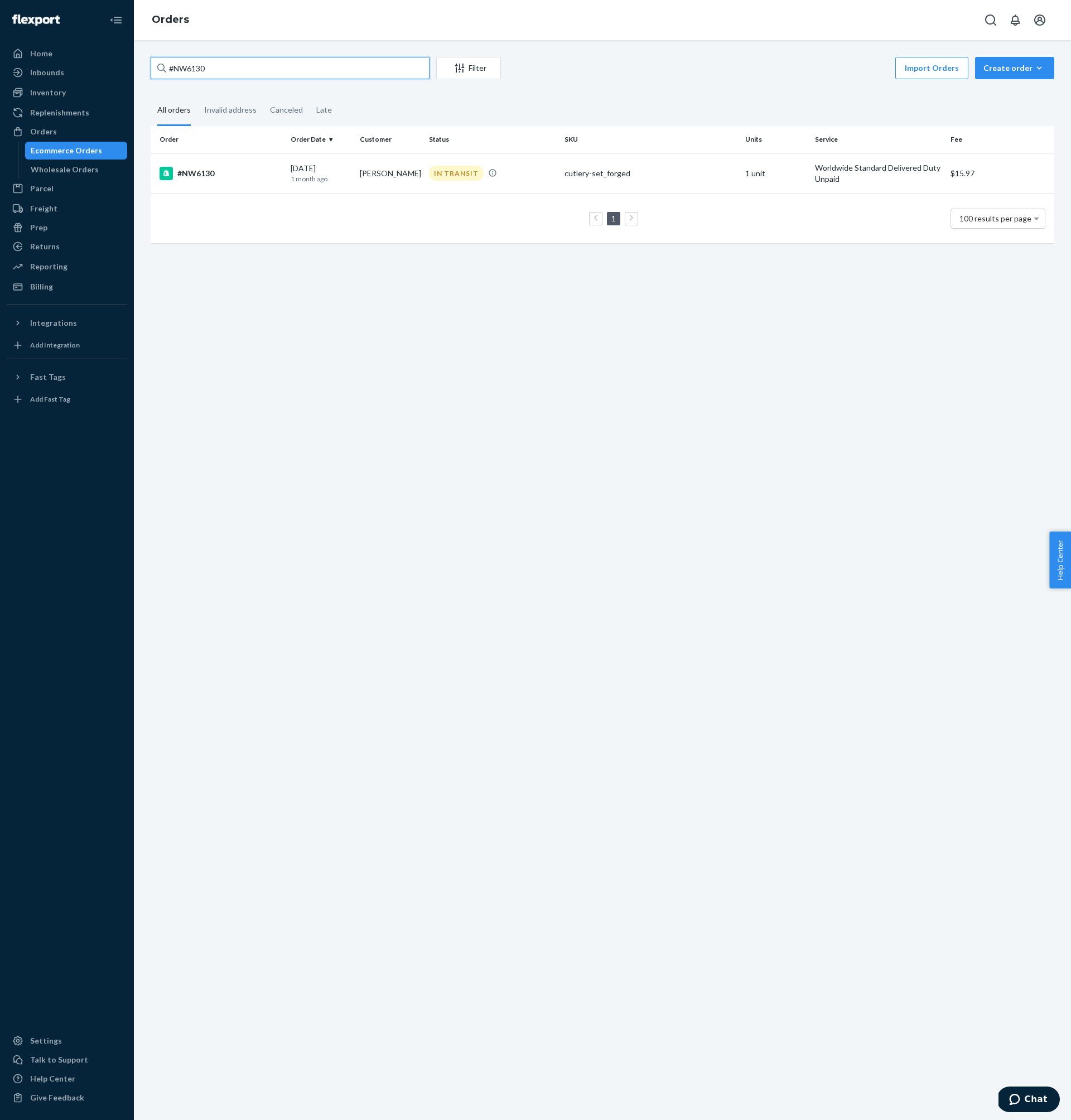
click at [277, 71] on input "#NW6130" at bounding box center [290, 68] width 279 height 22
paste input "OT27735"
type input "#OT27735"
click at [248, 181] on td "#OT27735" at bounding box center [218, 173] width 136 height 41
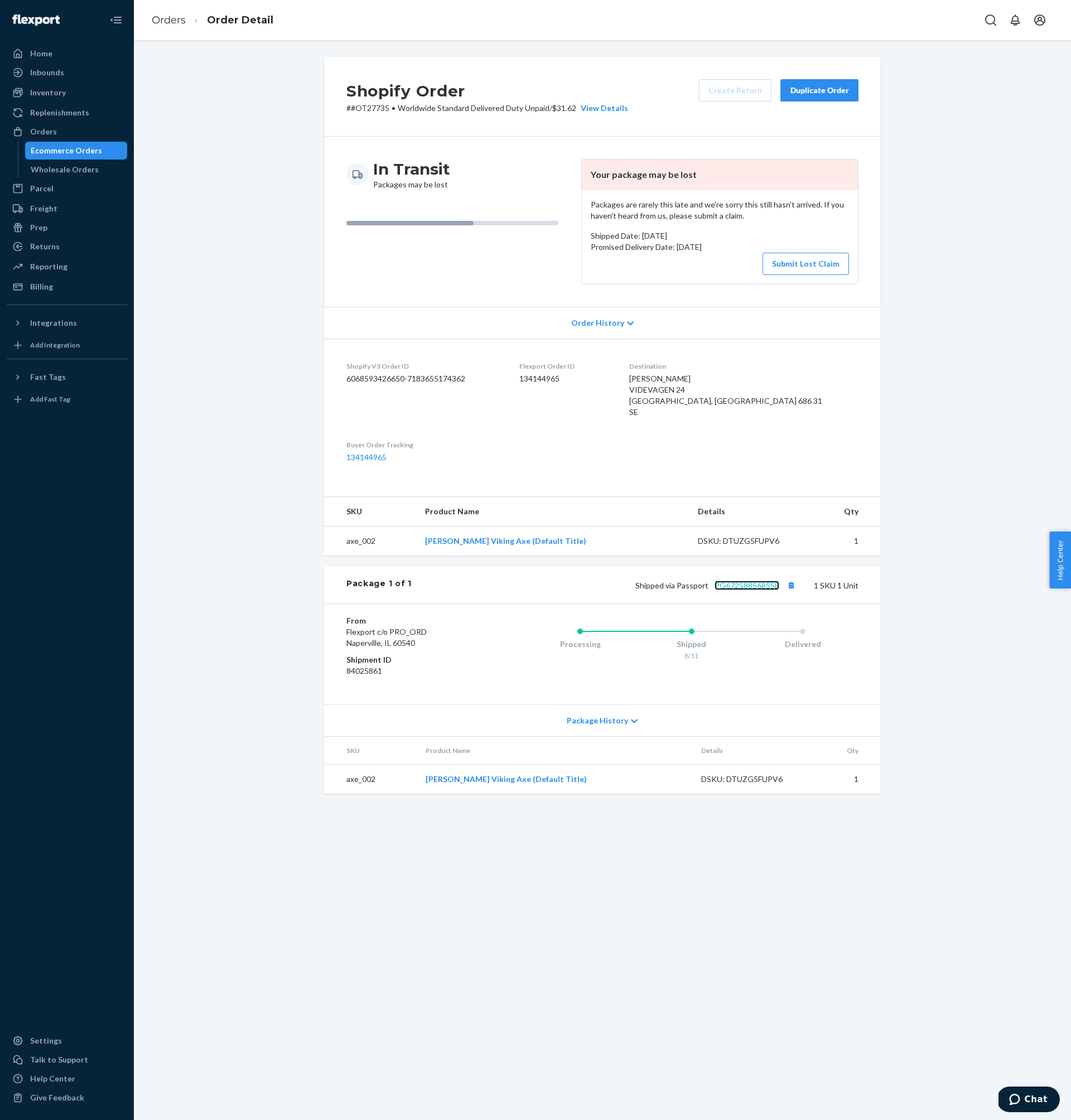
click at [766, 590] on link "PG6725885685SE" at bounding box center [747, 585] width 65 height 10
click at [565, 381] on dd "134144965" at bounding box center [564, 379] width 92 height 12
click at [86, 132] on div "Orders" at bounding box center [67, 132] width 118 height 16
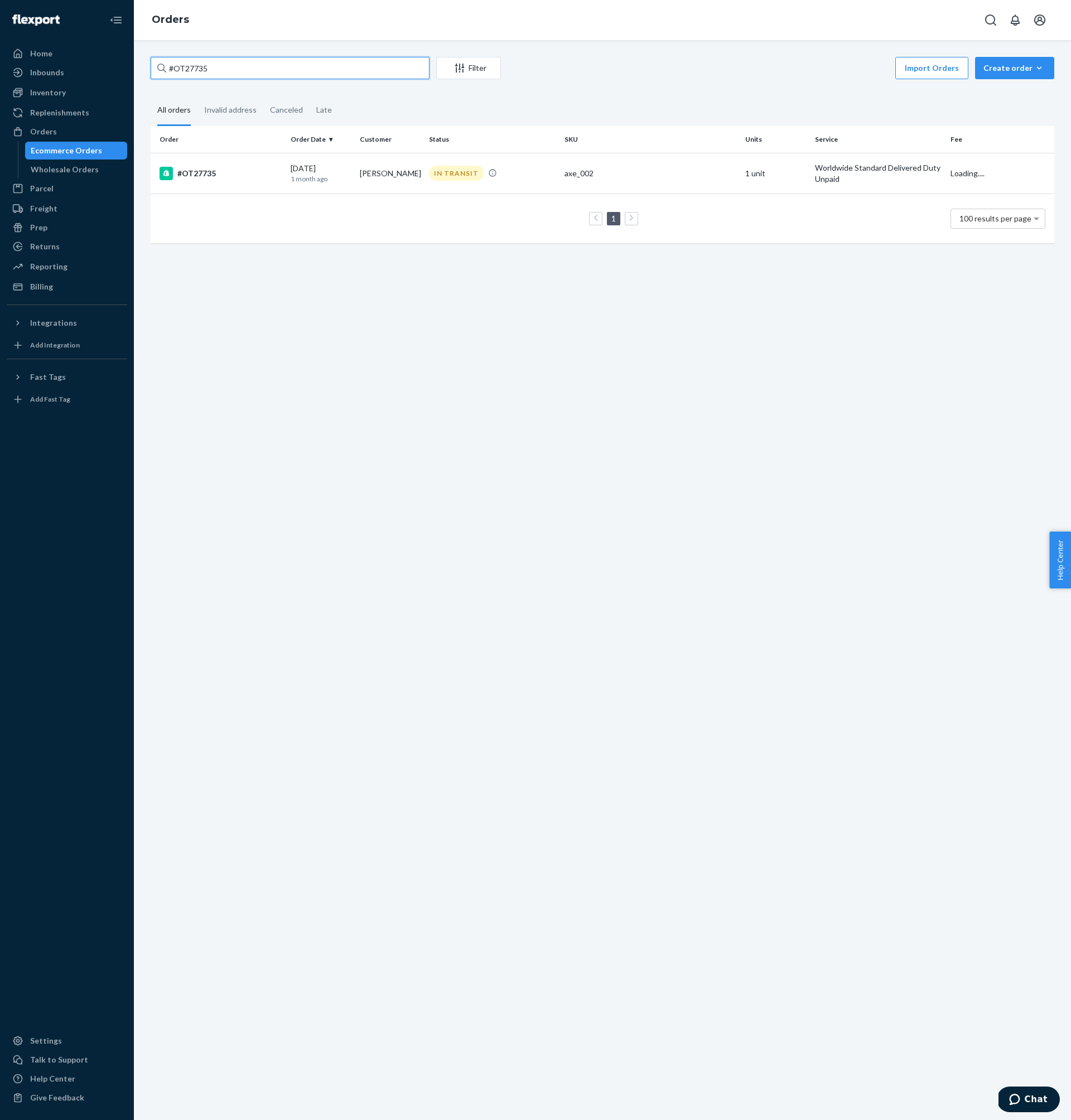
click at [298, 67] on input "#OT27735" at bounding box center [290, 68] width 279 height 22
paste input "21"
type input "#OT27721"
click at [308, 164] on div "[DATE] [DATE]" at bounding box center [321, 172] width 60 height 20
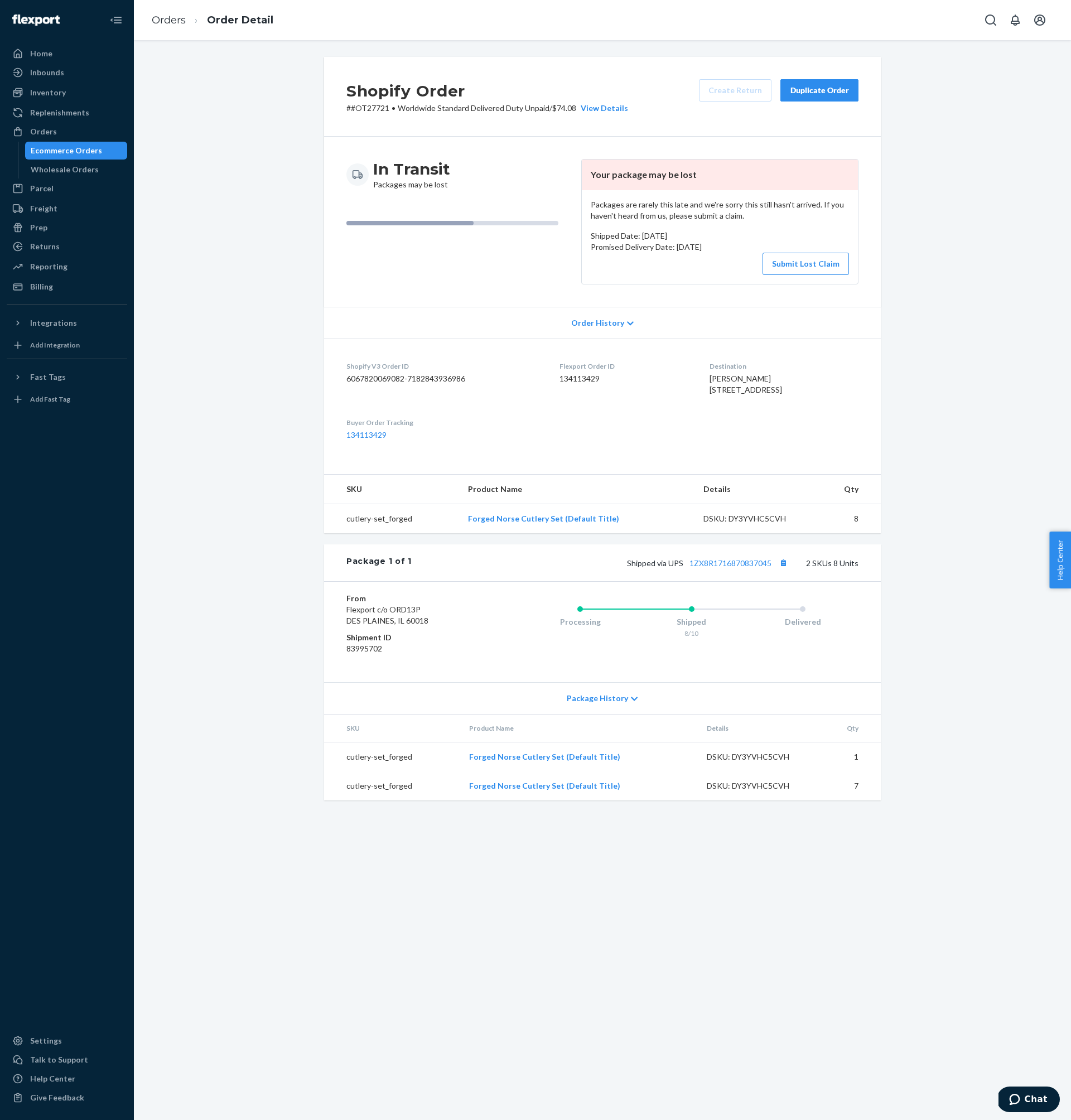
click at [579, 380] on dd "134113429" at bounding box center [625, 379] width 132 height 12
click at [711, 568] on link "1ZX8R1716870837045" at bounding box center [731, 563] width 82 height 10
click at [63, 140] on link "Orders" at bounding box center [68, 132] width 121 height 18
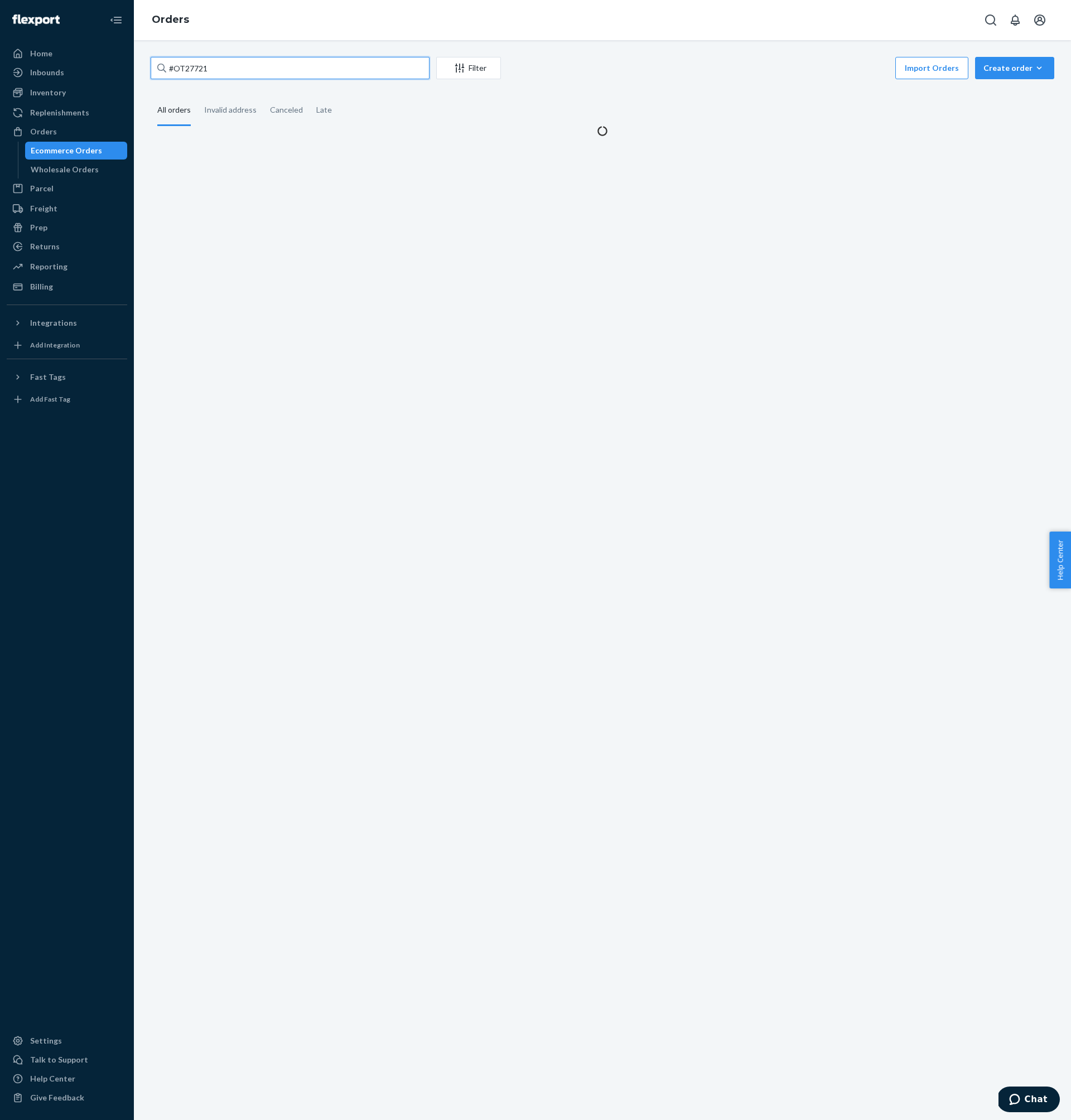
click at [266, 64] on input "#OT27721" at bounding box center [290, 68] width 279 height 22
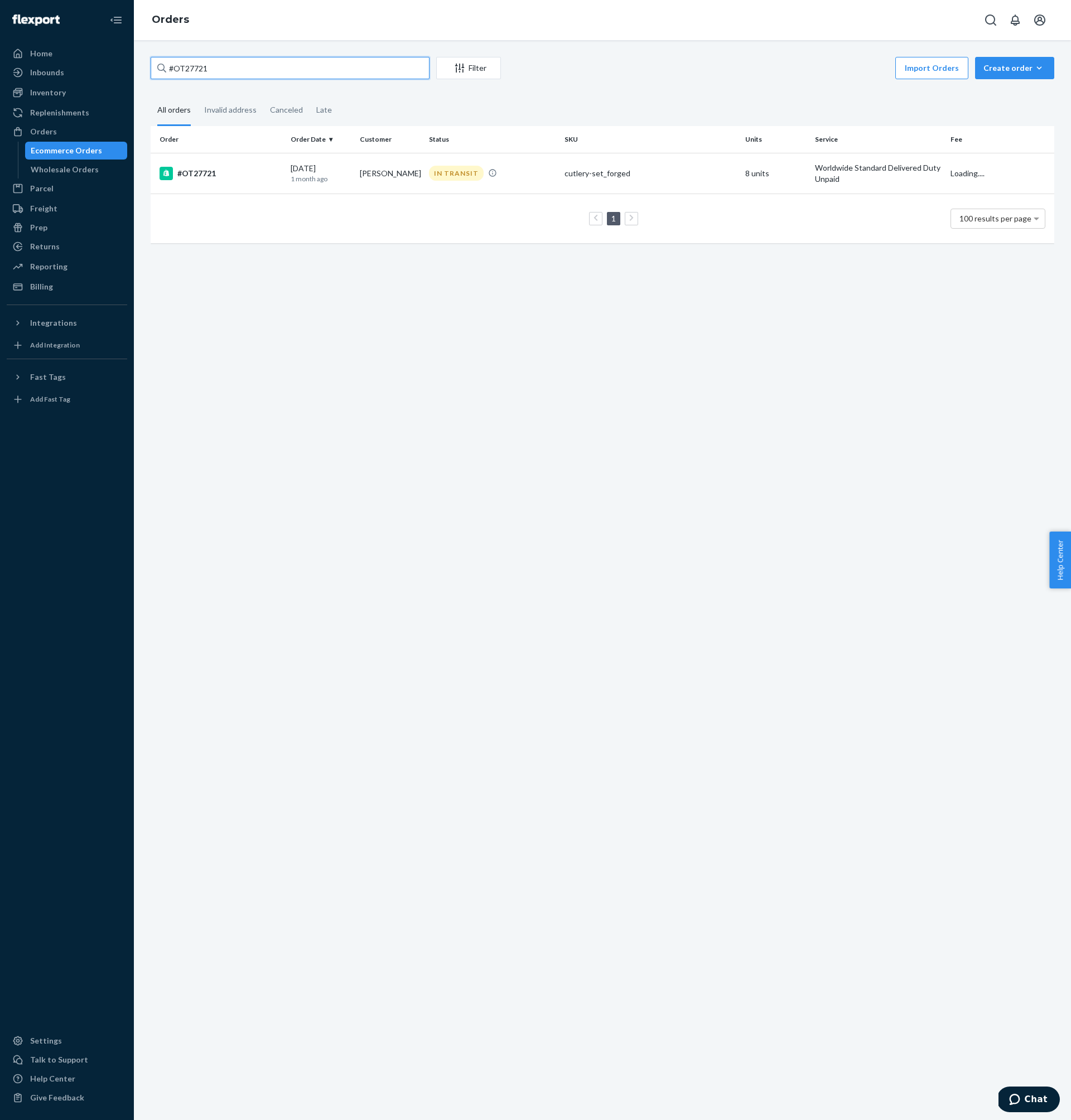
click at [266, 64] on input "#OT27721" at bounding box center [290, 68] width 279 height 22
paste input "688"
type input "#OT27688"
click at [300, 164] on div "[DATE] [DATE]" at bounding box center [321, 172] width 60 height 20
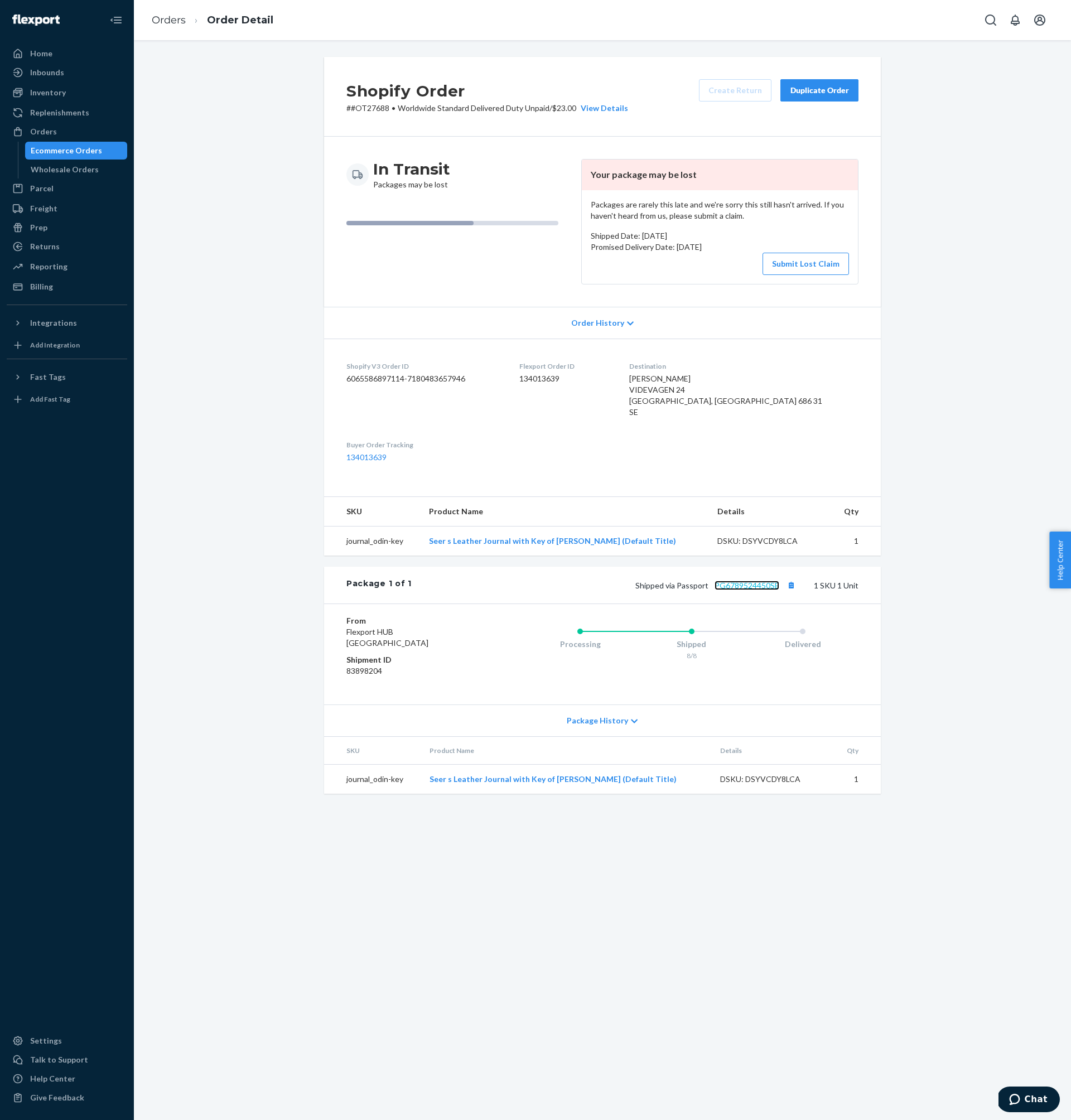
click at [756, 590] on link "PG6789524450SE" at bounding box center [747, 585] width 65 height 10
click at [379, 110] on p "# #OT27688 • Worldwide Standard Delivered Duty Unpaid / $23.00 View Details" at bounding box center [487, 108] width 282 height 12
drag, startPoint x: 379, startPoint y: 110, endPoint x: 353, endPoint y: 110, distance: 26.0
click at [352, 108] on p "# #OT27688 • Worldwide Standard Delivered Duty Unpaid / $23.00 View Details" at bounding box center [487, 108] width 282 height 12
click at [561, 377] on dd "134013639" at bounding box center [564, 379] width 92 height 12
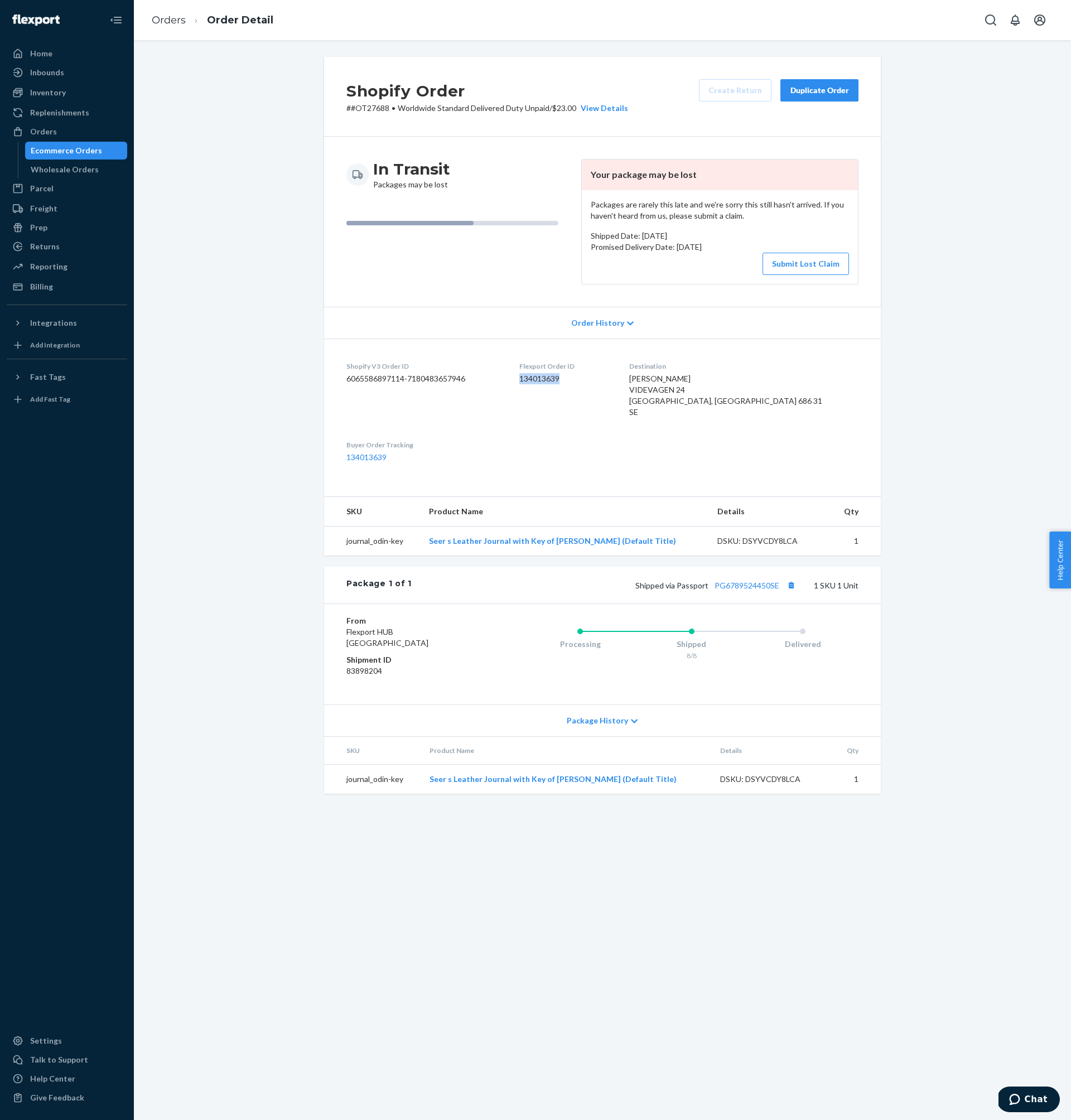
click at [561, 377] on dd "134013639" at bounding box center [564, 379] width 92 height 12
click at [58, 128] on div "Orders" at bounding box center [67, 132] width 118 height 16
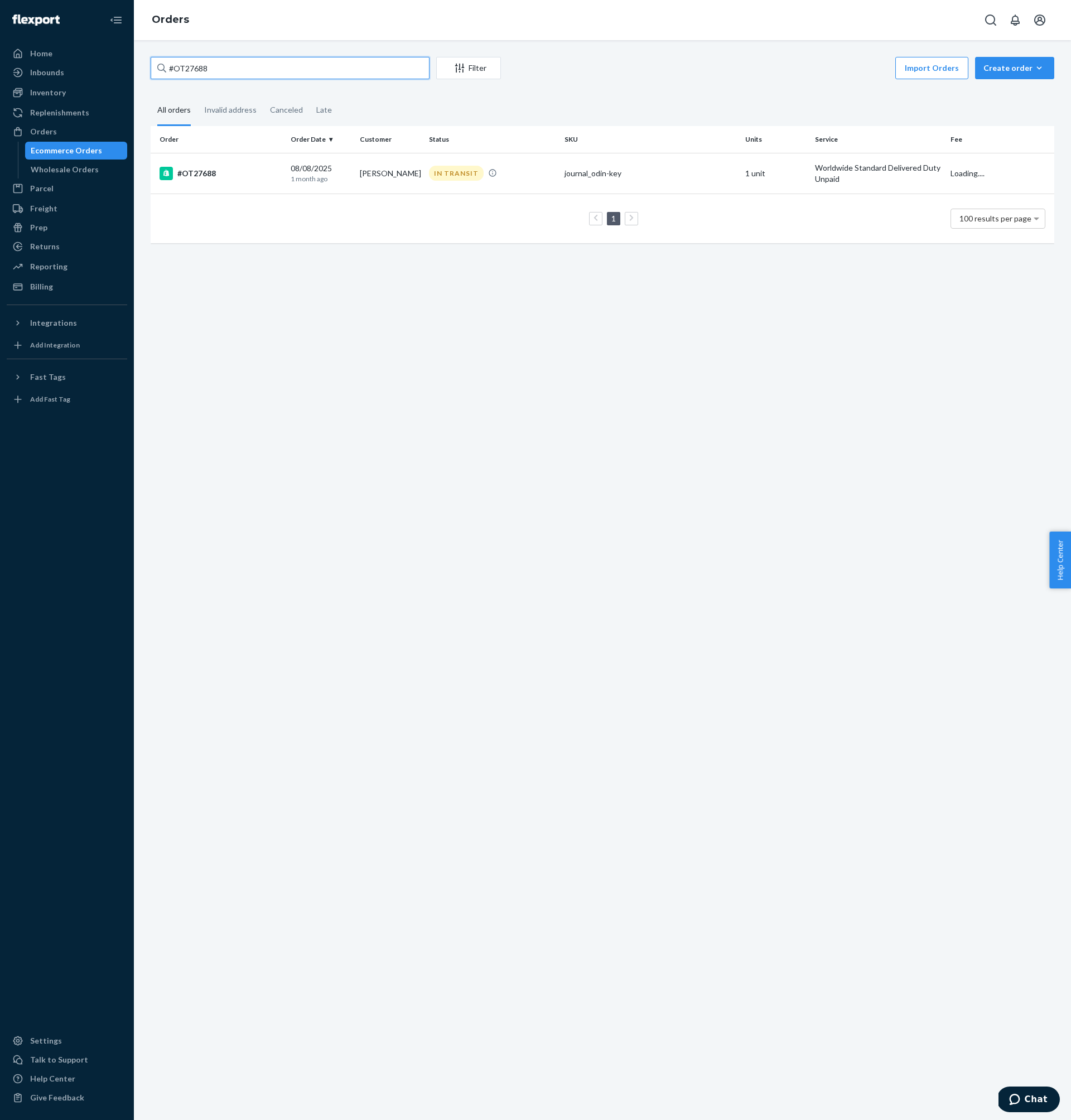
click at [296, 70] on input "#OT27688" at bounding box center [290, 68] width 279 height 22
paste input "5"
type input "#OT27685"
click at [352, 177] on td "[DATE] [DATE]" at bounding box center [321, 173] width 69 height 41
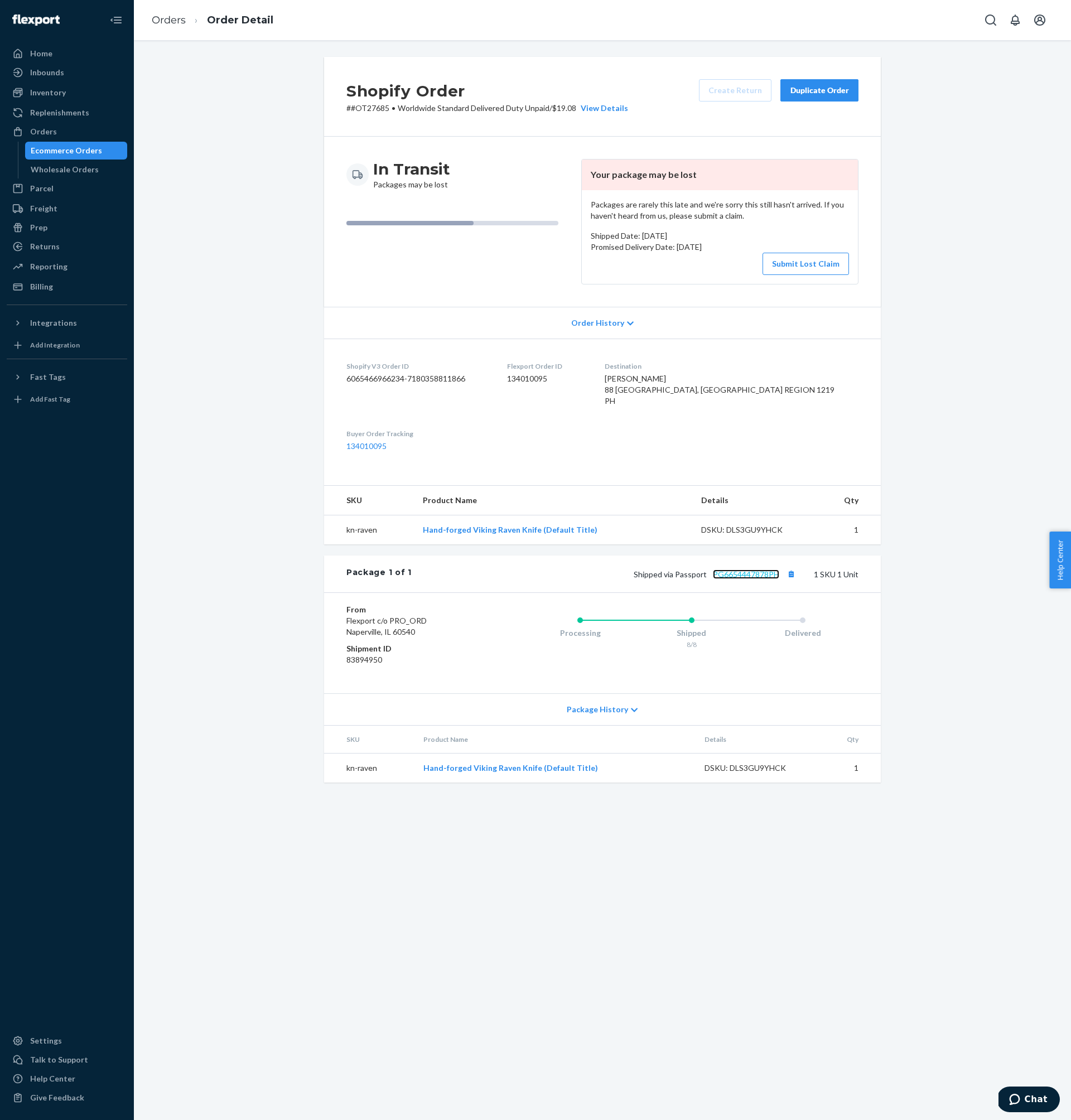
click at [739, 579] on link "PG6654447878PH" at bounding box center [746, 574] width 67 height 10
click at [381, 112] on p "# #OT27685 • Worldwide Standard Delivered Duty Unpaid / $19.08 View Details" at bounding box center [487, 108] width 282 height 12
drag, startPoint x: 381, startPoint y: 112, endPoint x: 351, endPoint y: 112, distance: 30.0
click at [351, 112] on p "# #OT27685 • Worldwide Standard Delivered Duty Unpaid / $19.08 View Details" at bounding box center [487, 108] width 282 height 12
click at [558, 379] on dd "134010095" at bounding box center [546, 379] width 79 height 12
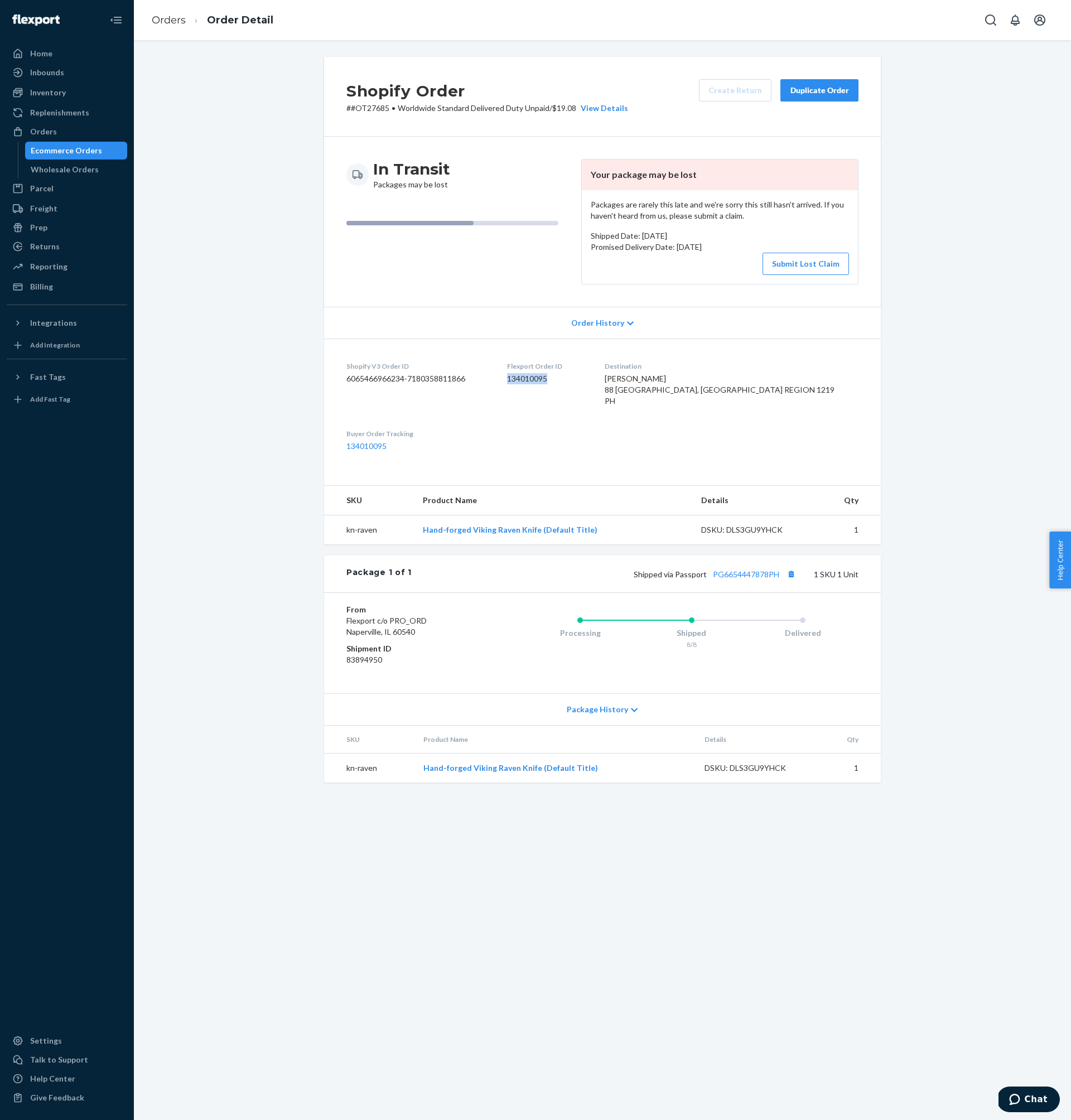
click at [558, 379] on dd "134010095" at bounding box center [546, 379] width 79 height 12
click at [747, 581] on div "Shipped via Passport PG6654447878PH 1 SKU 1 Unit" at bounding box center [635, 574] width 447 height 14
click at [747, 579] on link "PG6654447878PH" at bounding box center [746, 574] width 67 height 10
click at [318, 284] on div "Shopify Order # #OT27685 • Worldwide Standard Delivered Duty Unpaid / $19.08 Vi…" at bounding box center [602, 420] width 573 height 725
click at [372, 108] on p "# #OT27685 • Worldwide Standard Delivered Duty Unpaid / $19.08 View Details" at bounding box center [487, 108] width 282 height 12
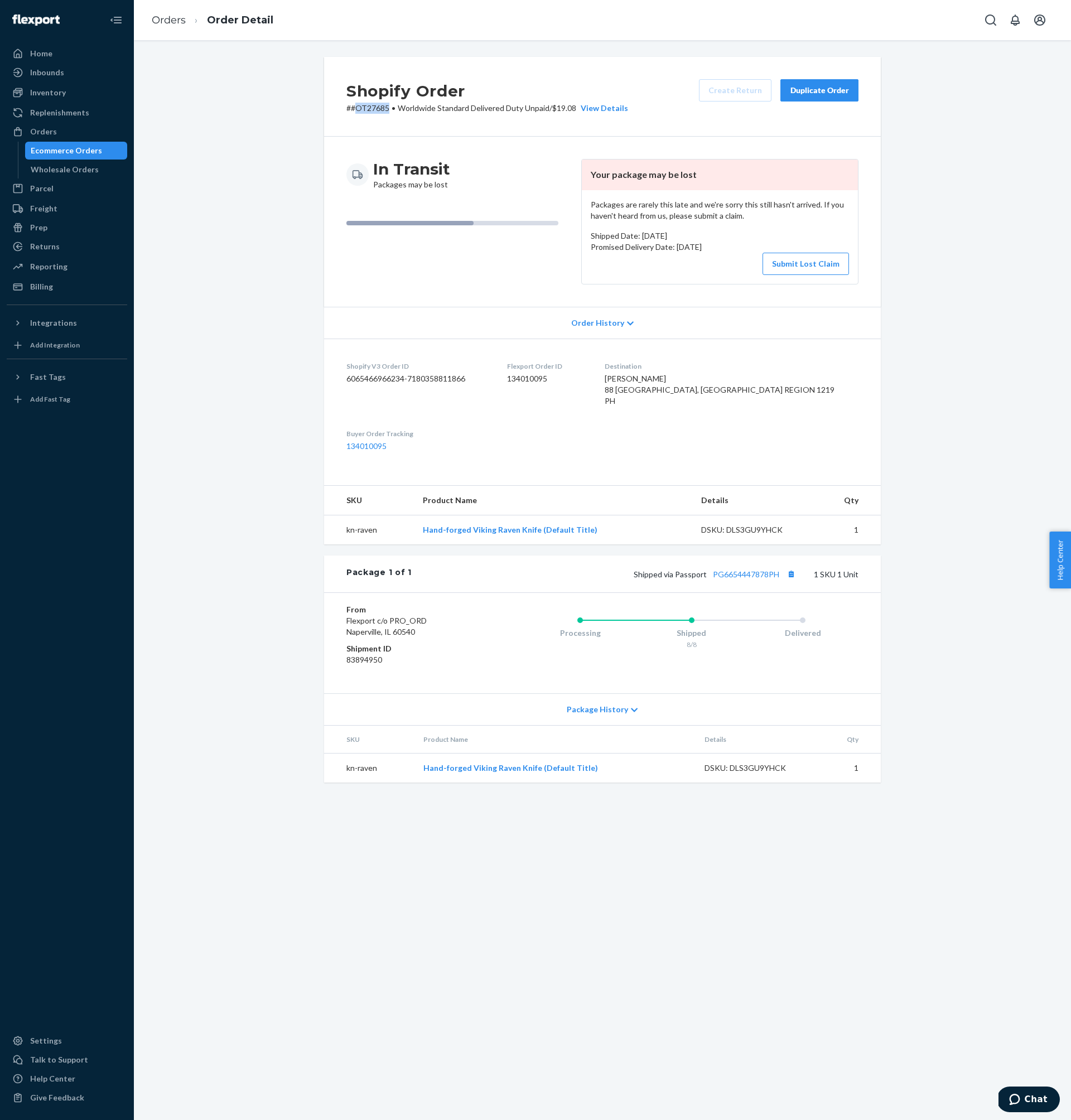
drag, startPoint x: 372, startPoint y: 108, endPoint x: 364, endPoint y: 107, distance: 8.1
click at [364, 107] on p "# #OT27685 • Worldwide Standard Delivered Duty Unpaid / $19.08 View Details" at bounding box center [487, 108] width 282 height 12
click at [788, 254] on button "Submit Lost Claim" at bounding box center [805, 263] width 86 height 22
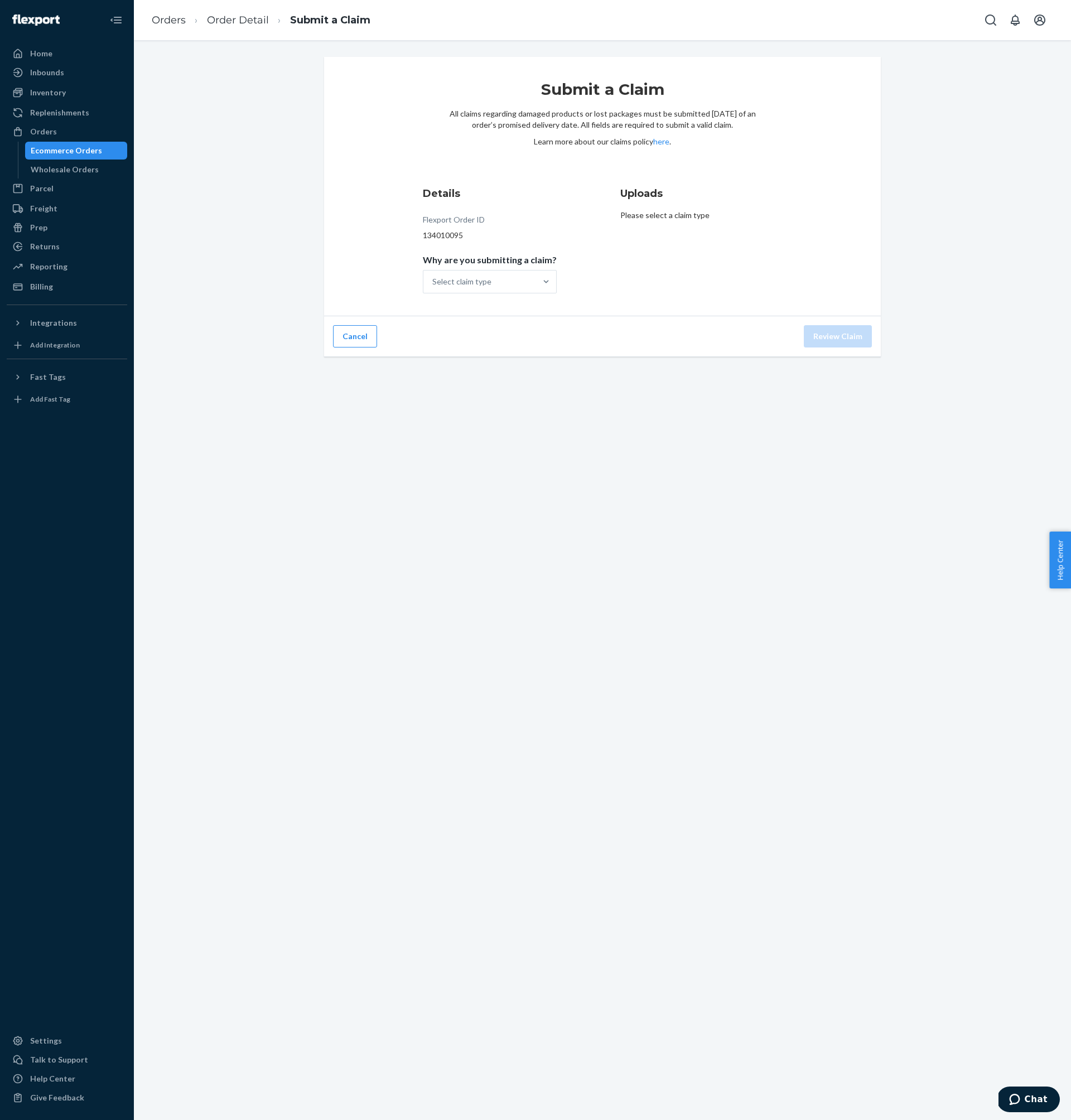
click at [481, 266] on span "Why are you submitting a claim?" at bounding box center [490, 262] width 134 height 16
click at [434, 276] on input "Why are you submitting a claim? Select claim type" at bounding box center [432, 282] width 1 height 12
click at [481, 279] on div "Select claim type" at bounding box center [461, 282] width 60 height 12
click at [434, 279] on input "Why are you submitting a claim? 0 results available. Select is focused ,type to…" at bounding box center [432, 282] width 1 height 12
click at [501, 340] on div "Order with no tracking movement" at bounding box center [490, 337] width 130 height 34
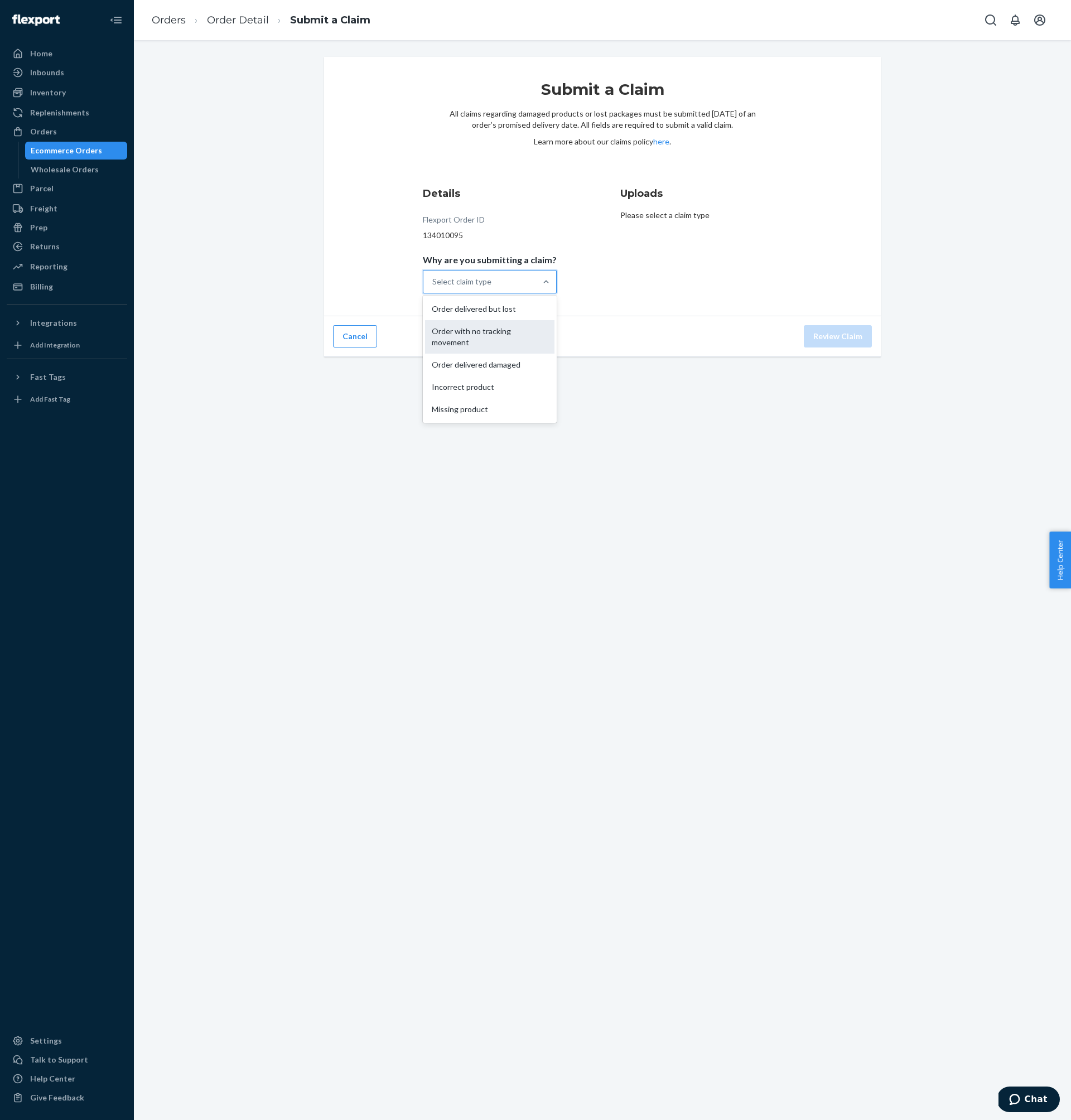
click at [434, 287] on input "Why are you submitting a claim? option Order with no tracking movement focused,…" at bounding box center [432, 282] width 1 height 12
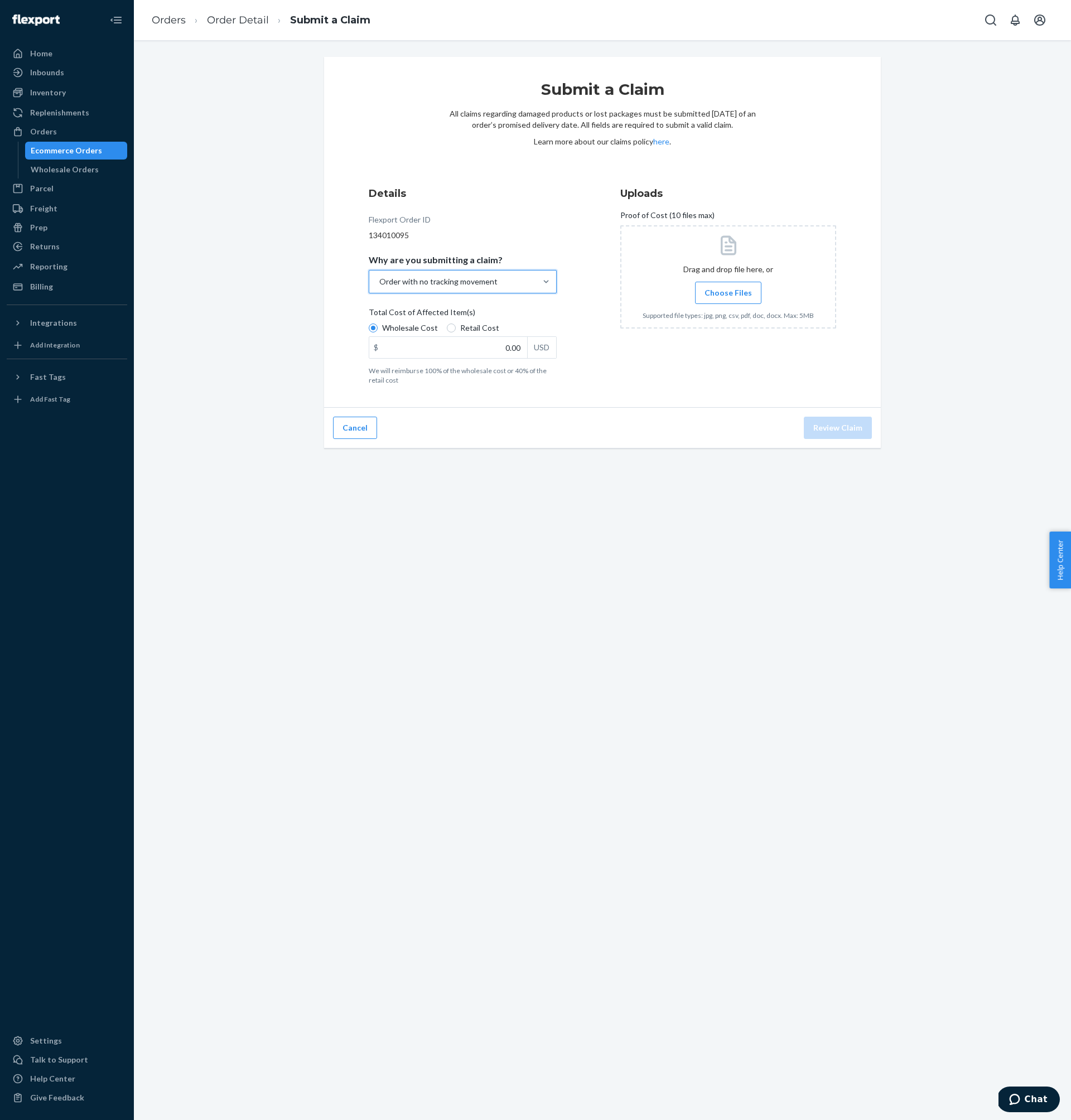
click at [739, 291] on span "Choose Files" at bounding box center [728, 292] width 47 height 12
click at [729, 291] on input "Choose Files" at bounding box center [728, 293] width 1 height 12
drag, startPoint x: 460, startPoint y: 332, endPoint x: 460, endPoint y: 340, distance: 8.0
click at [460, 332] on span "Retail Cost" at bounding box center [480, 328] width 39 height 12
click at [456, 332] on input "Retail Cost" at bounding box center [452, 328] width 9 height 9
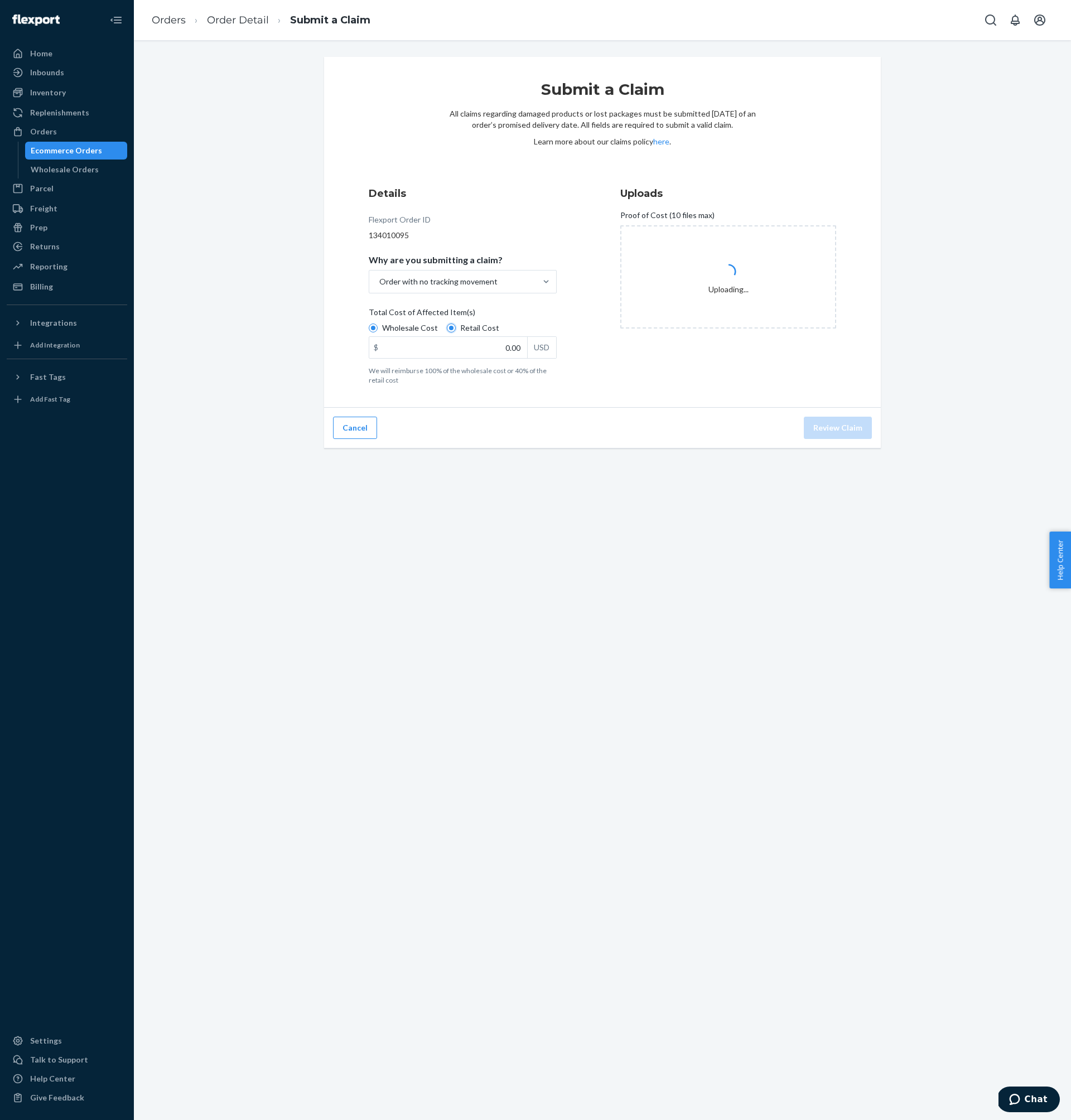
radio input "true"
radio input "false"
click at [460, 349] on input "0.00" at bounding box center [448, 348] width 158 height 21
type input "66.00"
click at [659, 582] on div "Submit a Claim All claims regarding damaged products or lost packages must be s…" at bounding box center [603, 580] width 937 height 1080
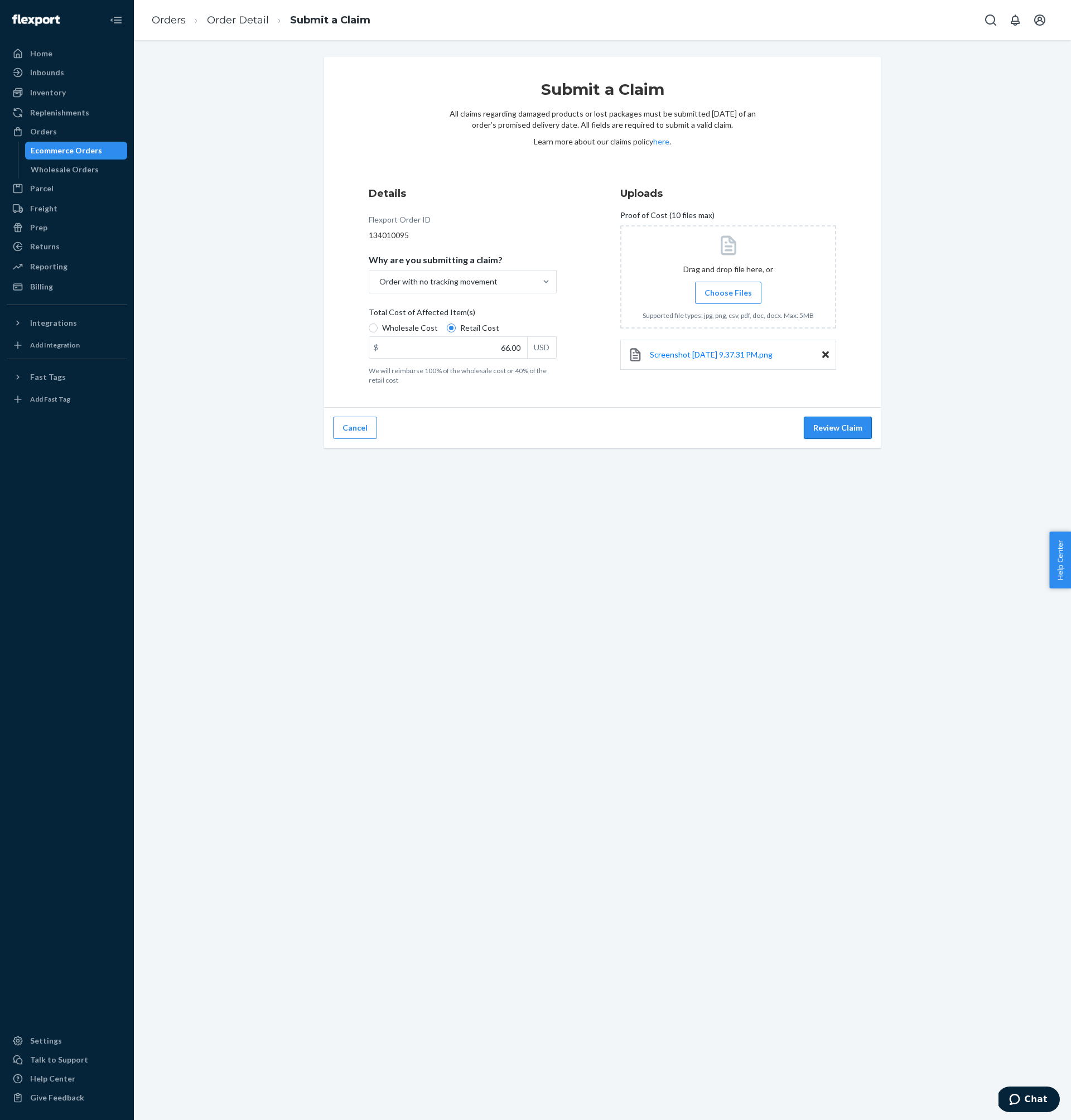
click at [838, 434] on button "Review Claim" at bounding box center [837, 428] width 68 height 22
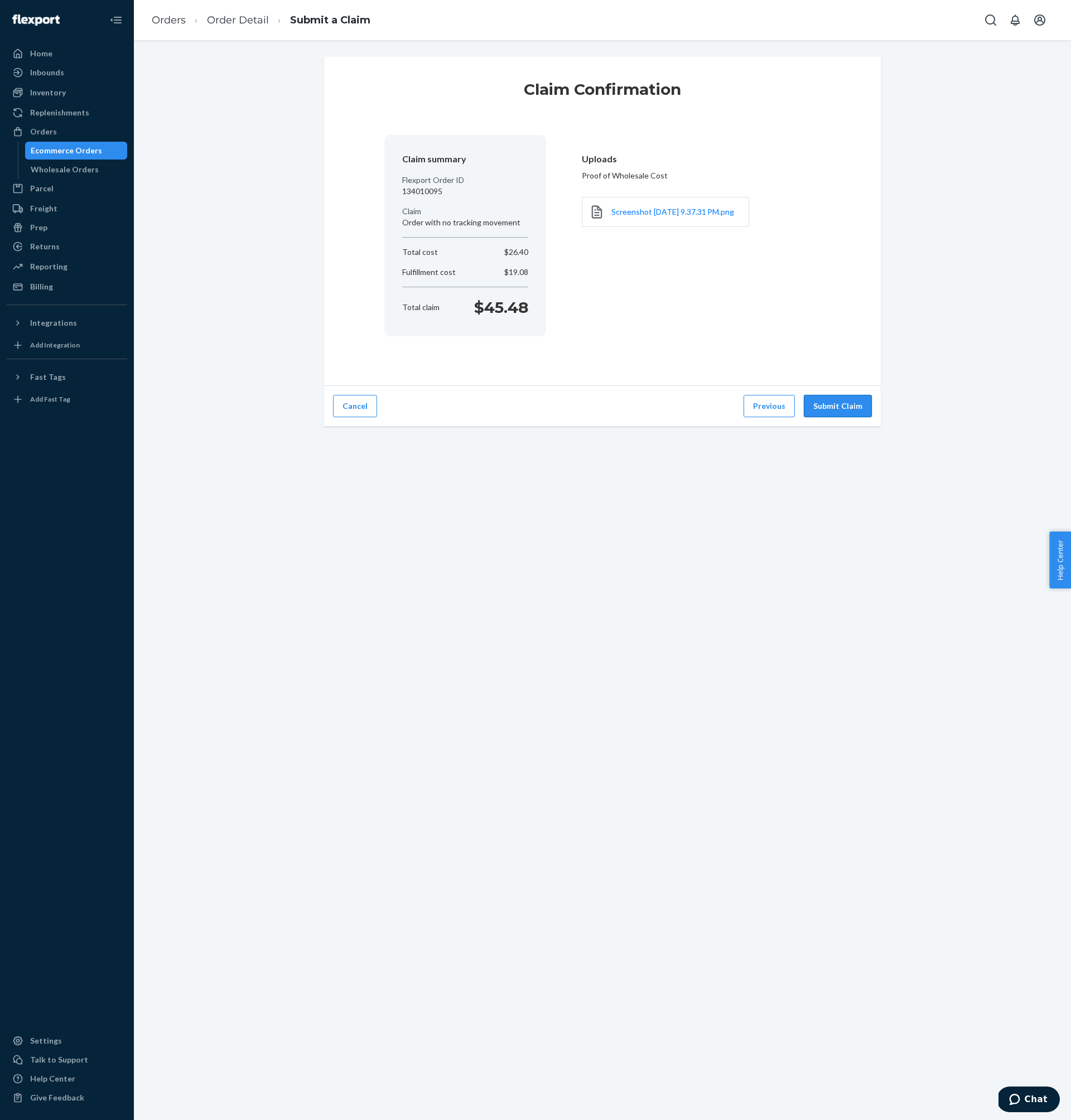
click at [845, 417] on button "Submit Claim" at bounding box center [837, 405] width 68 height 22
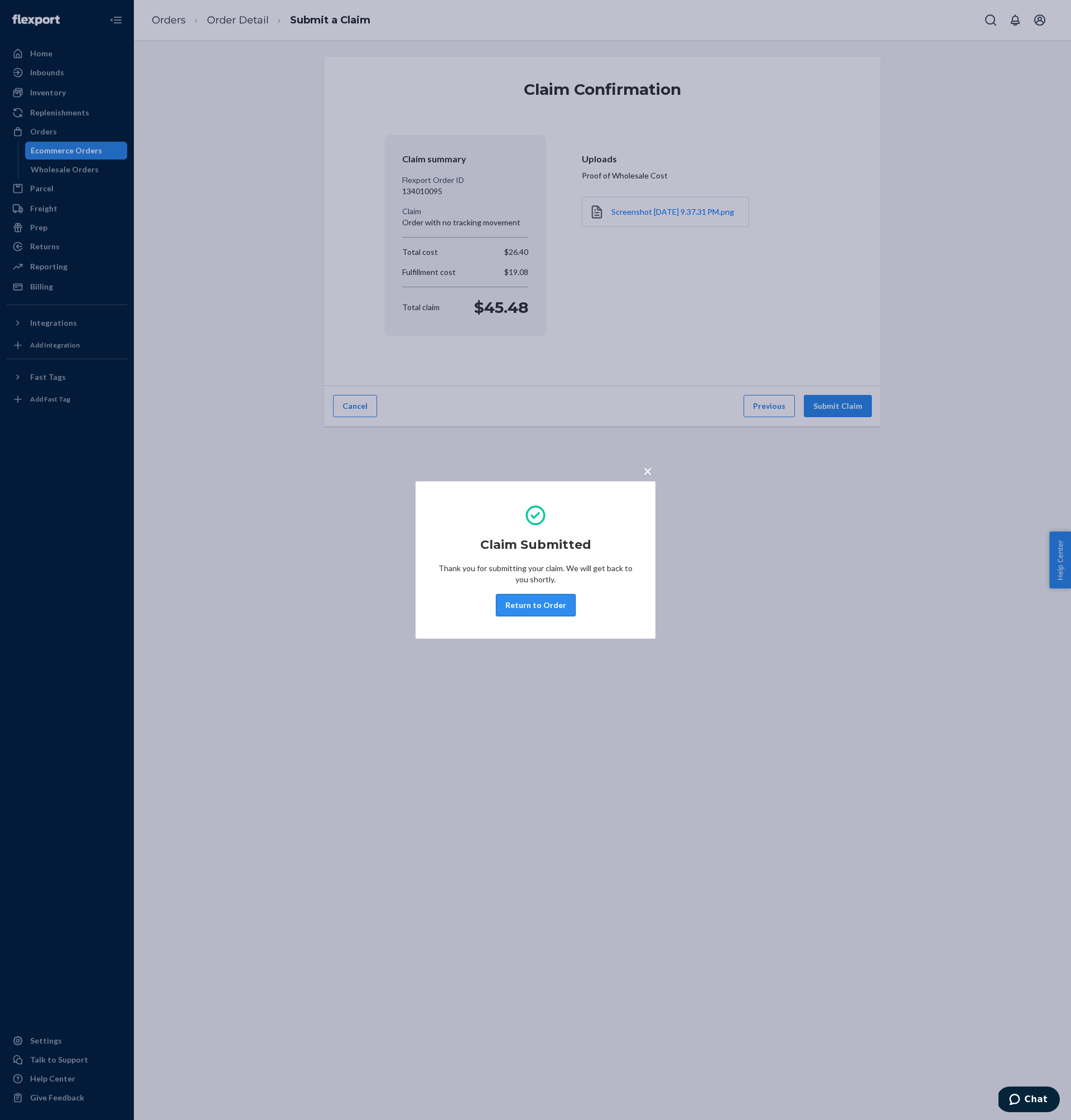
click at [539, 604] on button "Return to Order" at bounding box center [536, 604] width 80 height 22
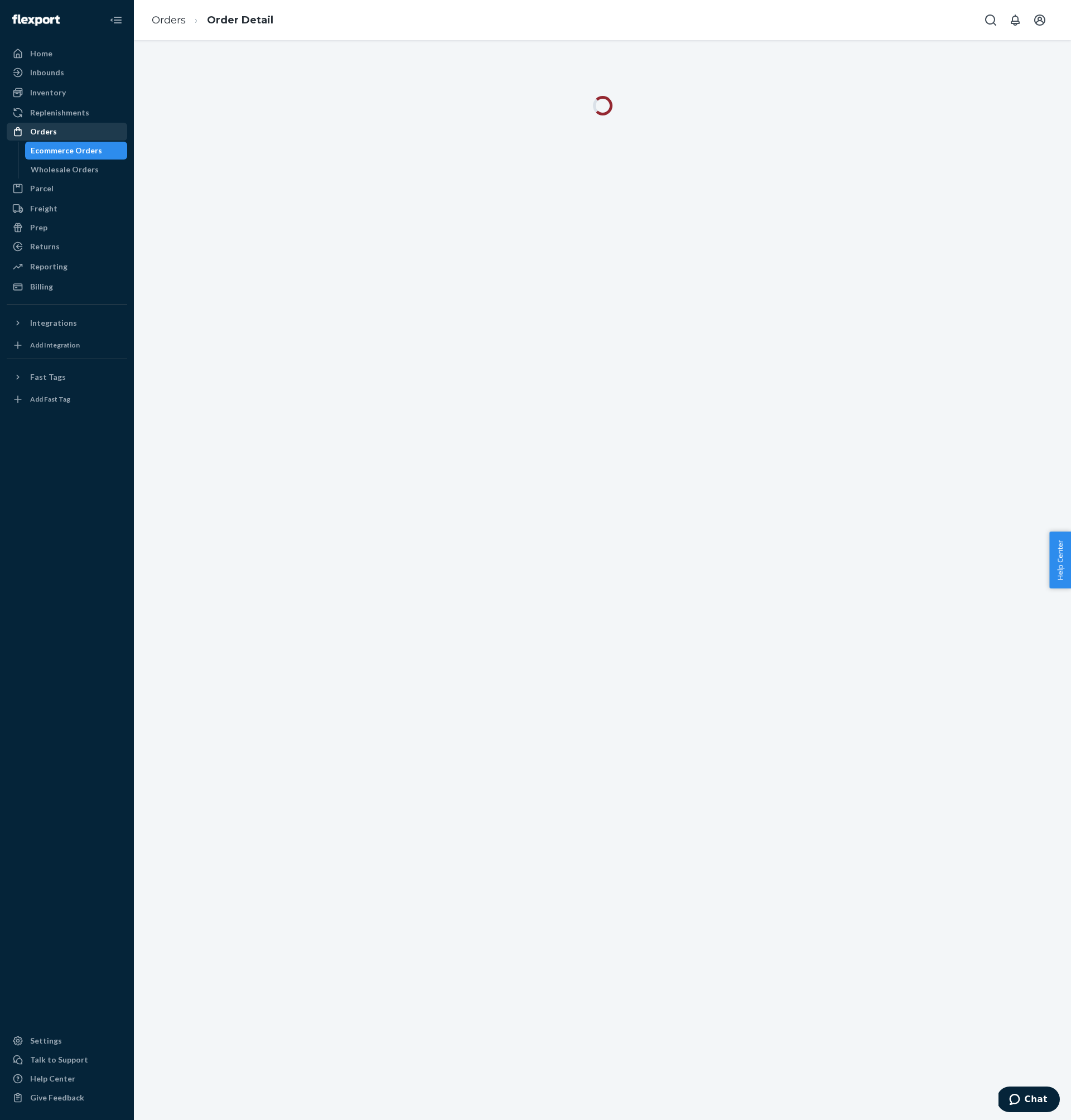
click at [82, 135] on div "Orders" at bounding box center [67, 132] width 118 height 16
click at [284, 82] on div "#OT27685 Filter Import Orders Create order Ecommerce order Removal order All or…" at bounding box center [603, 97] width 921 height 80
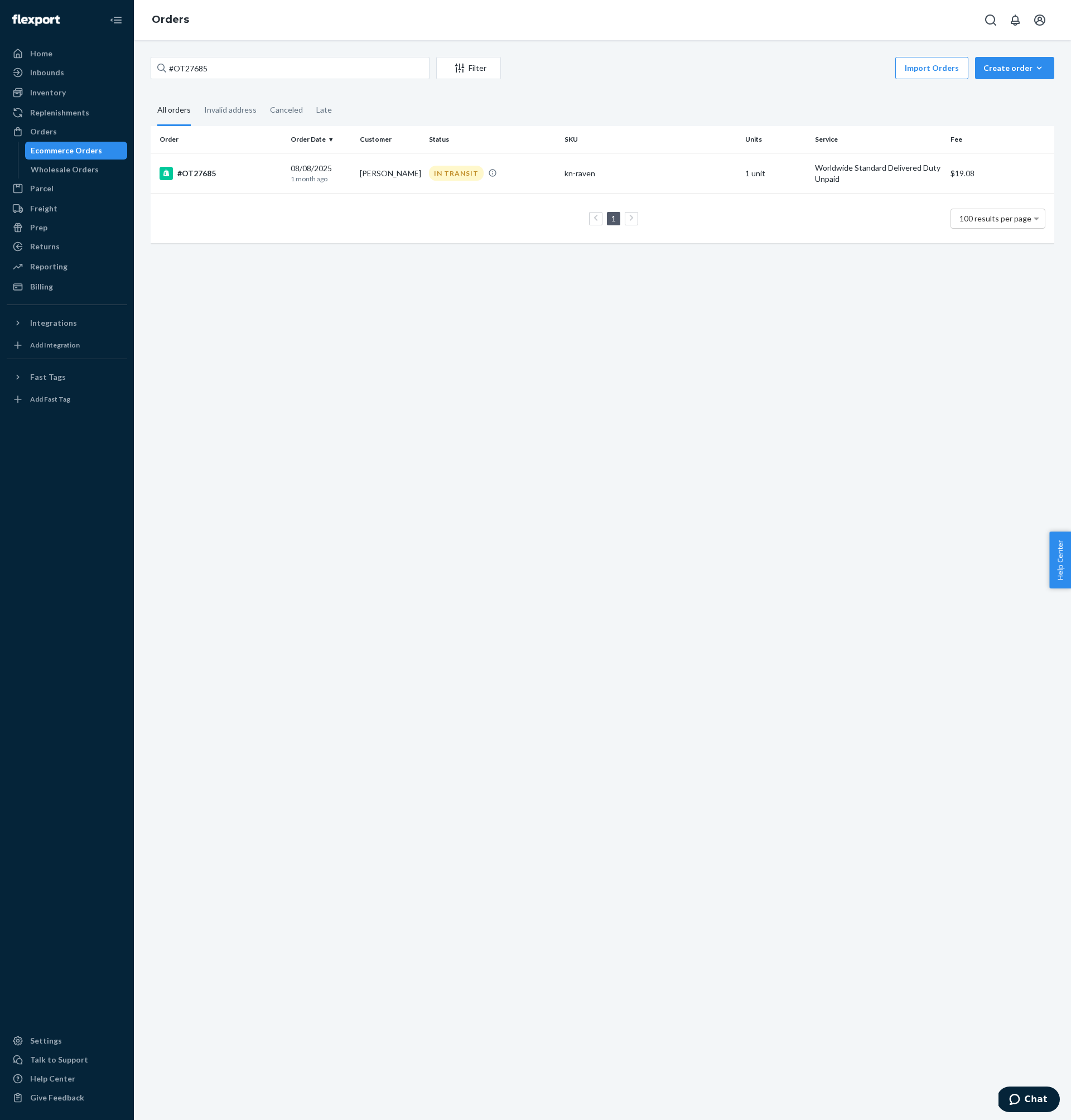
click at [284, 80] on div "#OT27685 Filter Import Orders Create order Ecommerce order Removal order" at bounding box center [602, 69] width 904 height 25
click at [280, 71] on input "#OT27685" at bounding box center [290, 68] width 279 height 22
paste input "76"
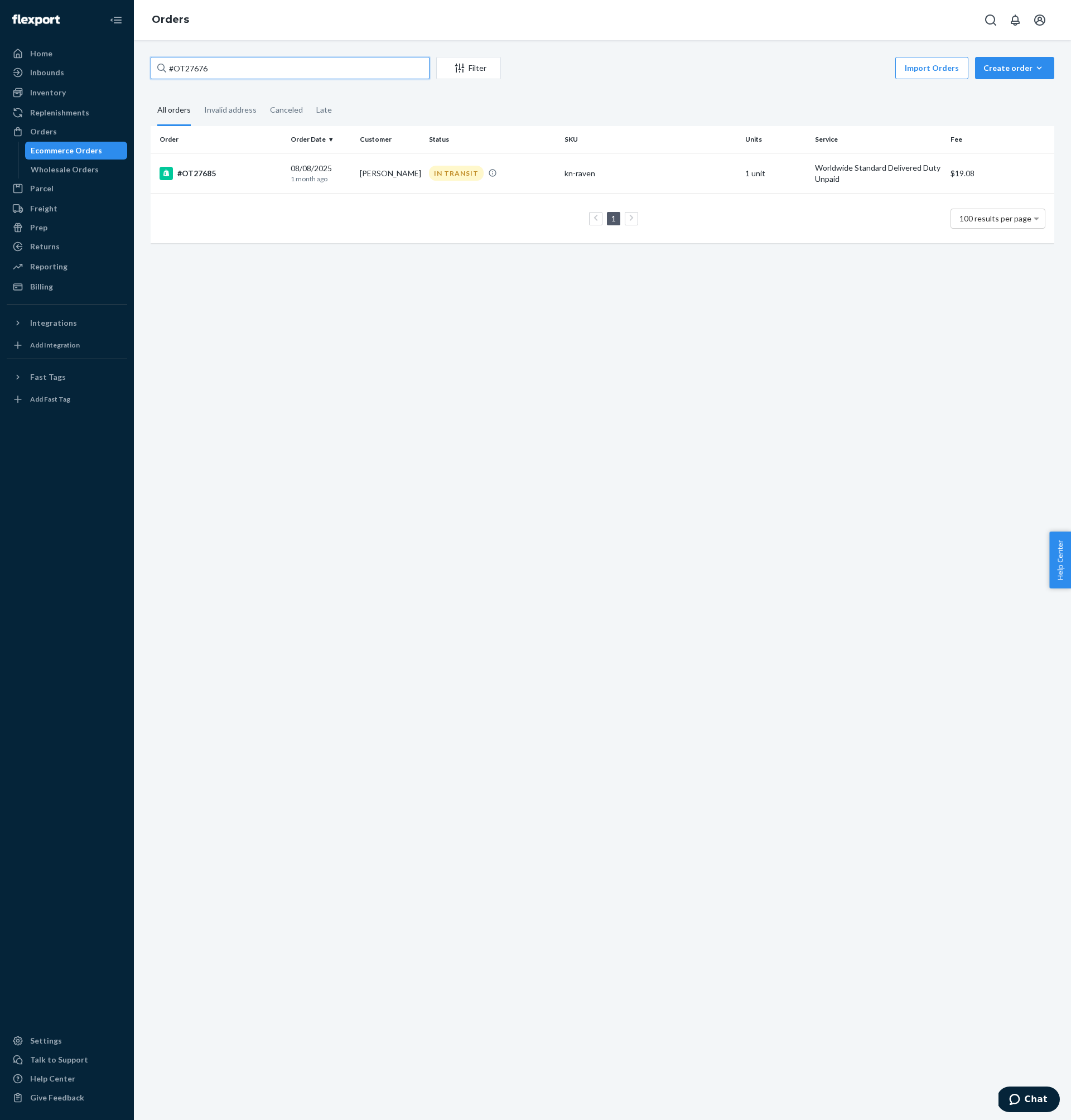
type input "#OT27676"
click at [233, 167] on div "#OT27676" at bounding box center [220, 173] width 122 height 13
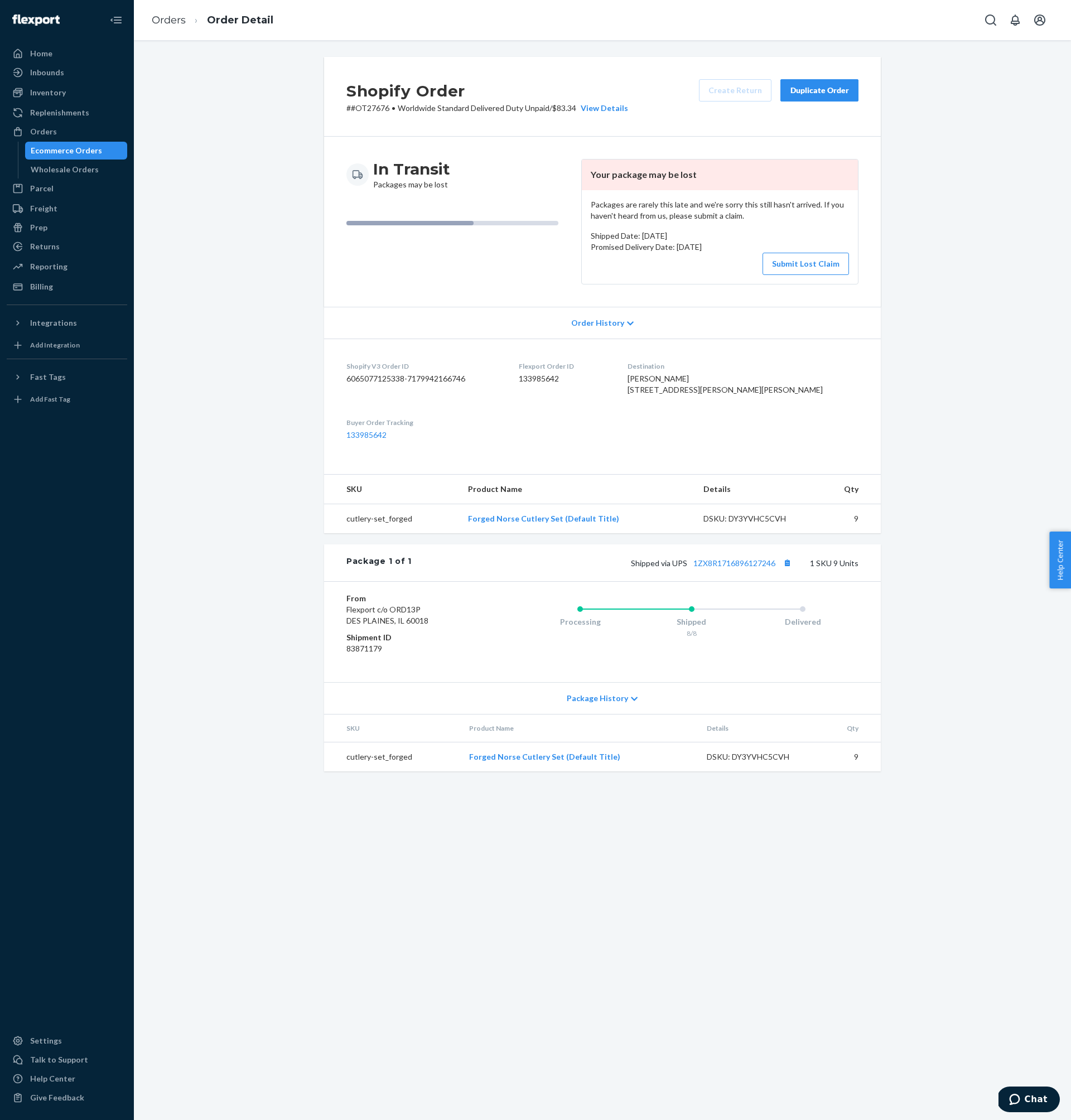
click at [609, 381] on dd "133985642" at bounding box center [564, 379] width 91 height 12
click at [565, 383] on dd "133985642" at bounding box center [564, 379] width 91 height 12
click at [736, 568] on link "1ZX8R1716896127246" at bounding box center [734, 563] width 82 height 10
click at [55, 131] on div "Orders" at bounding box center [67, 132] width 118 height 16
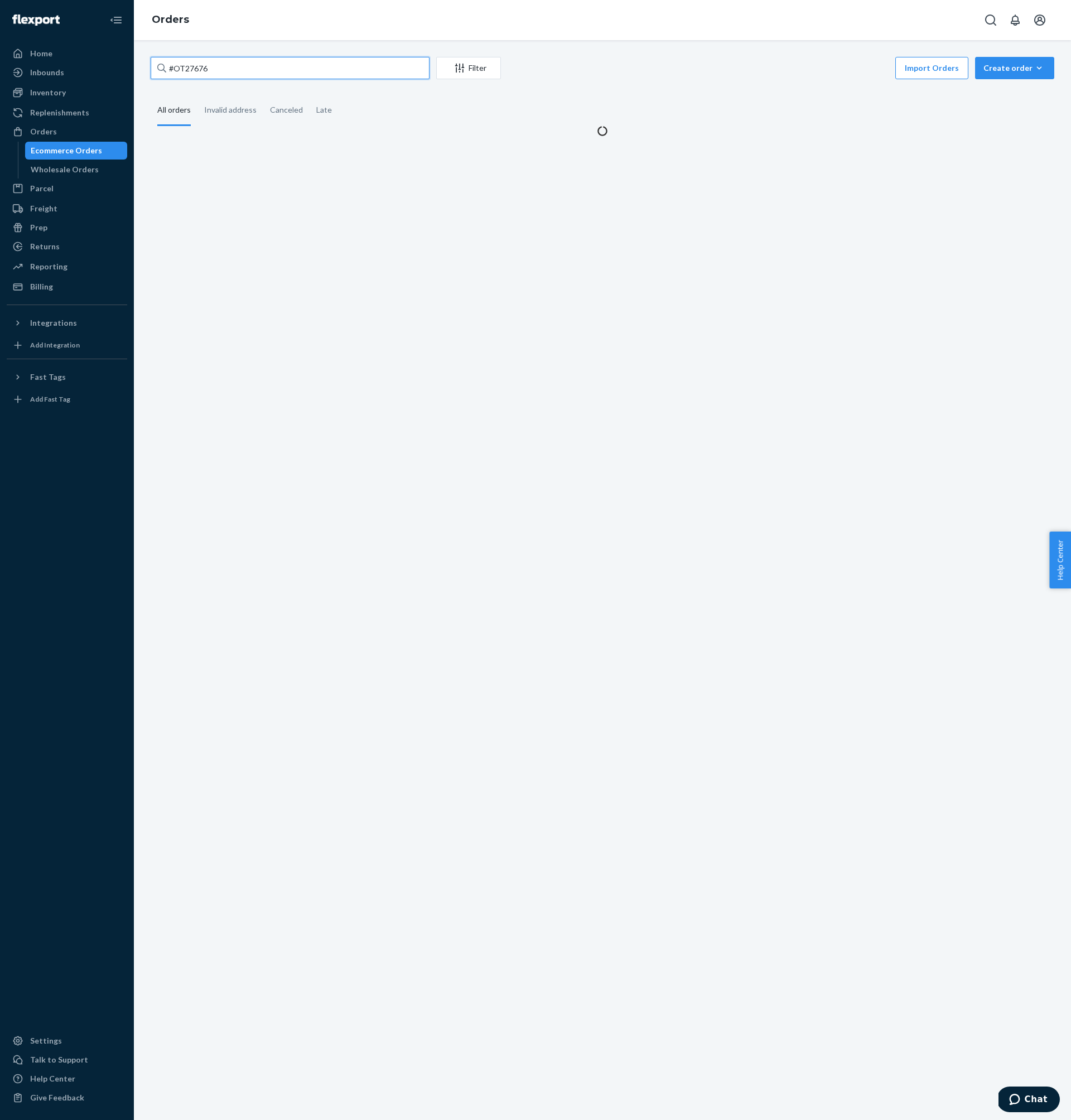
click at [308, 65] on input "#OT27676" at bounding box center [290, 68] width 279 height 22
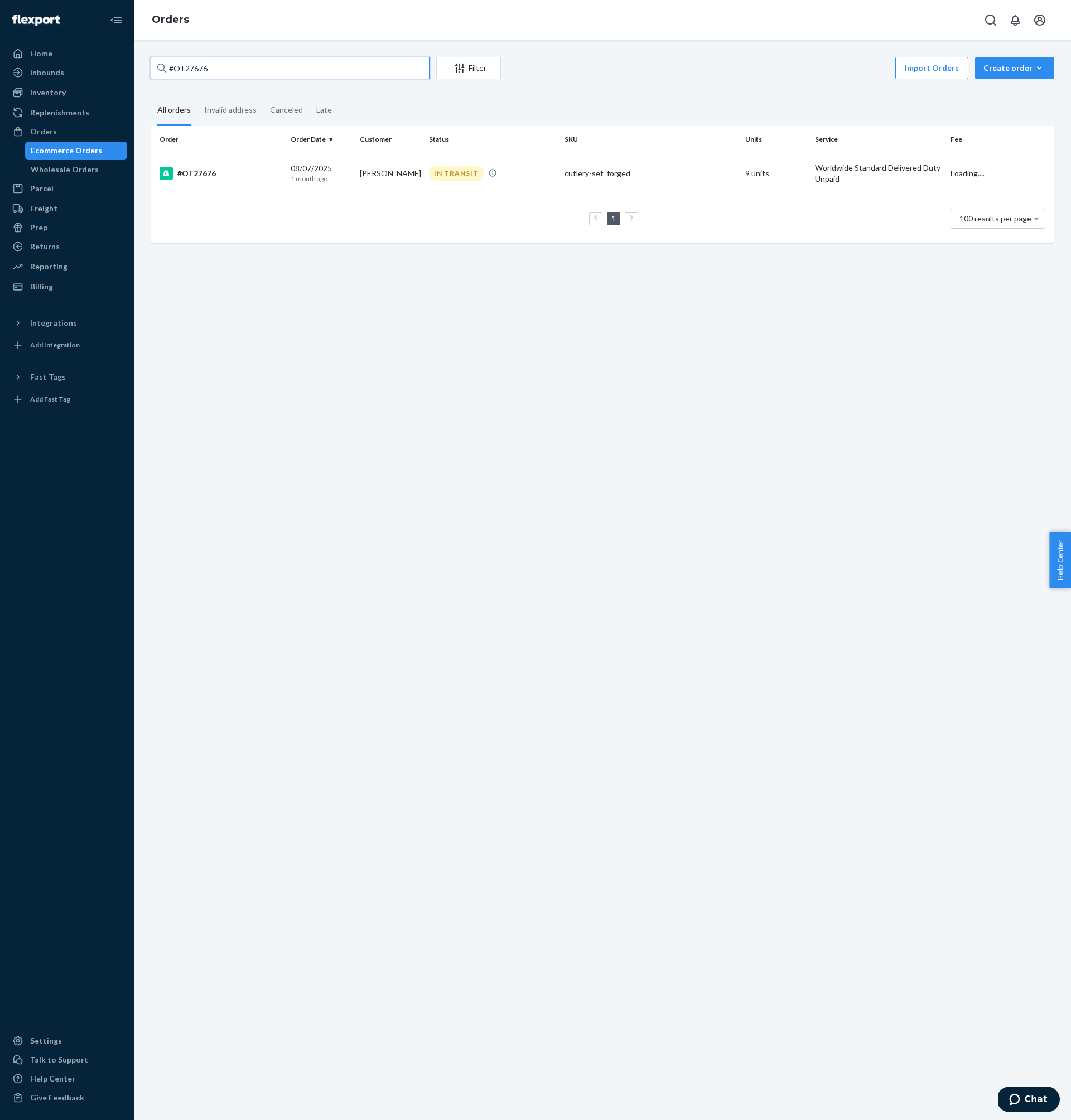
paste input "2"
type input "#OT27276"
click at [290, 156] on td "[DATE] [DATE]" at bounding box center [321, 172] width 69 height 39
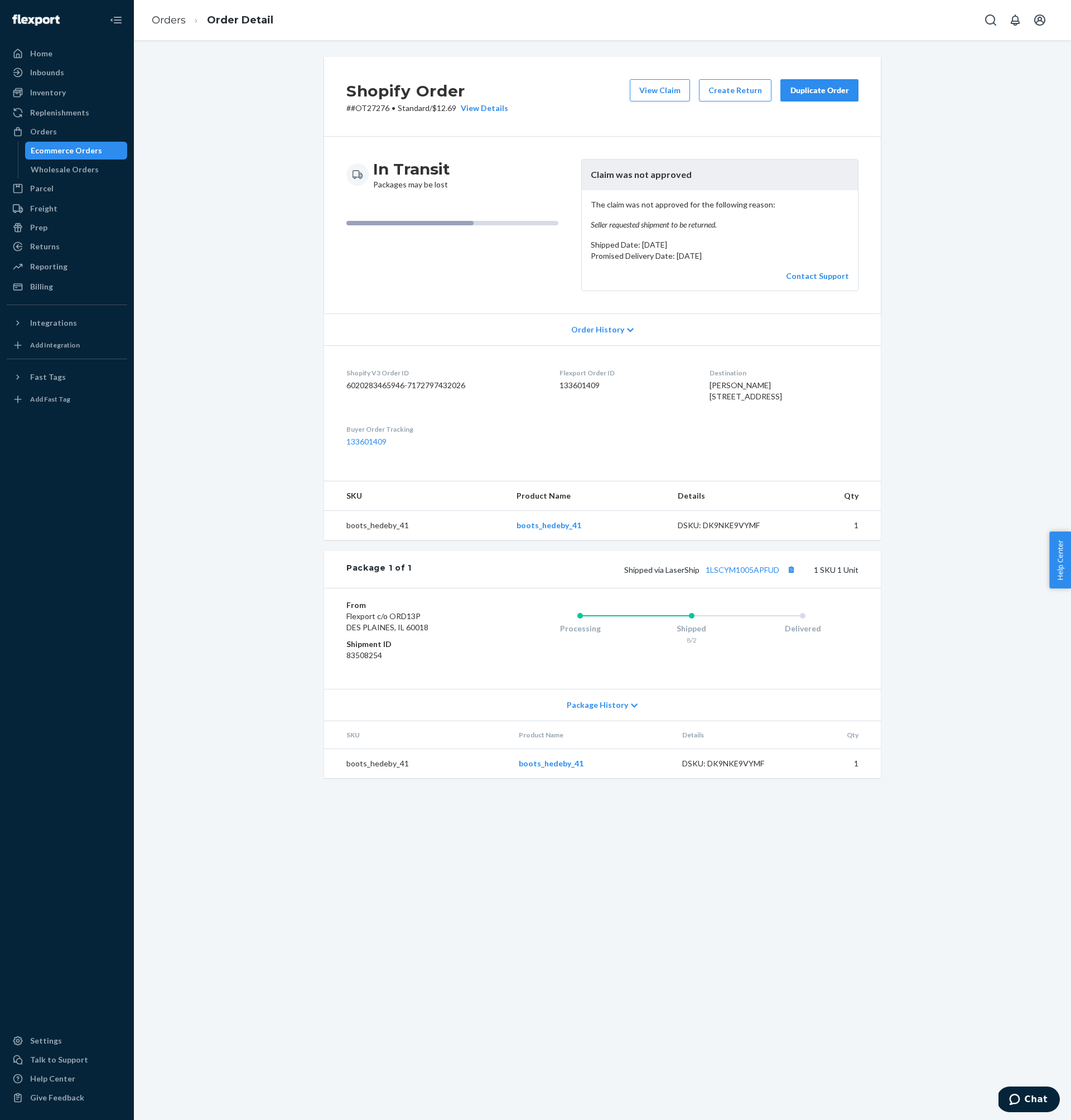
click at [582, 393] on div "Flexport Order ID 133601409" at bounding box center [625, 387] width 132 height 38
click at [582, 386] on dd "133601409" at bounding box center [625, 385] width 132 height 12
click at [85, 130] on div "Orders" at bounding box center [67, 132] width 118 height 16
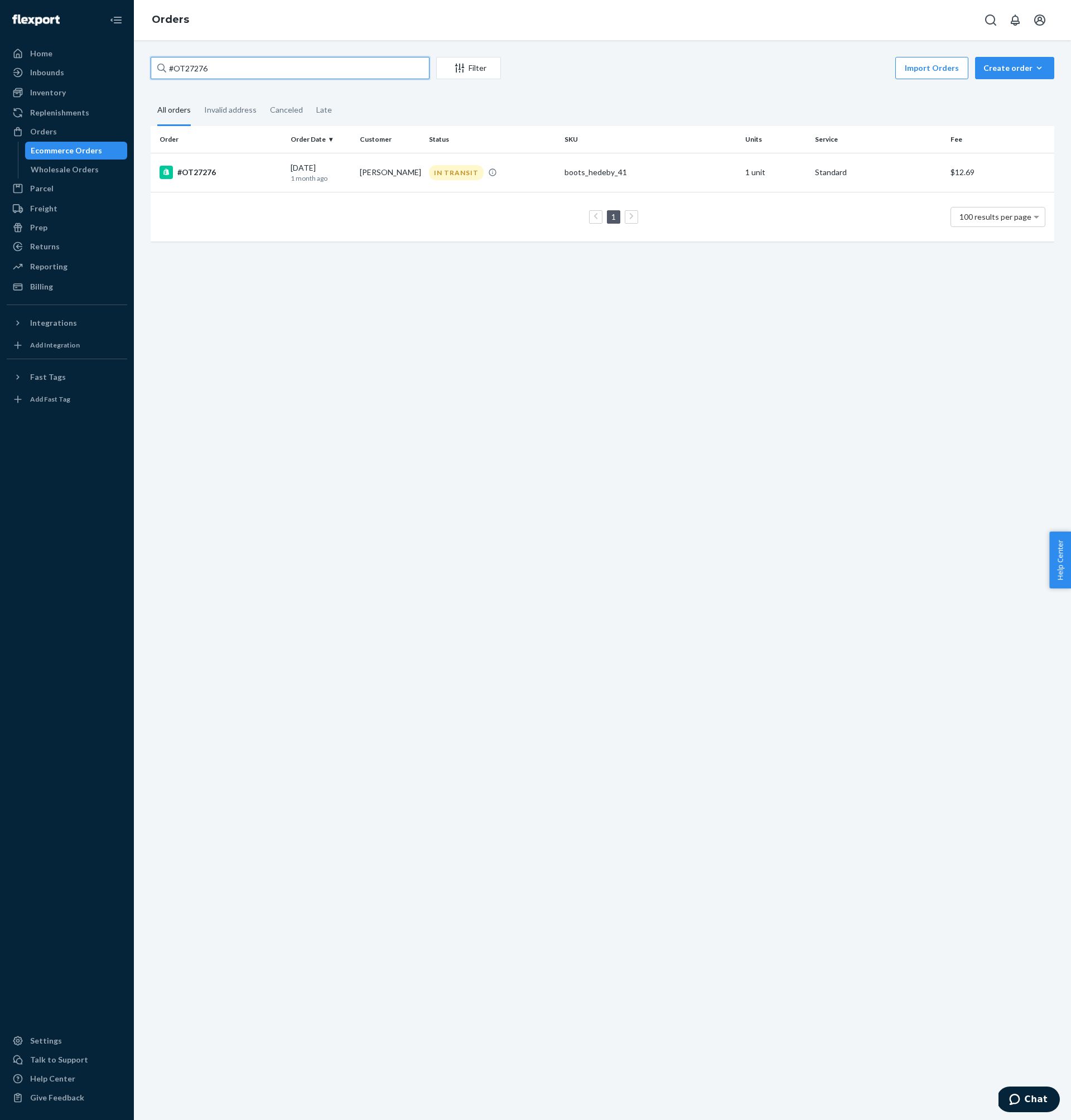
click at [301, 78] on input "#OT27276" at bounding box center [290, 68] width 279 height 22
paste input "567"
type input "#OT27567"
click at [252, 167] on div "#OT27567" at bounding box center [220, 173] width 122 height 13
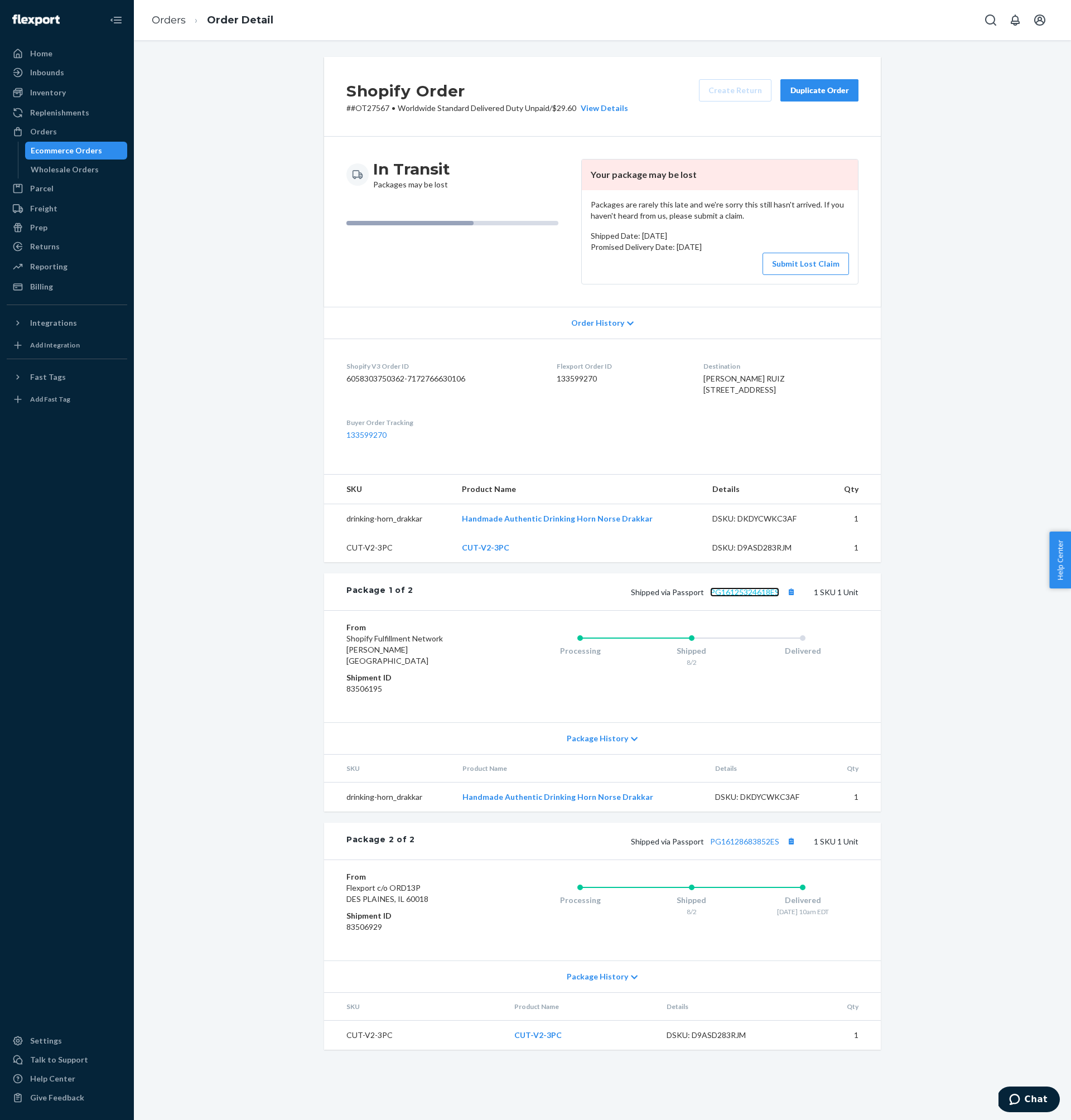
click at [739, 597] on link "PG16125324618ES" at bounding box center [745, 592] width 69 height 10
click at [755, 846] on link "PG16128683852ES" at bounding box center [745, 841] width 69 height 10
click at [569, 379] on dd "133599270" at bounding box center [620, 379] width 129 height 12
click at [51, 132] on div "Orders" at bounding box center [44, 132] width 27 height 12
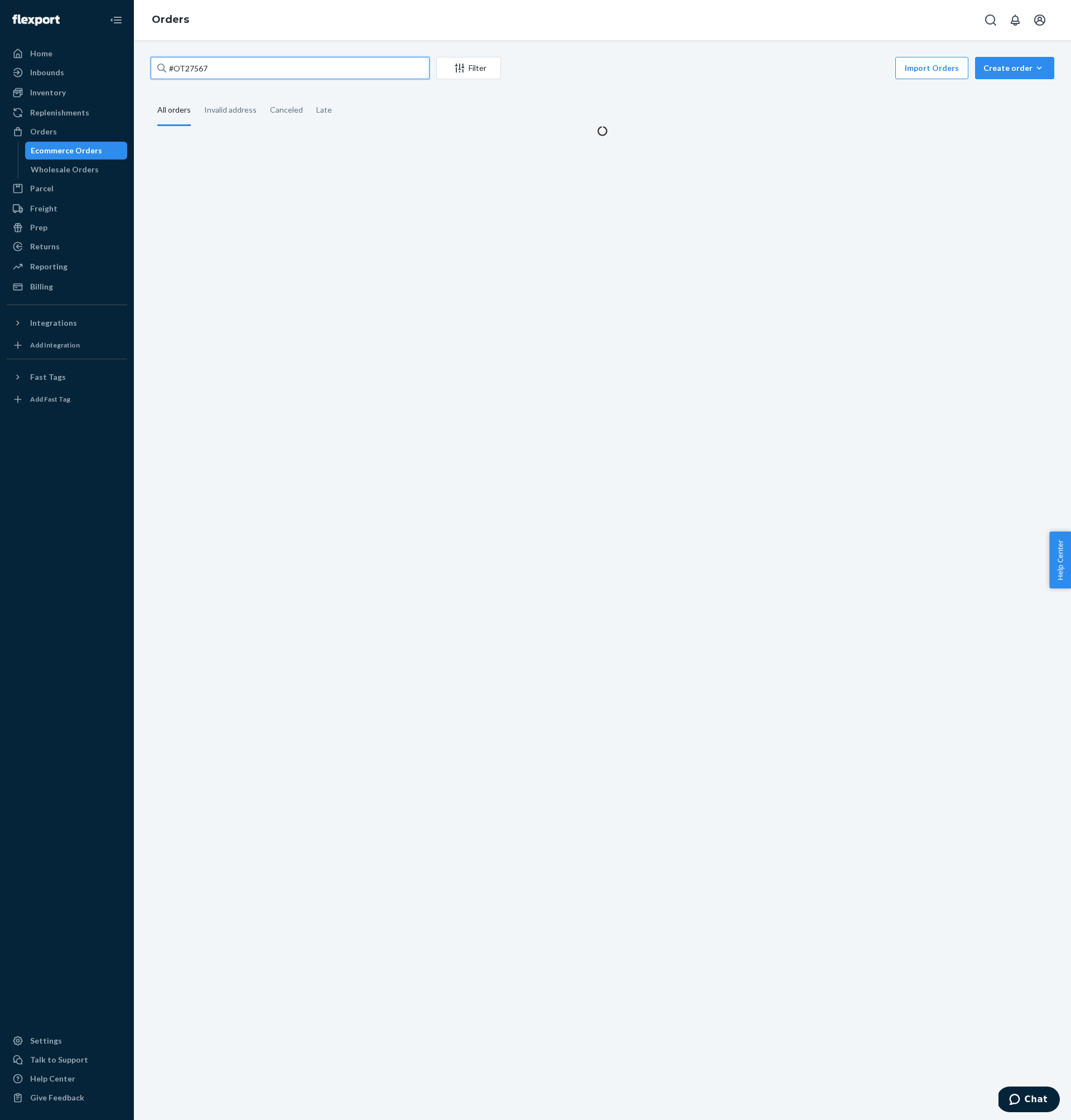
click at [252, 68] on input "#OT27567" at bounding box center [290, 68] width 279 height 22
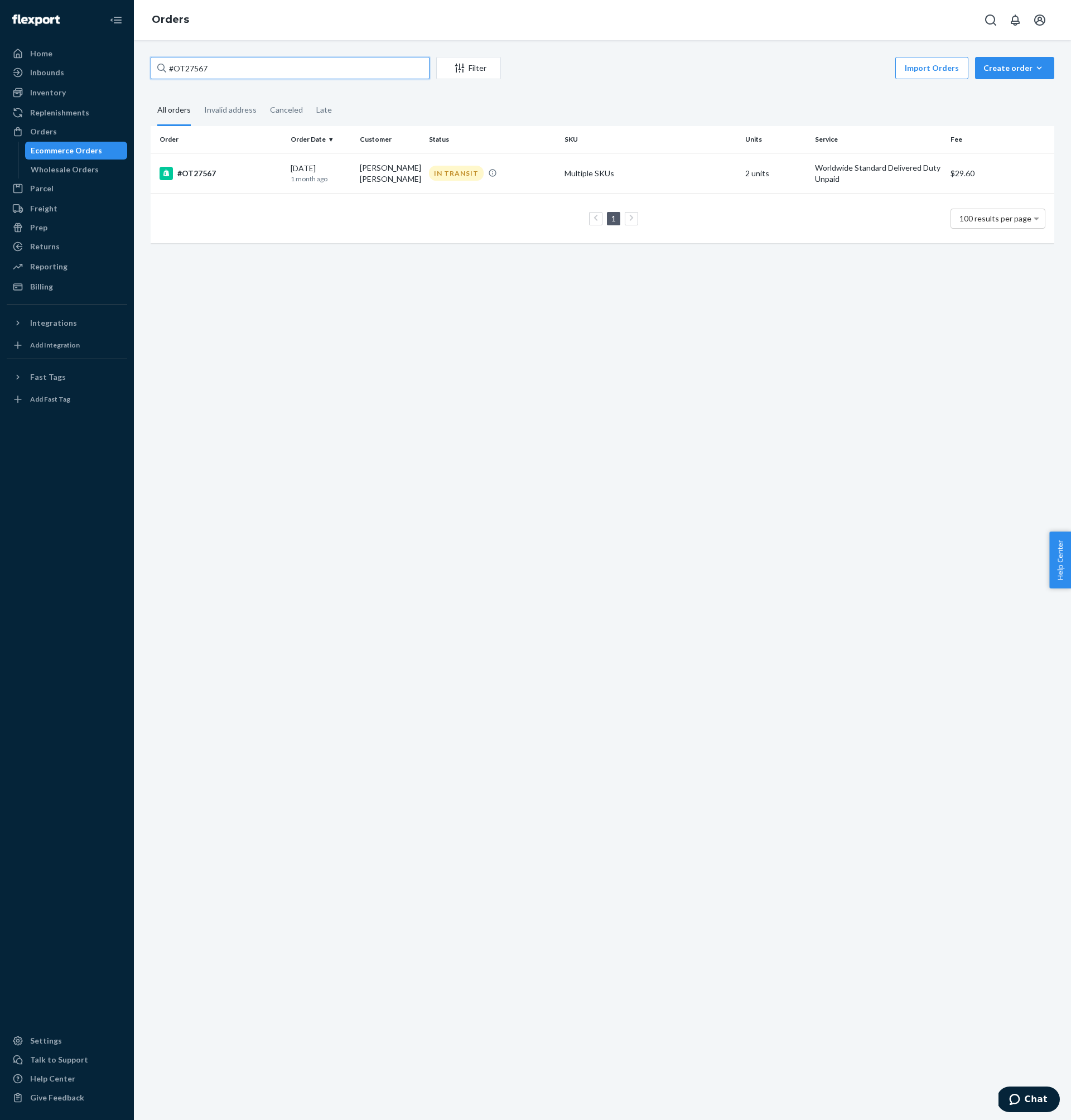
paste input "30"
type input "#OT27530"
click at [284, 164] on td "#OT27530" at bounding box center [218, 173] width 136 height 41
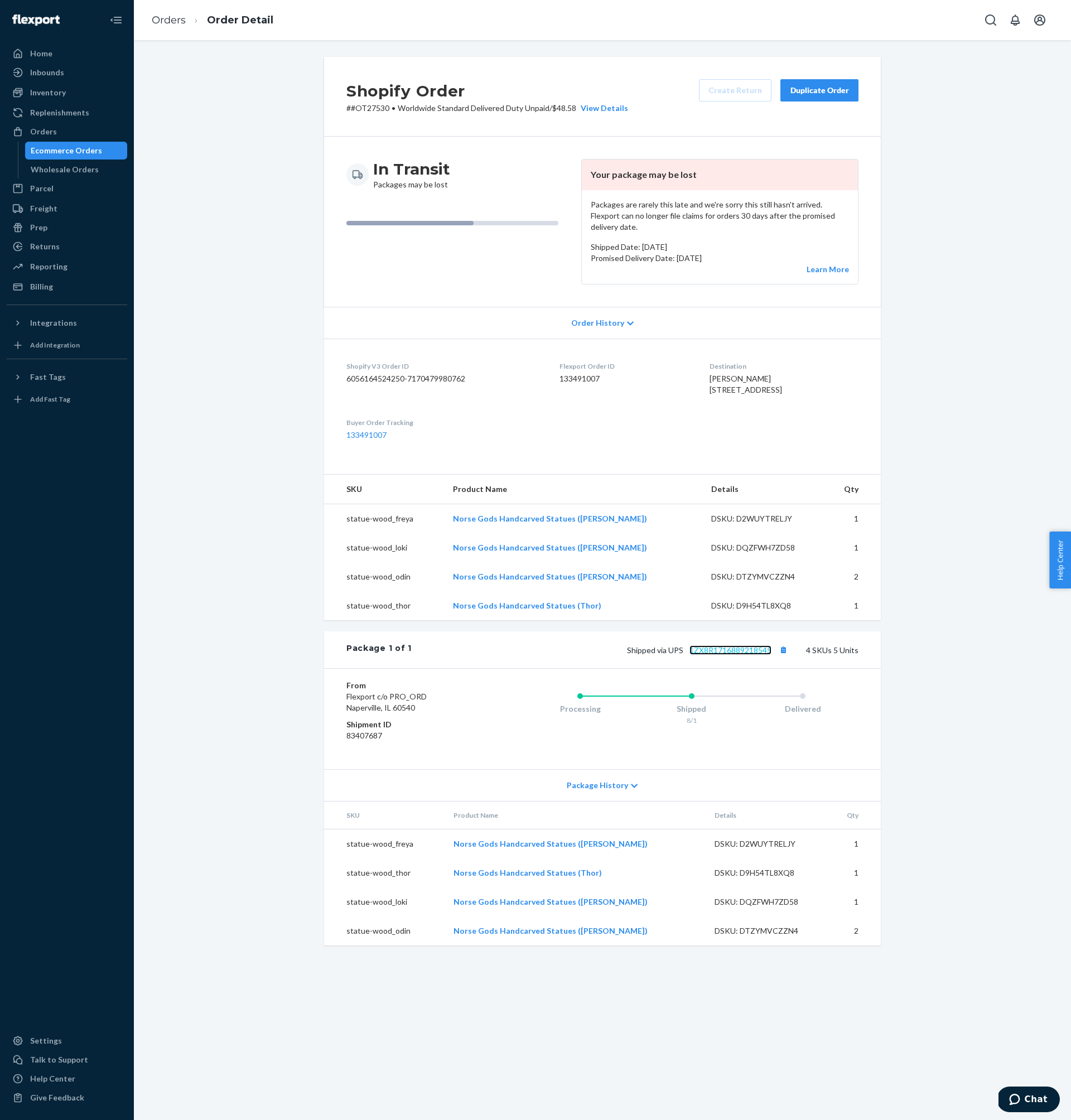
click at [754, 655] on link "1ZX8R1716889218545" at bounding box center [731, 650] width 82 height 10
click at [775, 392] on span "[PERSON_NAME] [STREET_ADDRESS]" at bounding box center [746, 383] width 73 height 20
drag, startPoint x: 775, startPoint y: 392, endPoint x: 753, endPoint y: 392, distance: 22.0
click at [753, 392] on span "[PERSON_NAME] [STREET_ADDRESS]" at bounding box center [746, 383] width 73 height 20
click at [593, 373] on dd "133491007" at bounding box center [625, 379] width 132 height 12
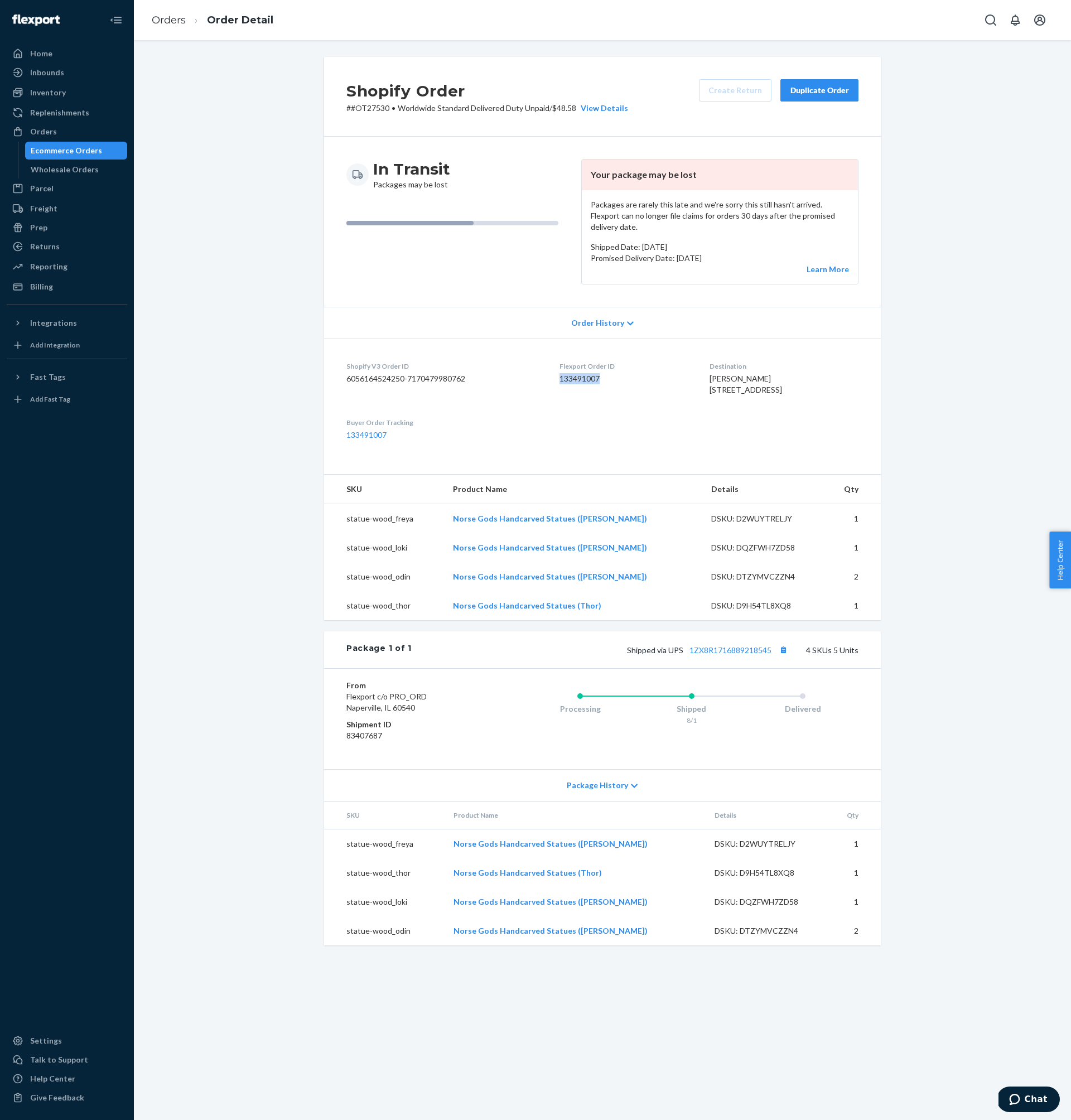
click at [593, 373] on dd "133491007" at bounding box center [625, 379] width 132 height 12
click at [76, 128] on div "Orders" at bounding box center [67, 132] width 118 height 16
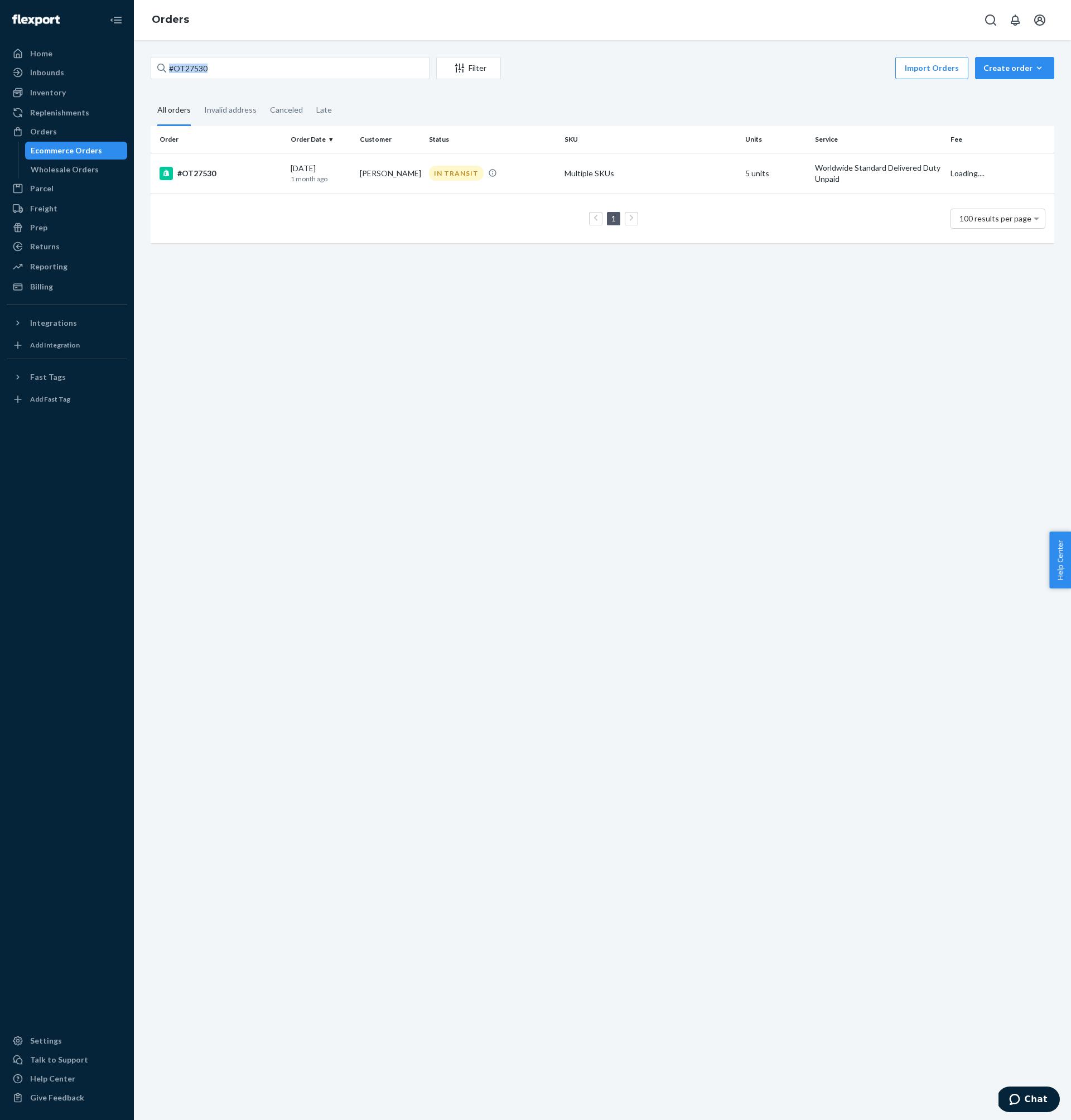
click at [235, 55] on div "#OT27530 Filter Import Orders Create order Ecommerce order Removal order All or…" at bounding box center [603, 580] width 937 height 1080
click at [235, 58] on input "#OT27530" at bounding box center [290, 68] width 279 height 22
paste input "NW6054"
type input "#NW6054"
click at [217, 169] on div "#NW6054" at bounding box center [220, 173] width 122 height 13
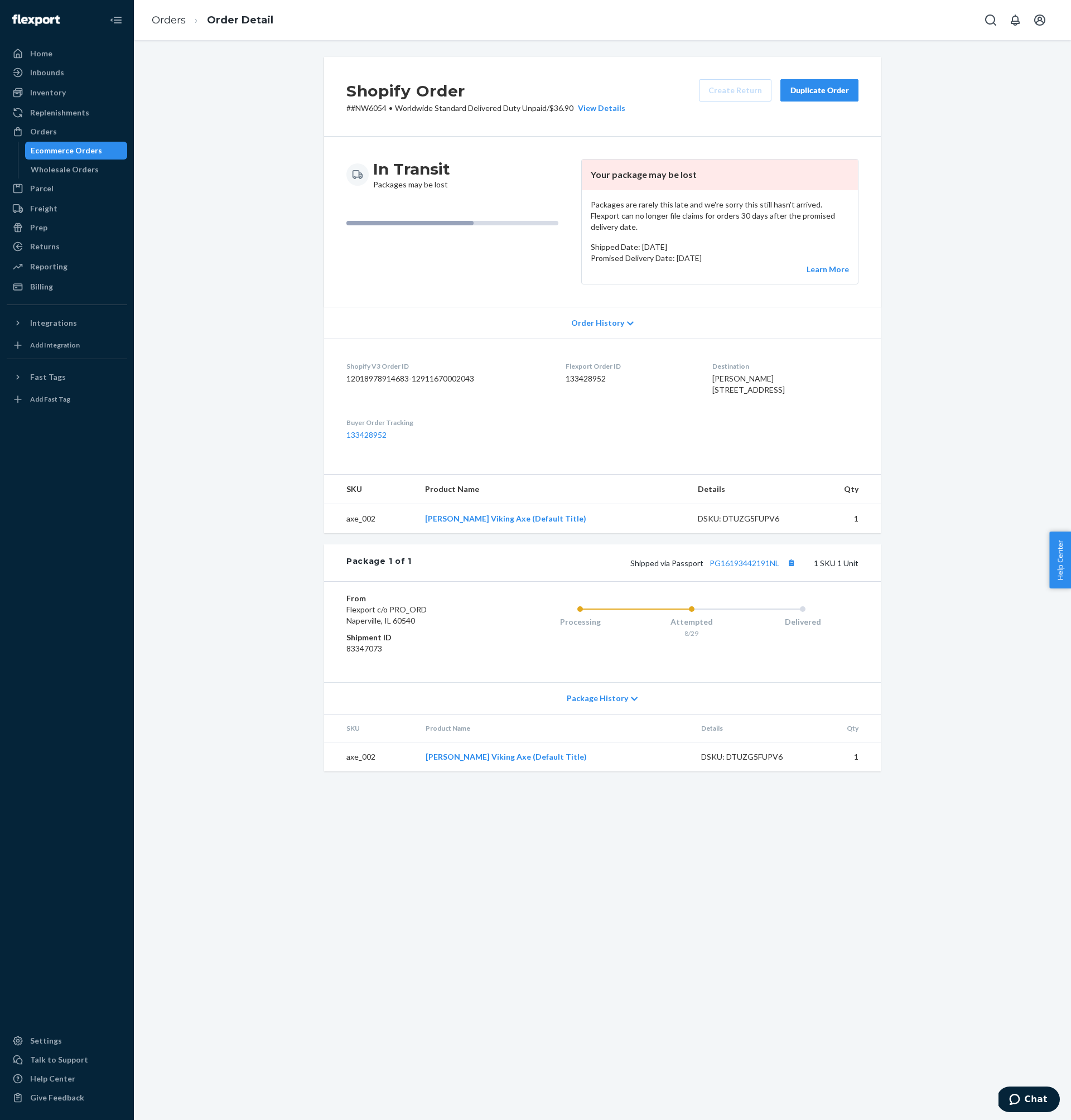
click at [565, 373] on dd "133428952" at bounding box center [629, 379] width 129 height 12
click at [751, 568] on link "PG16193442191NL" at bounding box center [744, 563] width 69 height 10
click at [60, 134] on div "Orders" at bounding box center [67, 132] width 118 height 16
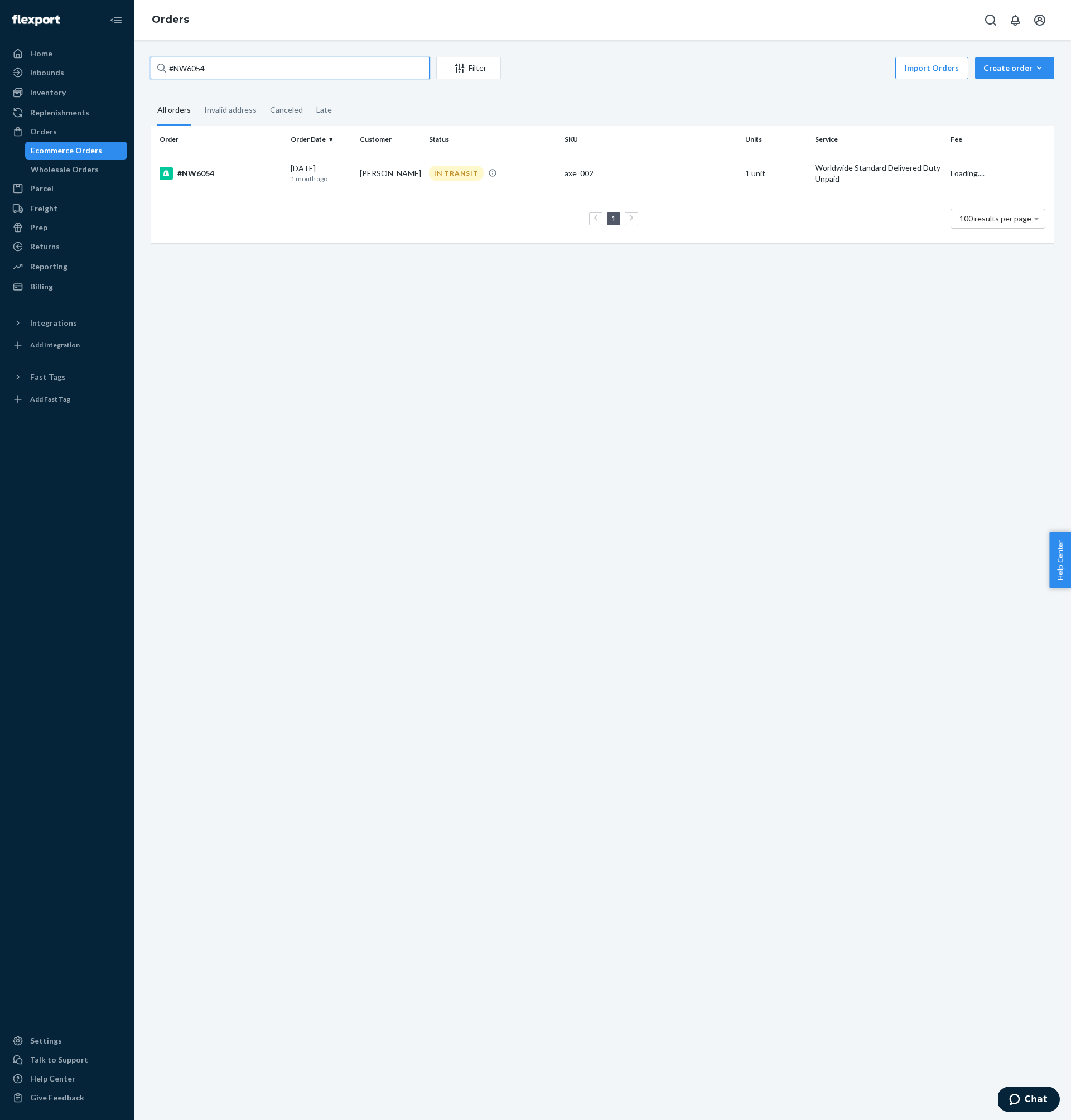
click at [292, 73] on input "#NW6054" at bounding box center [290, 68] width 279 height 22
paste input "40"
type input "#NW6040"
click at [238, 169] on div "#NW6040" at bounding box center [220, 173] width 122 height 13
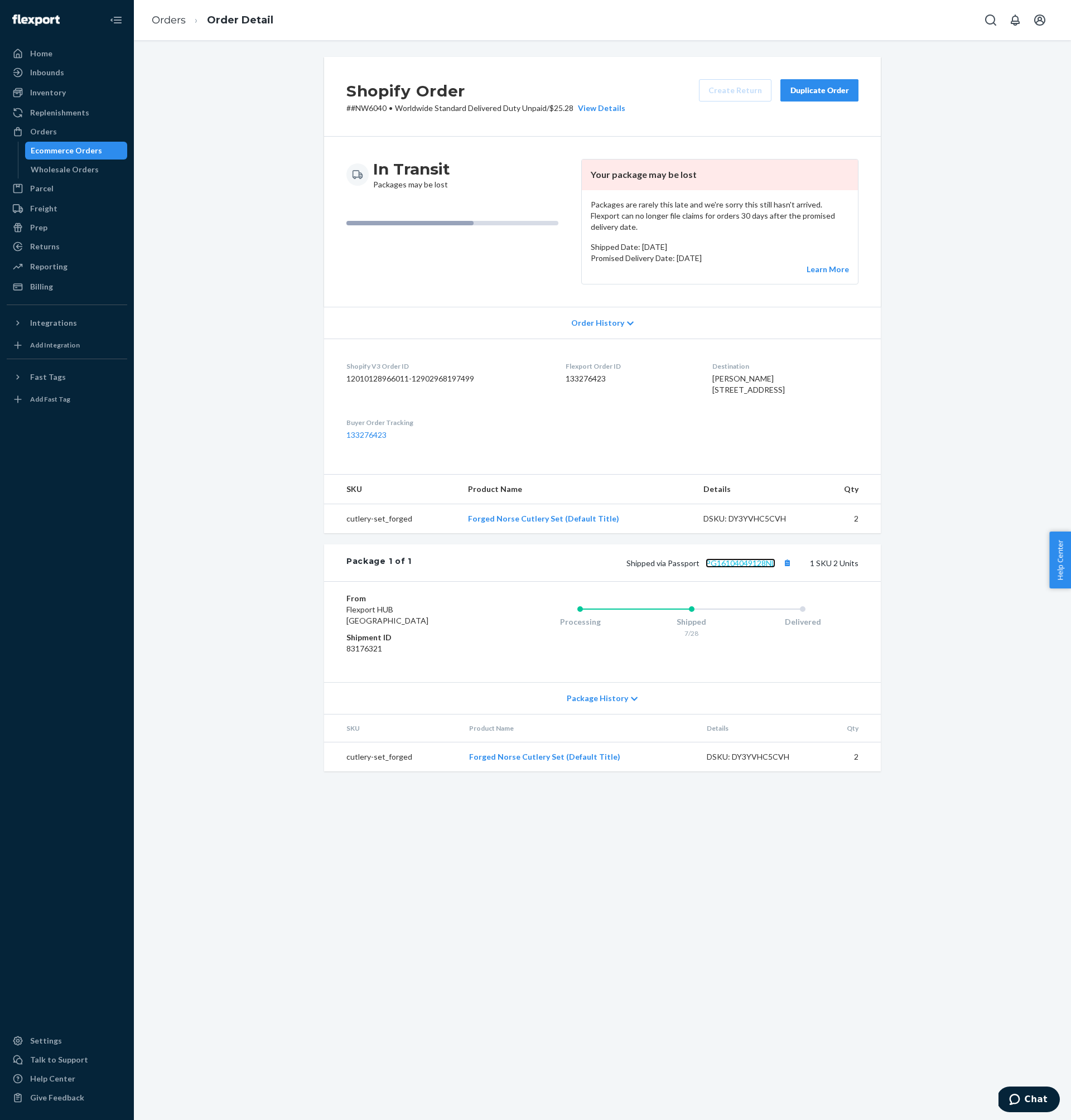
click at [744, 568] on link "PG16104049128NL" at bounding box center [740, 563] width 69 height 10
click at [565, 373] on dd "133276423" at bounding box center [629, 379] width 129 height 12
click at [744, 252] on p "Promised Delivery Date: [DATE]" at bounding box center [720, 258] width 259 height 12
click at [52, 131] on div "Orders" at bounding box center [44, 132] width 27 height 12
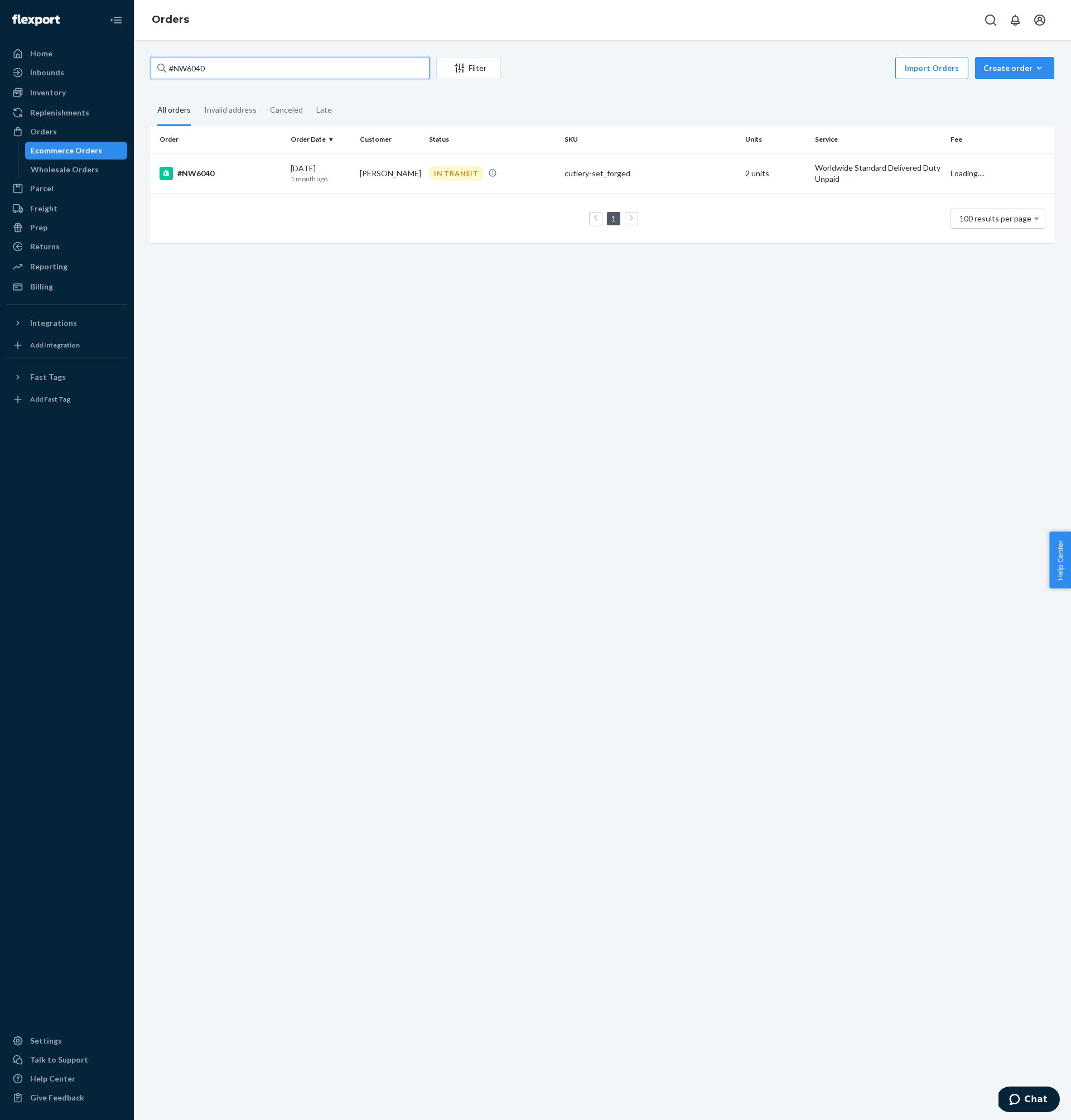
click at [242, 74] on input "#NW6040" at bounding box center [290, 68] width 279 height 22
paste input "OT27379"
type input "#OT27379"
click at [254, 159] on td "#OT27379" at bounding box center [218, 173] width 136 height 41
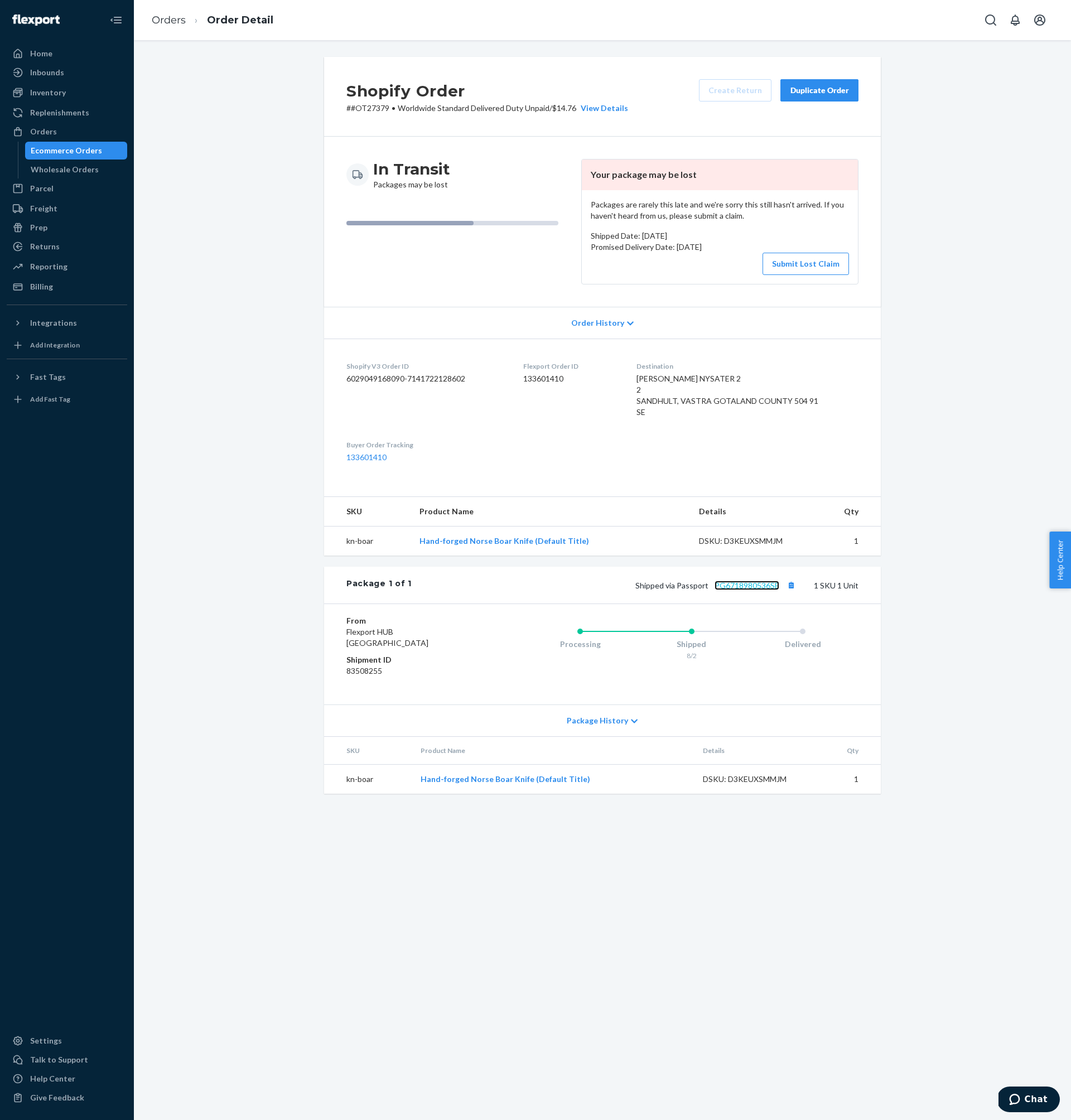
click at [745, 590] on link "PG6718980536SE" at bounding box center [747, 585] width 65 height 10
click at [555, 377] on dd "133601410" at bounding box center [571, 379] width 95 height 12
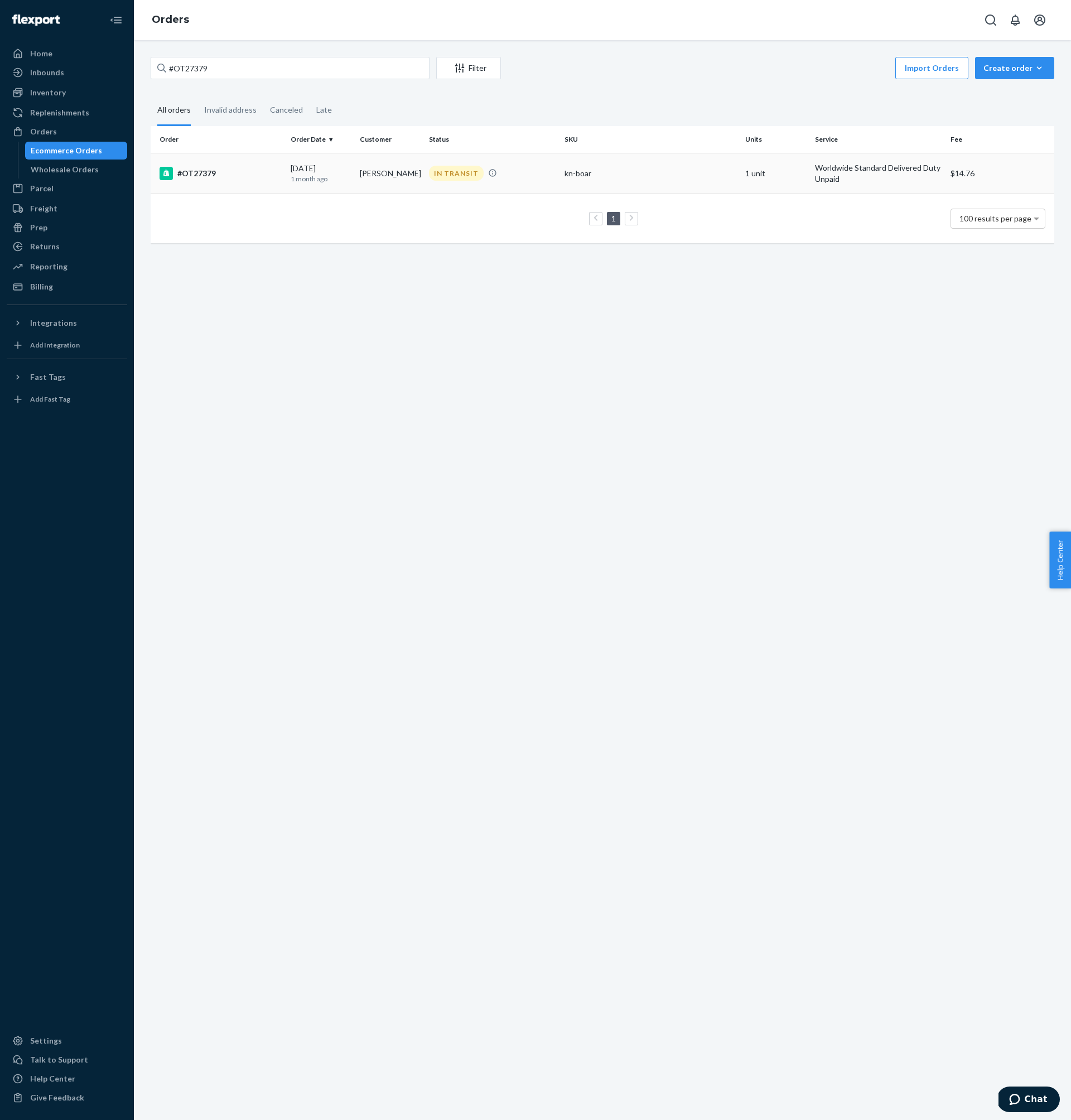
click at [235, 178] on div "#OT27379" at bounding box center [220, 173] width 122 height 13
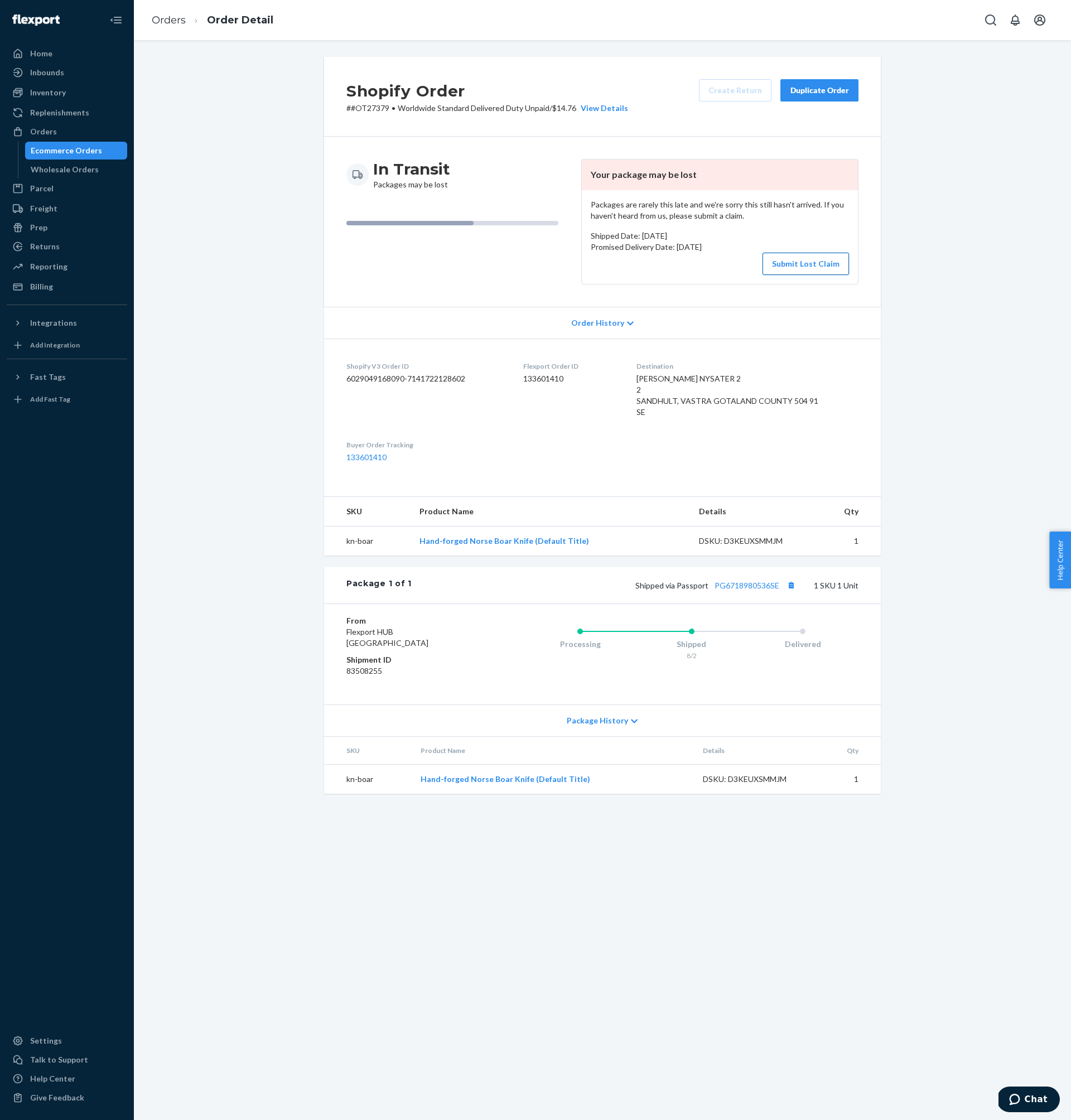
click at [802, 270] on button "Submit Lost Claim" at bounding box center [805, 263] width 86 height 22
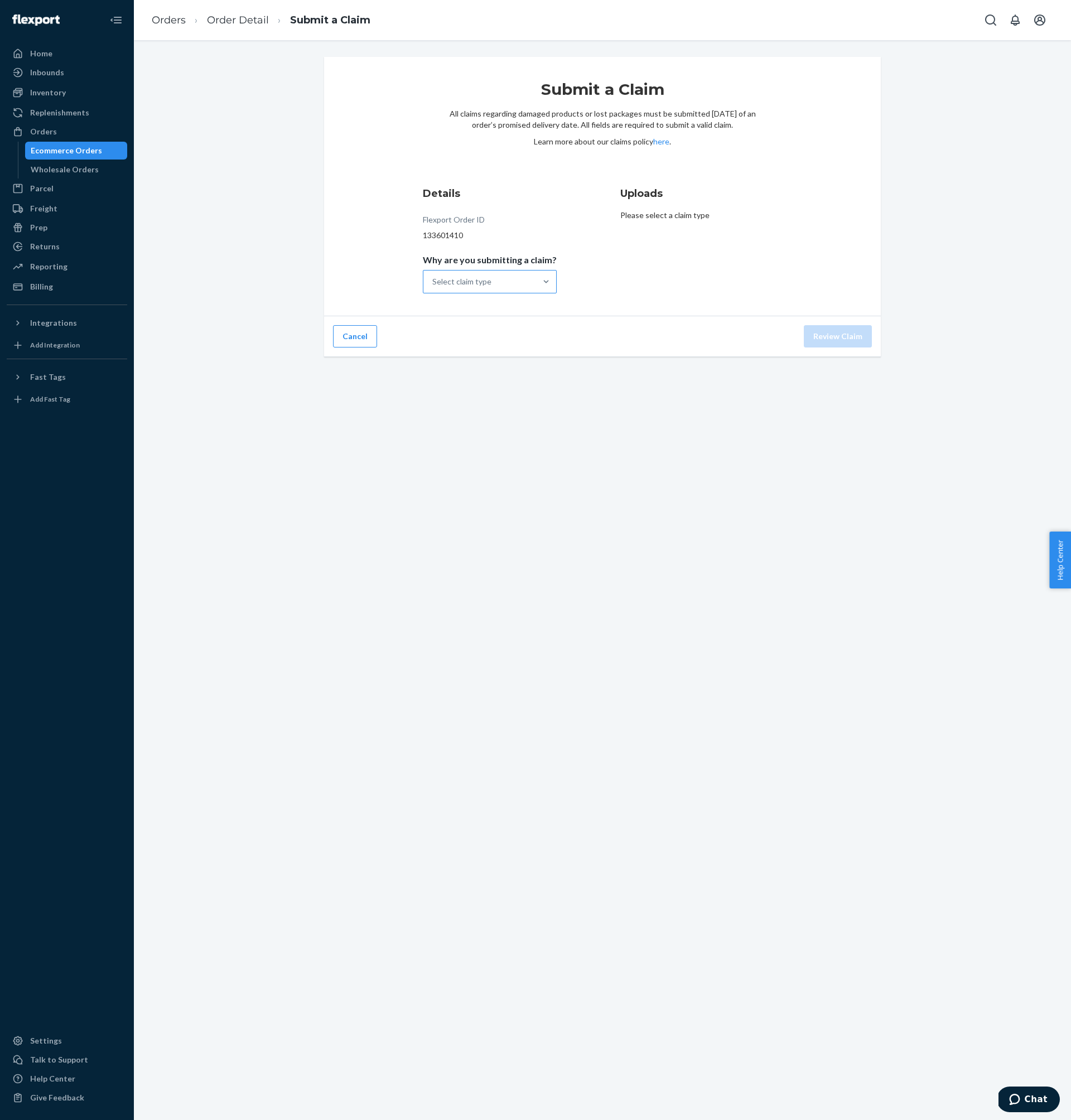
click at [484, 285] on div "Select claim type" at bounding box center [461, 282] width 60 height 12
click at [434, 285] on input "Why are you submitting a claim? Select claim type" at bounding box center [432, 282] width 1 height 12
click at [519, 332] on div "Order with no tracking movement" at bounding box center [490, 337] width 130 height 34
click at [434, 287] on input "Why are you submitting a claim? option Order with no tracking movement focused,…" at bounding box center [432, 282] width 1 height 12
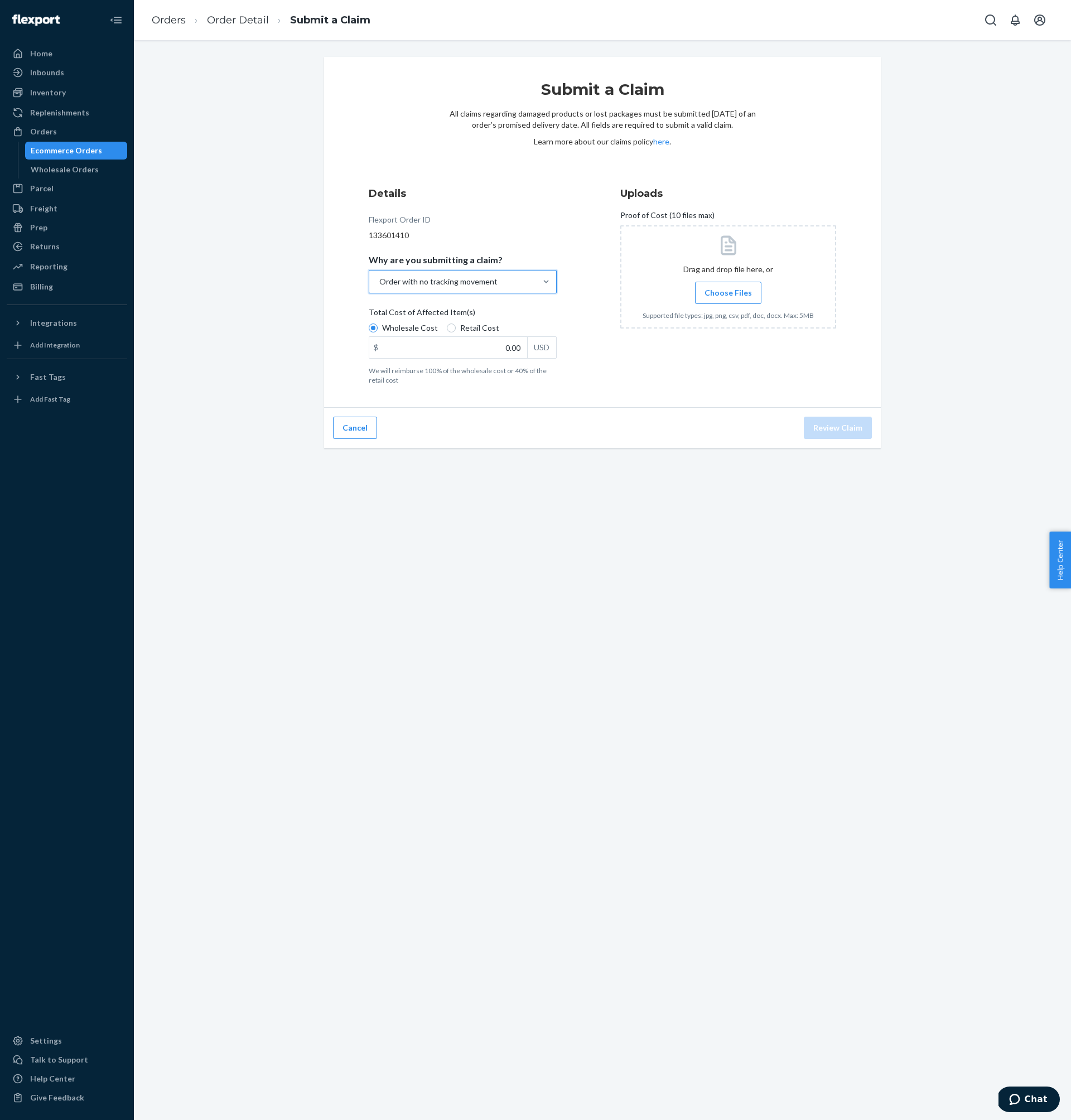
click at [739, 293] on span "Choose Files" at bounding box center [728, 292] width 47 height 12
click at [729, 293] on input "Choose Files" at bounding box center [728, 293] width 1 height 12
click at [449, 332] on input "Retail Cost" at bounding box center [452, 328] width 9 height 9
radio input "true"
radio input "false"
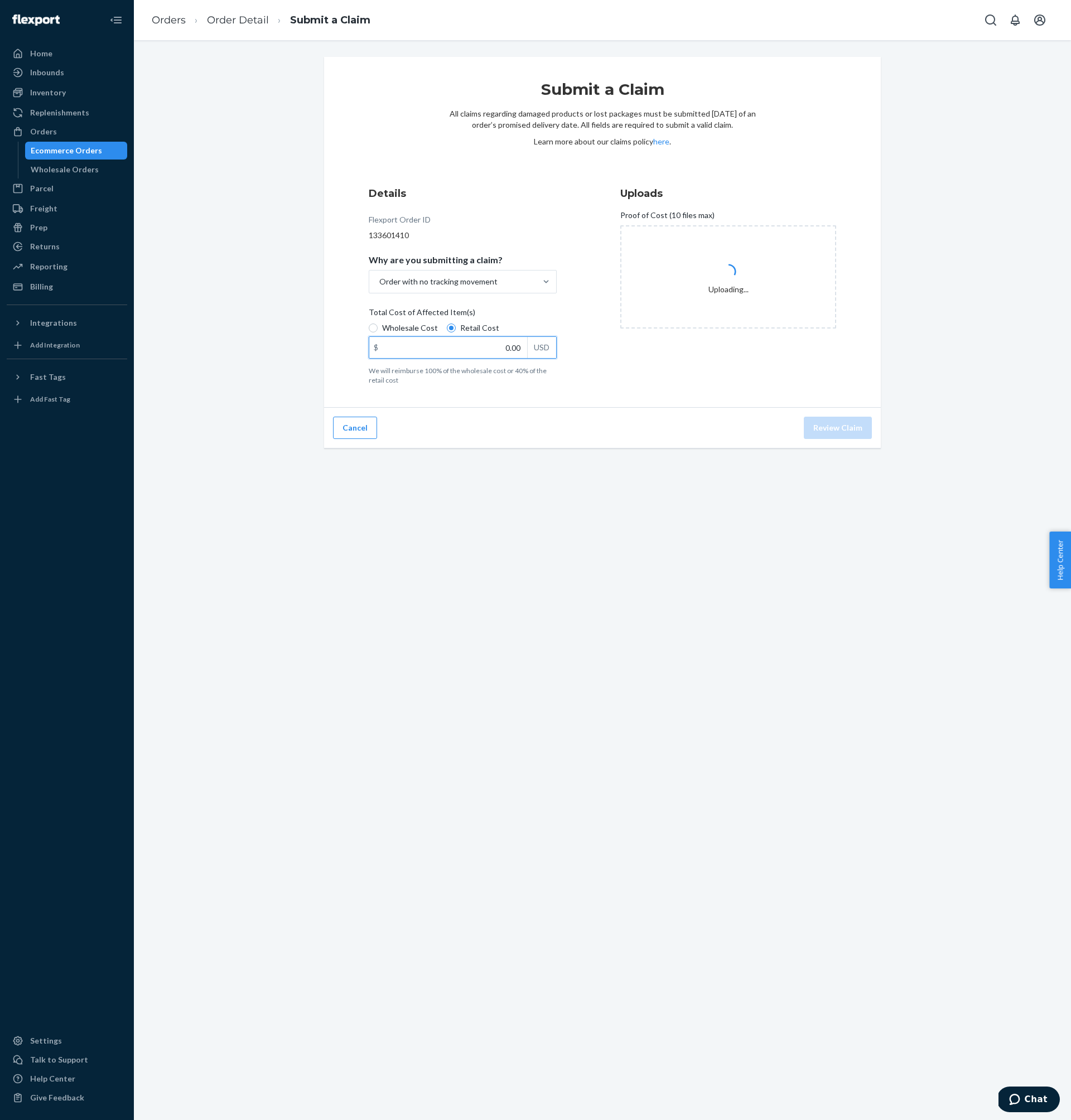
click at [461, 346] on input "0.00" at bounding box center [448, 348] width 158 height 21
type input "70.00"
click at [722, 524] on div "Submit a Claim All claims regarding damaged products or lost packages must be s…" at bounding box center [603, 580] width 937 height 1080
click at [850, 425] on button "Review Claim" at bounding box center [837, 428] width 68 height 22
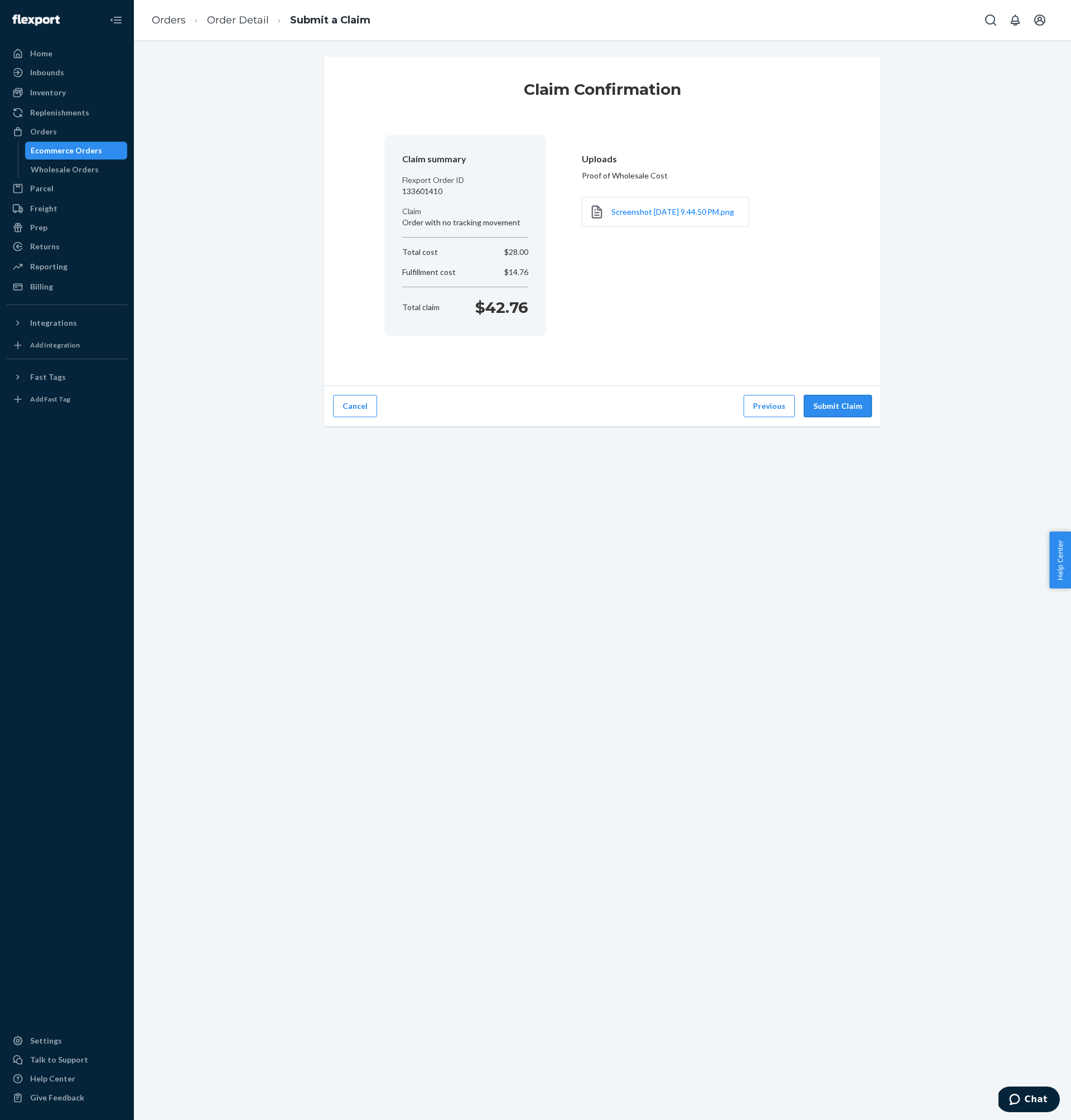
click at [856, 403] on button "Submit Claim" at bounding box center [837, 405] width 68 height 22
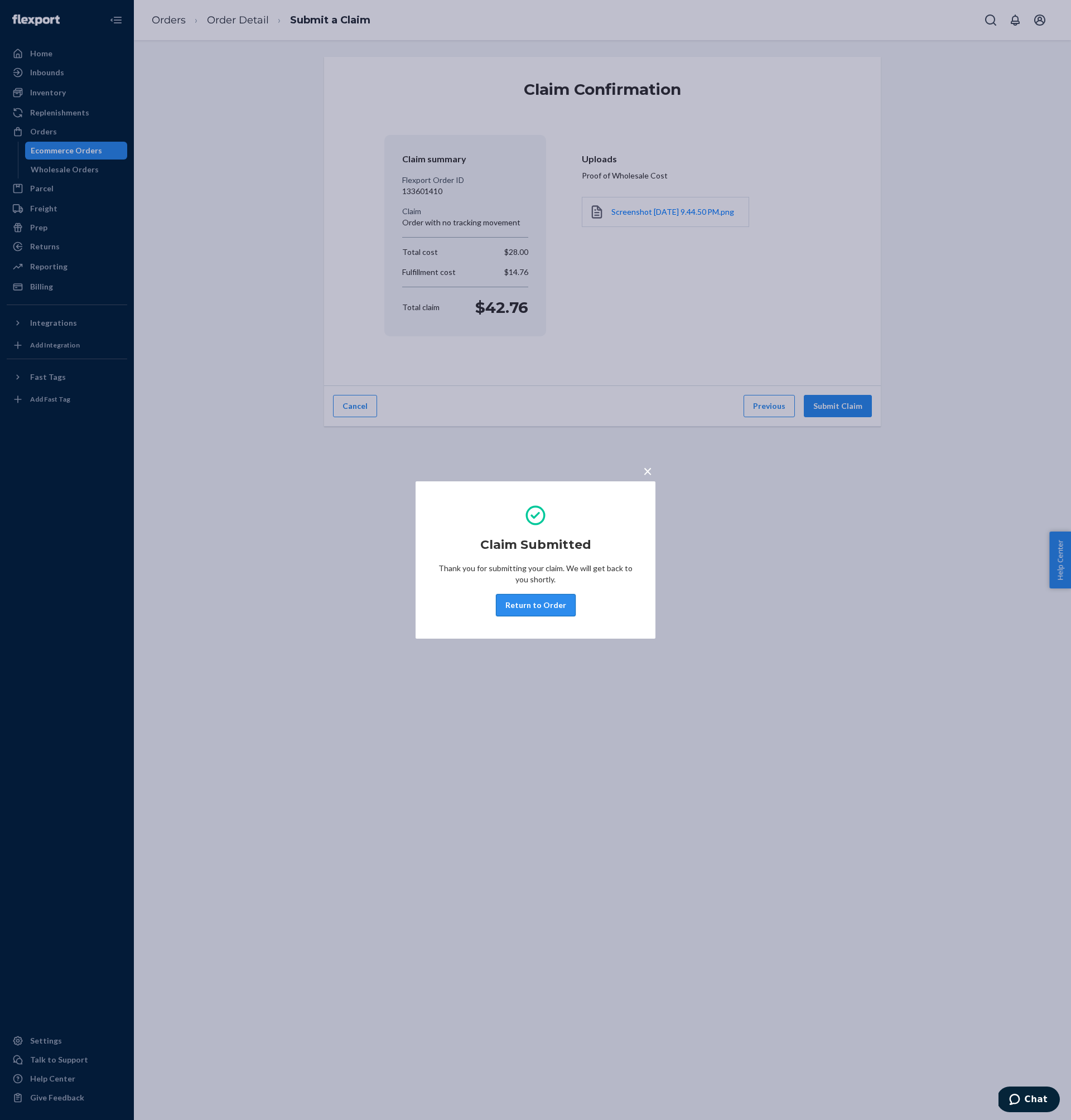
click at [521, 613] on button "Return to Order" at bounding box center [536, 604] width 80 height 22
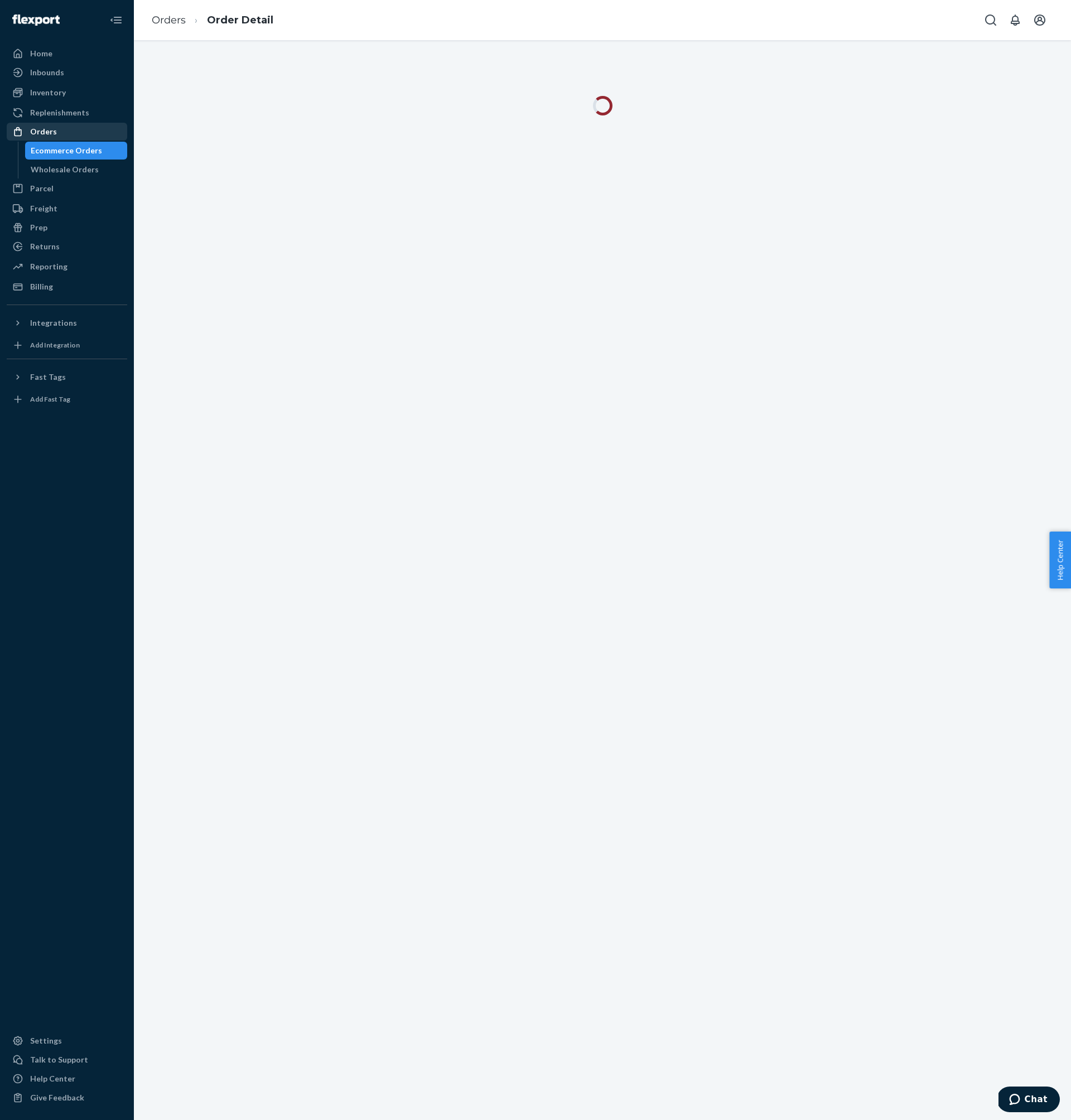
click at [48, 131] on div "Orders" at bounding box center [44, 132] width 27 height 12
click at [276, 70] on input "#OT27379" at bounding box center [290, 68] width 279 height 22
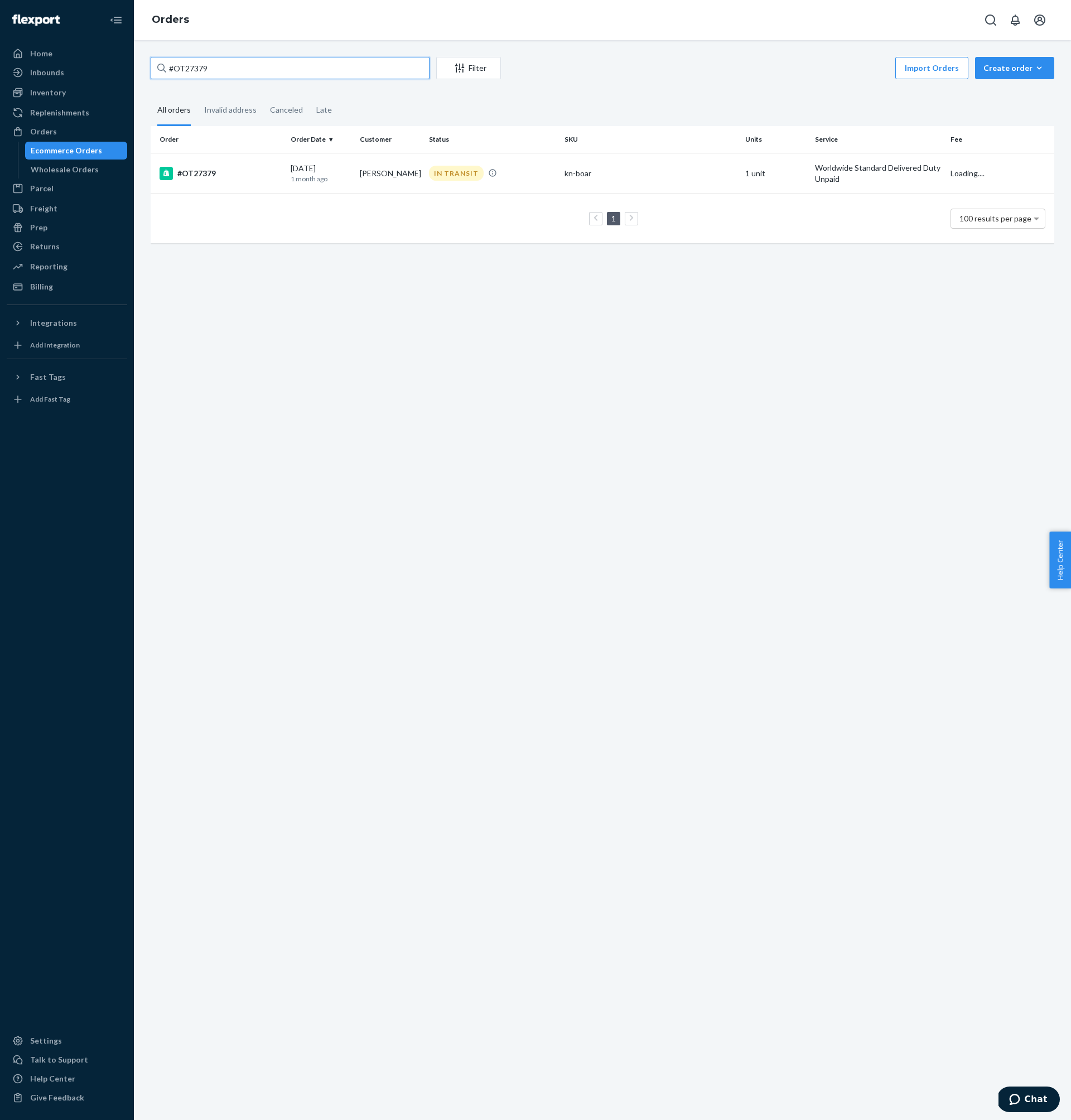
paste input "NW5970"
type input "#NW5970"
click at [255, 180] on div "#NW5970" at bounding box center [220, 173] width 122 height 13
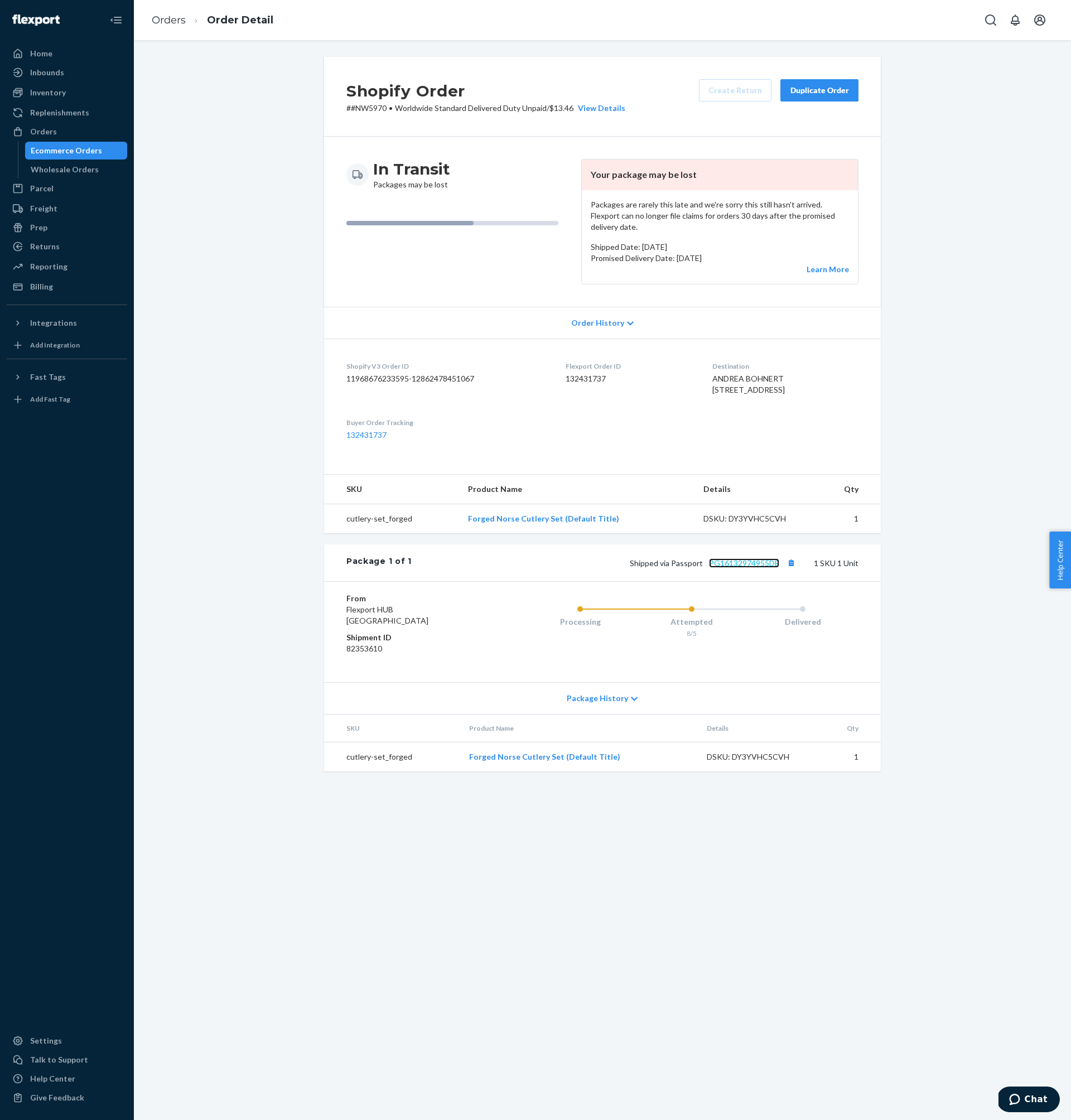
click at [729, 568] on link "PG16132974955DE" at bounding box center [744, 563] width 70 height 10
click at [571, 373] on dd "132431737" at bounding box center [629, 379] width 129 height 12
click at [757, 568] on link "PG16132974955DE" at bounding box center [744, 563] width 70 height 10
click at [50, 128] on div "Orders" at bounding box center [44, 132] width 27 height 12
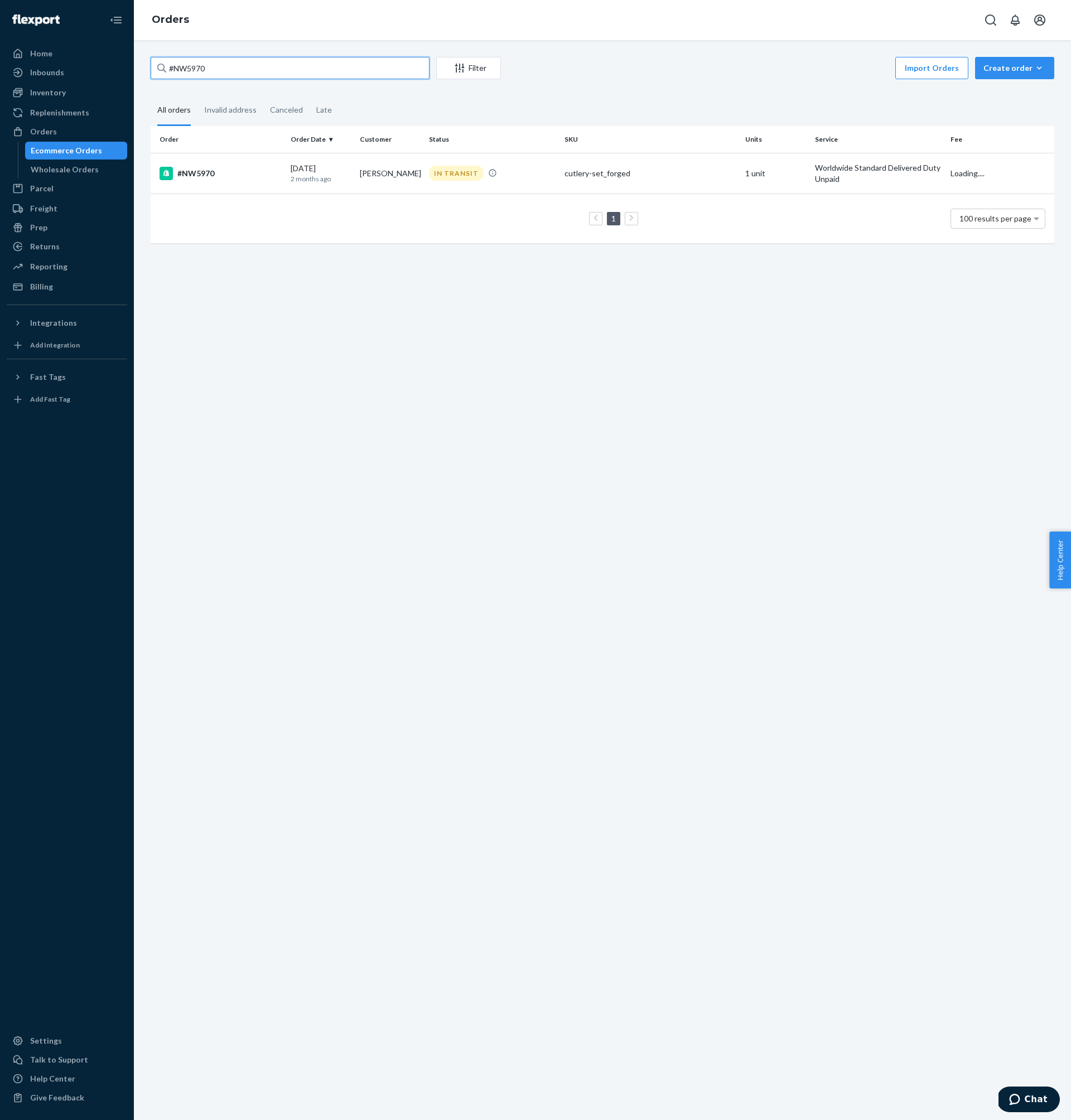
click at [270, 69] on input "#NW5970" at bounding box center [290, 68] width 279 height 22
paste input "OT27252"
type input "#OT27252"
click at [281, 180] on div "#OT27252" at bounding box center [220, 173] width 122 height 13
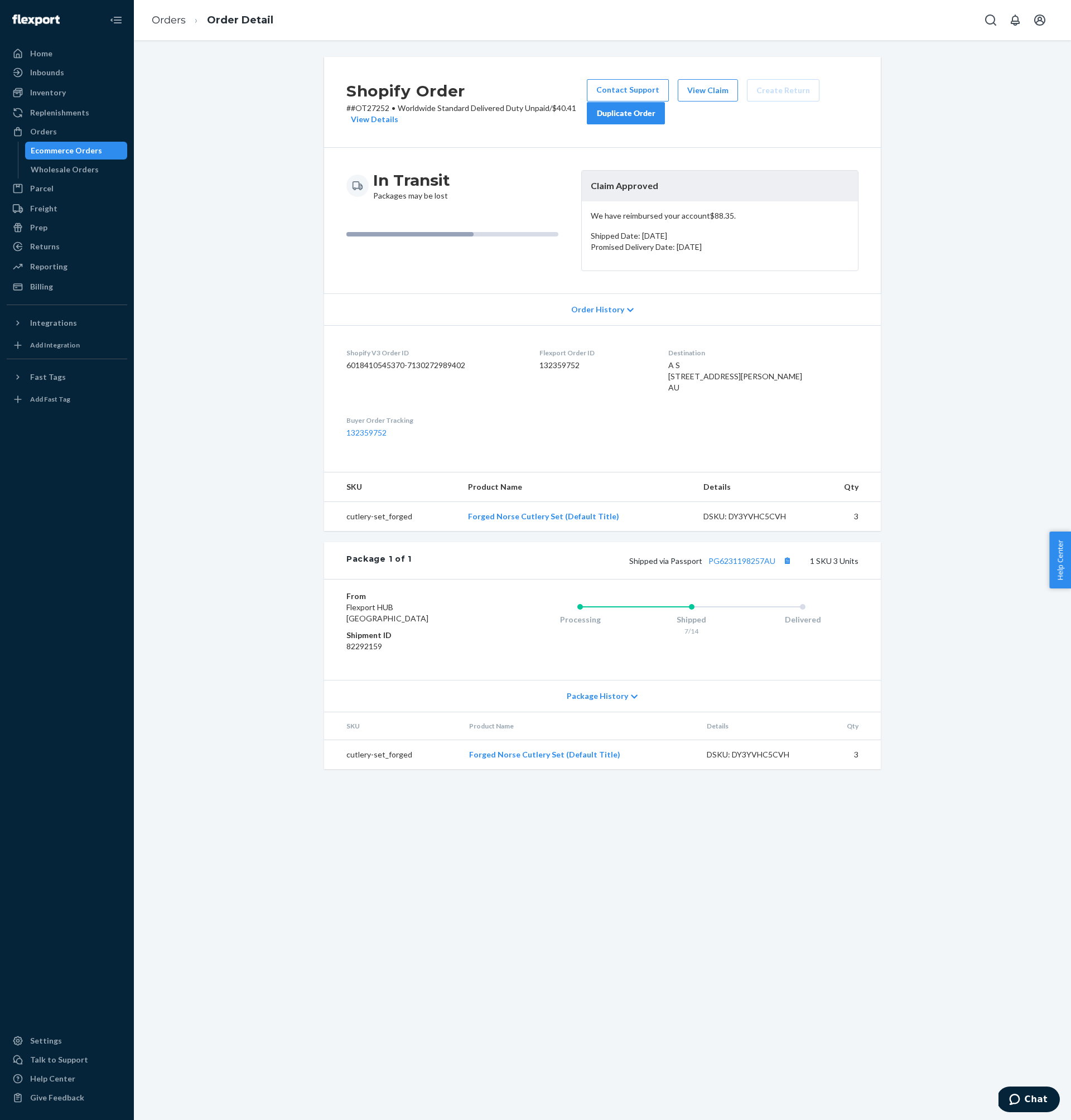
click at [579, 366] on dd "132359752" at bounding box center [595, 365] width 112 height 12
click at [42, 132] on div "Orders" at bounding box center [44, 132] width 27 height 12
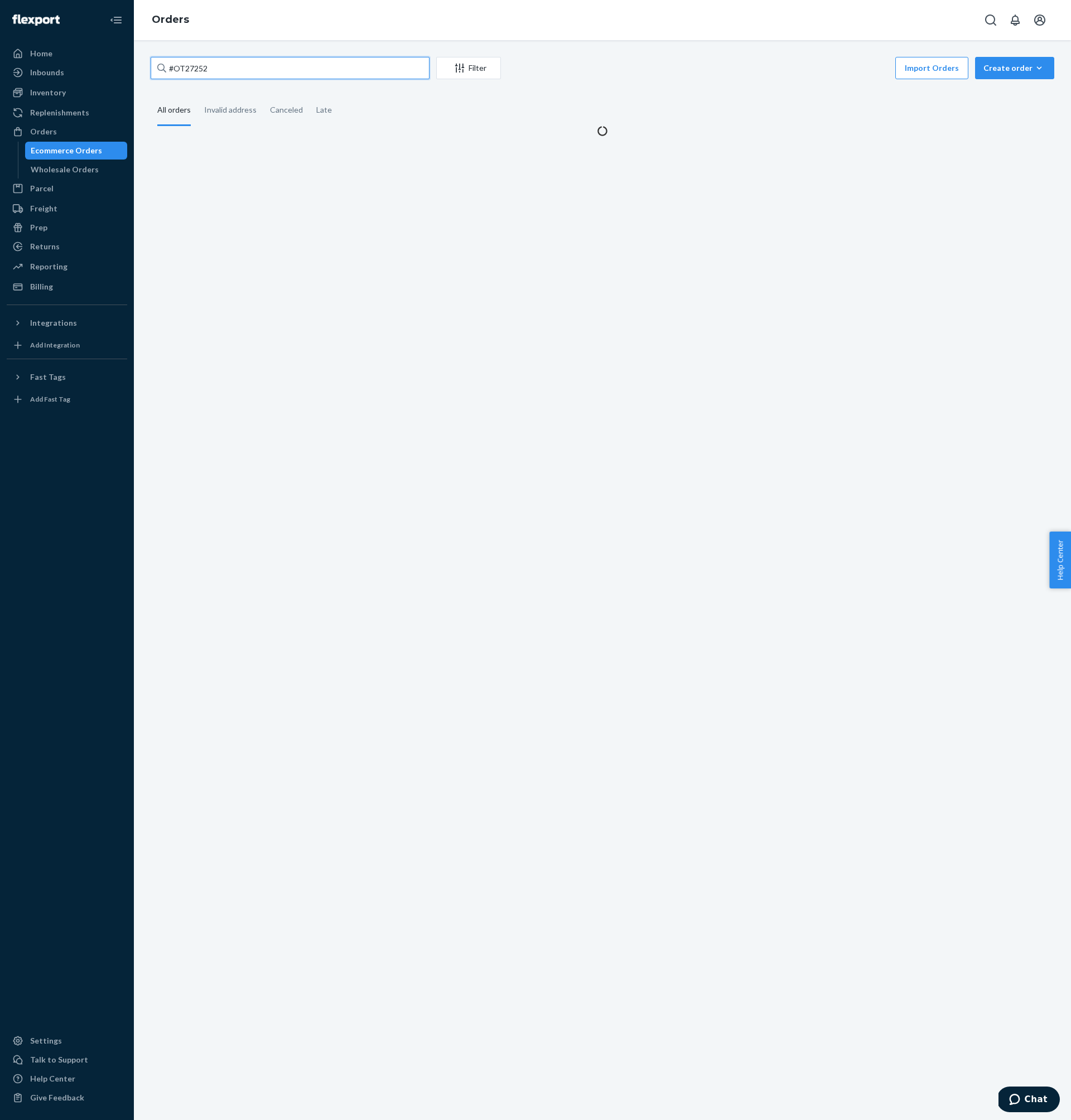
click at [260, 60] on input "#OT27252" at bounding box center [290, 68] width 279 height 22
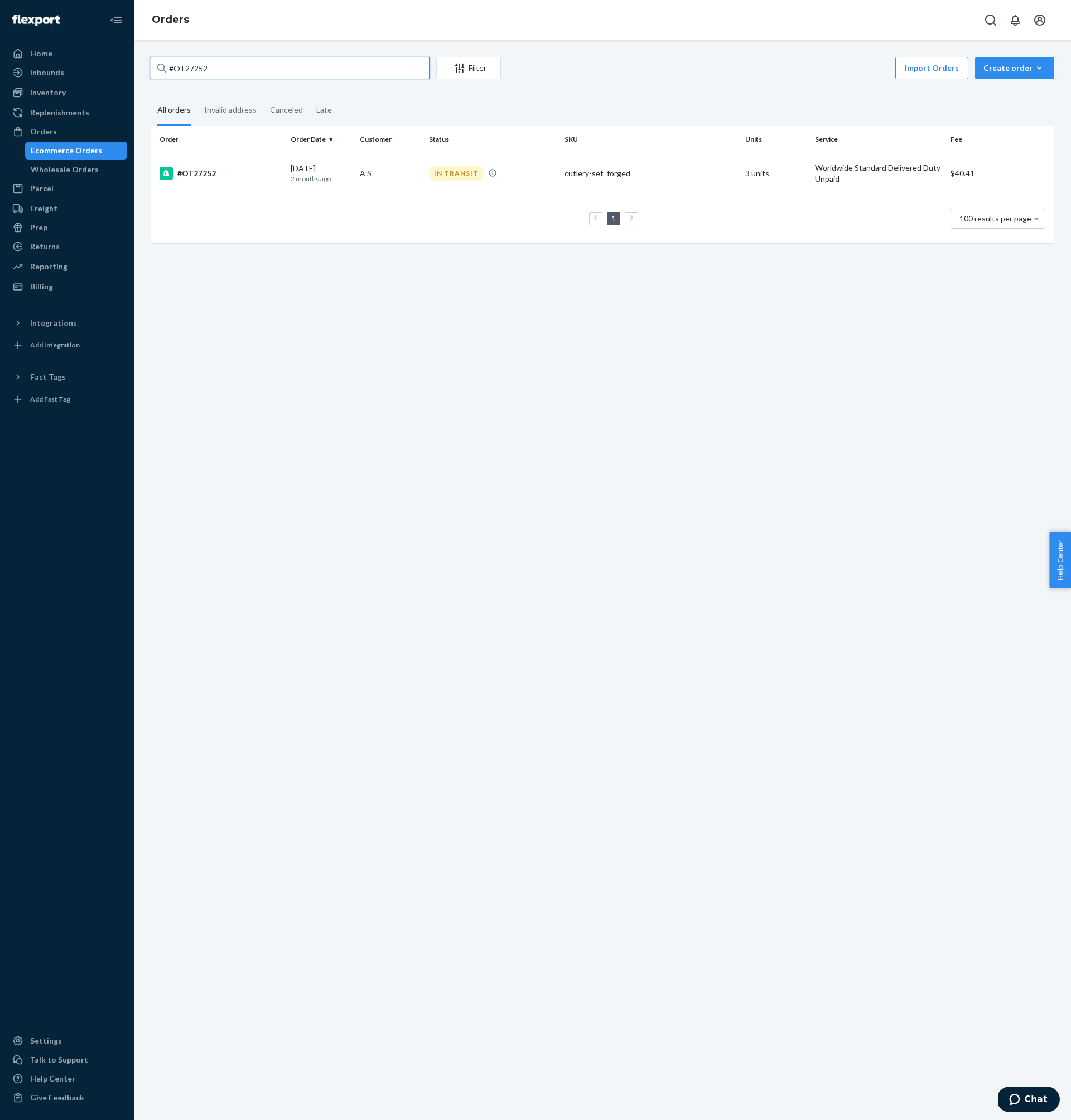
paste input "NW5959"
type input "#NW5959"
click at [331, 180] on p "2 months ago" at bounding box center [321, 184] width 60 height 10
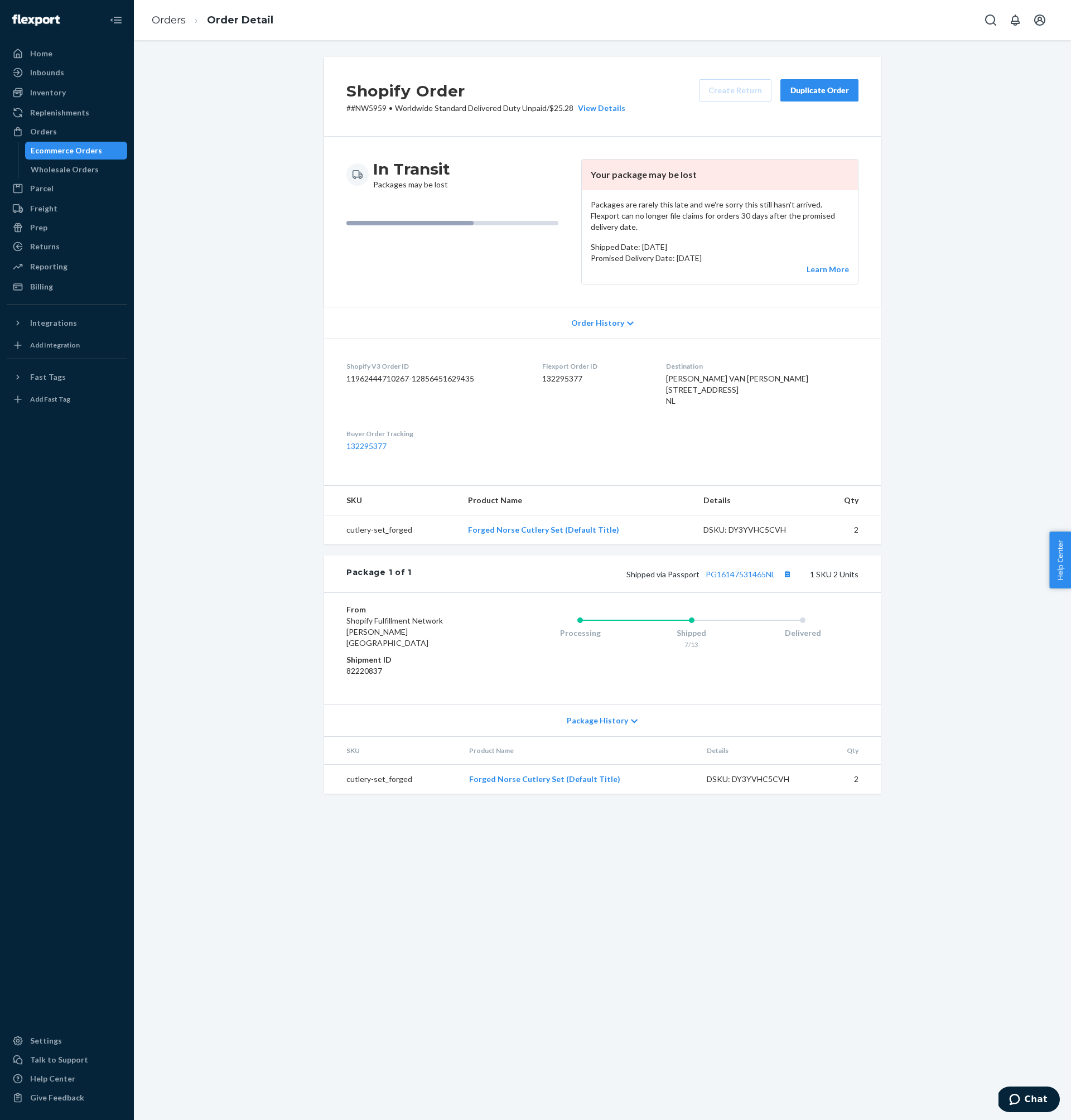
click at [554, 373] on dd "132295377" at bounding box center [595, 379] width 106 height 12
click at [739, 567] on div "Shipped via Passport PG16147531465NL 1 SKU 2 Units" at bounding box center [635, 574] width 447 height 14
click at [739, 572] on link "PG16147531465NL" at bounding box center [740, 574] width 69 height 10
click at [59, 131] on div "Orders" at bounding box center [67, 132] width 118 height 16
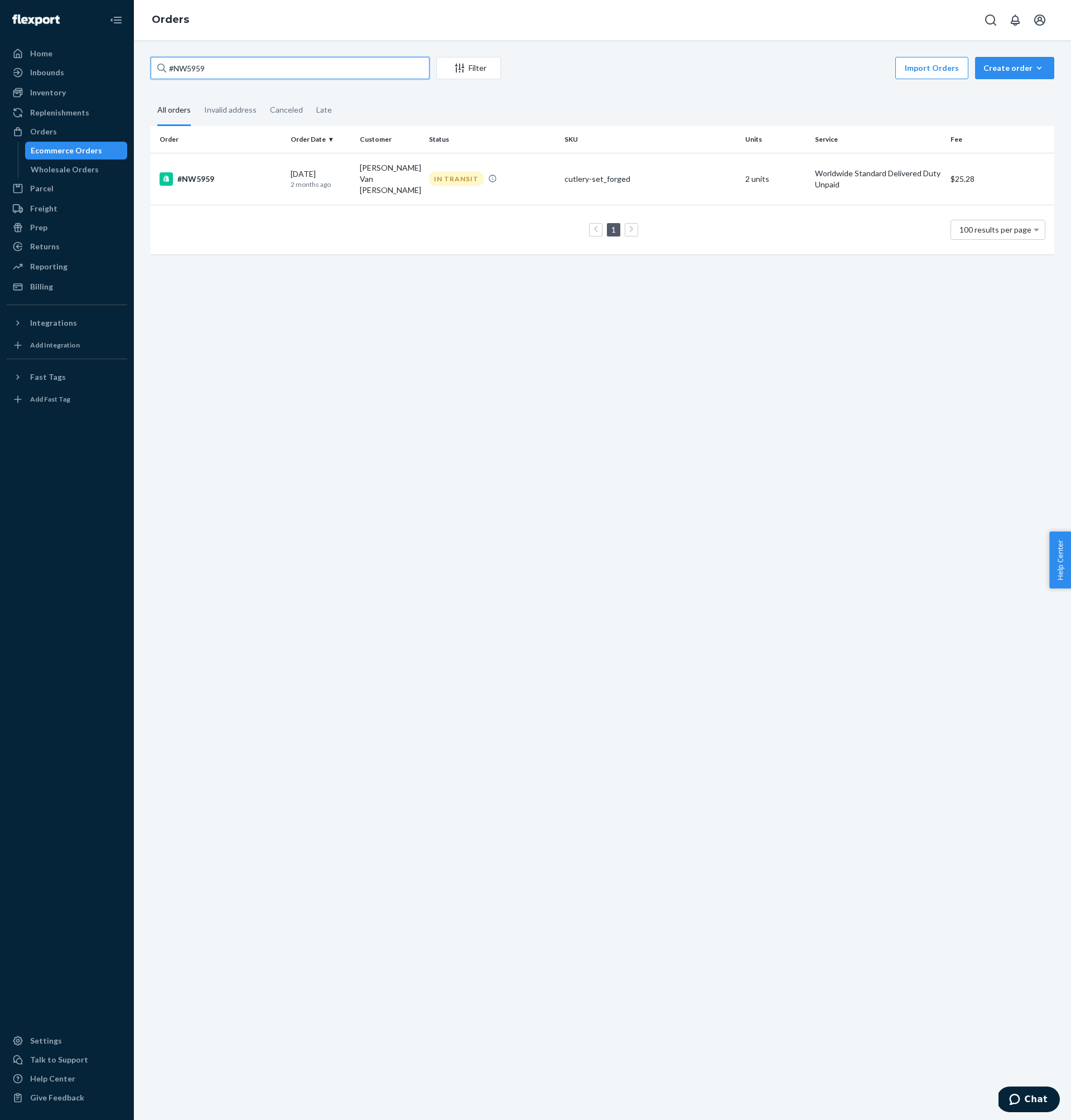
click at [261, 68] on input "#NW5959" at bounding box center [290, 68] width 279 height 22
paste input "835"
type input "#NW5835"
click at [326, 157] on td "[DATE] [DATE]" at bounding box center [321, 173] width 69 height 41
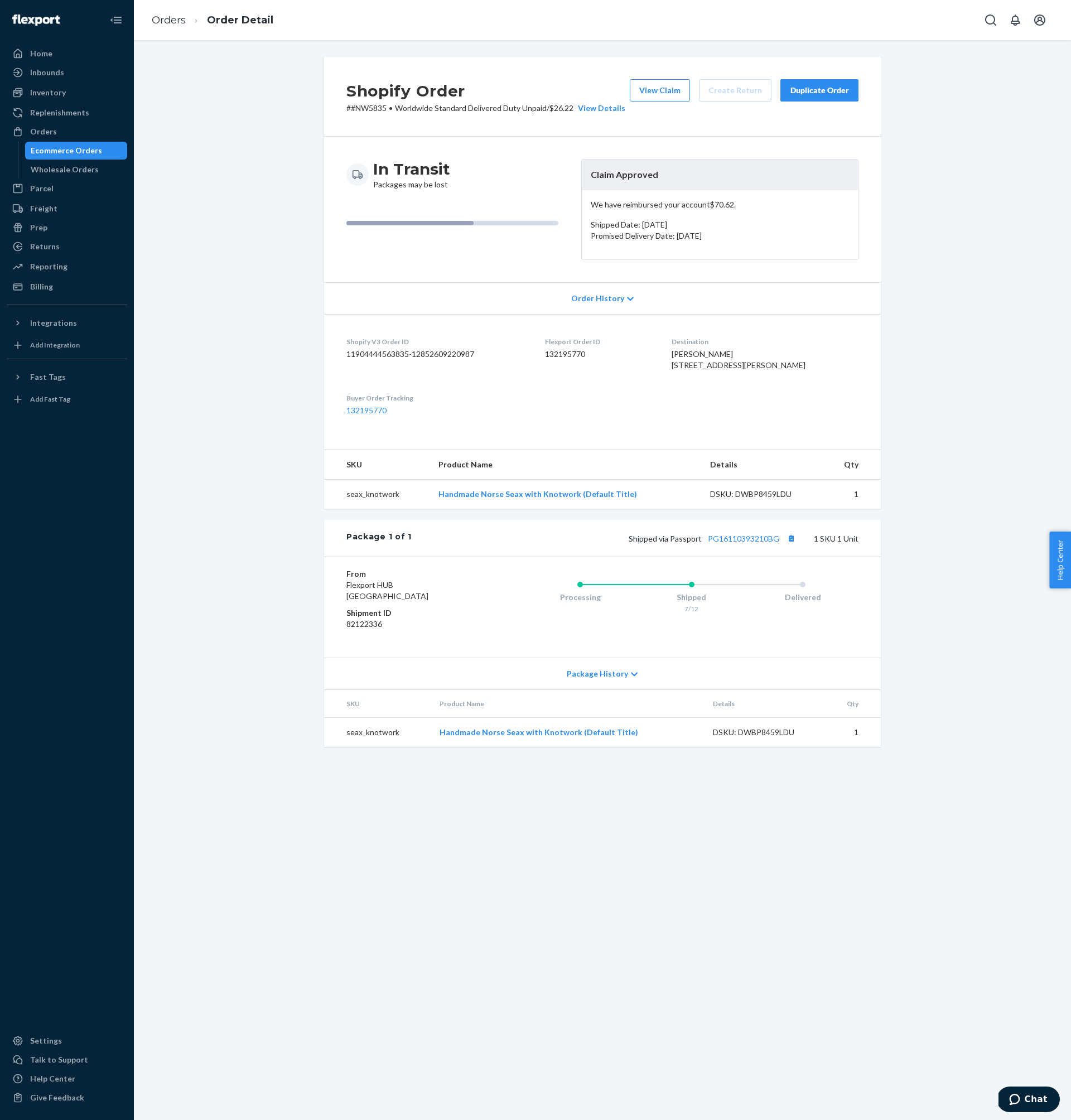
click at [568, 356] on dd "132195770" at bounding box center [599, 354] width 108 height 12
click at [81, 130] on div "Orders" at bounding box center [67, 132] width 118 height 16
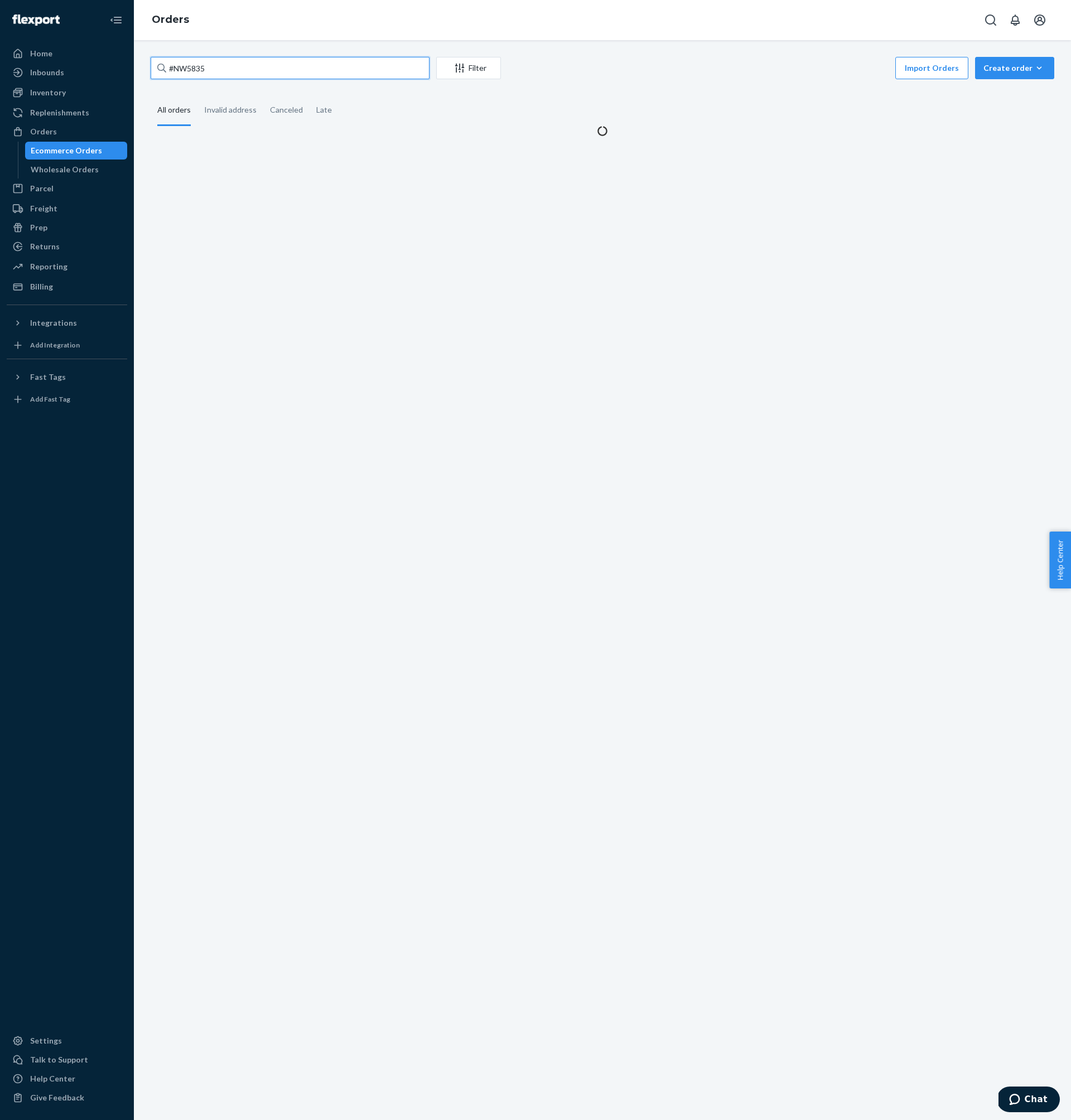
click at [302, 65] on input "#NW5835" at bounding box center [290, 68] width 279 height 22
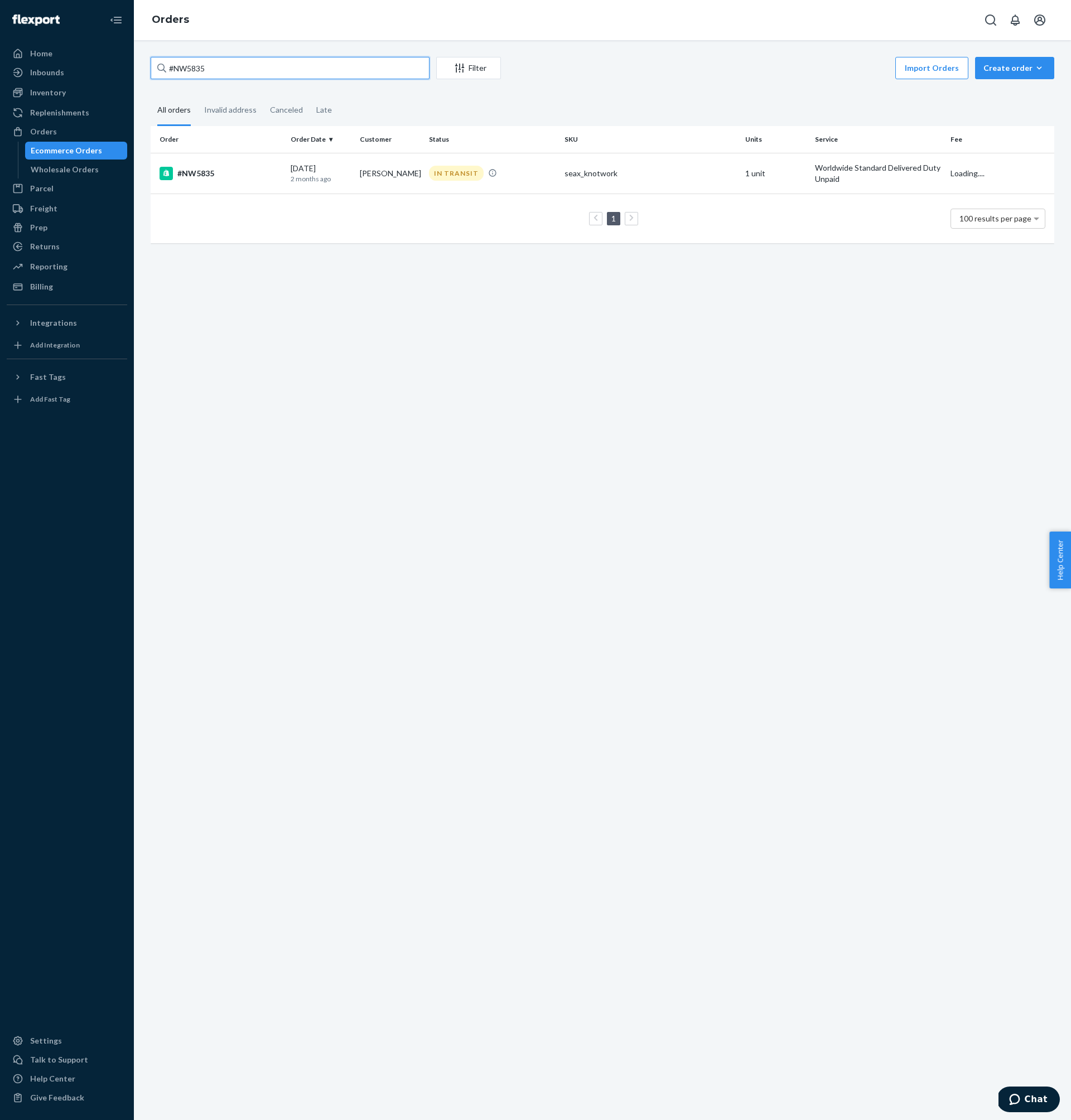
paste input "939"
type input "#NW5939"
click at [223, 184] on td "#NW5939" at bounding box center [218, 173] width 136 height 41
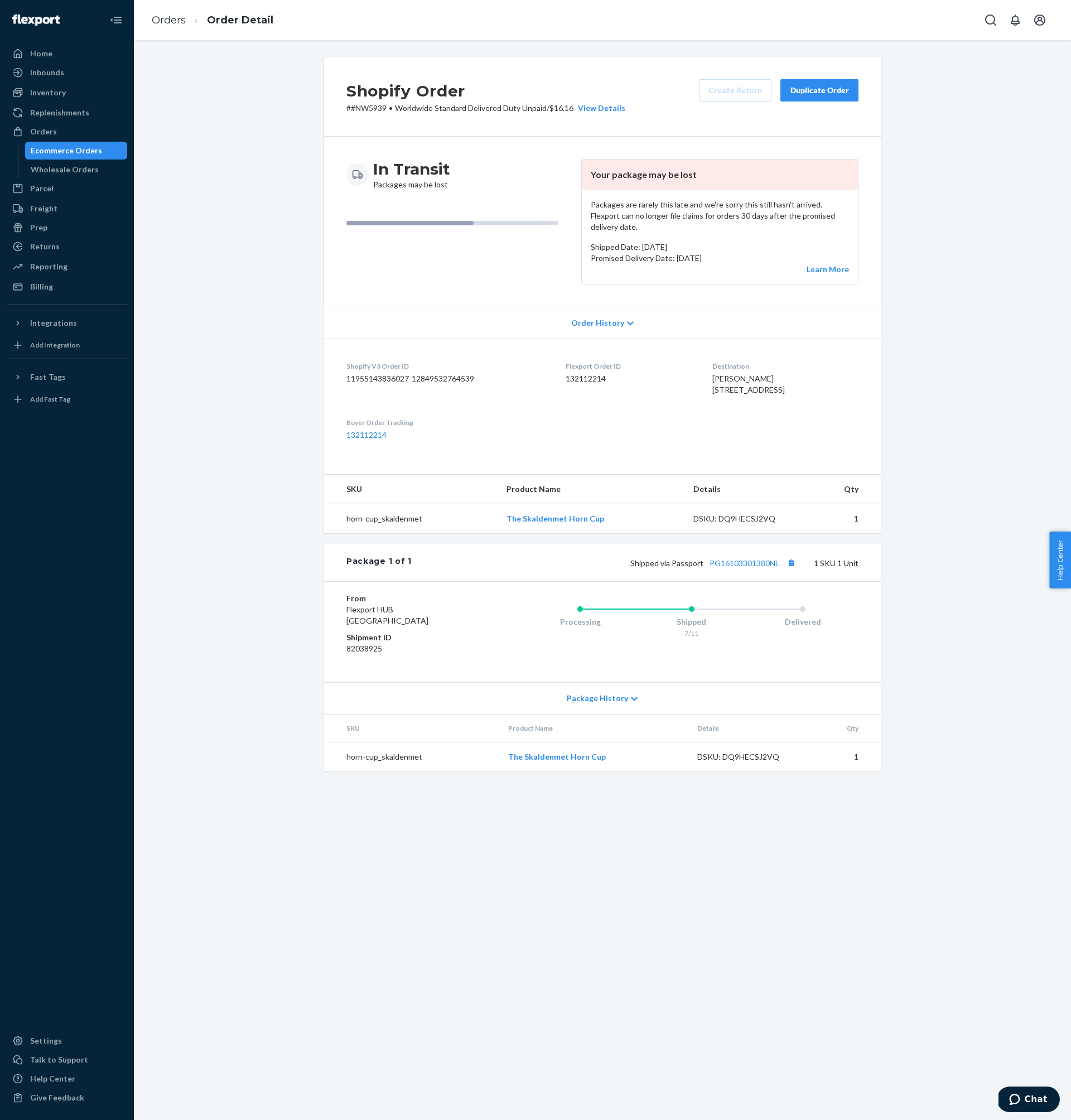
click at [586, 373] on dd "132112214" at bounding box center [629, 379] width 129 height 12
click at [729, 568] on link "PG16103301380NL" at bounding box center [744, 563] width 69 height 10
click at [62, 132] on div "Orders" at bounding box center [67, 132] width 118 height 16
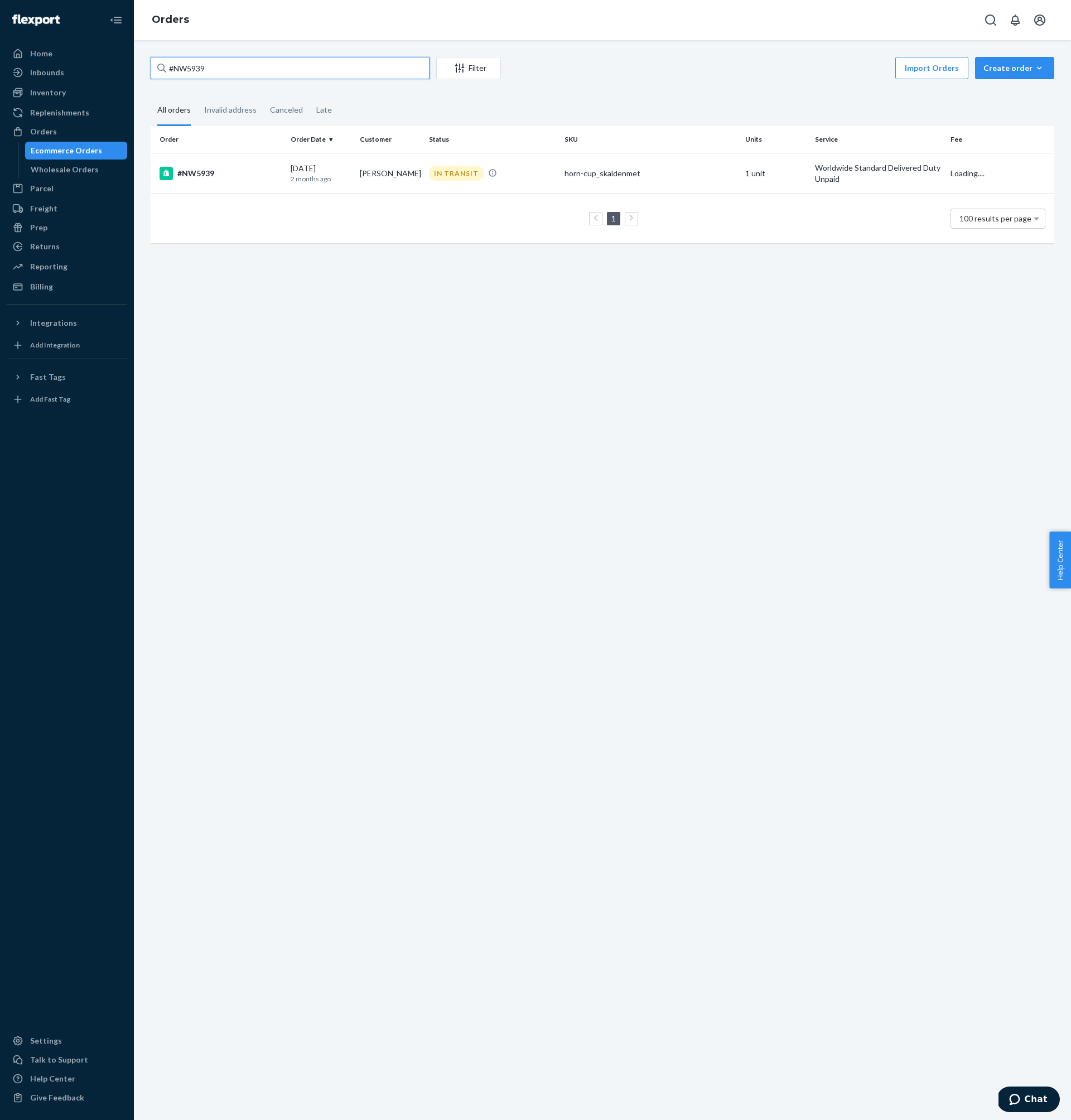
click at [240, 60] on input "#NW5939" at bounding box center [290, 68] width 279 height 22
paste input "3"
type input "#NW5933"
click at [272, 148] on th "Order" at bounding box center [218, 140] width 136 height 27
click at [276, 190] on td "#NW5933" at bounding box center [218, 173] width 136 height 41
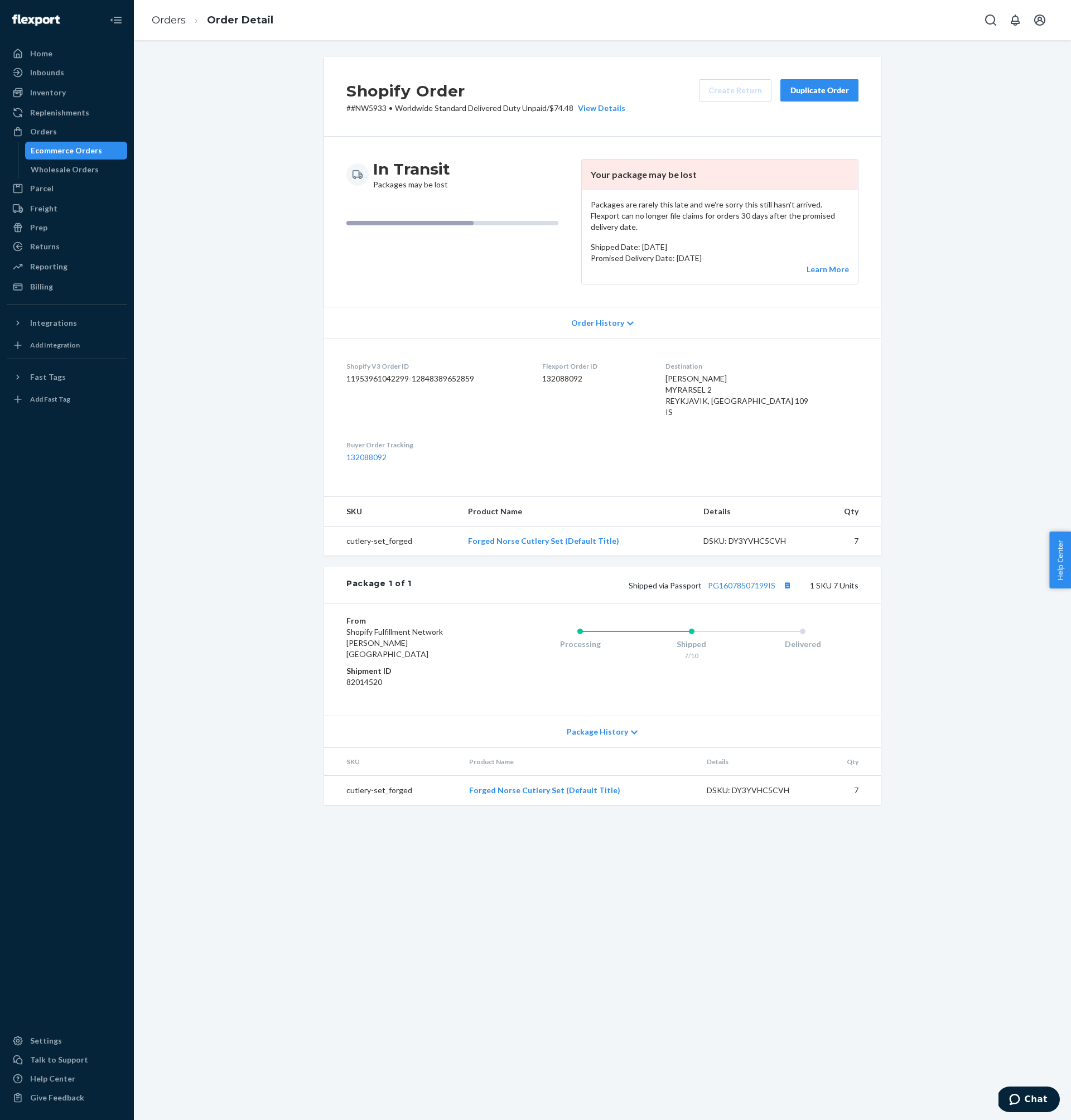
click at [570, 373] on dd "132088092" at bounding box center [595, 379] width 106 height 12
click at [731, 580] on link "PG16078507199IS" at bounding box center [741, 585] width 68 height 10
drag, startPoint x: 89, startPoint y: 134, endPoint x: 128, endPoint y: 134, distance: 39.0
click at [88, 134] on div "Orders" at bounding box center [67, 132] width 118 height 16
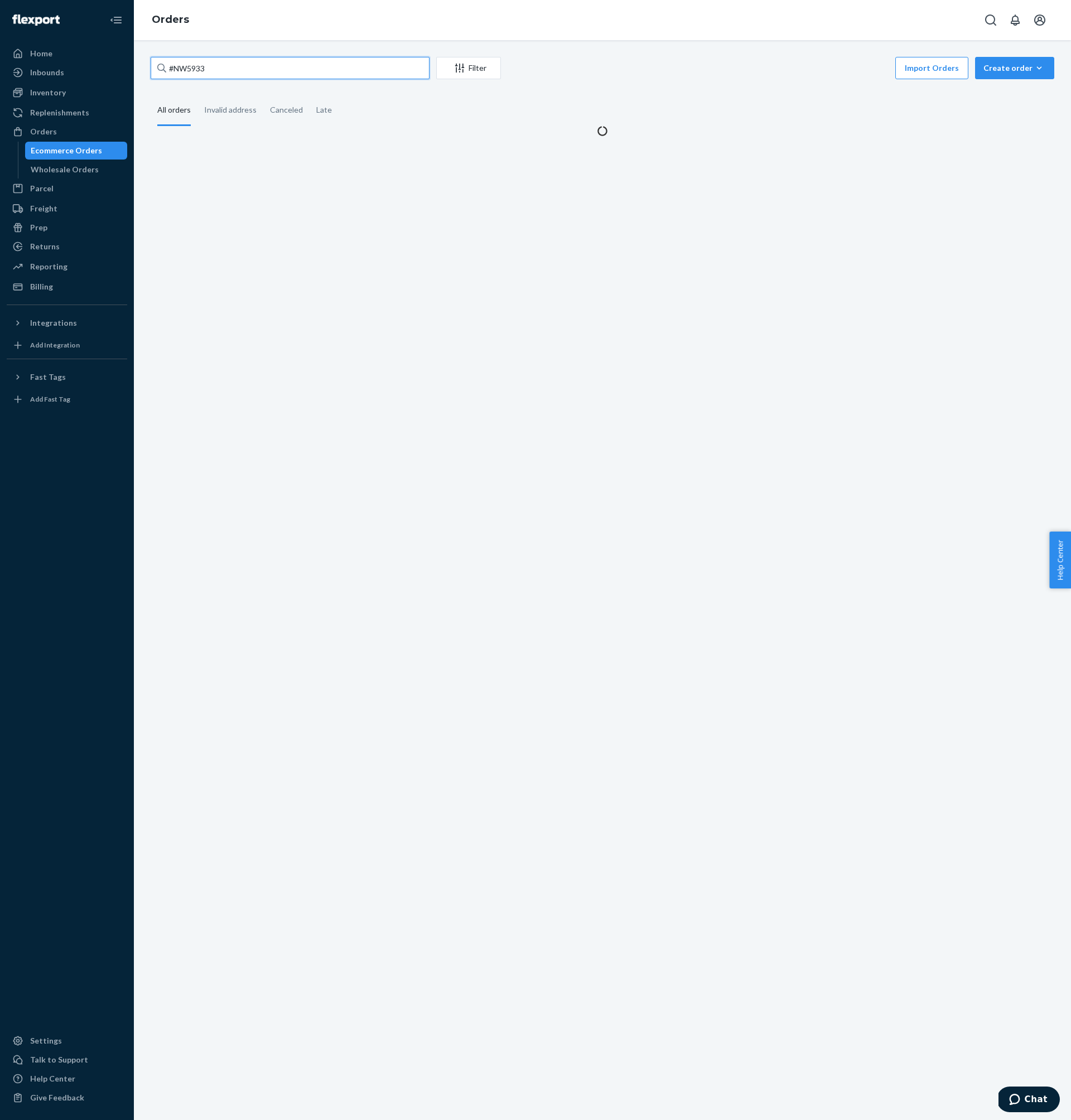
click at [236, 73] on input "#NW5933" at bounding box center [290, 68] width 279 height 22
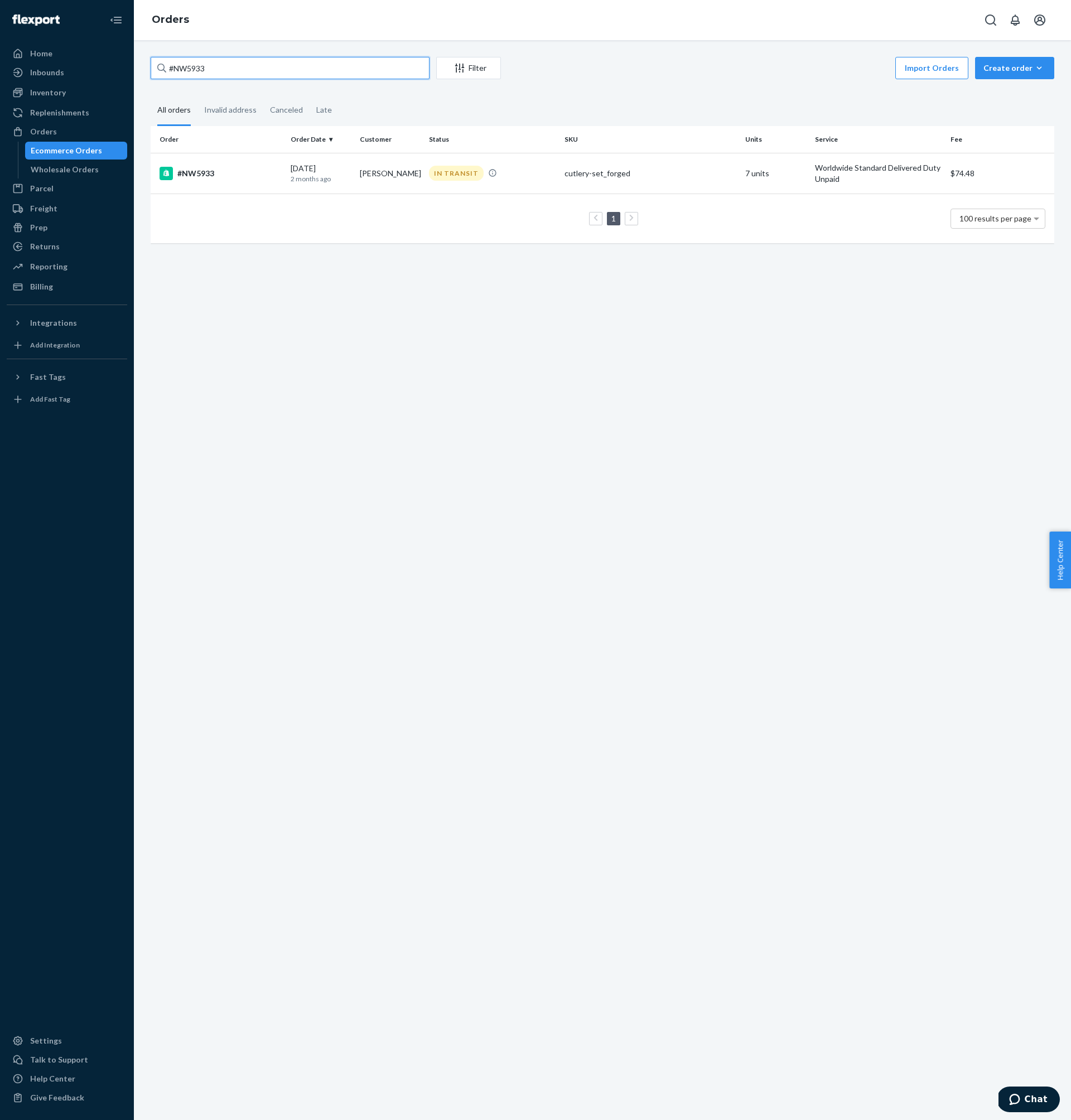
click at [236, 73] on input "#NW5933" at bounding box center [290, 68] width 279 height 22
paste input "OT26690"
type input "#OT26690"
click at [315, 174] on p "[DATE]" at bounding box center [321, 179] width 60 height 10
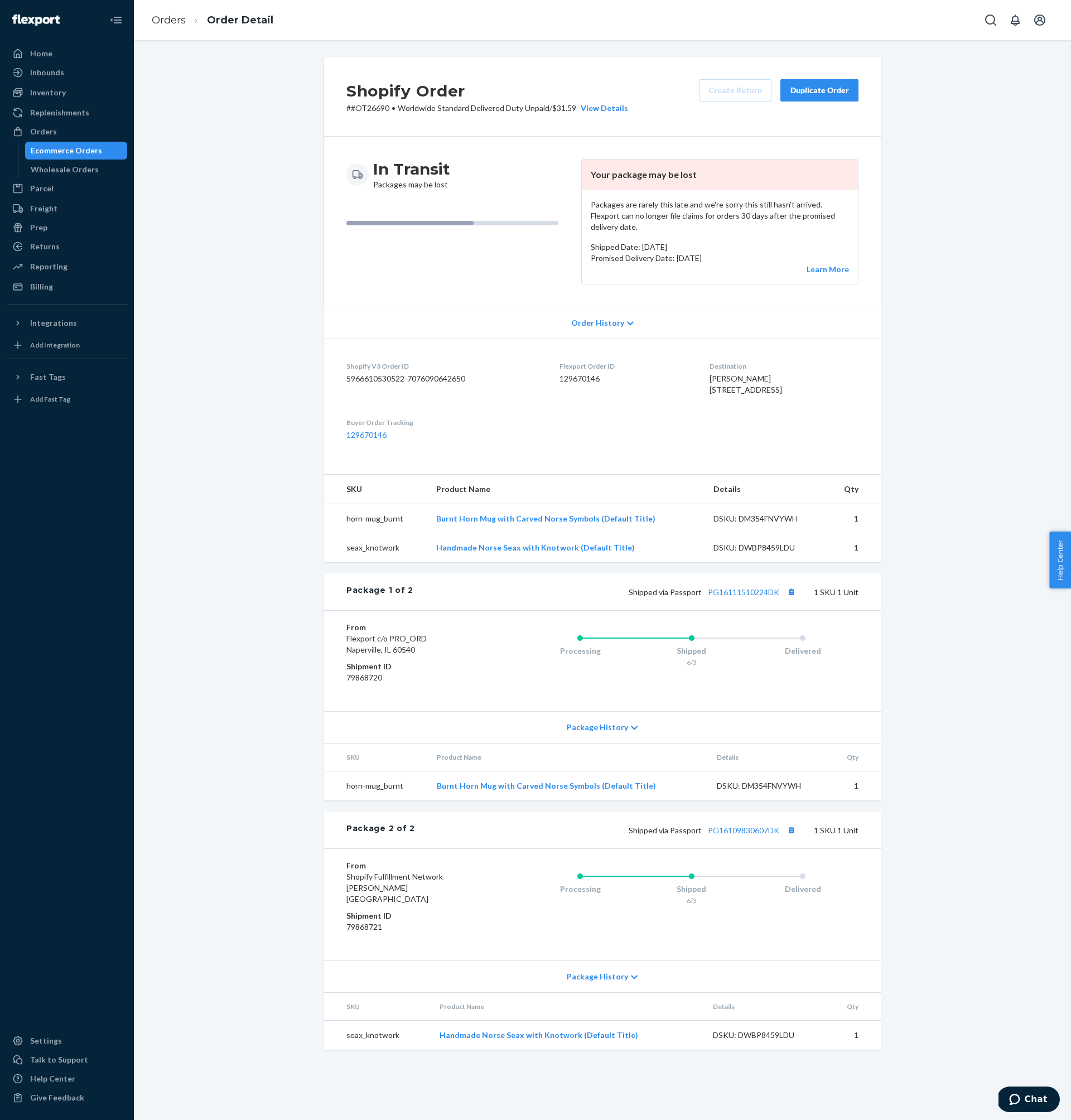
click at [766, 594] on div "Package 1 of 2 Shipped via Passport PG16111510224DK 1 SKU 1 Unit" at bounding box center [603, 591] width 556 height 36
click at [766, 597] on link "PG16111510224DK" at bounding box center [743, 592] width 71 height 10
click at [748, 836] on link "PG16109830607DK" at bounding box center [743, 830] width 71 height 10
click at [53, 129] on div "Orders" at bounding box center [44, 132] width 27 height 12
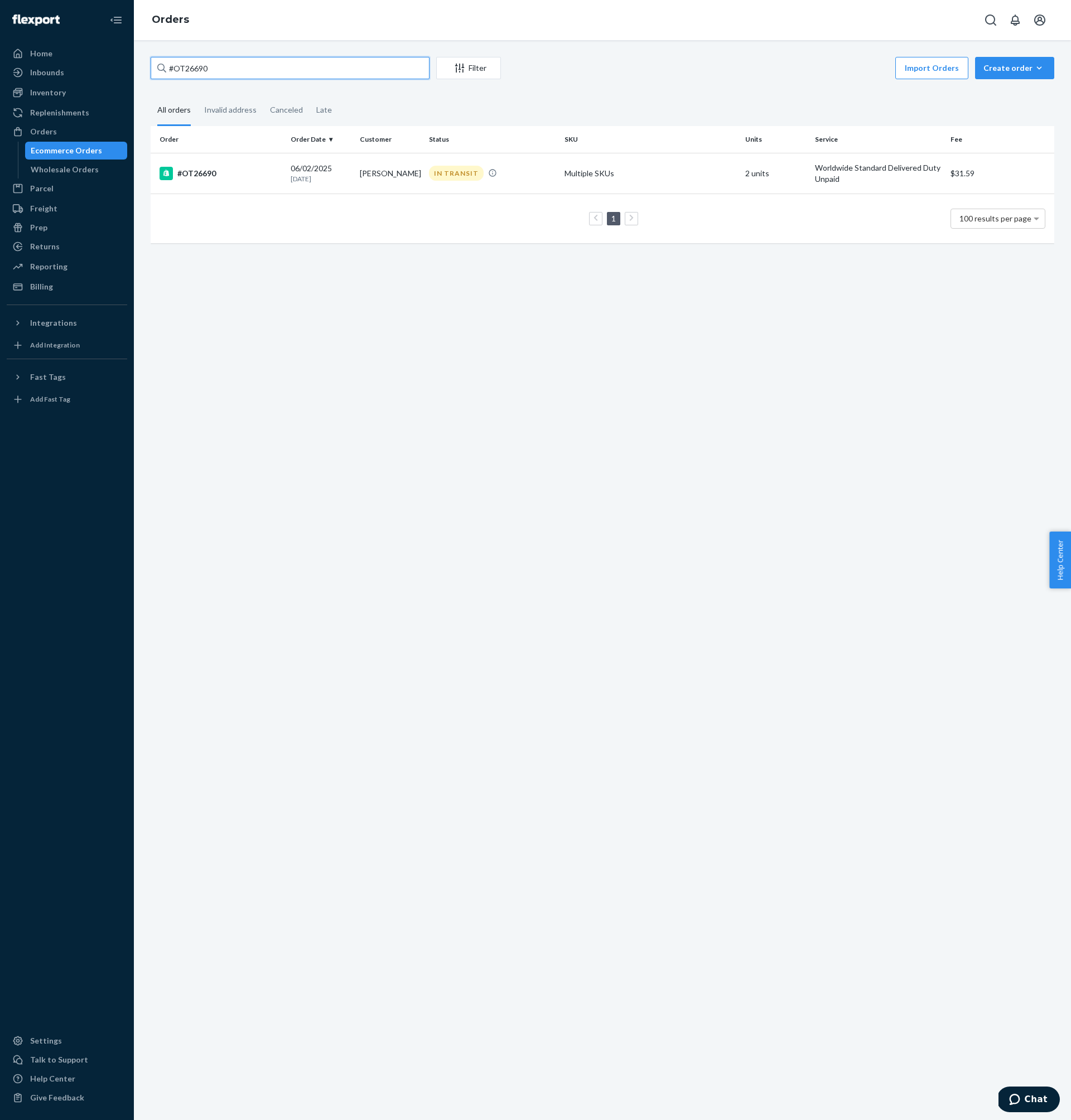
click at [303, 65] on input "#OT26690" at bounding box center [290, 68] width 279 height 22
paste input "NW5604"
type input "#NW5604"
click at [410, 176] on td "[PERSON_NAME]" at bounding box center [390, 173] width 69 height 41
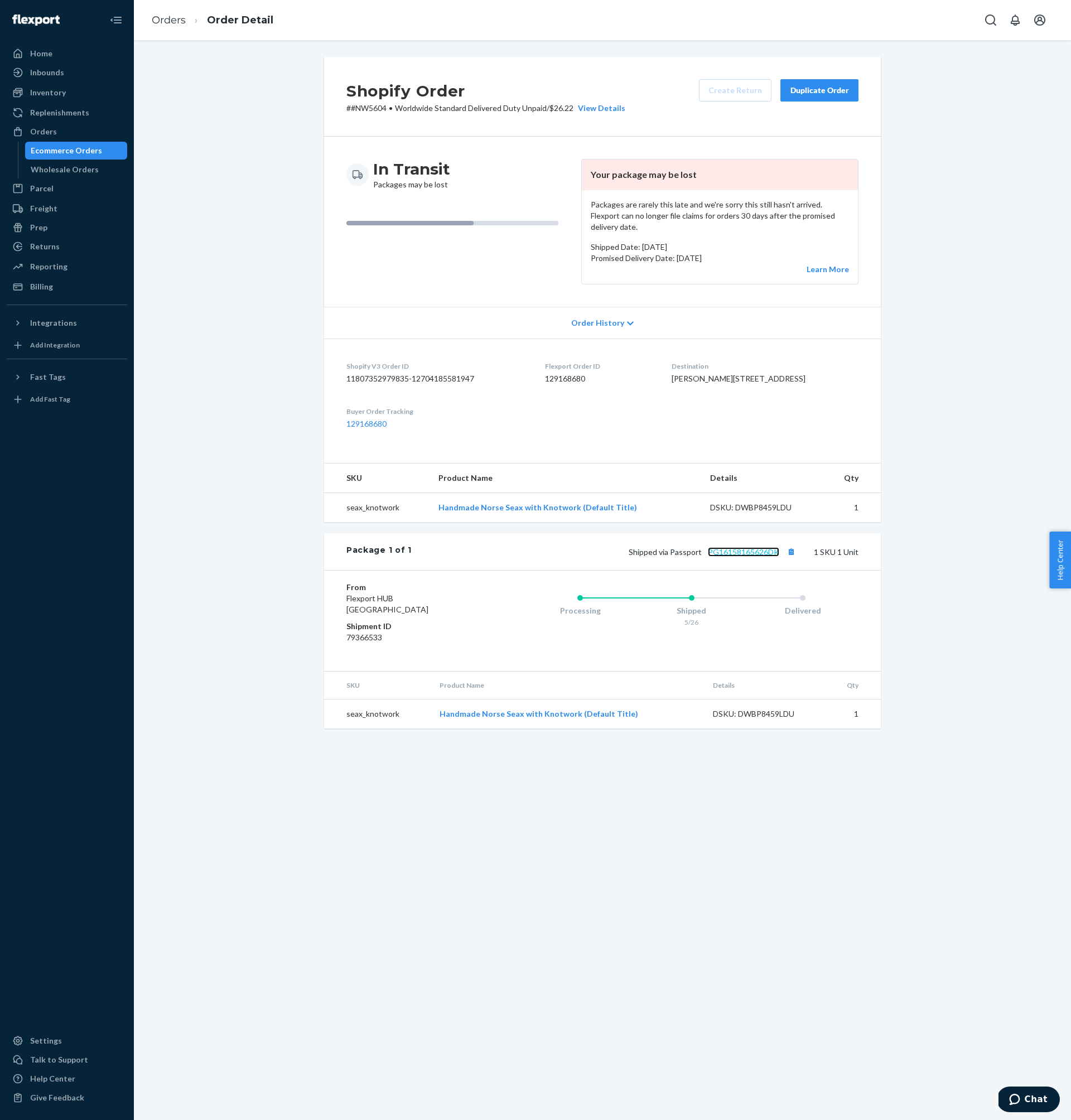
click at [724, 556] on link "PG16158165626DK" at bounding box center [743, 552] width 71 height 10
click at [82, 129] on div "Orders" at bounding box center [67, 132] width 118 height 16
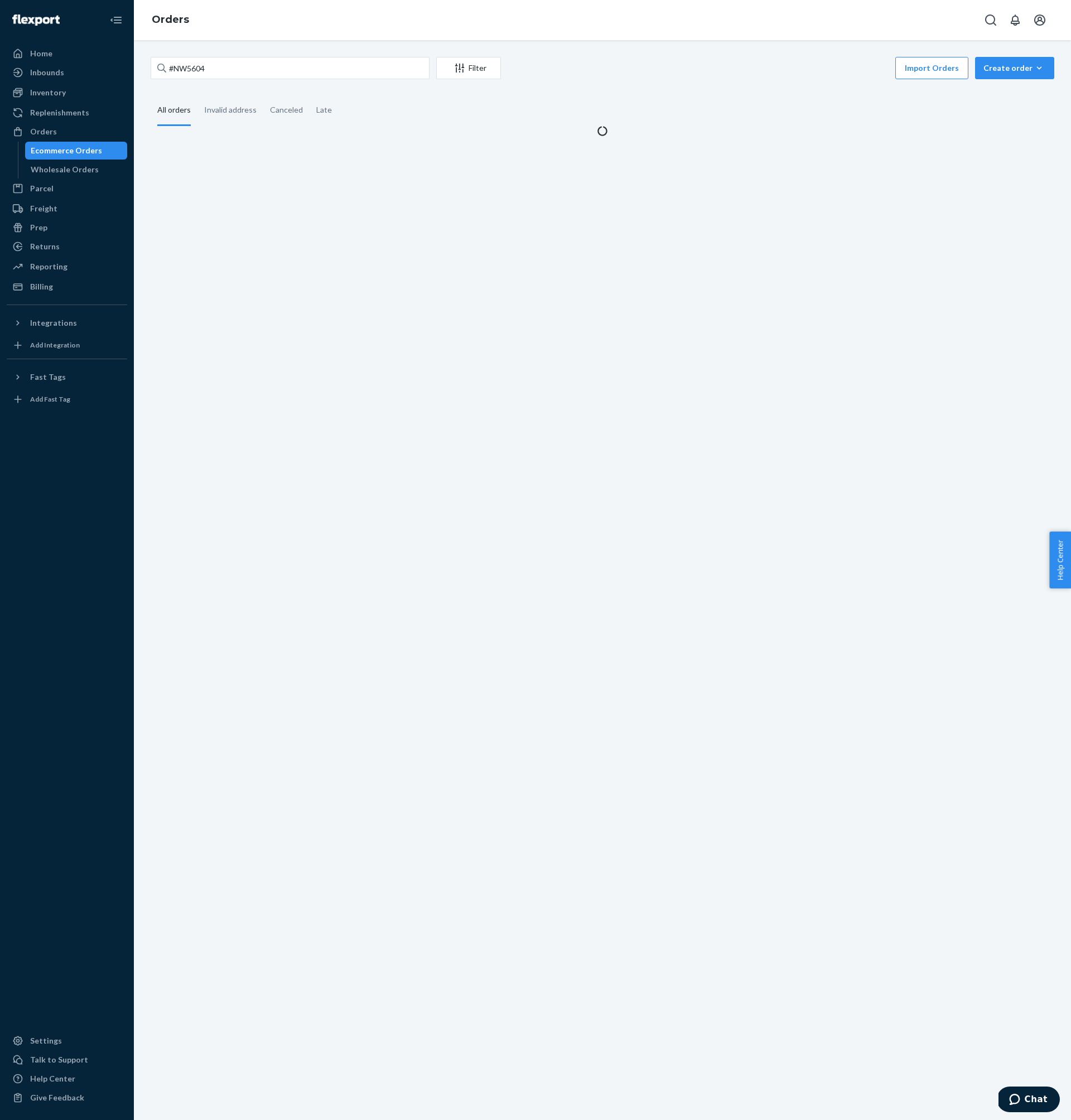
click at [246, 52] on div "#NW5604 Filter Import Orders Create order Ecommerce order Removal order All ord…" at bounding box center [603, 580] width 937 height 1080
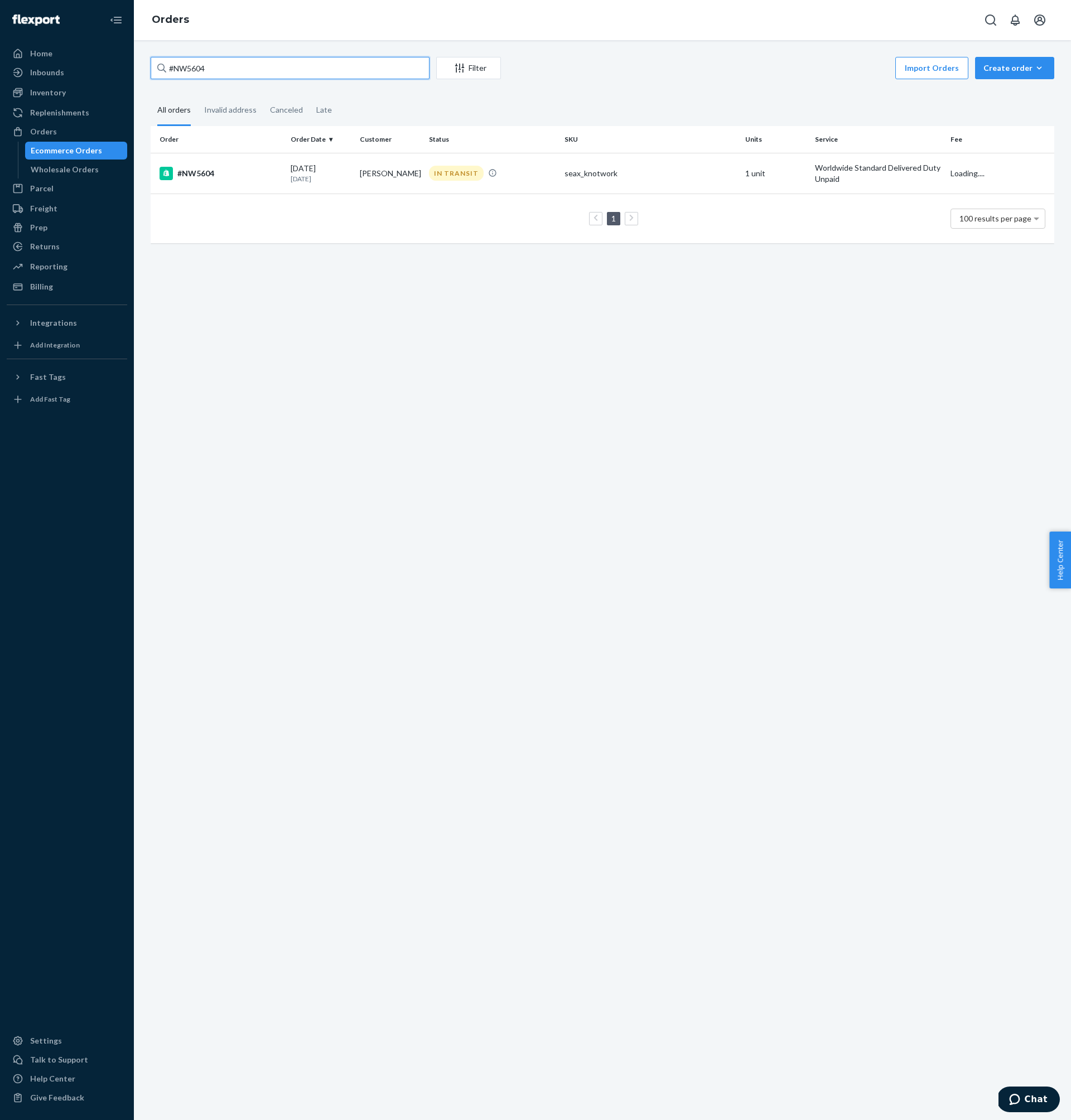
click at [246, 68] on input "#NW5604" at bounding box center [290, 68] width 279 height 22
paste input "OT26519"
type input "#OT26519"
click at [244, 176] on div "#OT26519" at bounding box center [220, 173] width 122 height 13
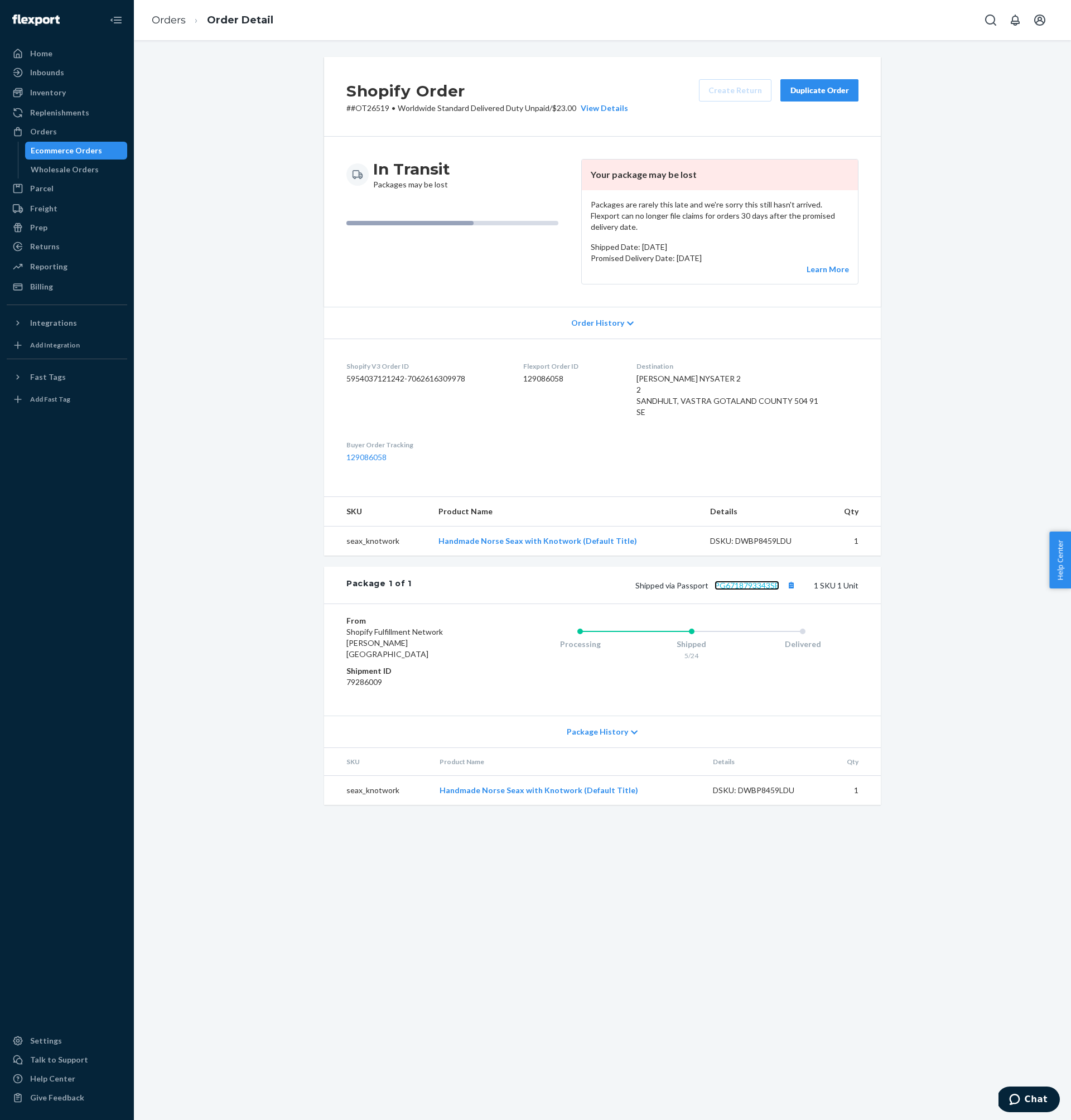
click at [744, 588] on link "PG6718793343SE" at bounding box center [747, 585] width 65 height 10
click at [108, 136] on div "Orders" at bounding box center [67, 132] width 118 height 16
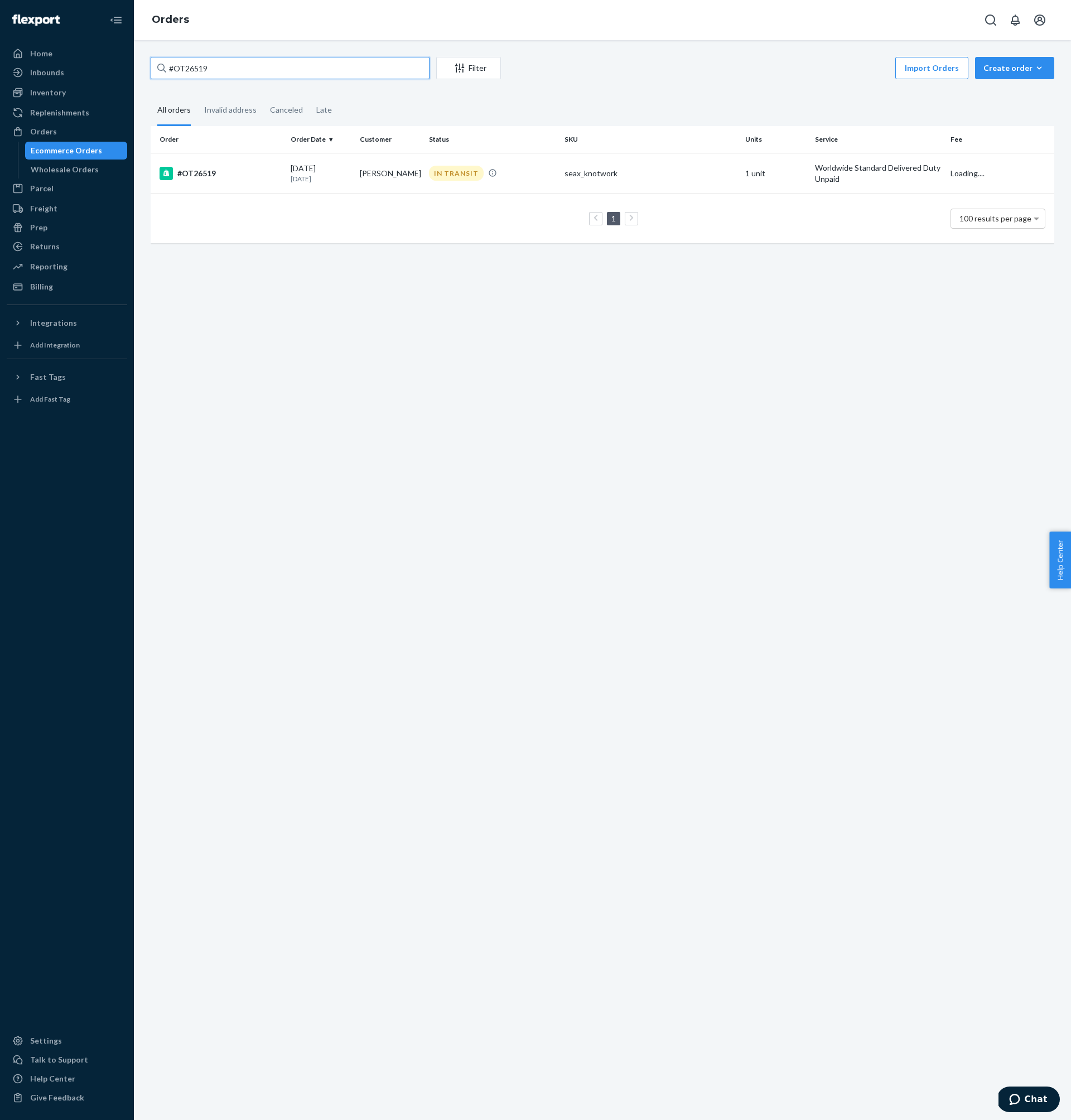
click at [286, 67] on input "#OT26519" at bounding box center [290, 68] width 279 height 22
paste input "NW5564"
type input "#NW5564"
click at [238, 173] on div "#NW5564" at bounding box center [220, 173] width 122 height 13
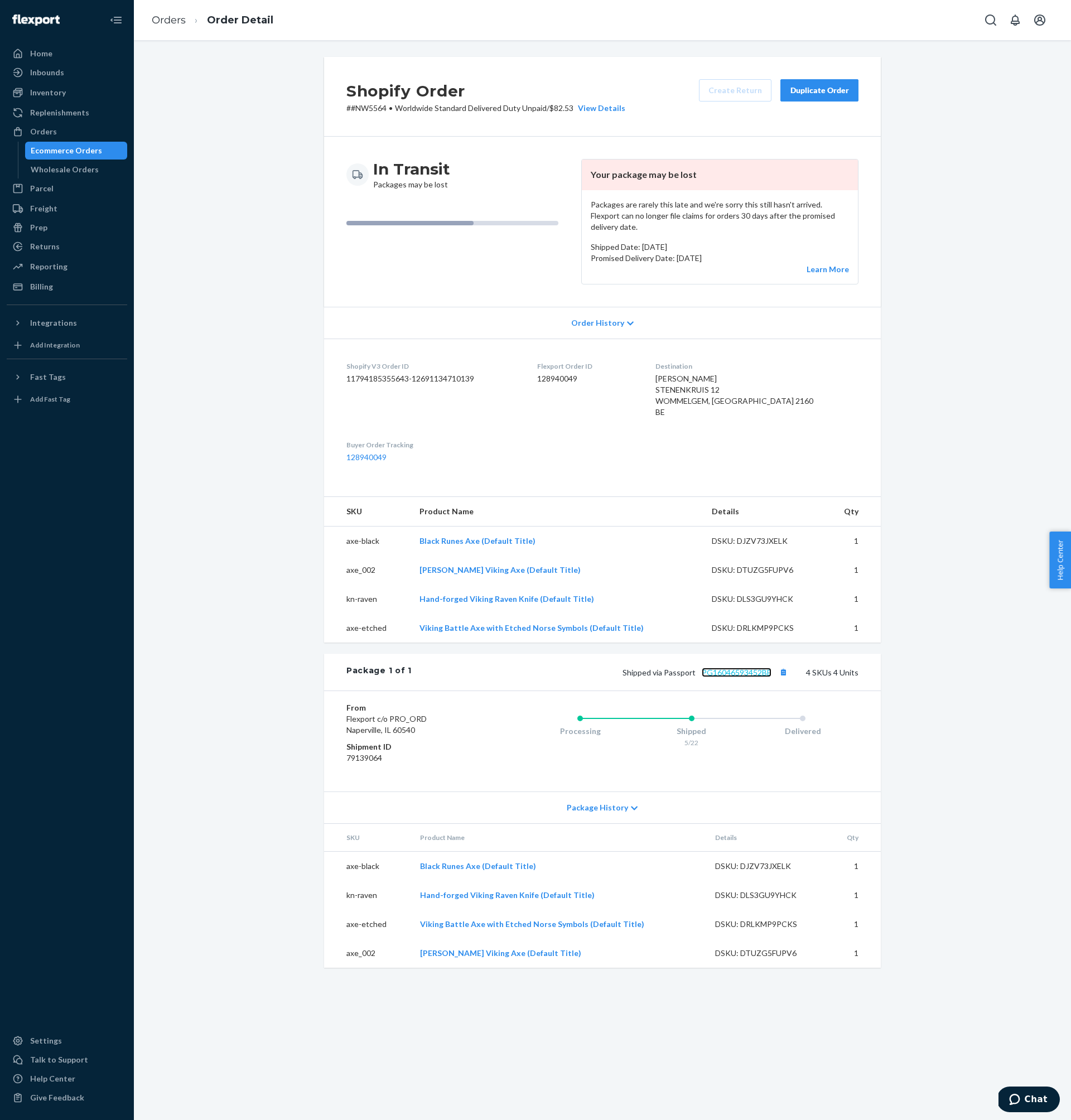
click at [751, 668] on link "PG16046593452BE" at bounding box center [737, 672] width 69 height 10
click at [78, 139] on div "Orders" at bounding box center [67, 132] width 118 height 16
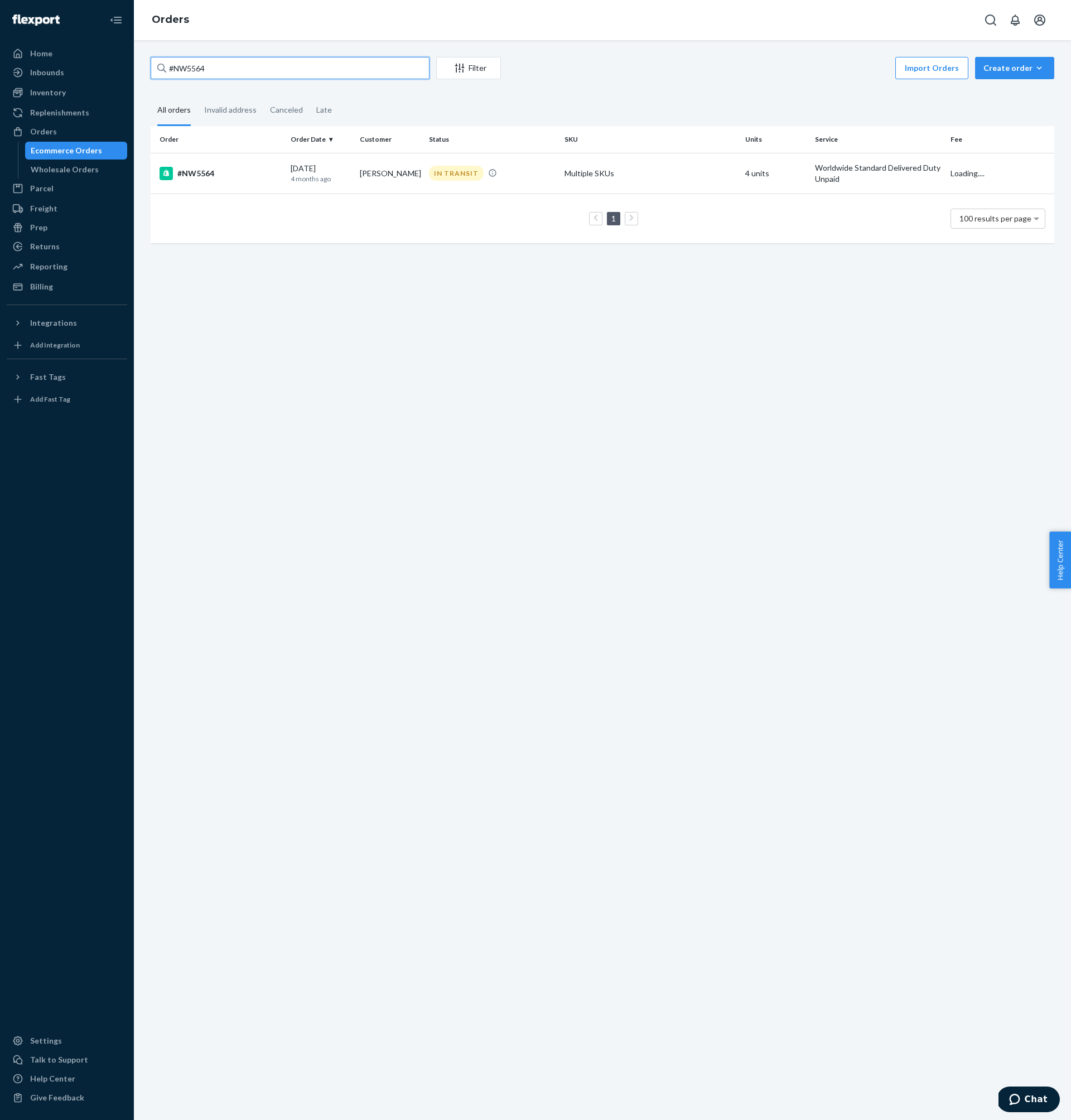
click at [267, 72] on input "#NW5564" at bounding box center [290, 68] width 279 height 22
paste input "OT26197"
type input "#OT26197"
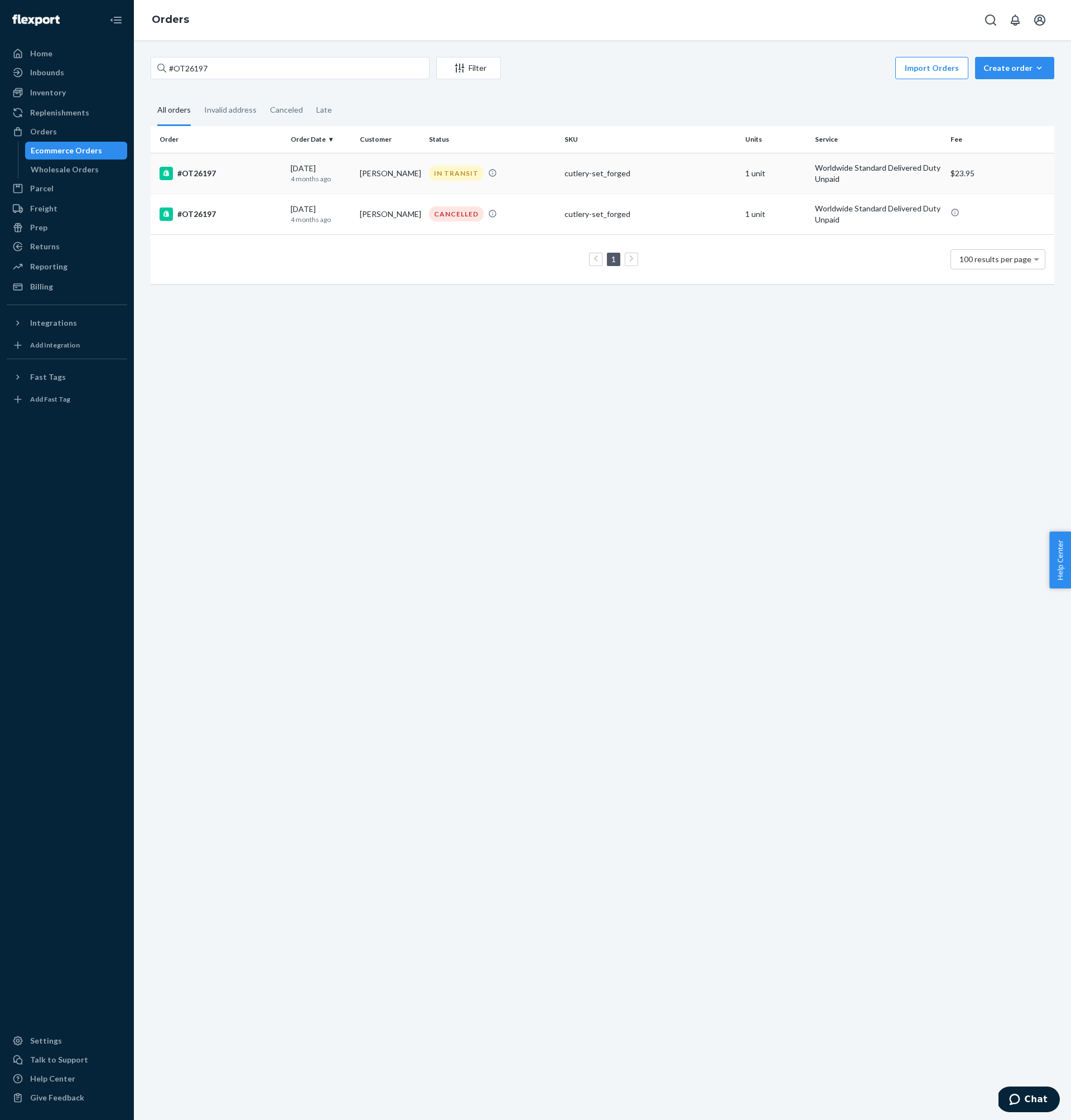
click at [236, 185] on td "#OT26197" at bounding box center [218, 173] width 136 height 41
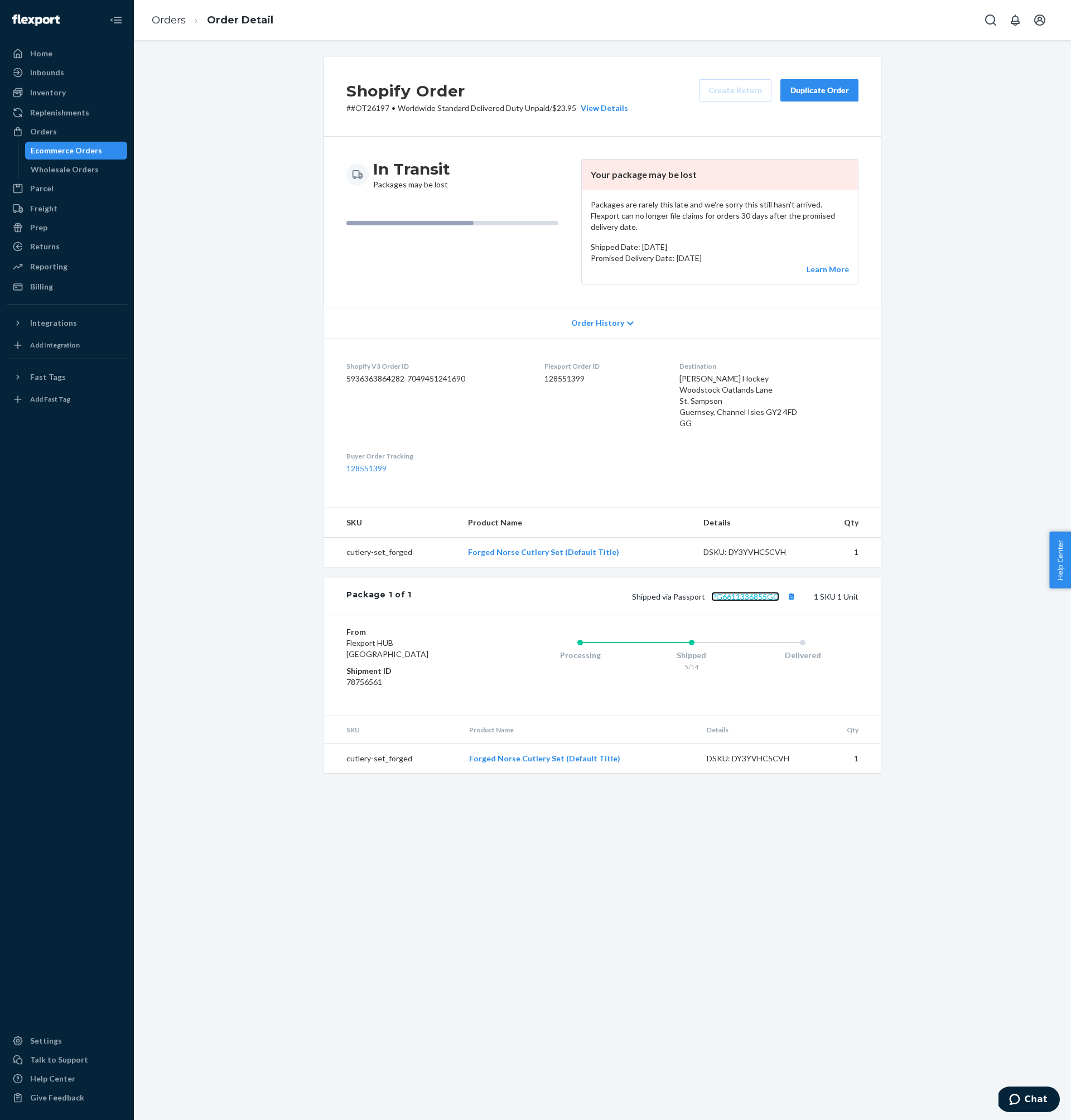
click at [724, 592] on link "PG6611336855GG" at bounding box center [745, 596] width 68 height 10
click at [77, 132] on div "Orders" at bounding box center [67, 132] width 118 height 16
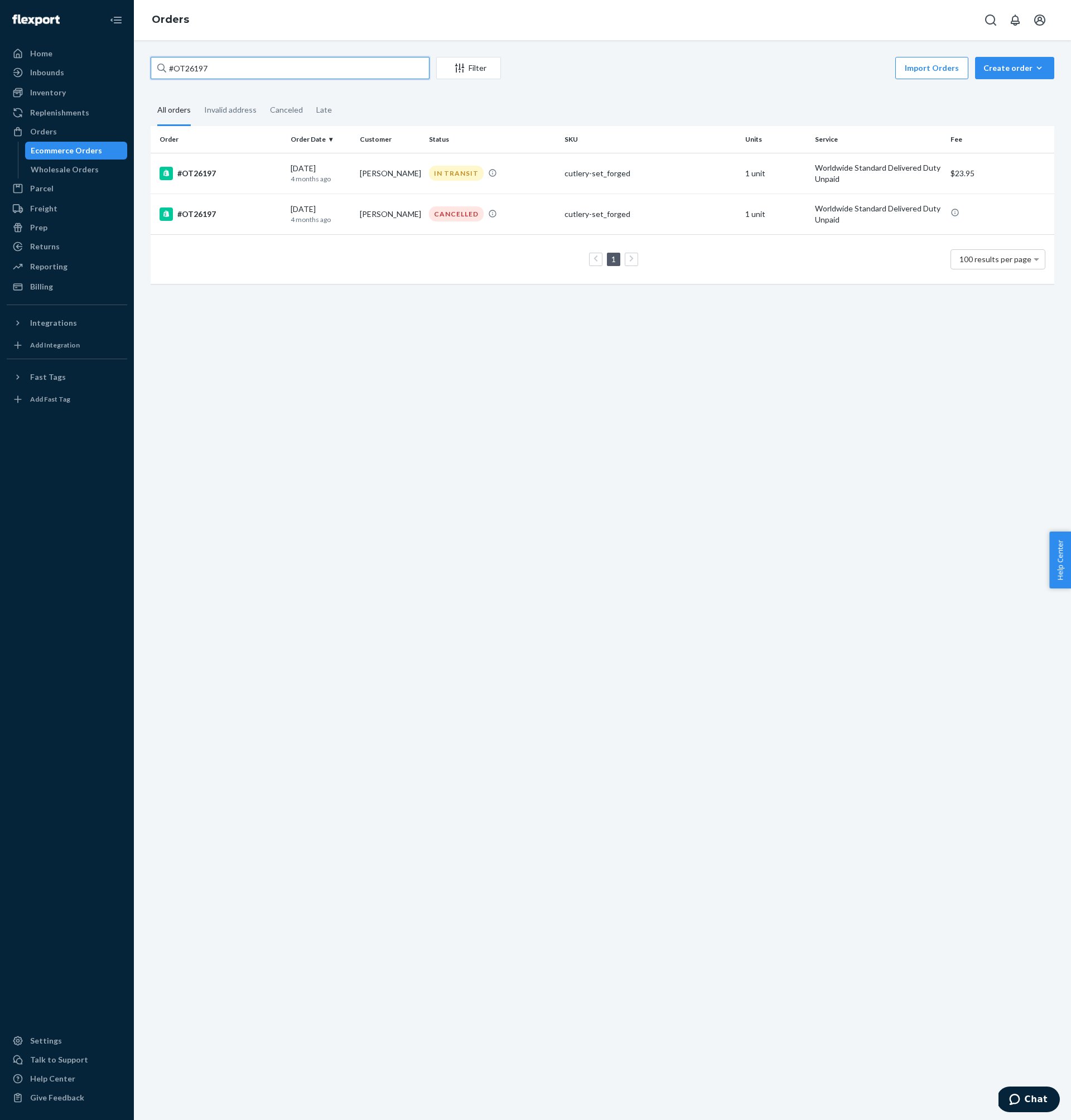
click at [298, 68] on input "#OT26197" at bounding box center [290, 68] width 279 height 22
paste input "NW6192"
type input "#NW6192"
click at [193, 172] on div "#NW6192" at bounding box center [220, 173] width 122 height 13
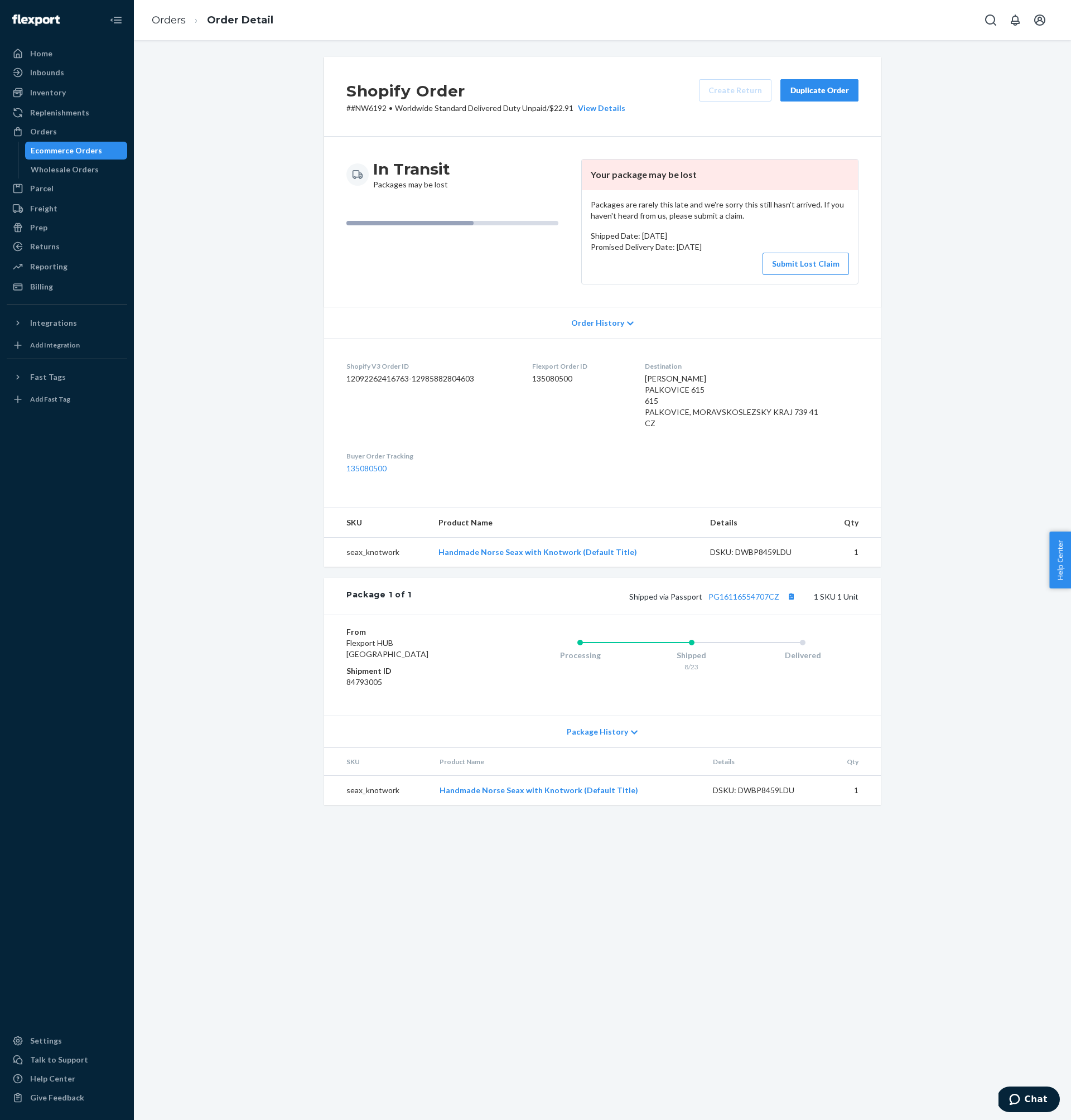
click at [714, 276] on div "Packages are rarely this late and we're sorry this still hasn't arrived. If you…" at bounding box center [720, 236] width 276 height 93
click at [743, 592] on link "PG16116554707CZ" at bounding box center [744, 596] width 71 height 10
click at [246, 359] on div "Shopify Order # #NW6192 • Worldwide Standard Delivered Duty Unpaid / $22.91 Vie…" at bounding box center [603, 437] width 921 height 762
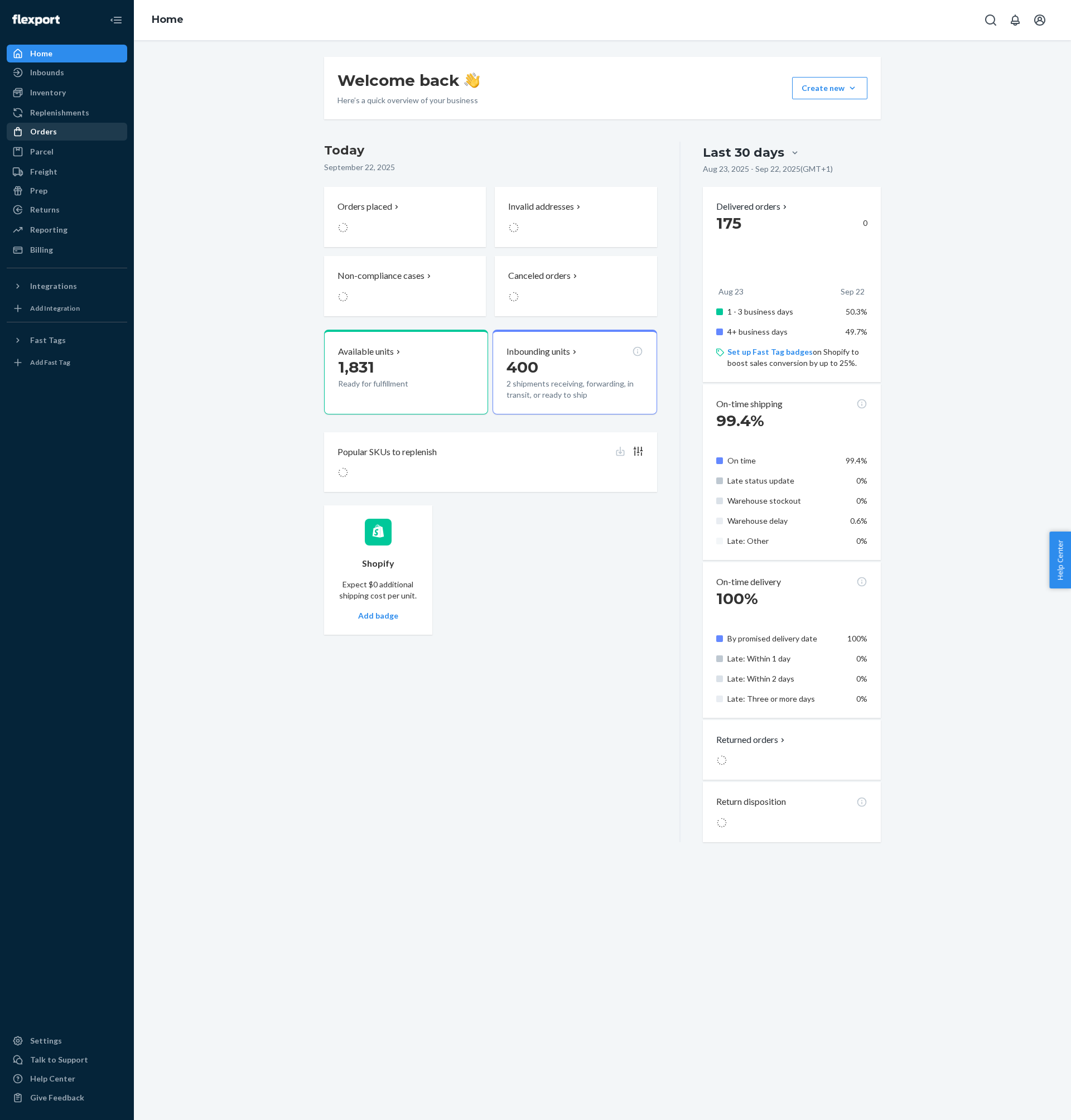
click at [77, 130] on div "Orders" at bounding box center [67, 132] width 118 height 16
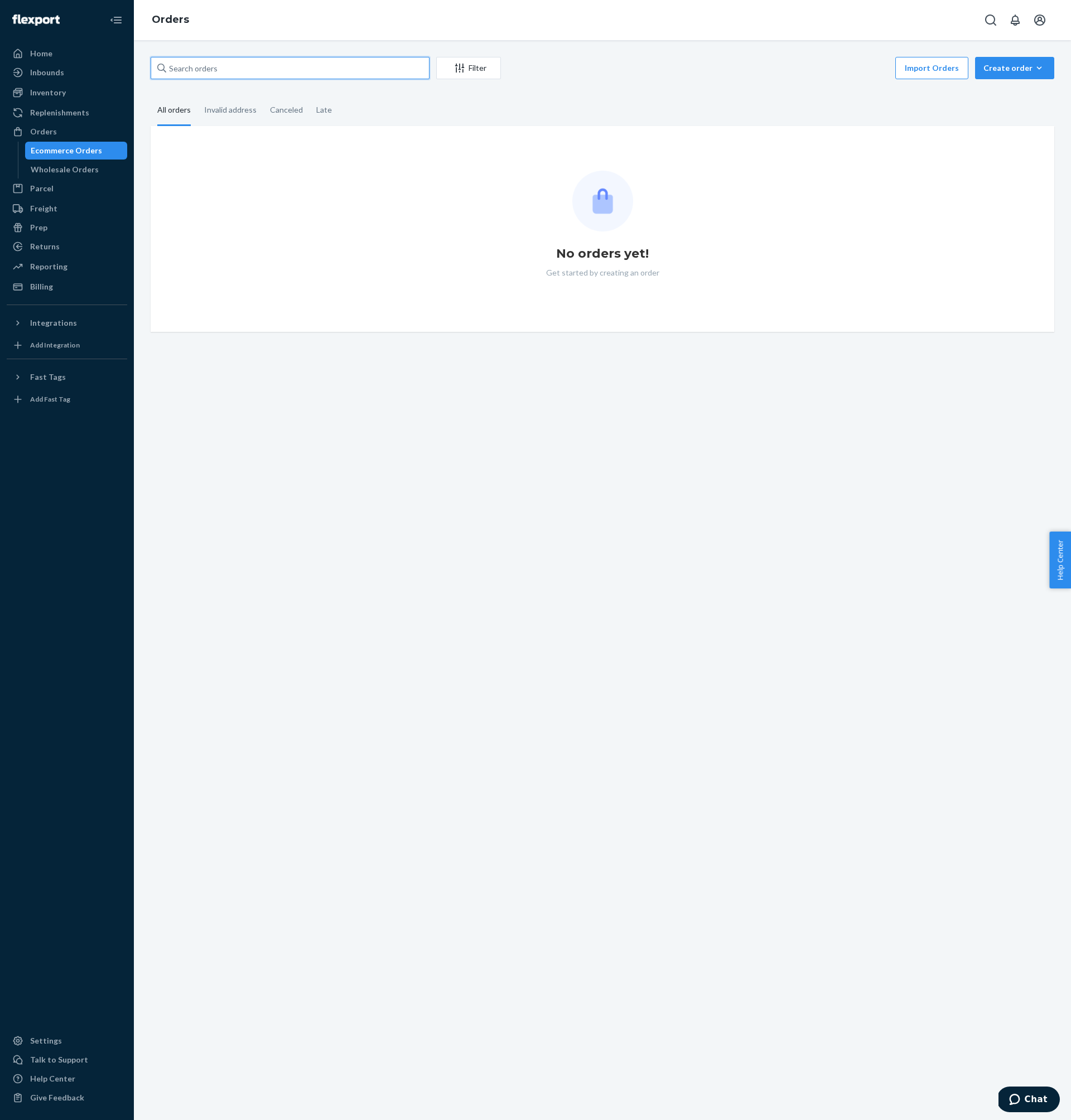
click at [343, 73] on input "text" at bounding box center [290, 68] width 279 height 22
paste input "NW6376"
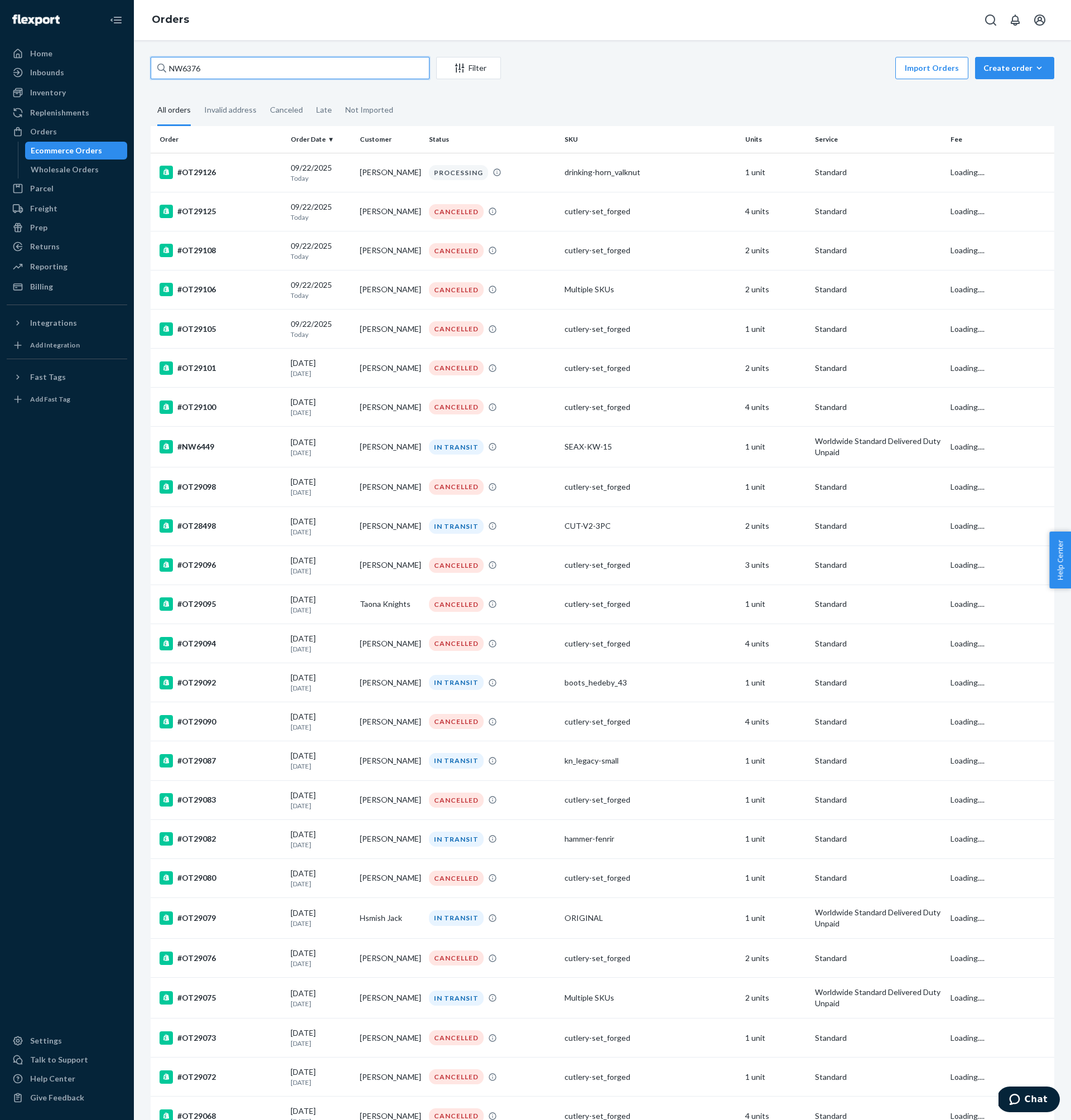
type input "NW6376"
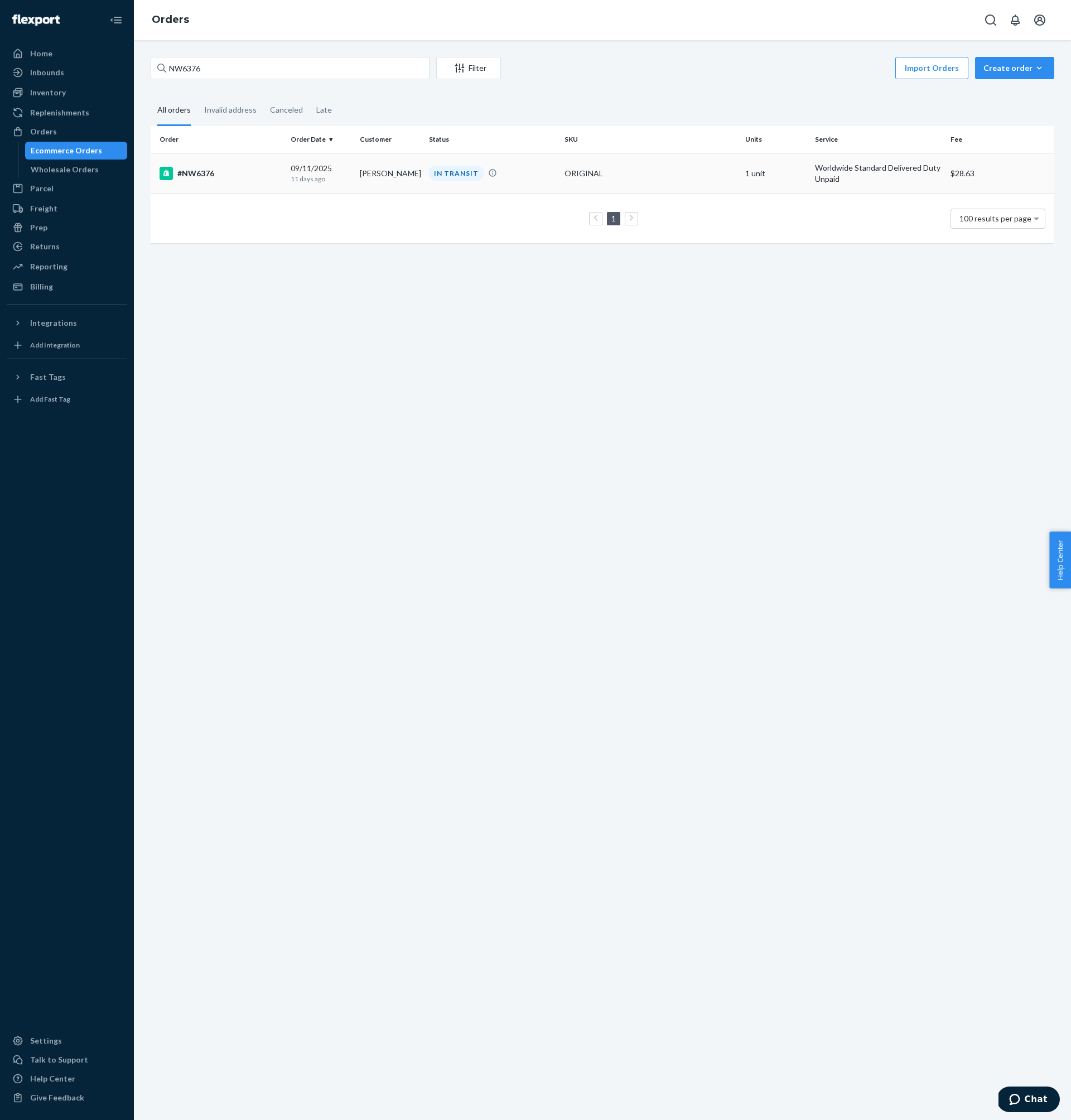
click at [320, 184] on td "09/11/2025 11 days ago" at bounding box center [321, 173] width 69 height 41
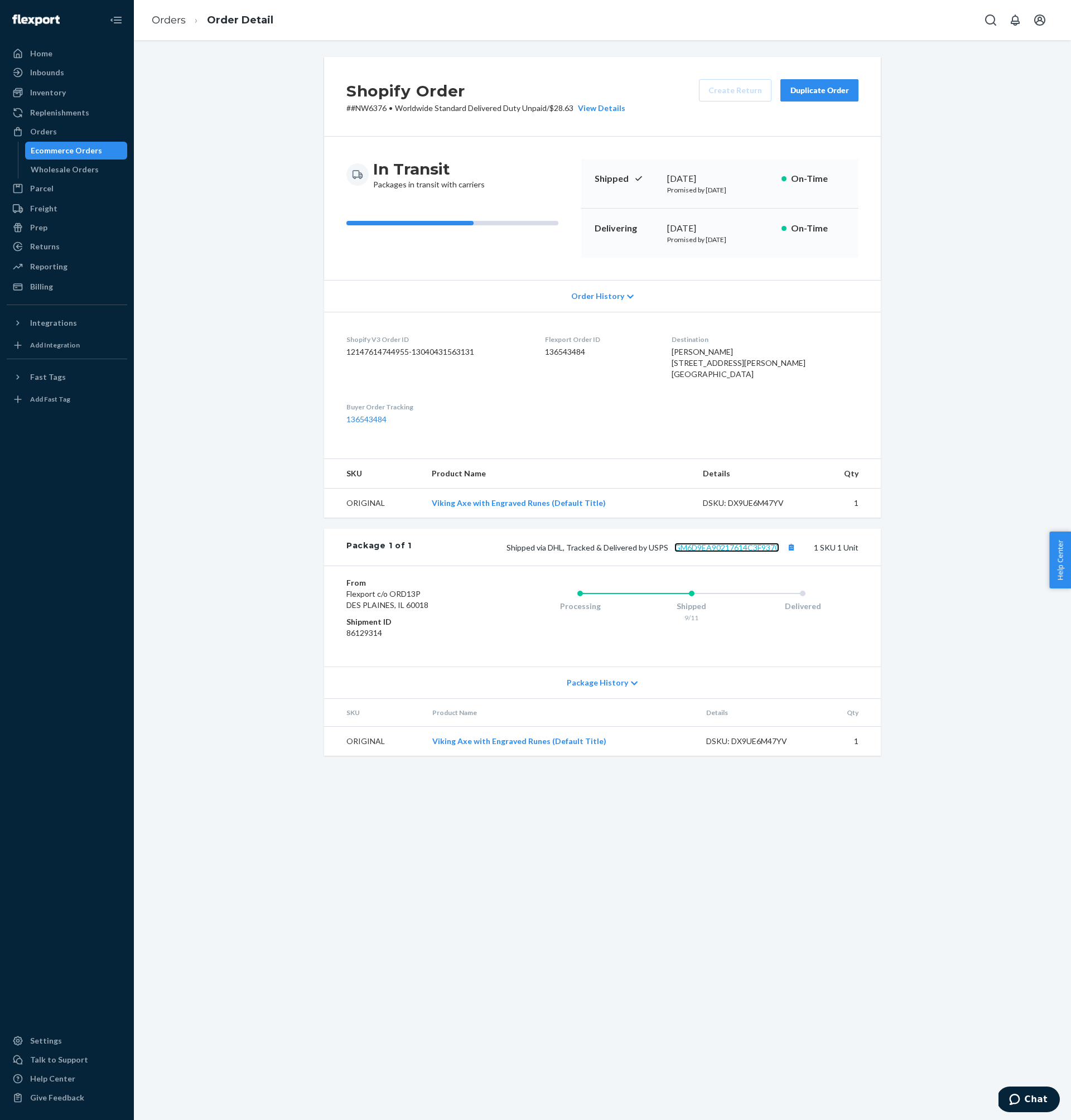
click at [768, 552] on link "GM6D9EA90217614C3F9370" at bounding box center [727, 548] width 105 height 10
click at [308, 276] on div "Shopify Order # #NW6376 • Worldwide Standard Delivered Duty Unpaid / $28.63 Vie…" at bounding box center [603, 412] width 921 height 712
click at [372, 106] on p "# #NW6376 • Worldwide Standard Delivered Duty Unpaid / $28.63 View Details" at bounding box center [486, 108] width 279 height 12
drag, startPoint x: 372, startPoint y: 106, endPoint x: 353, endPoint y: 107, distance: 19.0
click at [353, 107] on p "# #NW6376 • Worldwide Standard Delivered Duty Unpaid / $28.63 View Details" at bounding box center [486, 108] width 279 height 12
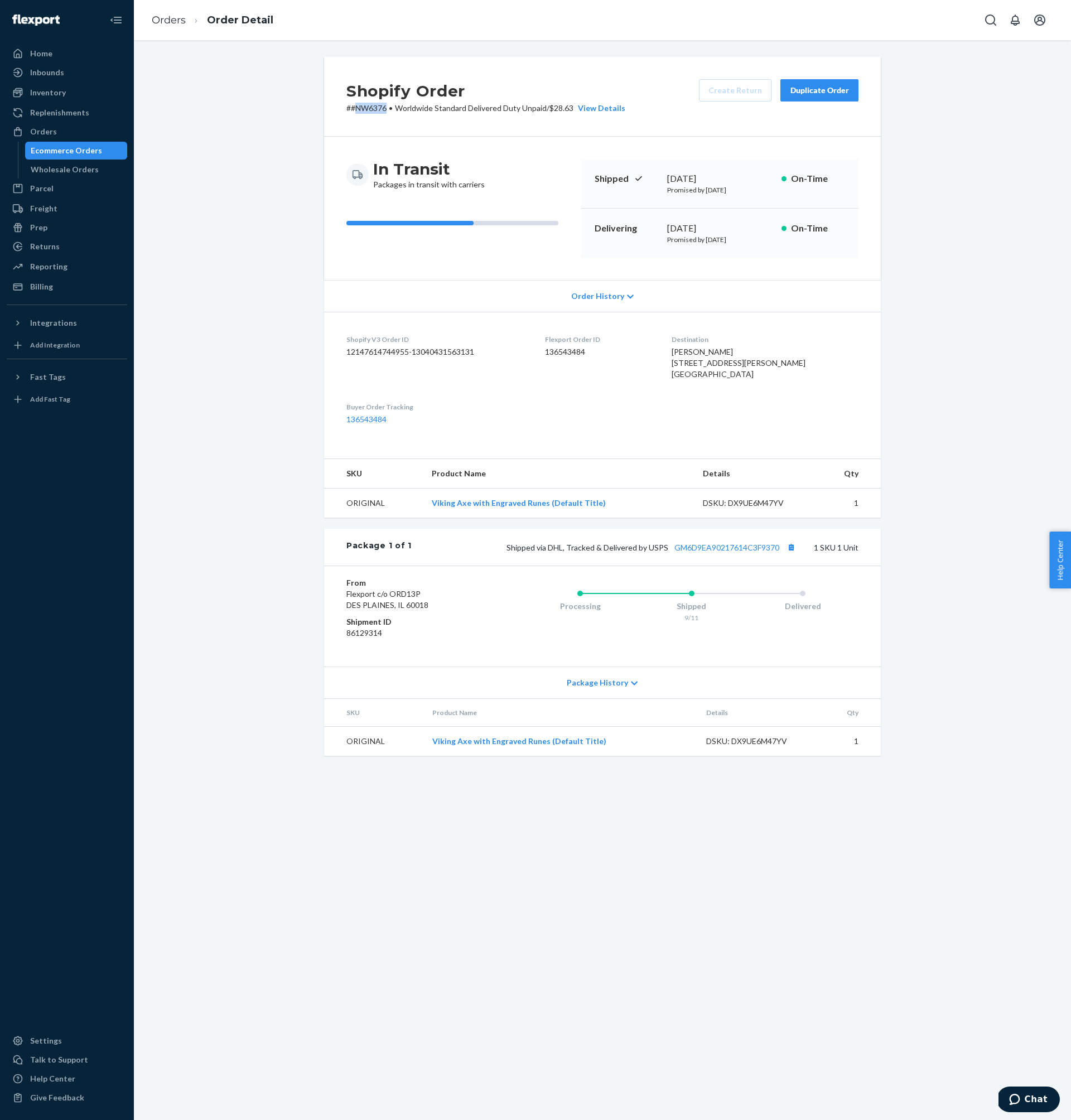
copy p "NW6376"
click at [380, 106] on p "# #NW6376 • Worldwide Standard Delivered Duty Unpaid / $28.63 View Details" at bounding box center [486, 108] width 279 height 12
drag, startPoint x: 369, startPoint y: 106, endPoint x: 351, endPoint y: 107, distance: 18.0
click at [351, 107] on p "# #NW6376 • Worldwide Standard Delivered Duty Unpaid / $28.63 View Details" at bounding box center [486, 108] width 279 height 12
copy p "#NW6376"
